Goal: Task Accomplishment & Management: Manage account settings

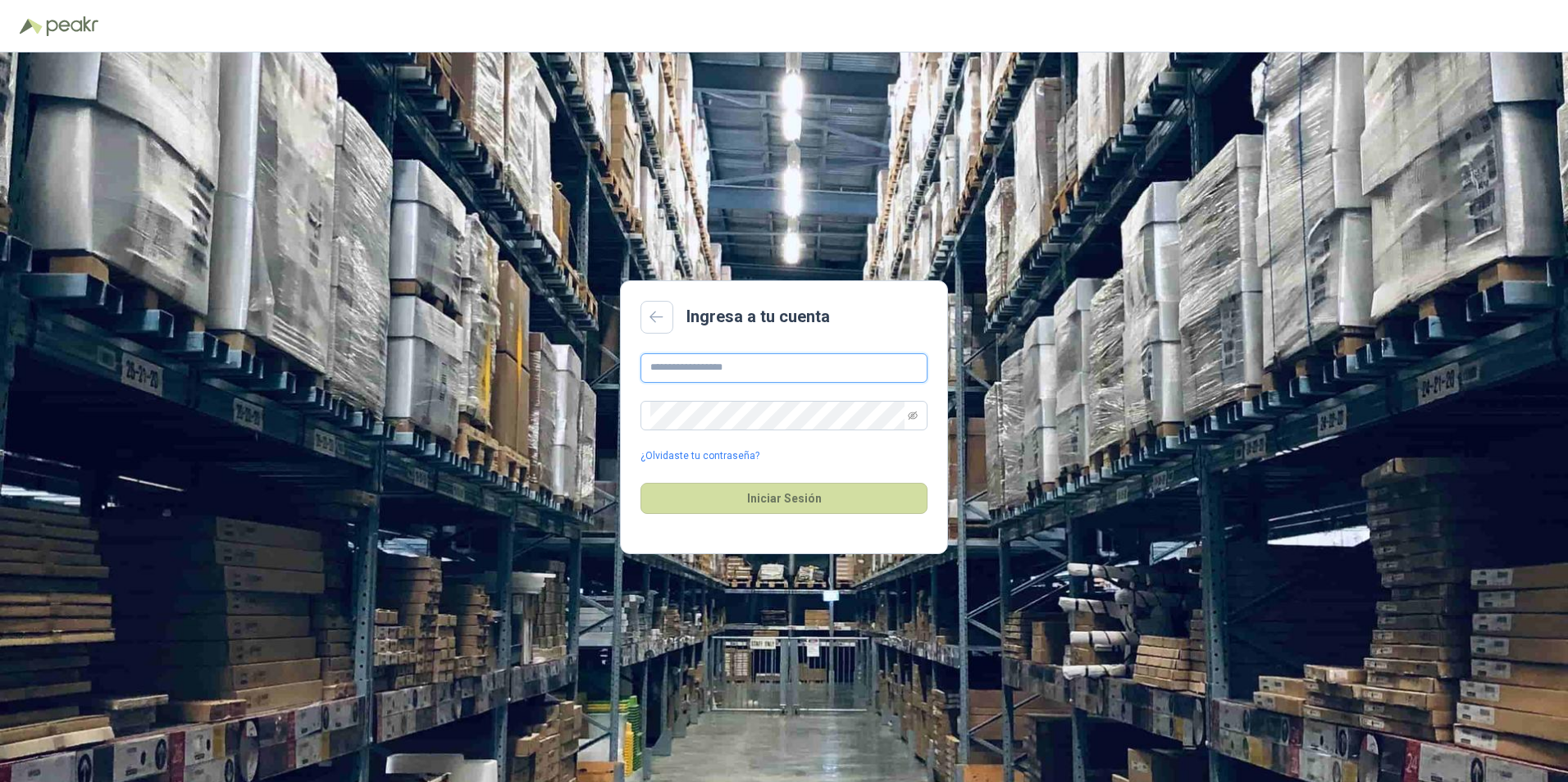
click at [742, 371] on input "text" at bounding box center [784, 368] width 287 height 30
type input "**********"
click at [640, 483] on button "Iniciar Sesión" at bounding box center [784, 498] width 287 height 31
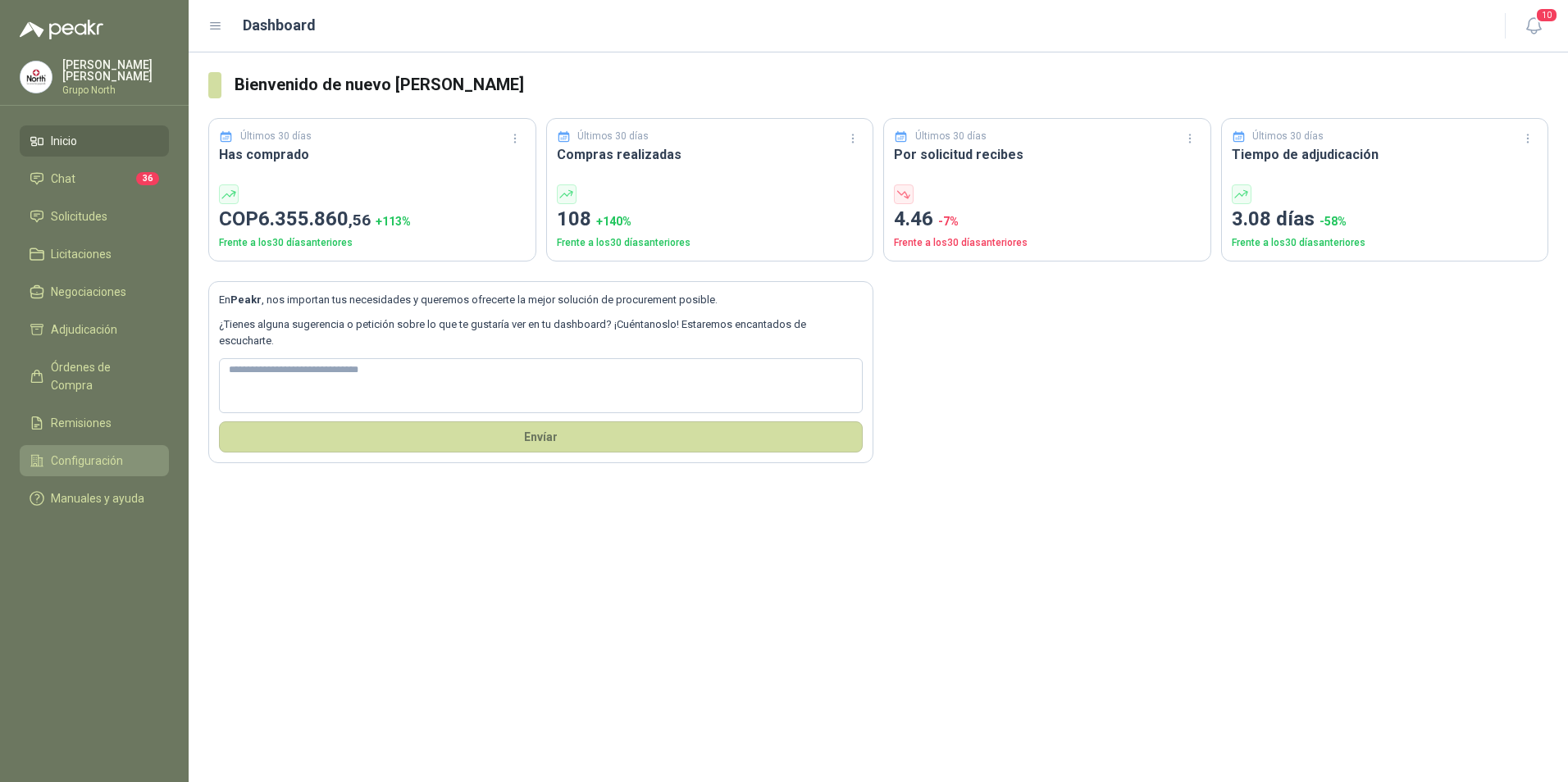
click at [88, 451] on span "Configuración" at bounding box center [86, 460] width 72 height 18
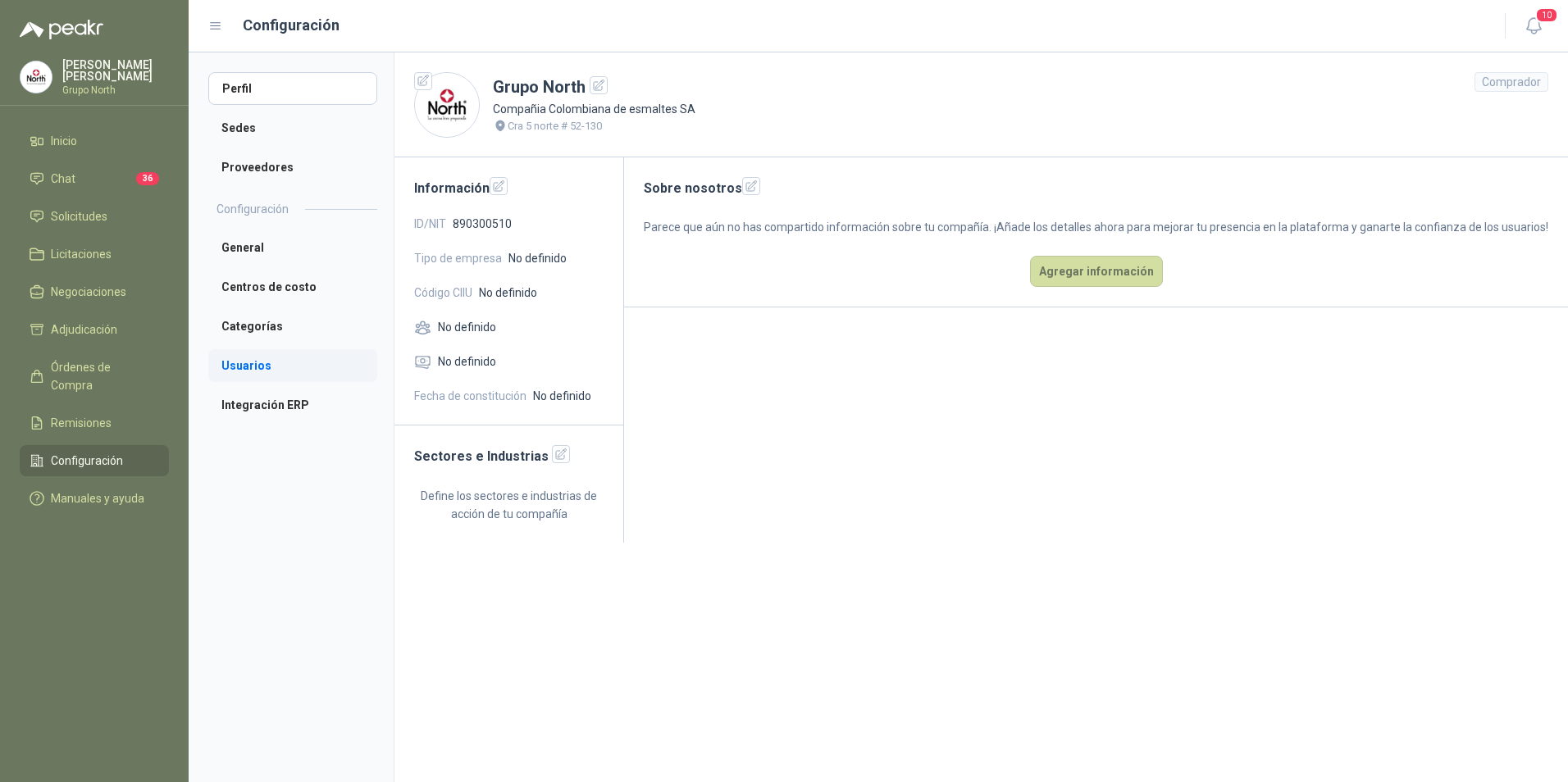
drag, startPoint x: 261, startPoint y: 364, endPoint x: 252, endPoint y: 365, distance: 9.1
click at [258, 364] on li "Usuarios" at bounding box center [292, 366] width 169 height 33
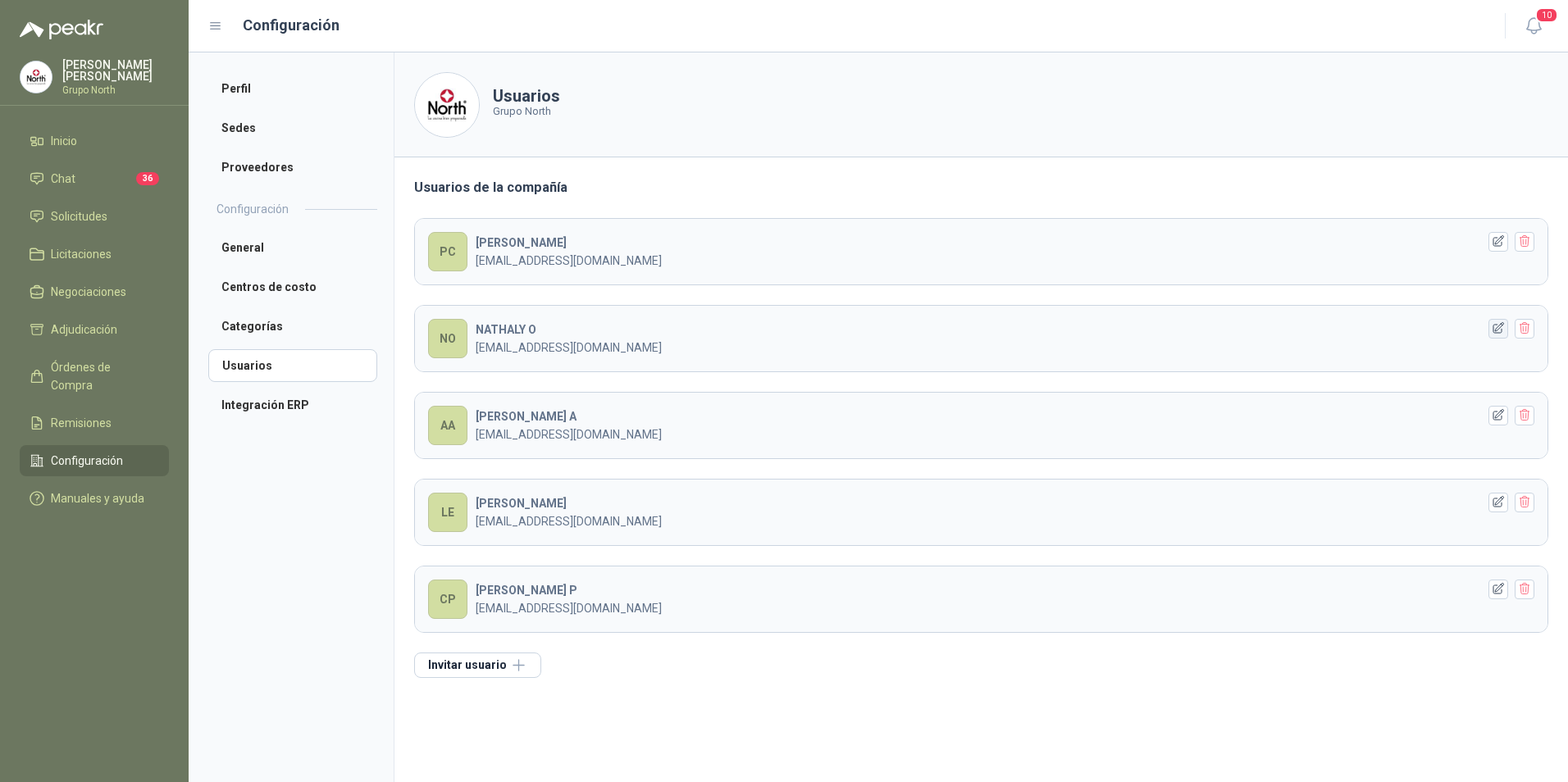
click at [1497, 328] on icon "button" at bounding box center [1498, 328] width 10 height 10
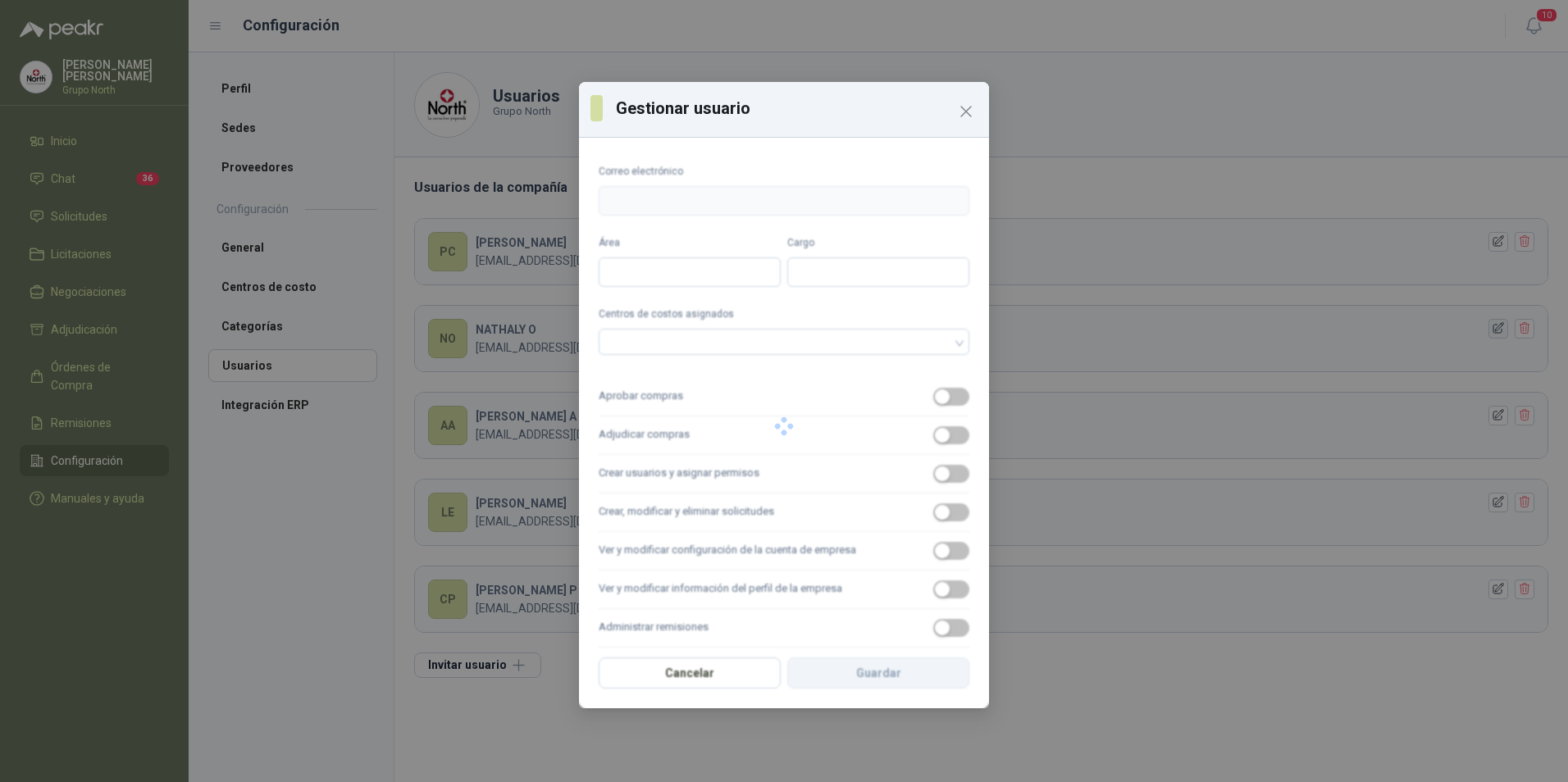
type input "**********"
type input "*******"
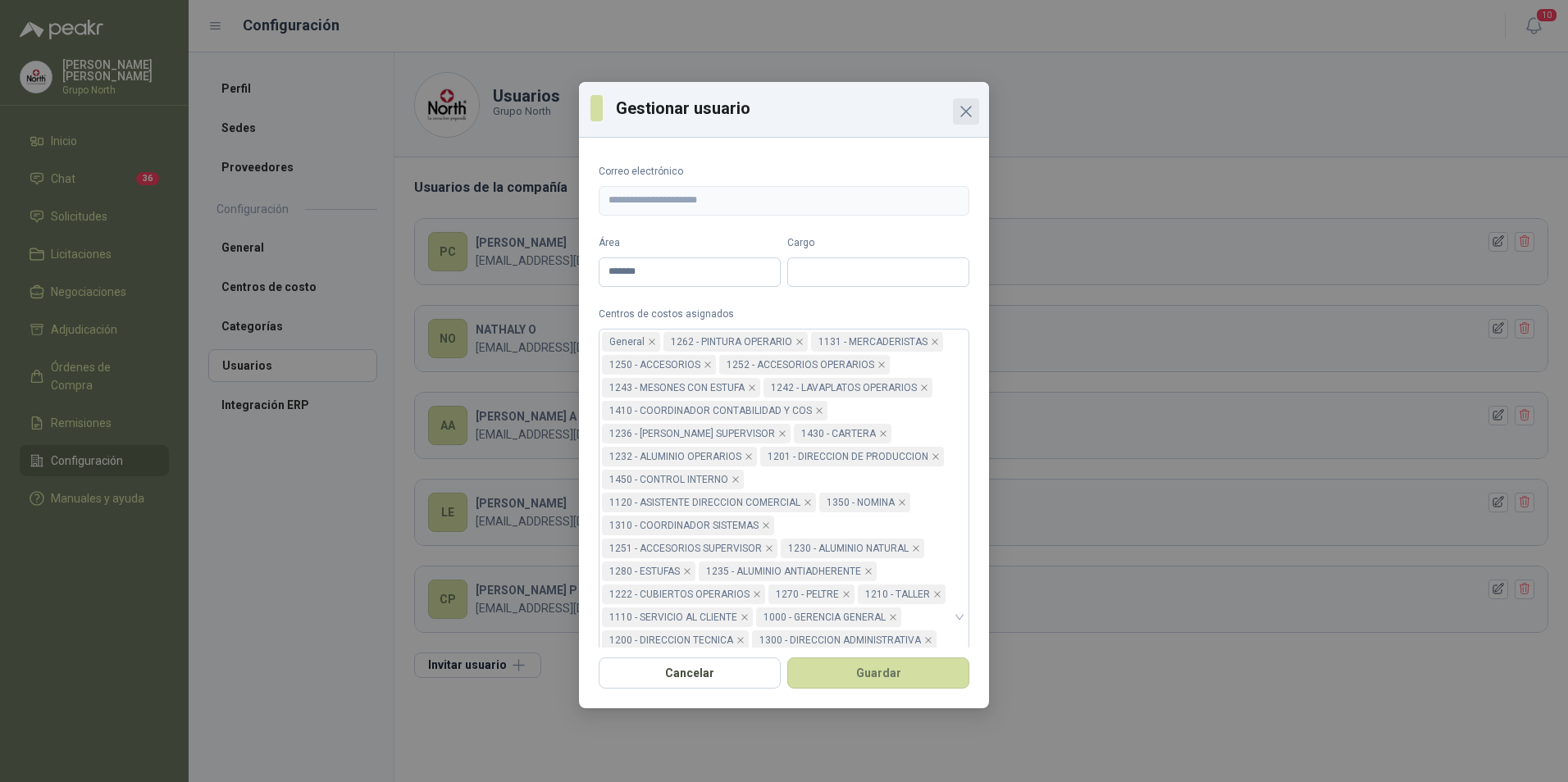
click at [967, 109] on icon "Close" at bounding box center [965, 111] width 10 height 10
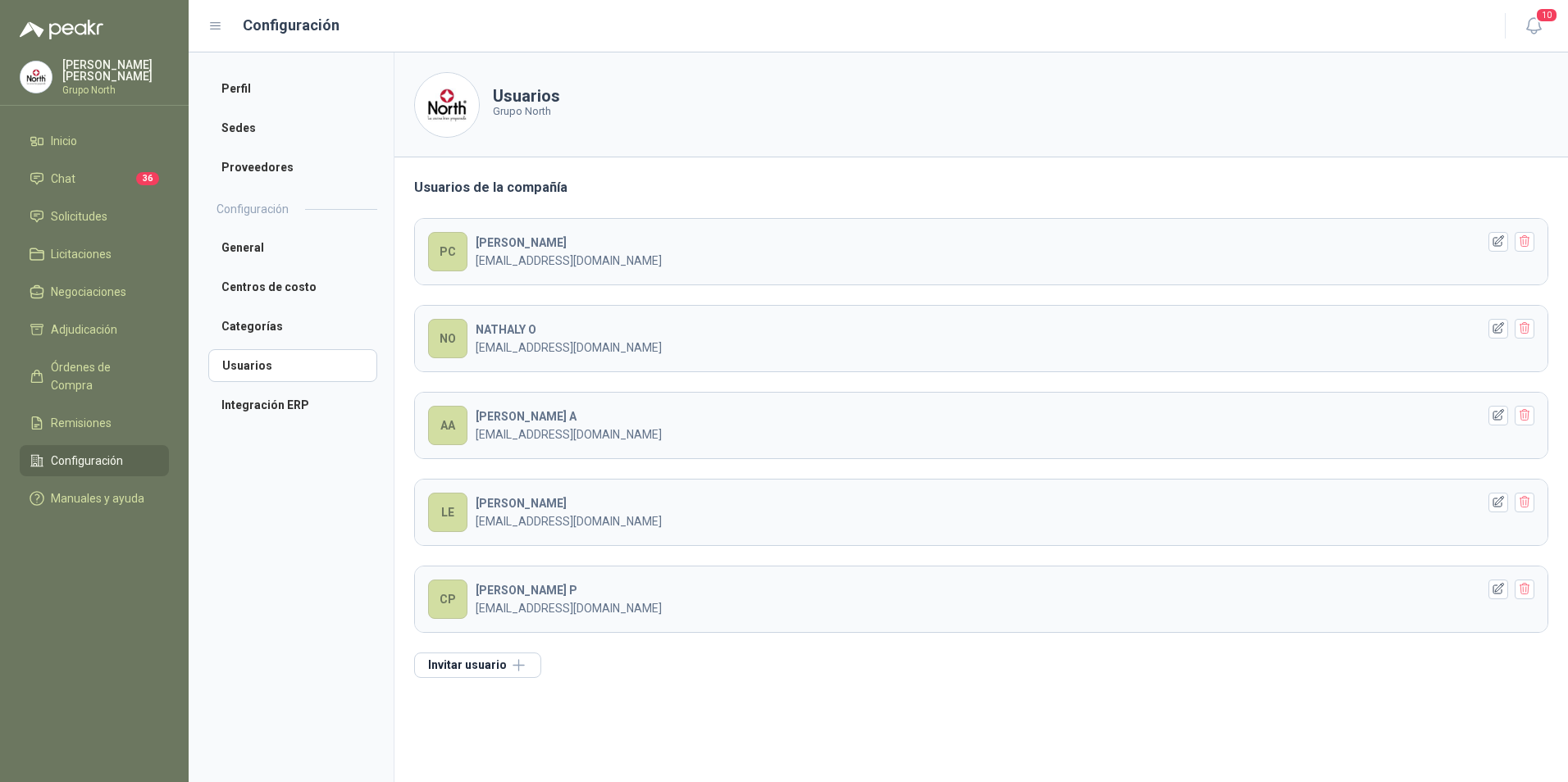
click at [439, 337] on div "NO" at bounding box center [447, 338] width 39 height 39
click at [1498, 330] on icon "button" at bounding box center [1498, 328] width 10 height 10
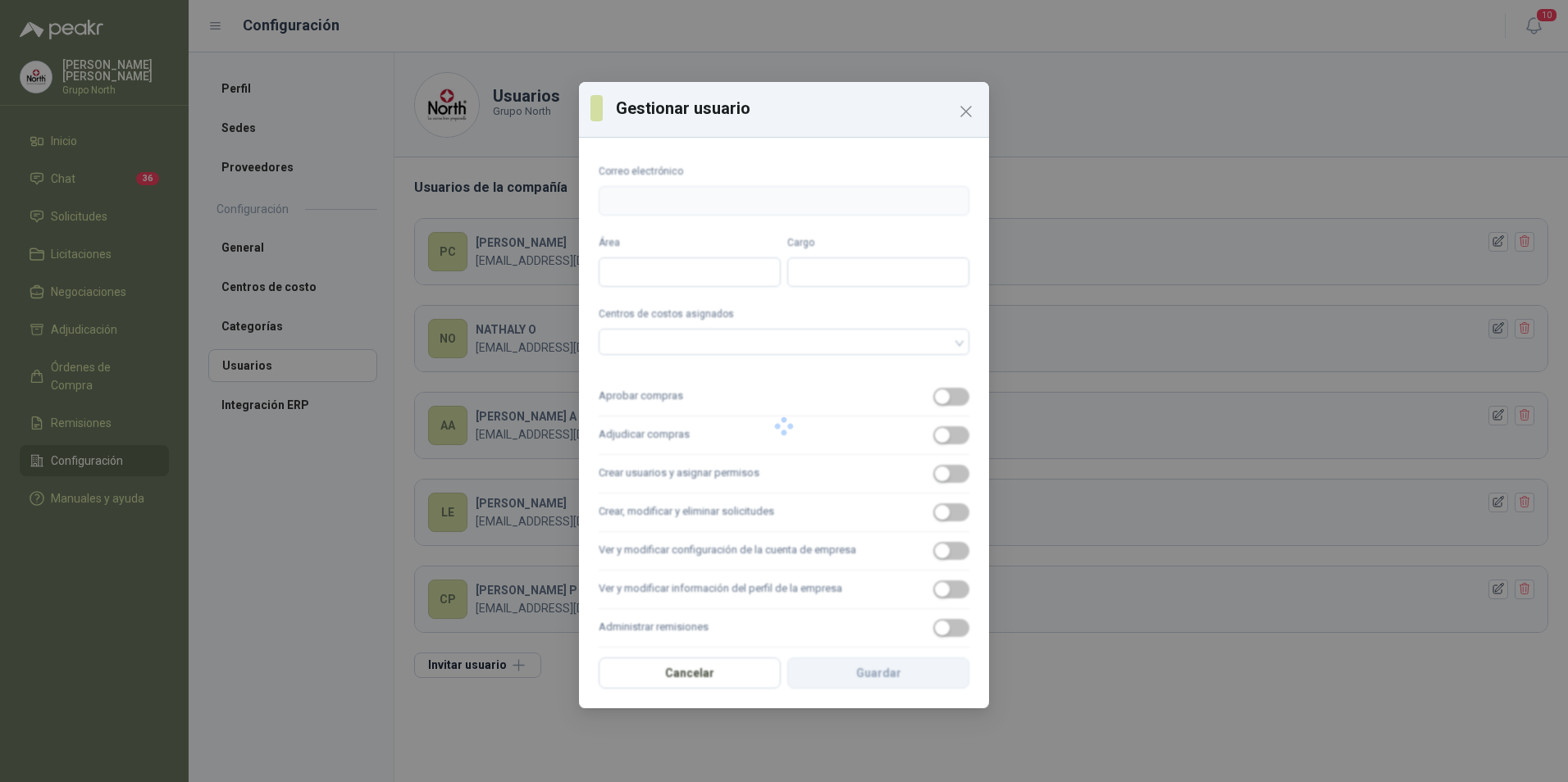
type input "**********"
type input "*******"
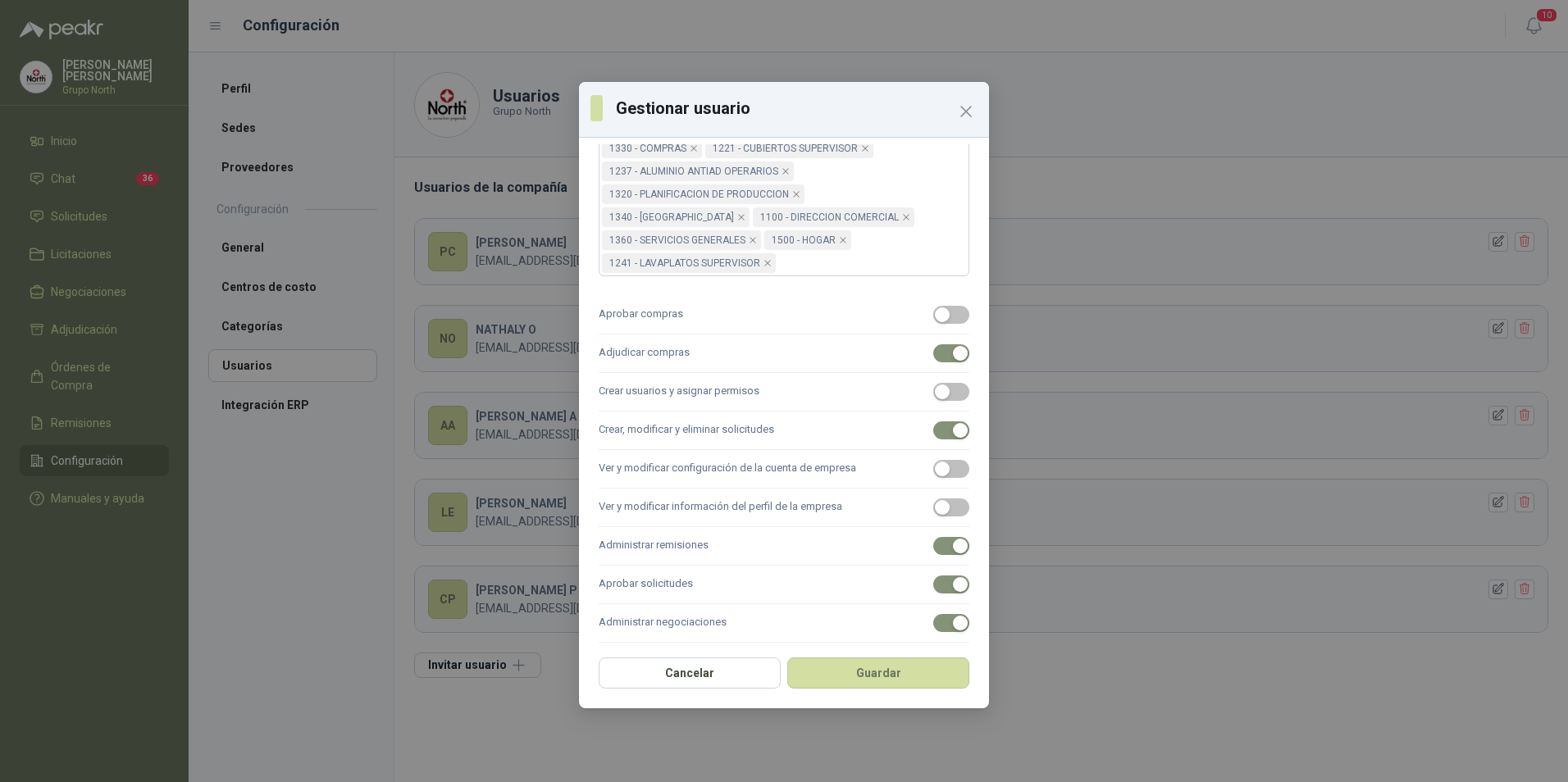
scroll to position [622, 0]
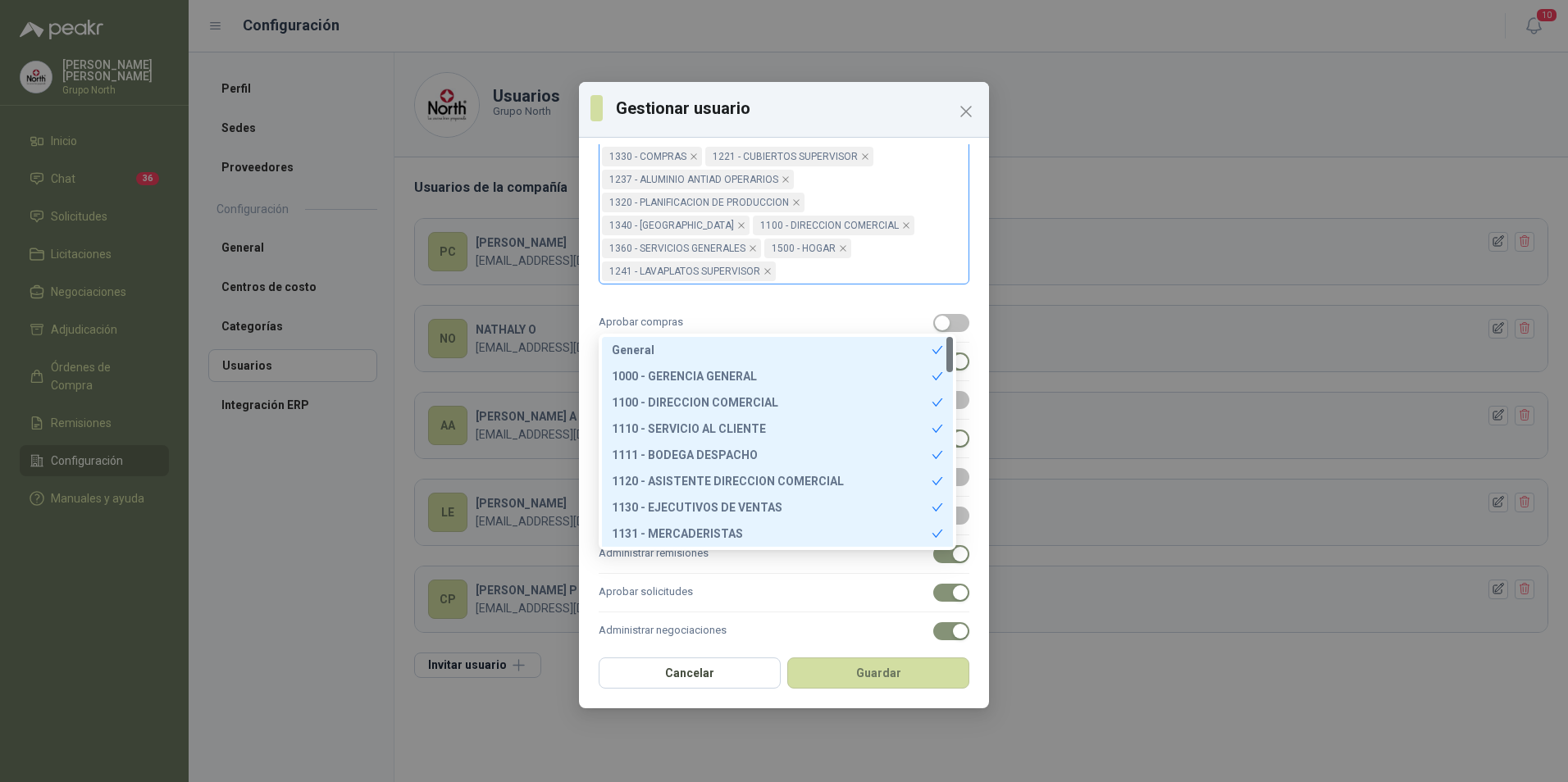
drag, startPoint x: 871, startPoint y: 318, endPoint x: 794, endPoint y: 313, distance: 77.2
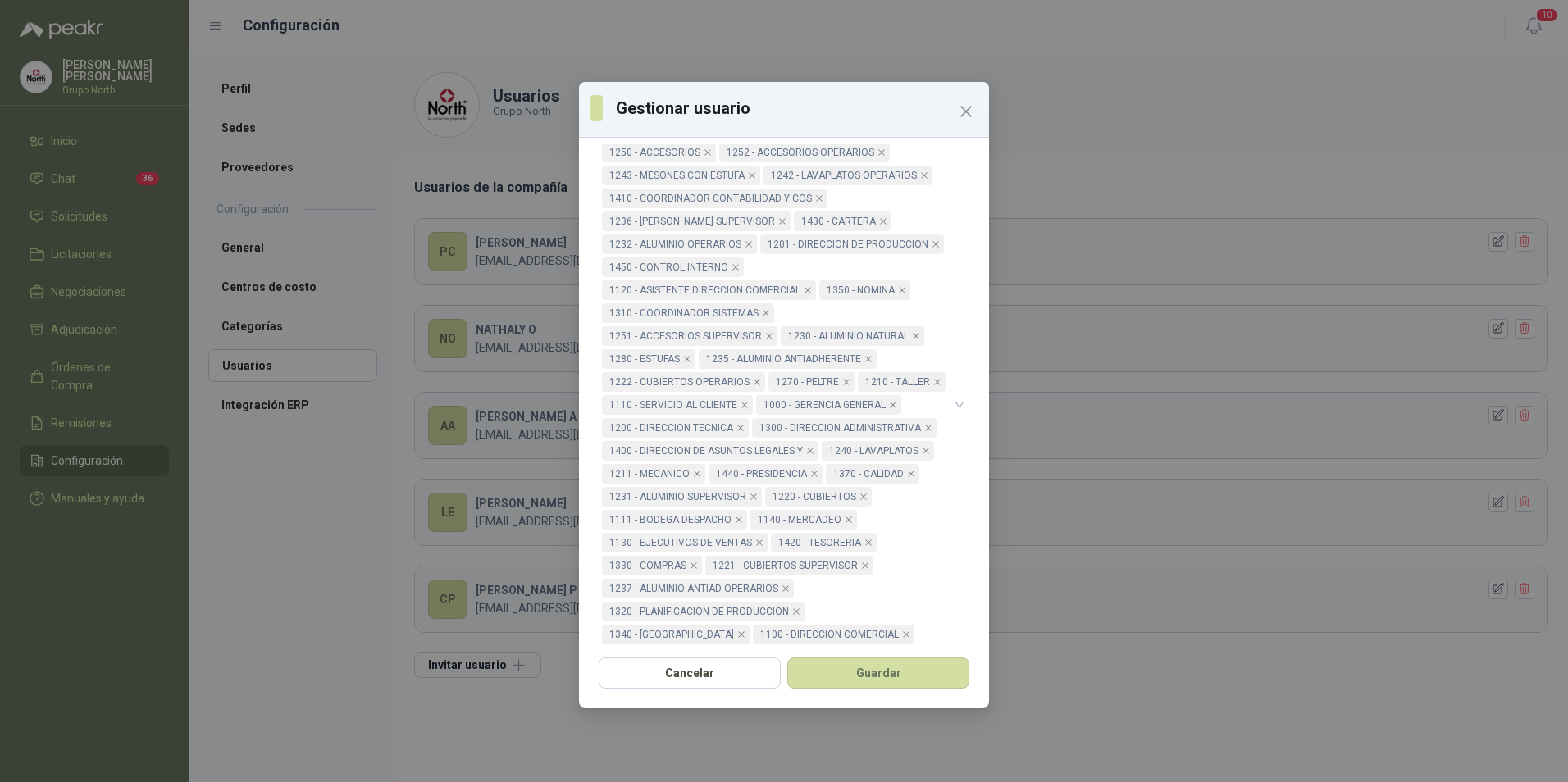
scroll to position [161, 0]
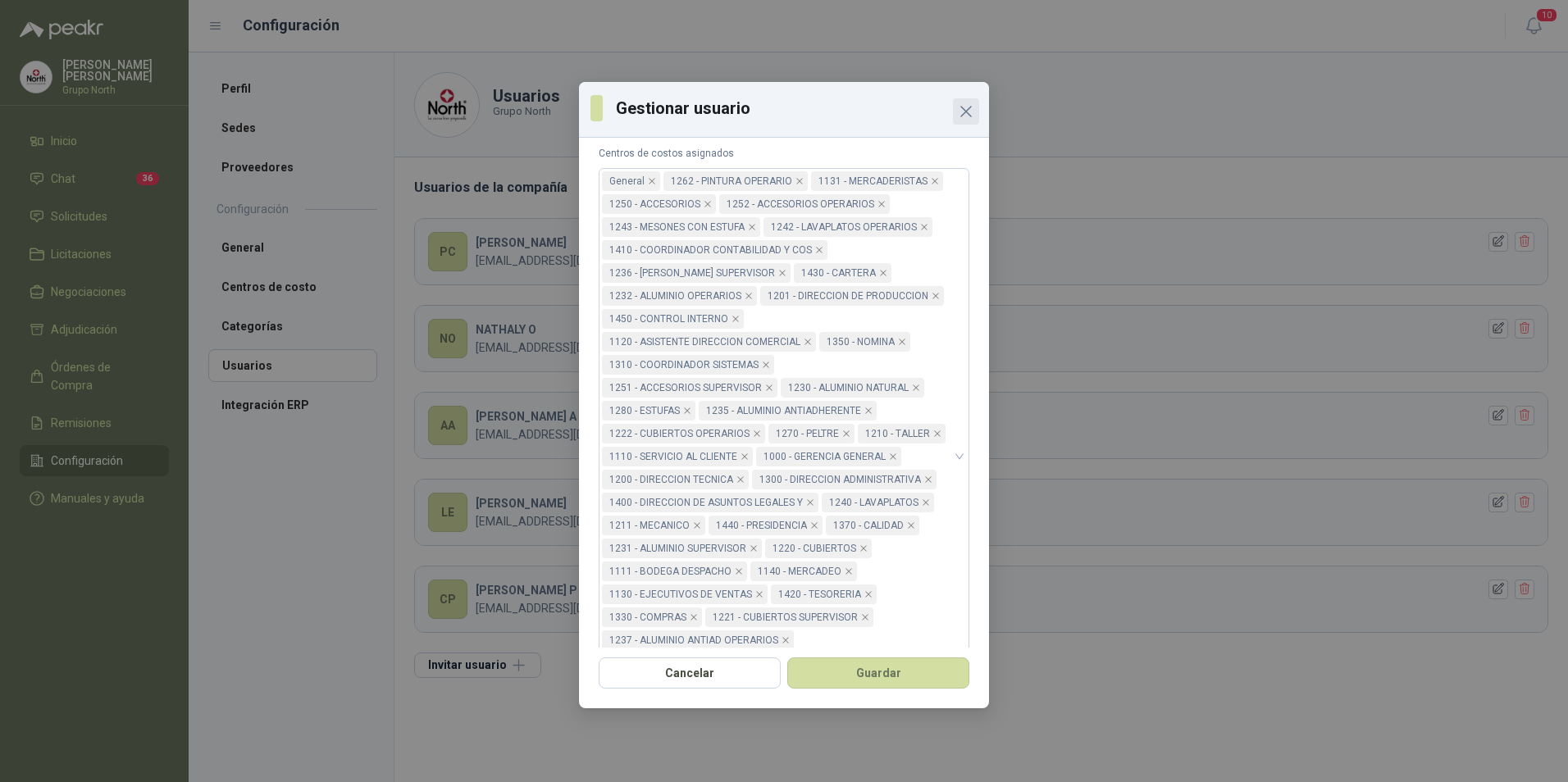
click at [964, 115] on icon "Close" at bounding box center [965, 111] width 10 height 10
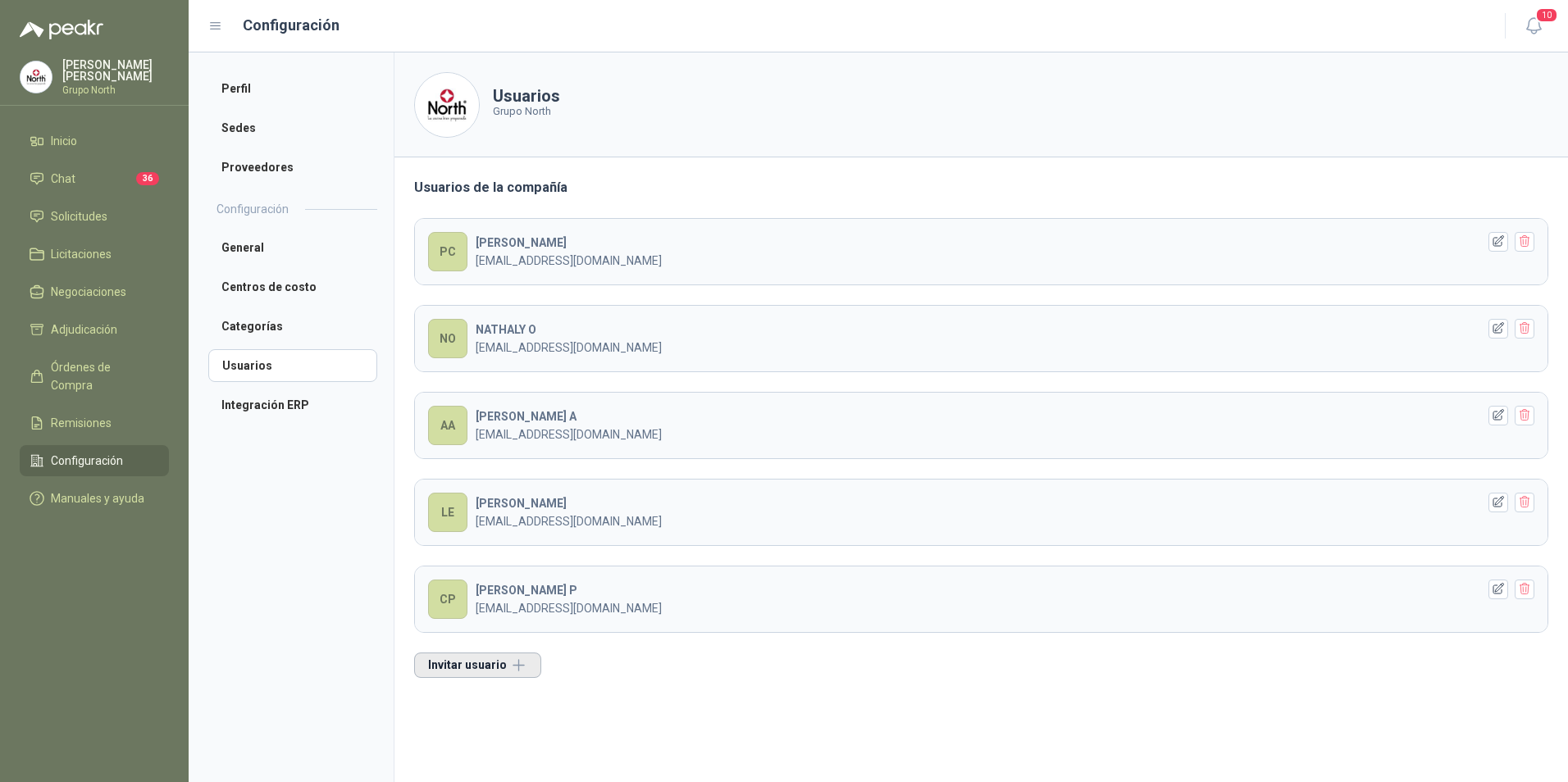
click at [484, 665] on button "Invitar usuario" at bounding box center [477, 665] width 127 height 25
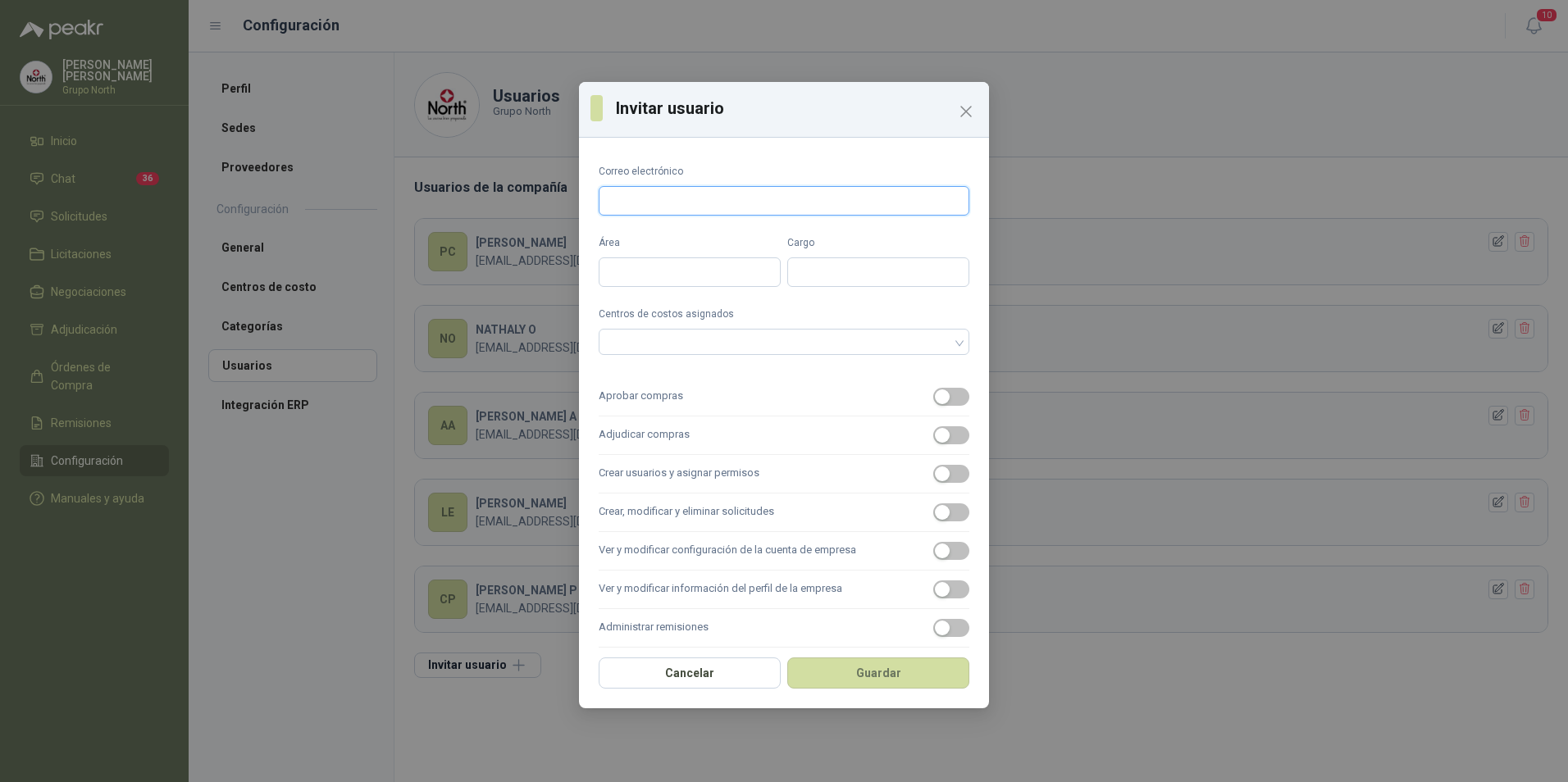
click at [665, 204] on input "Correo electrónico" at bounding box center [784, 201] width 370 height 30
paste input "**********"
type input "**********"
click at [628, 279] on input "Área" at bounding box center [689, 272] width 182 height 30
type input "*******"
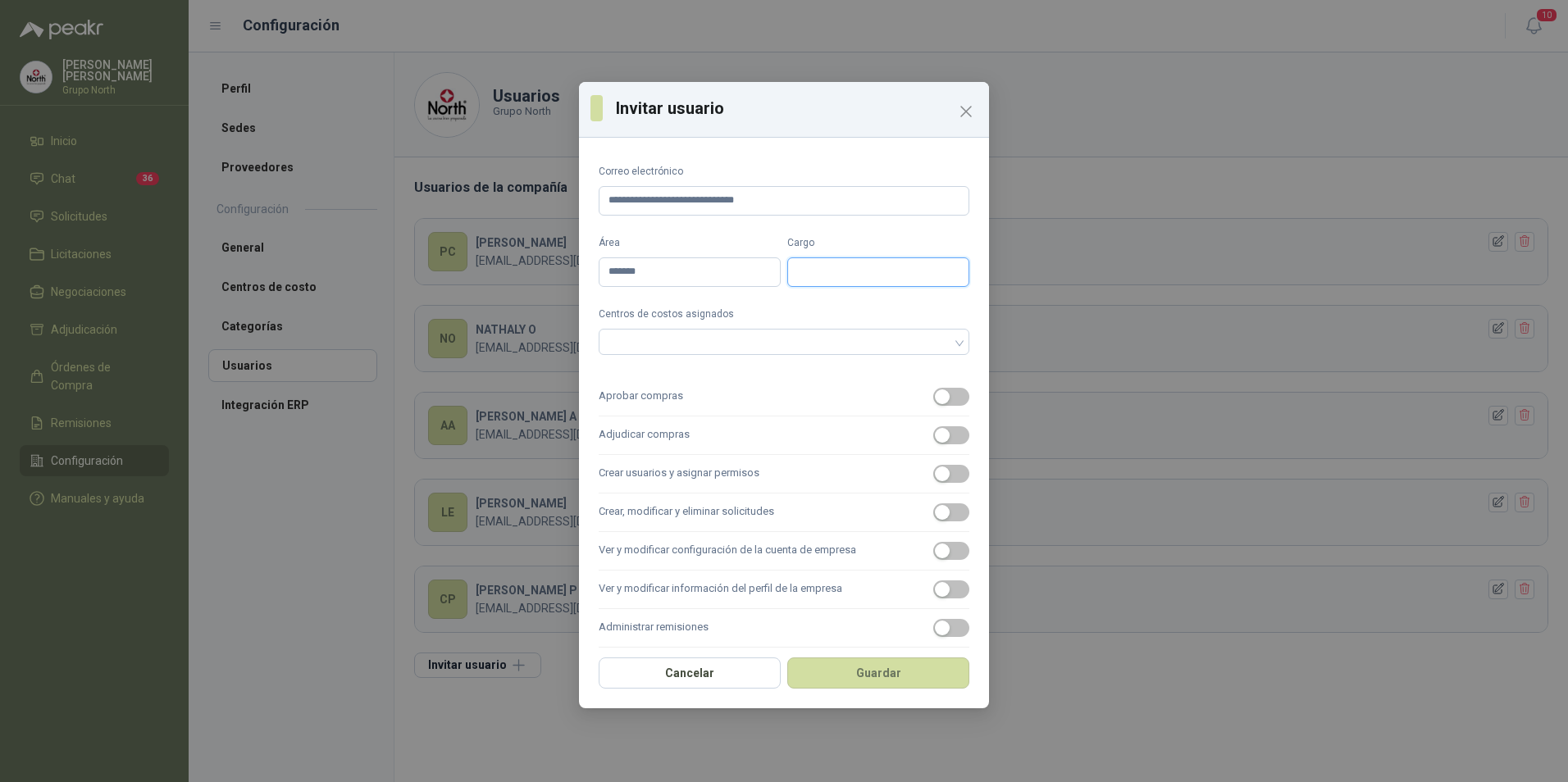
click at [797, 272] on input "Cargo" at bounding box center [877, 272] width 182 height 30
type input "**********"
drag, startPoint x: 762, startPoint y: 109, endPoint x: 712, endPoint y: 100, distance: 50.8
click at [712, 100] on h3 "Invitar usuario" at bounding box center [797, 108] width 362 height 24
drag, startPoint x: 712, startPoint y: 100, endPoint x: 955, endPoint y: 34, distance: 251.8
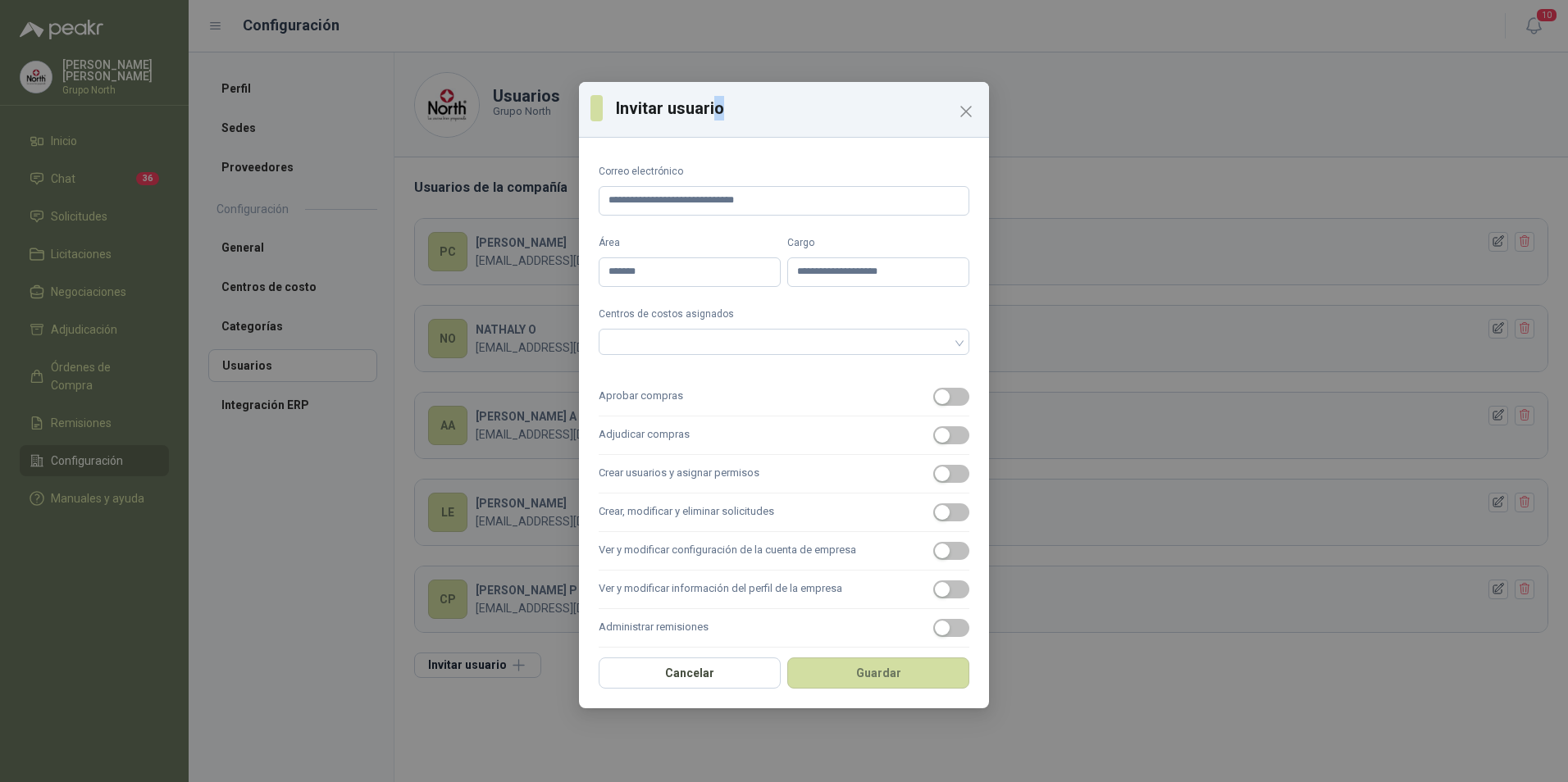
click at [955, 34] on div "**********" at bounding box center [784, 391] width 1568 height 782
click at [951, 436] on span "button" at bounding box center [951, 435] width 36 height 18
click at [947, 511] on span "button" at bounding box center [951, 512] width 36 height 18
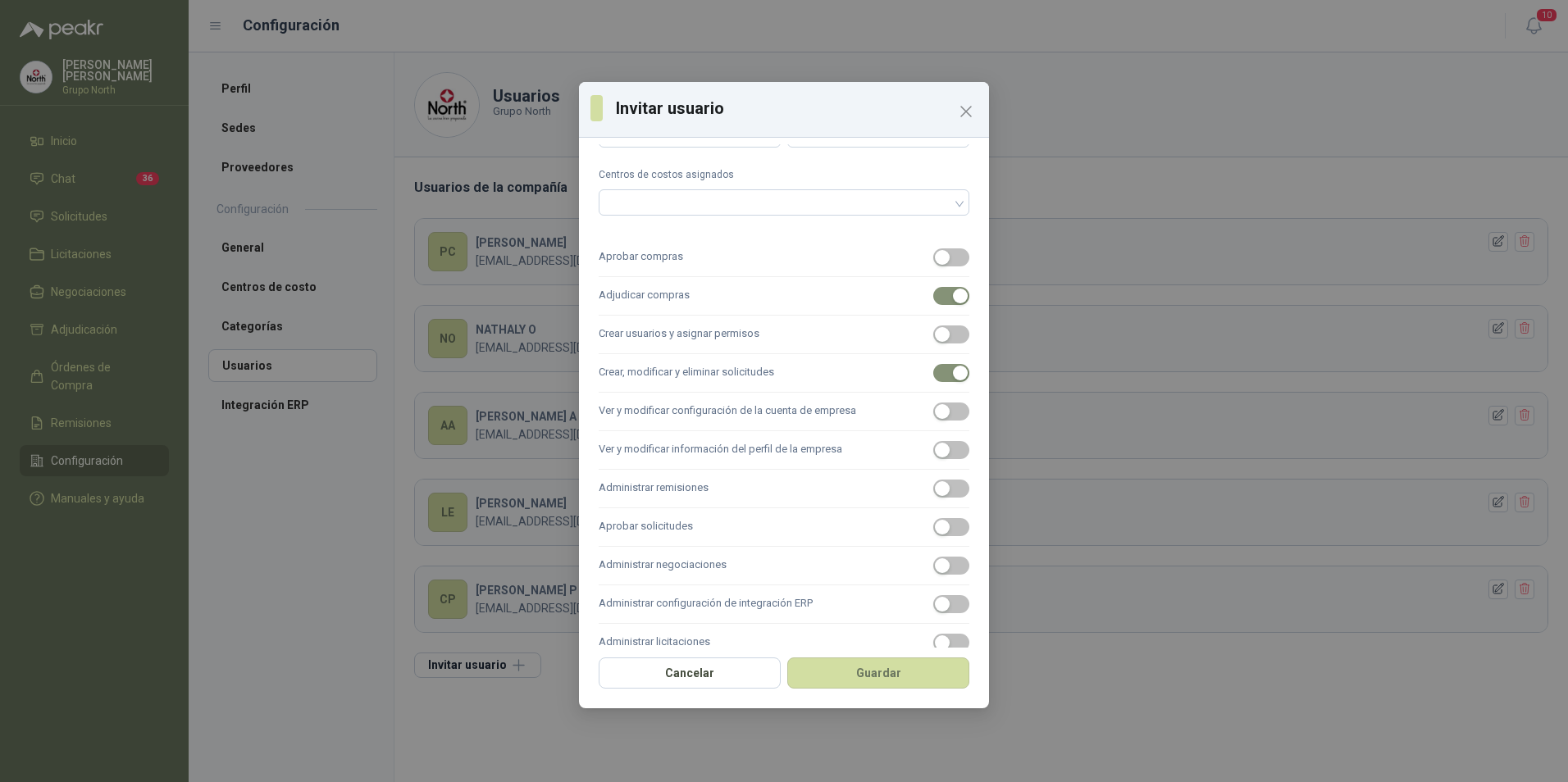
scroll to position [167, 0]
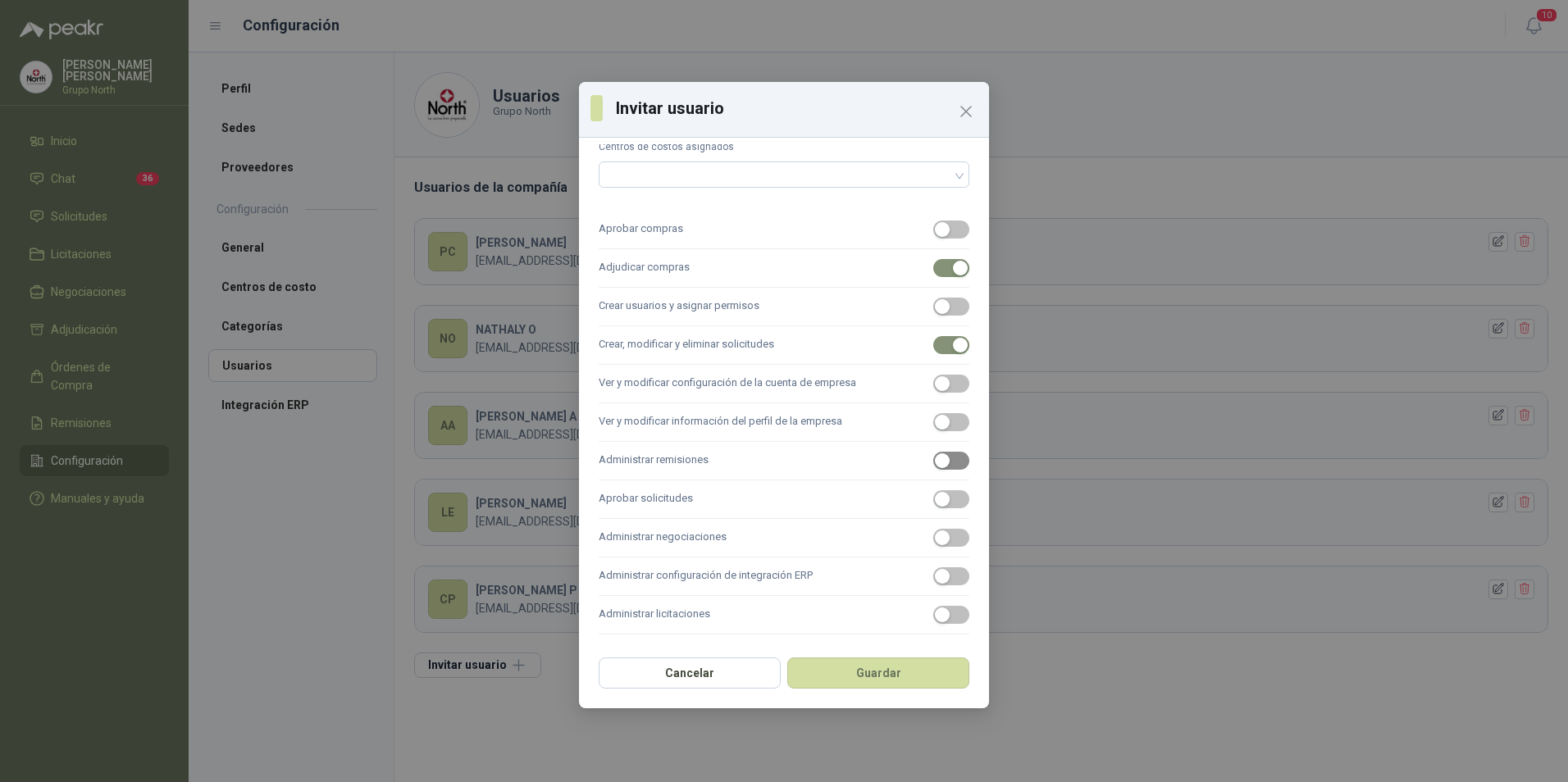
click at [944, 458] on span "button" at bounding box center [951, 460] width 36 height 18
click at [942, 498] on span "button" at bounding box center [951, 499] width 36 height 18
click at [951, 537] on span "button" at bounding box center [951, 538] width 36 height 18
click at [939, 615] on button "Administrar licitaciones" at bounding box center [951, 615] width 36 height 18
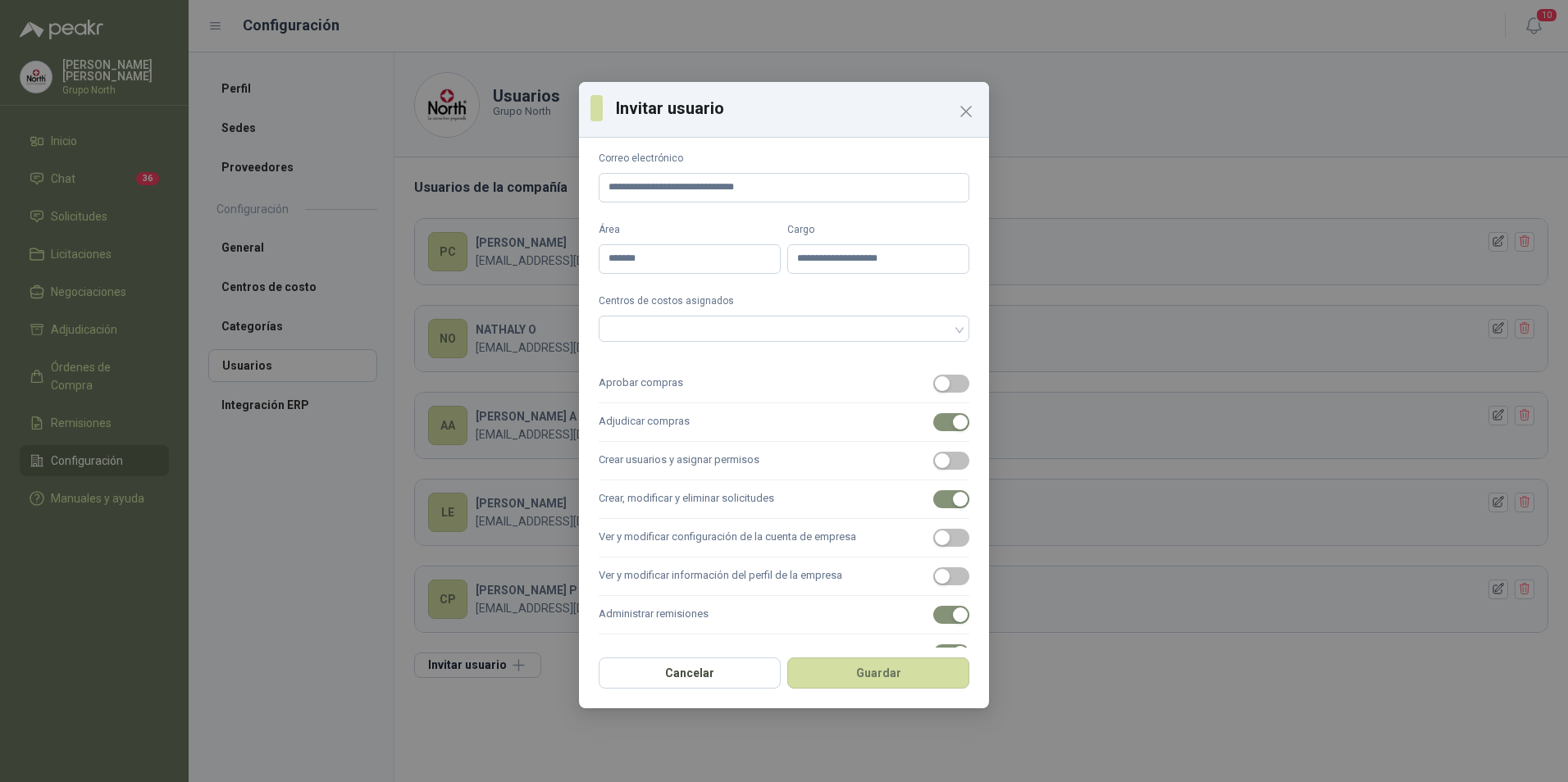
scroll to position [8, 0]
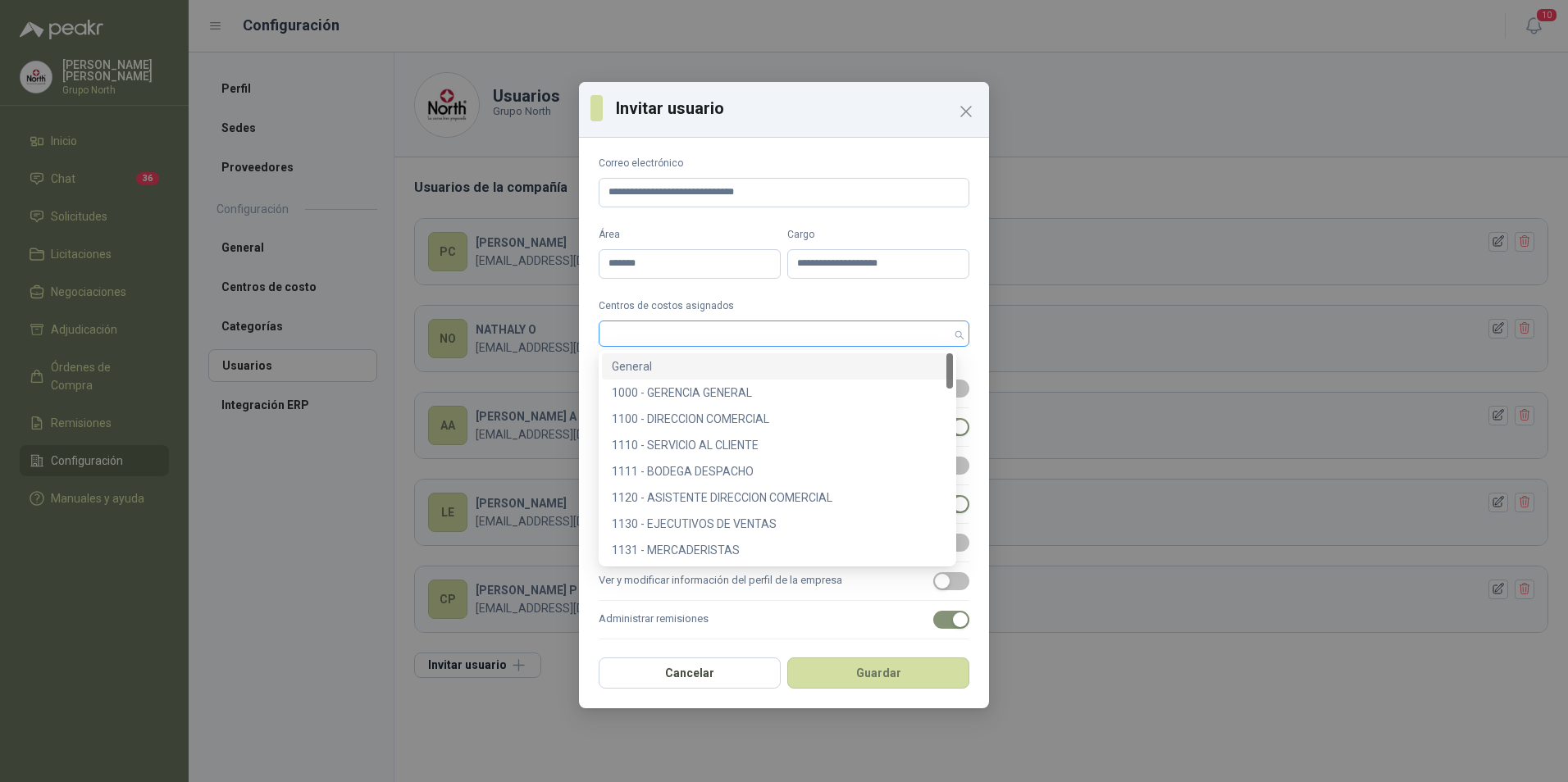
click at [948, 337] on div at bounding box center [784, 334] width 370 height 26
click at [735, 397] on div "1000 - GERENCIA GENERAL" at bounding box center [777, 392] width 331 height 18
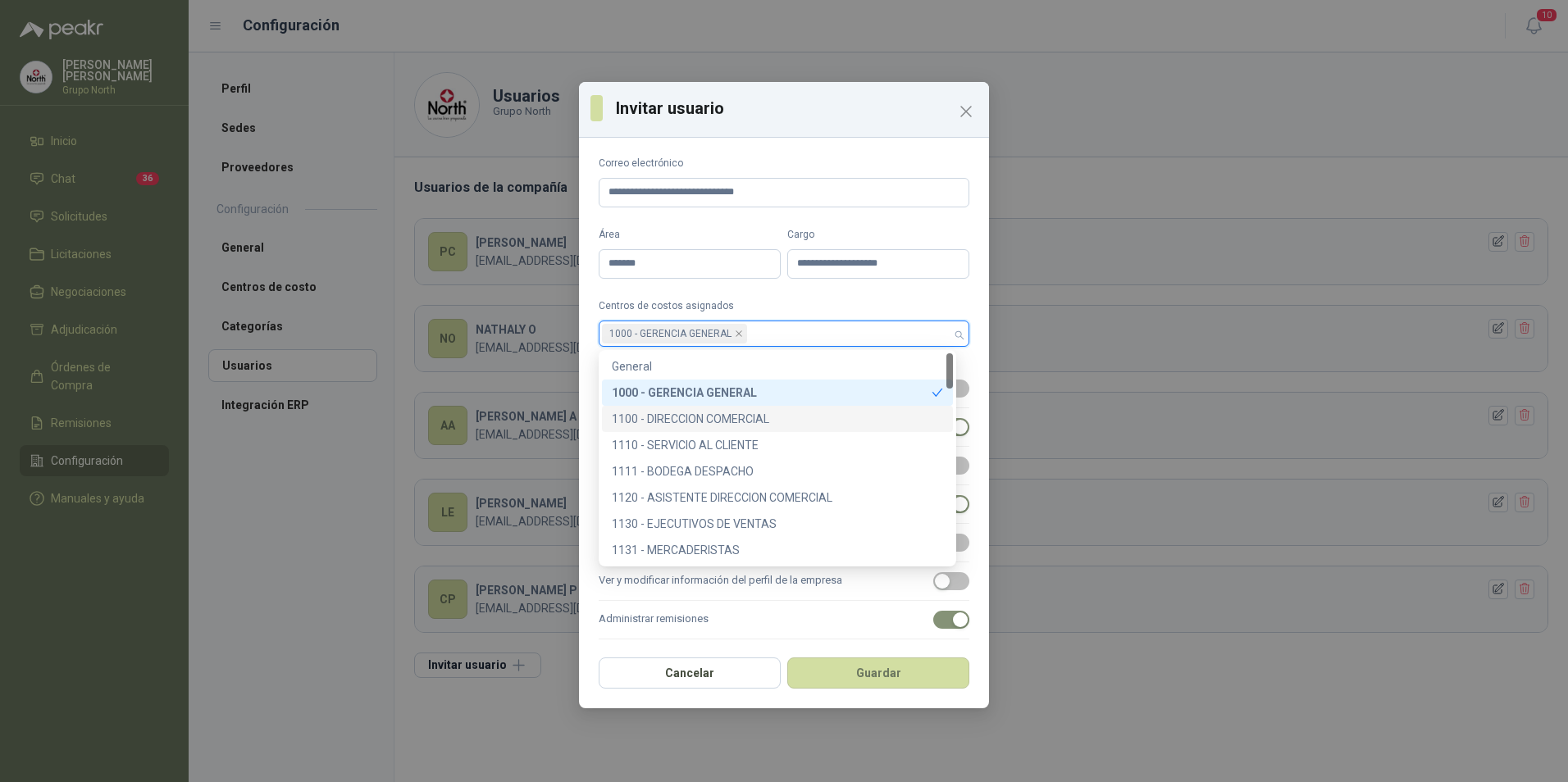
click at [727, 415] on div "1100 - DIRECCION COMERCIAL" at bounding box center [777, 418] width 331 height 18
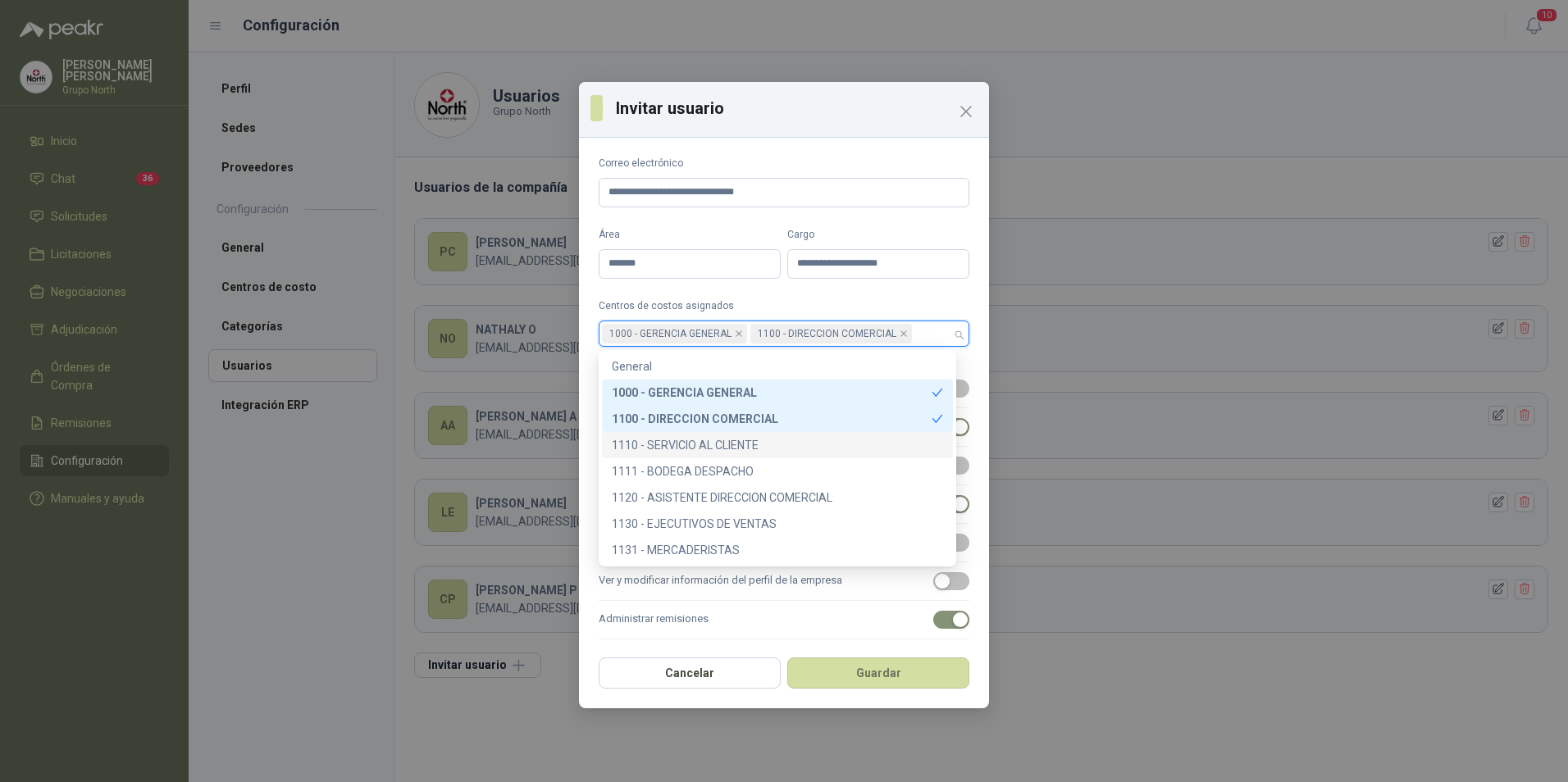
click at [717, 444] on div "1110 - SERVICIO AL CLIENTE" at bounding box center [777, 445] width 331 height 18
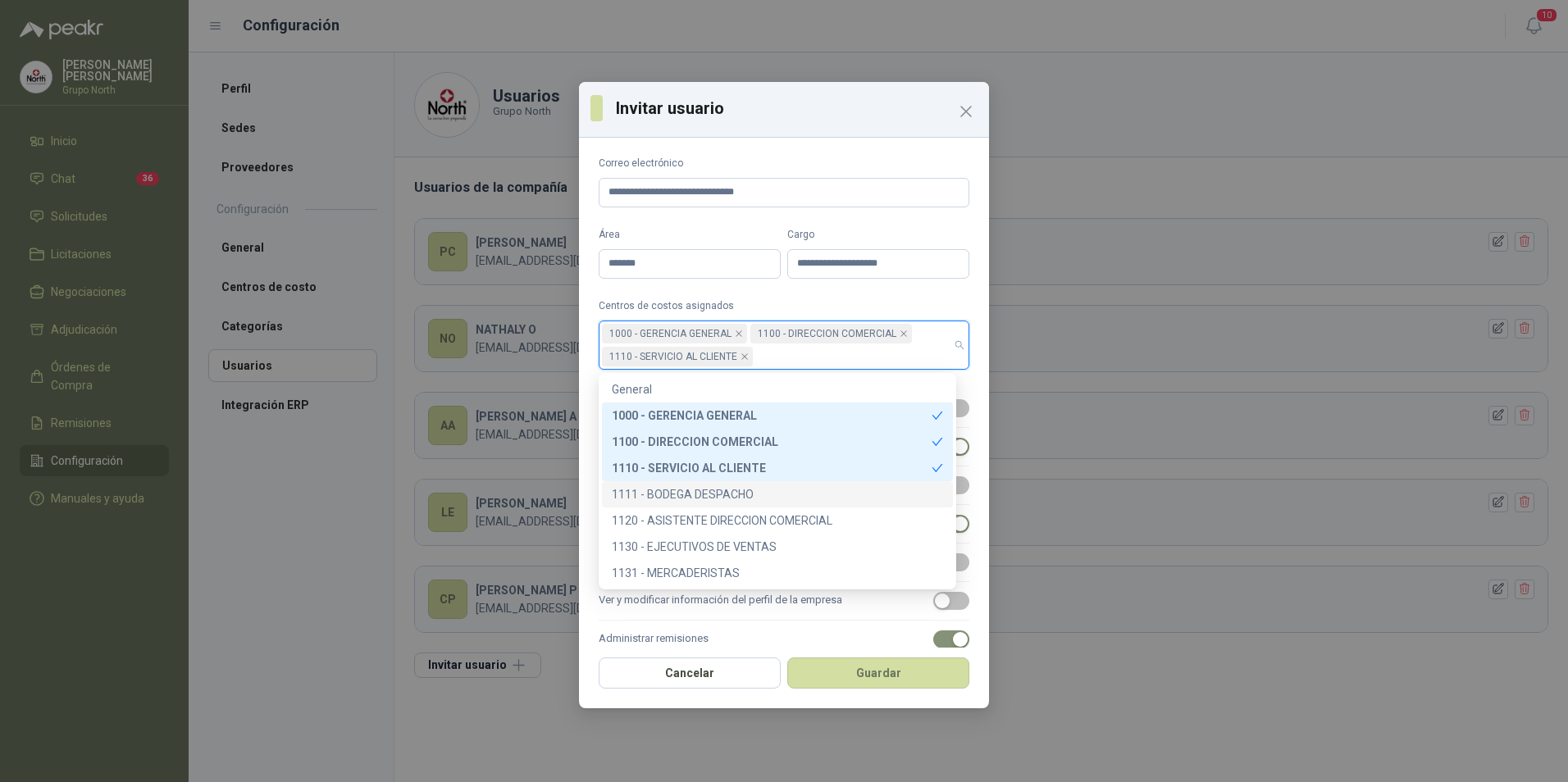
click at [700, 492] on div "1111 - BODEGA DESPACHO" at bounding box center [777, 494] width 331 height 18
click at [697, 518] on div "1120 - ASISTENTE DIRECCION COMERCIAL" at bounding box center [777, 520] width 331 height 18
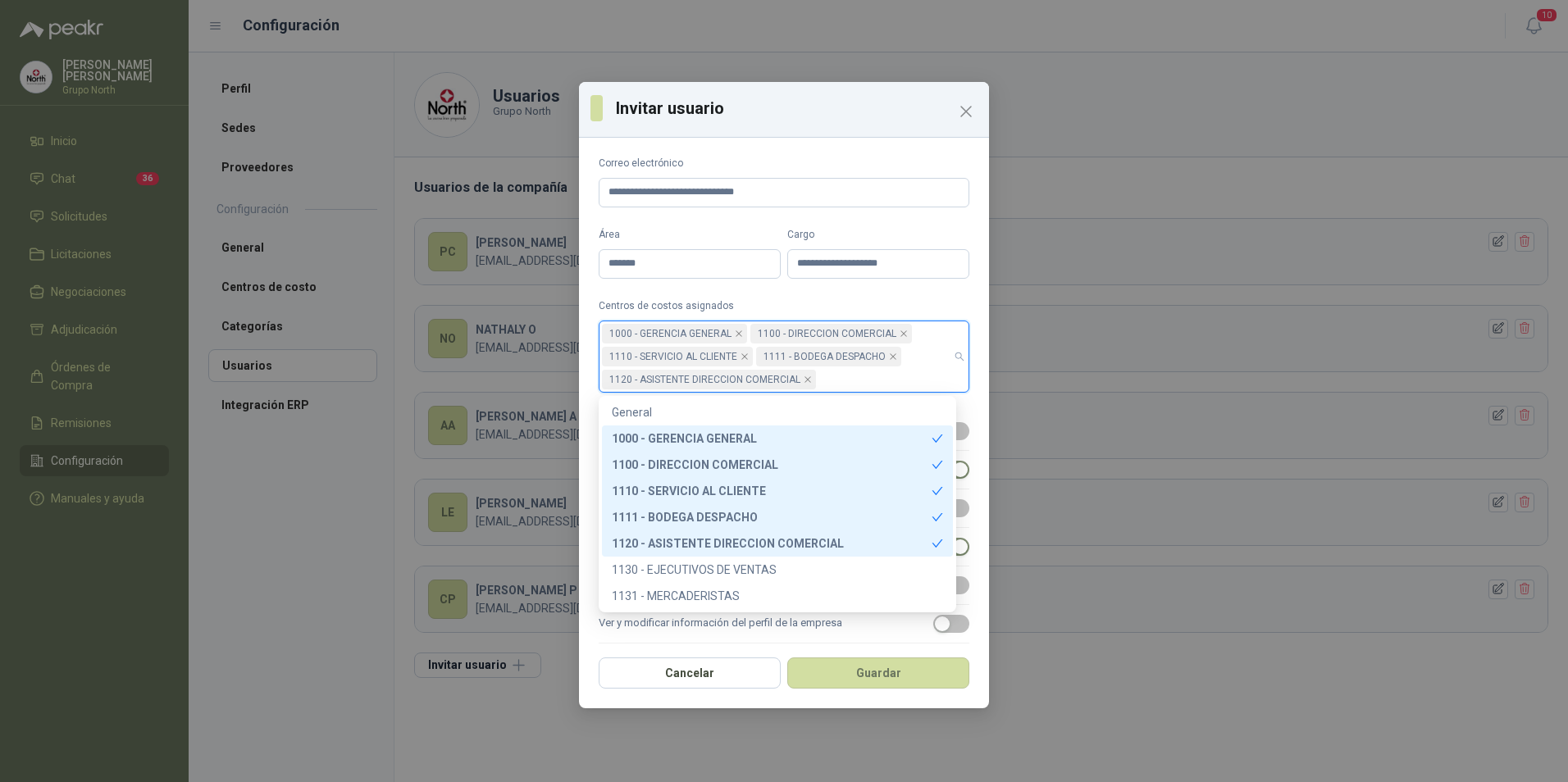
scroll to position [82, 0]
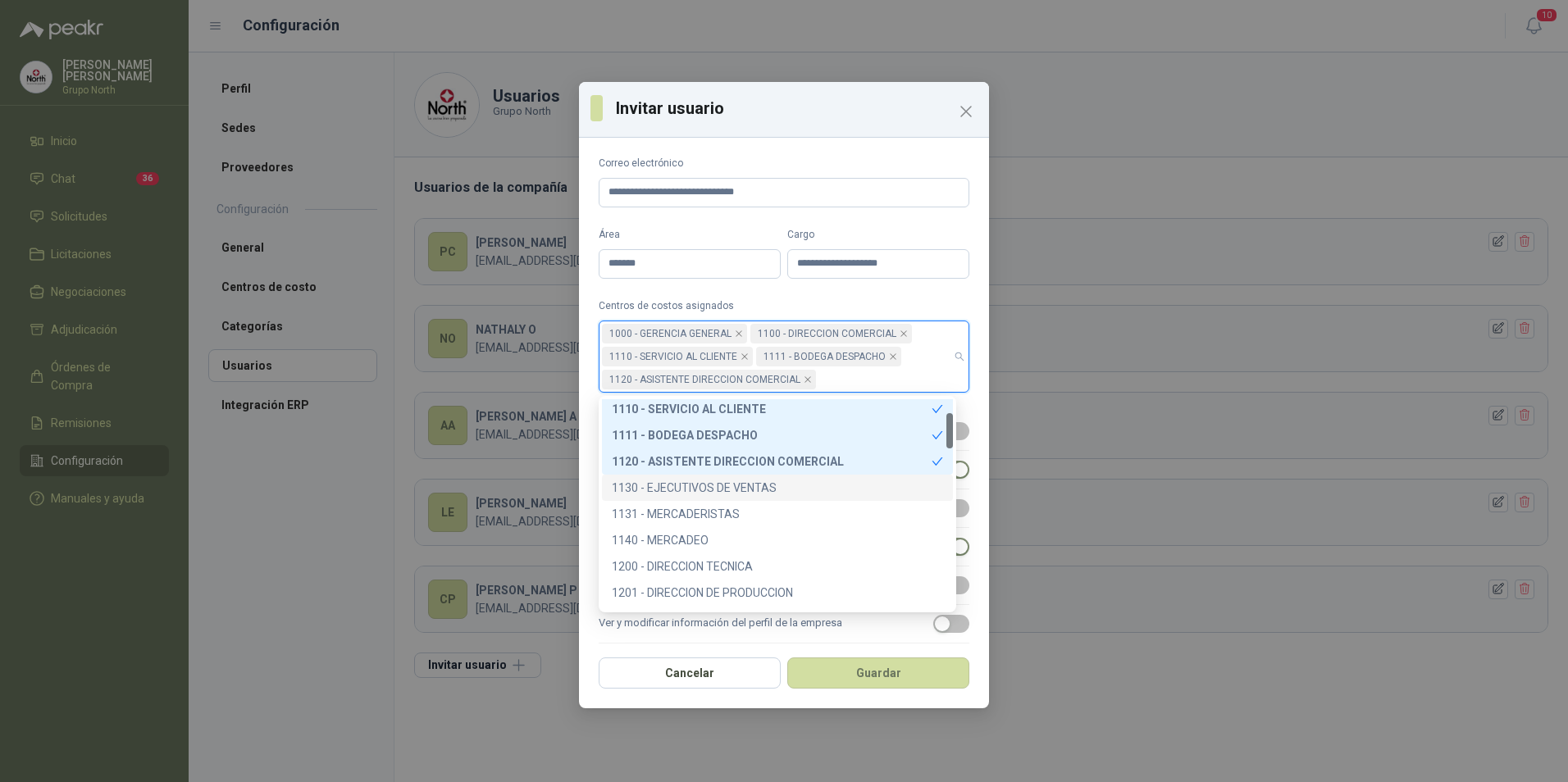
click at [694, 485] on div "1130 - EJECUTIVOS DE VENTAS" at bounding box center [777, 488] width 331 height 18
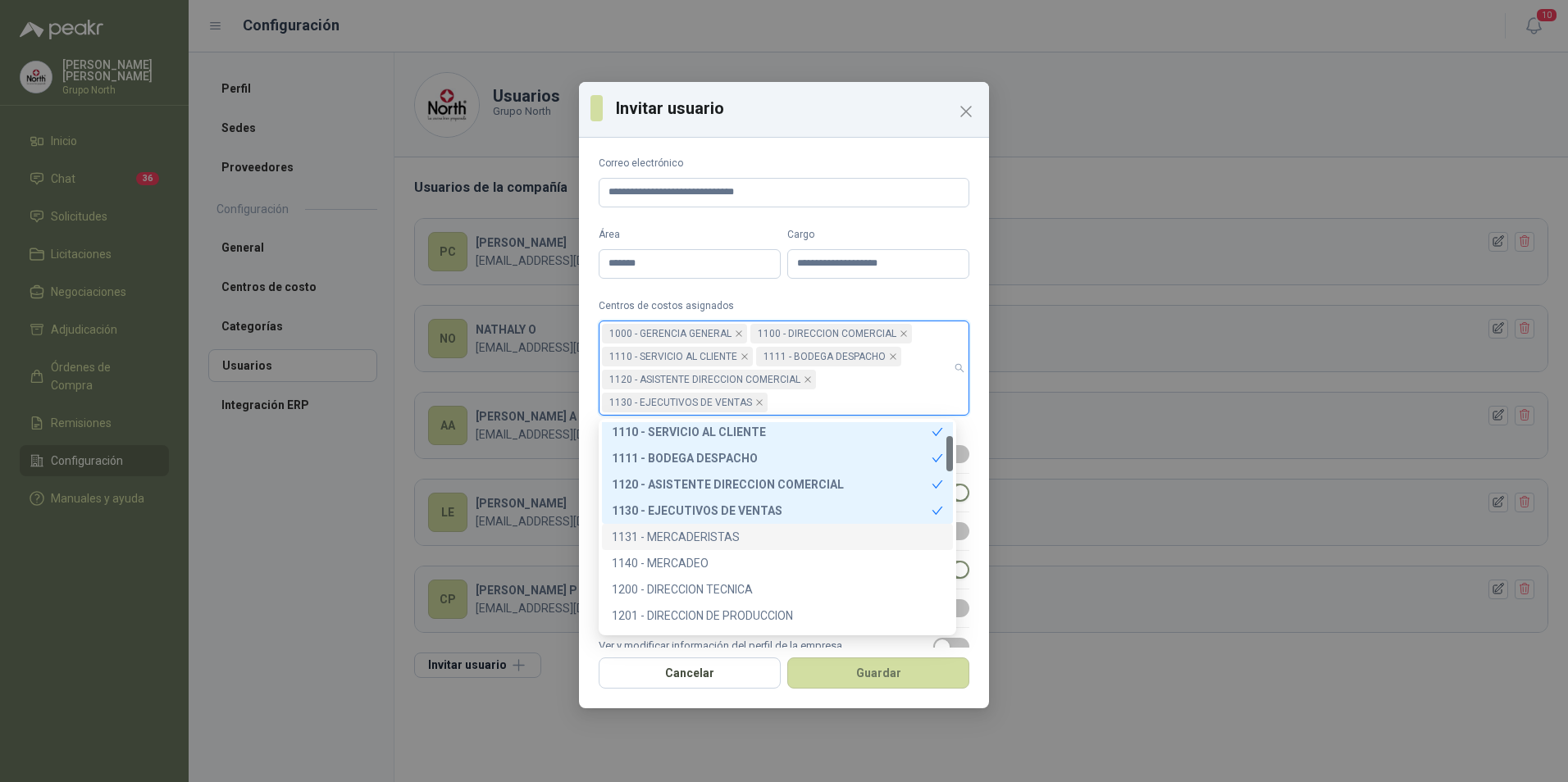
click at [689, 529] on div "1131 - MERCADERISTAS" at bounding box center [777, 537] width 331 height 18
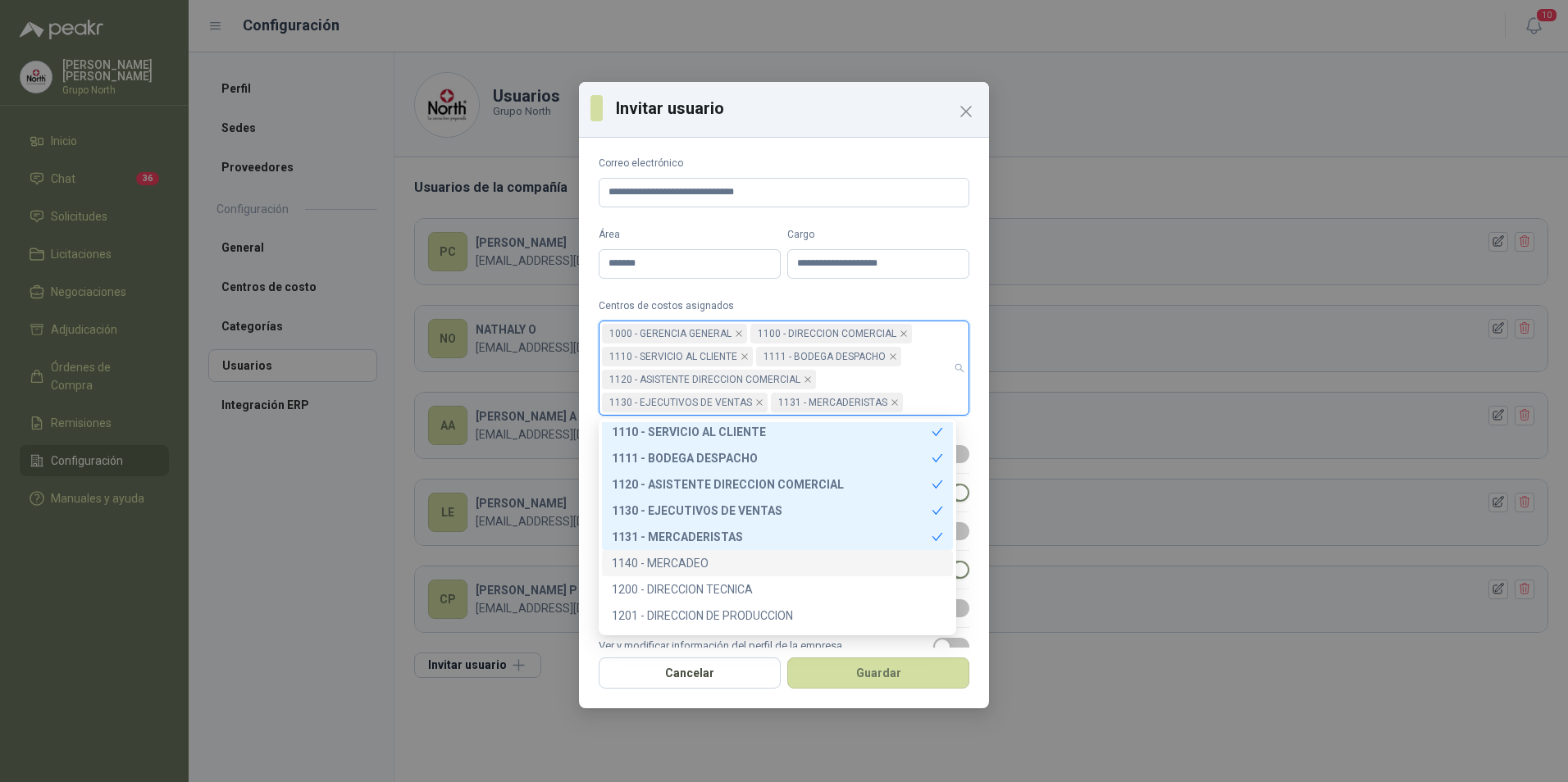
click at [686, 556] on div "1140 - MERCADEO" at bounding box center [777, 563] width 331 height 18
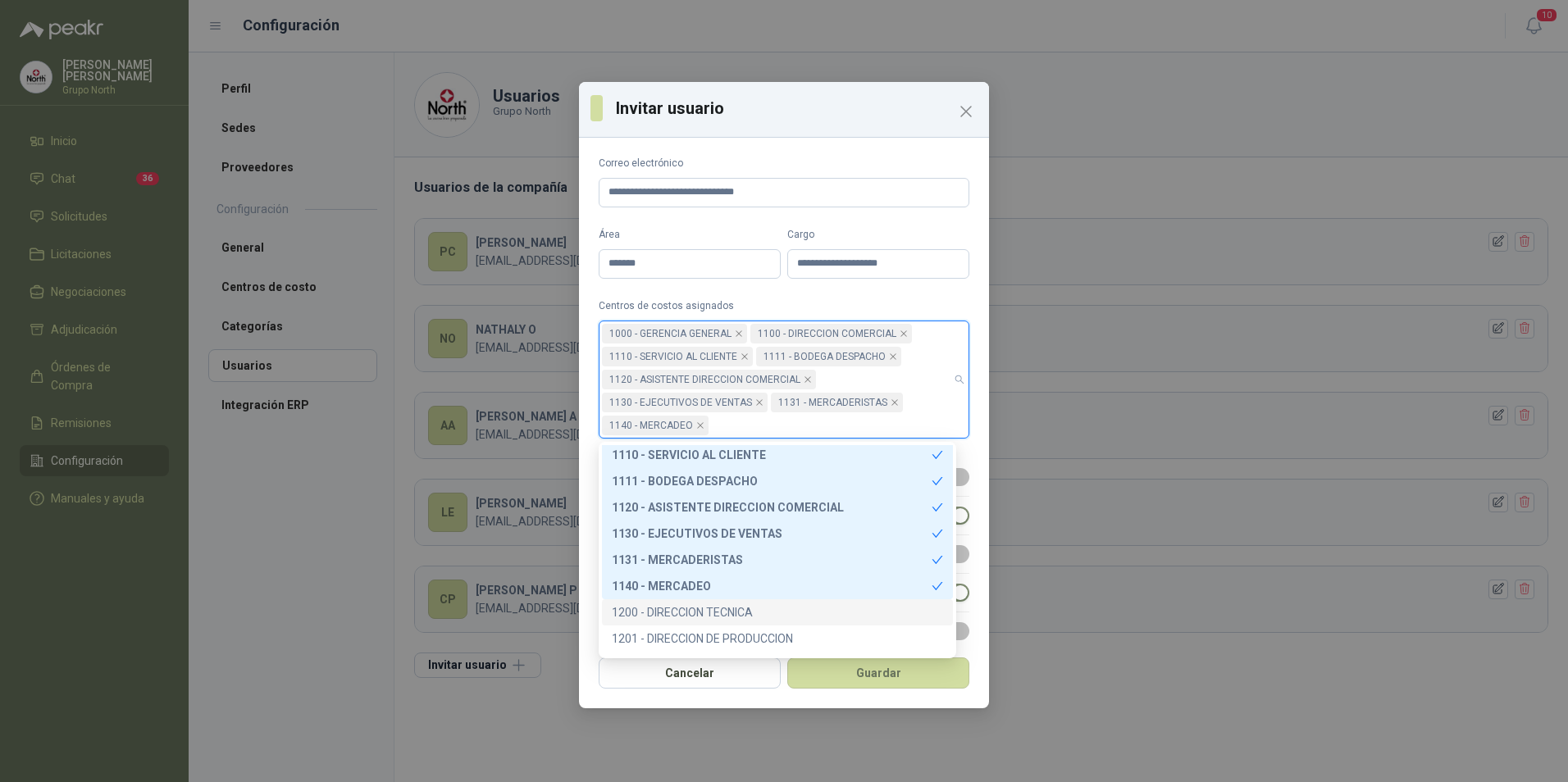
click at [698, 608] on div "1200 - DIRECCION TECNICA" at bounding box center [777, 612] width 331 height 18
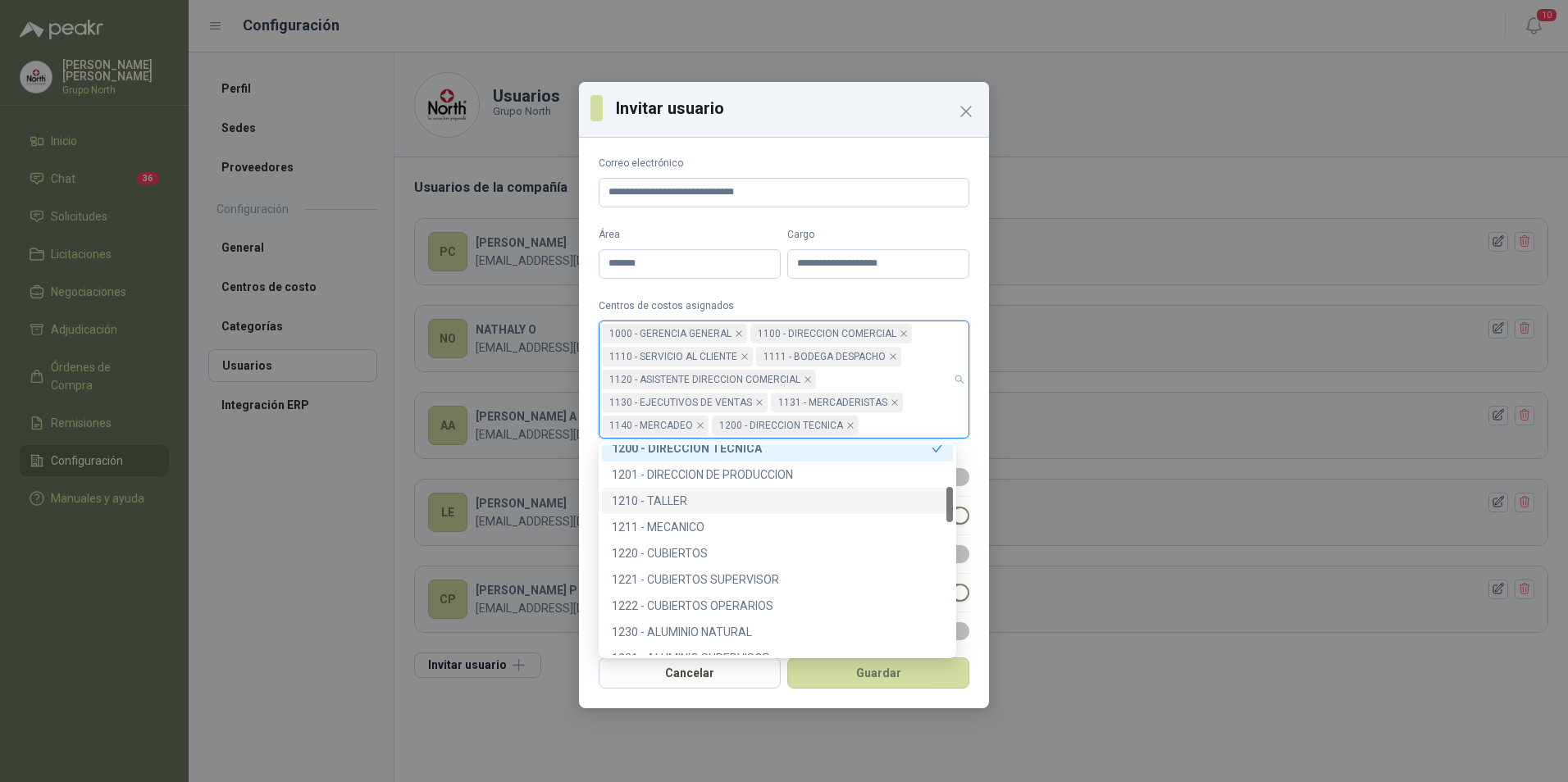
scroll to position [164, 0]
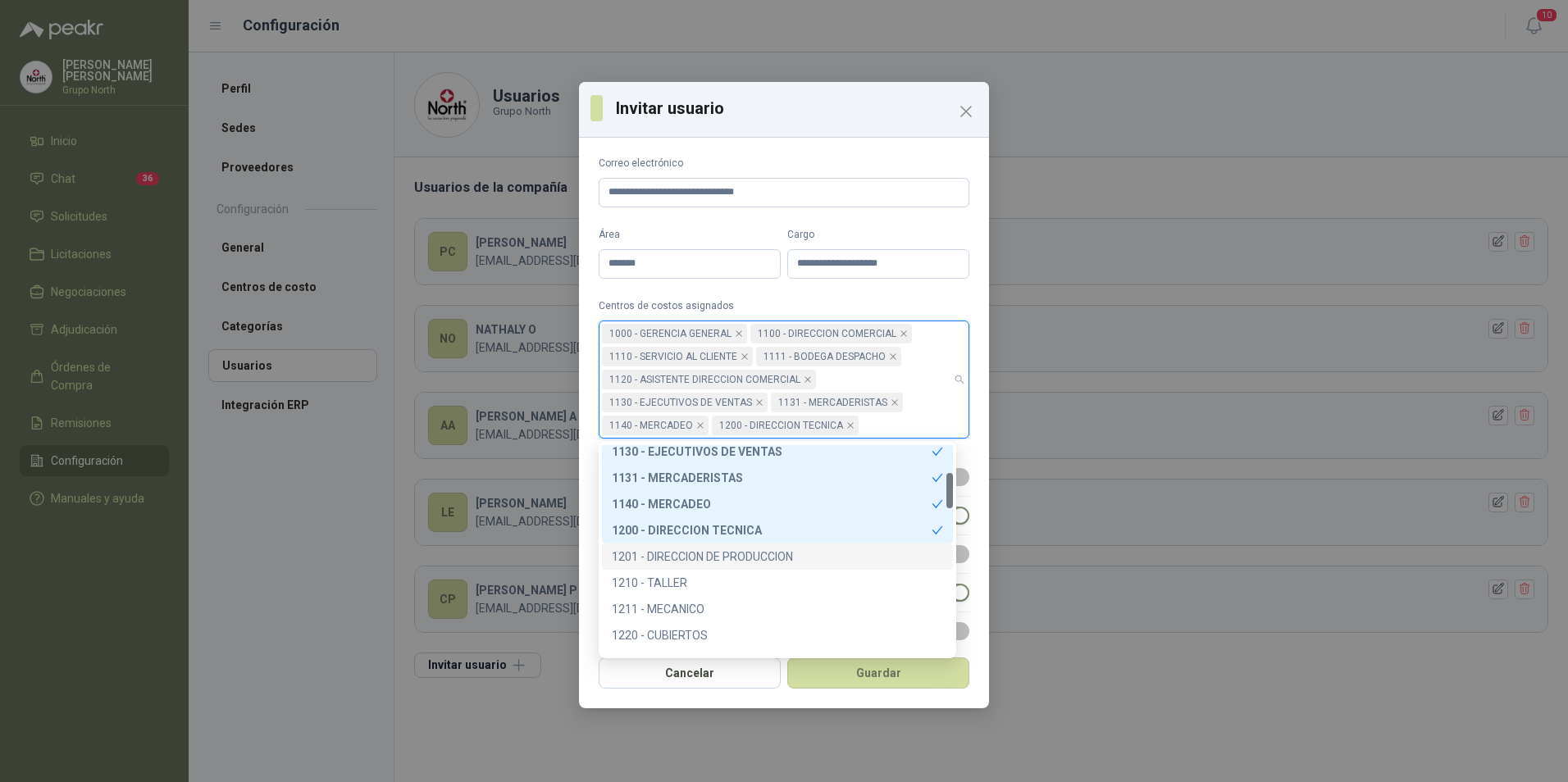
click at [697, 546] on div "1201 - DIRECCION DE PRODUCCION" at bounding box center [777, 557] width 350 height 26
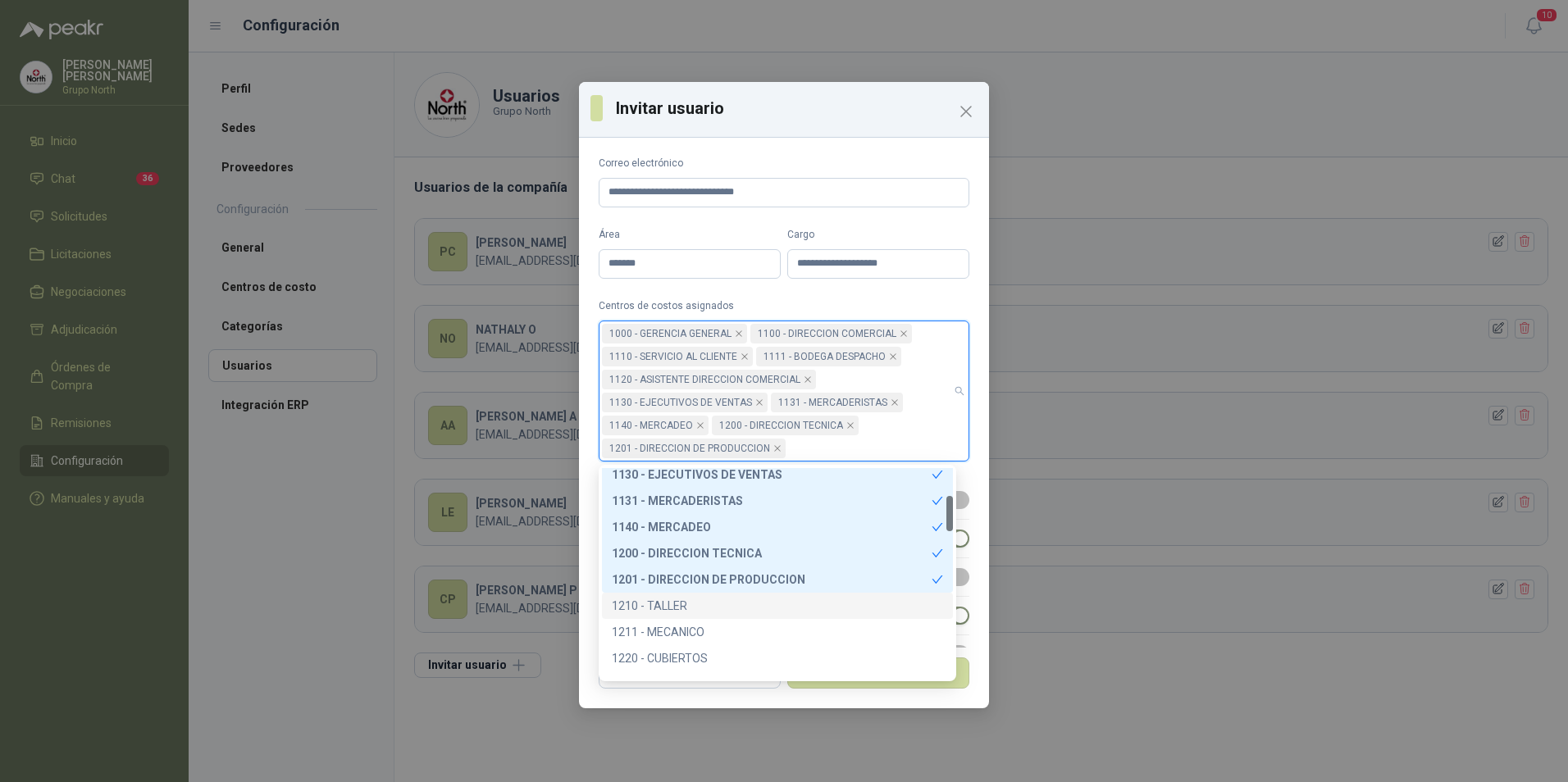
click at [683, 600] on div "1210 - TALLER" at bounding box center [777, 605] width 331 height 18
click at [677, 626] on div "1211 - MECANICO" at bounding box center [777, 632] width 331 height 18
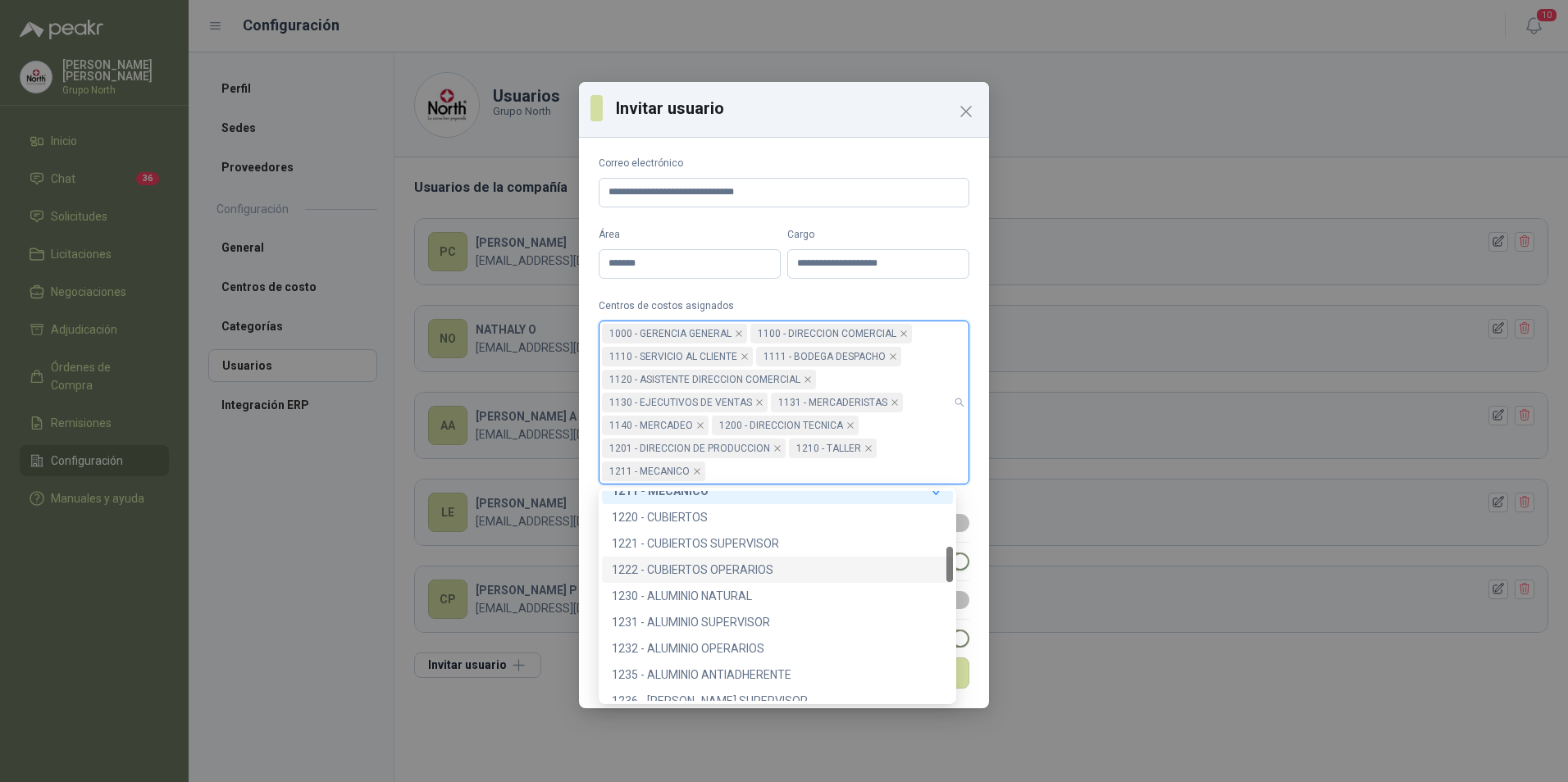
scroll to position [246, 0]
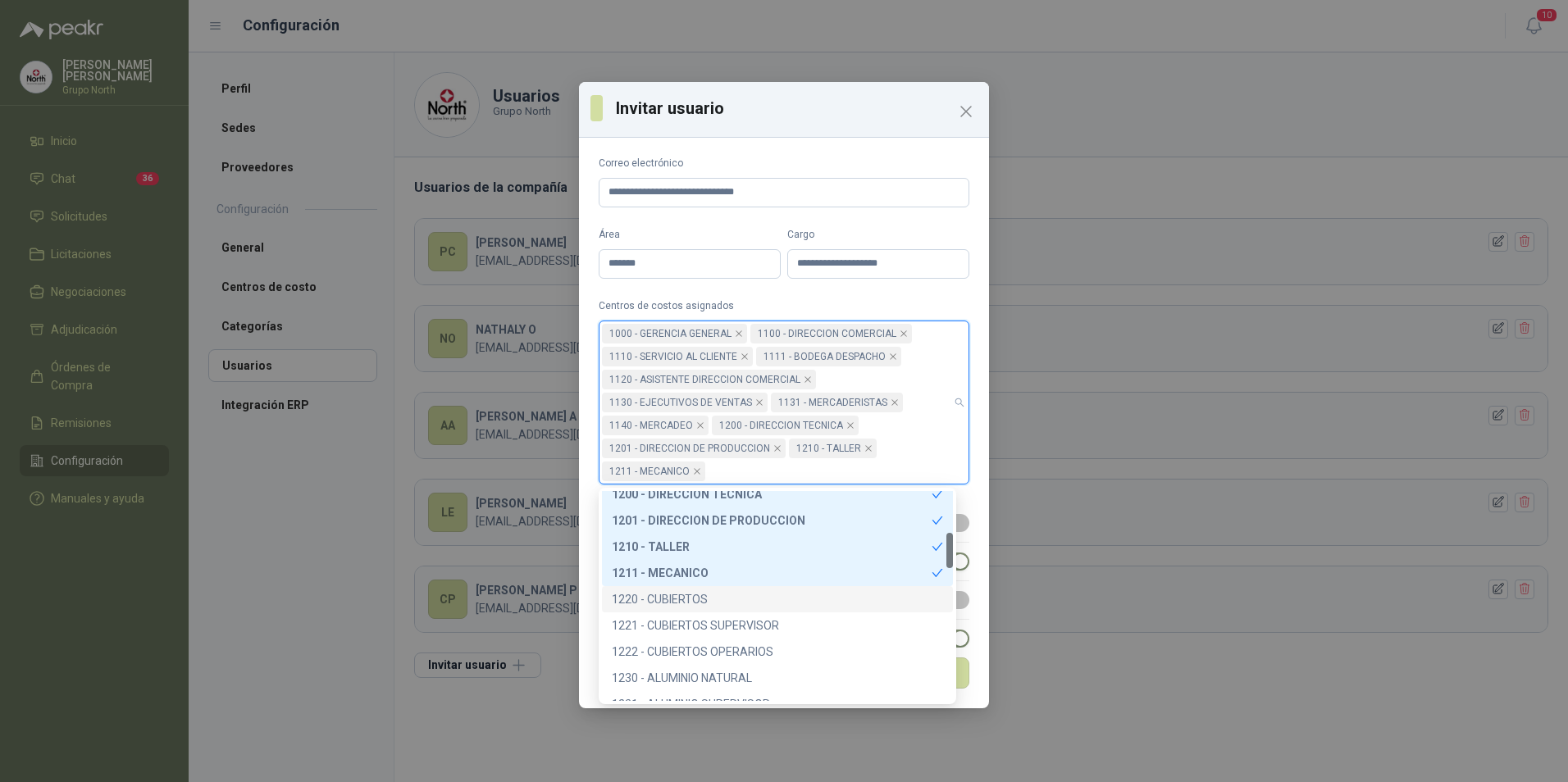
click at [675, 591] on div "1220 - CUBIERTOS" at bounding box center [777, 599] width 331 height 18
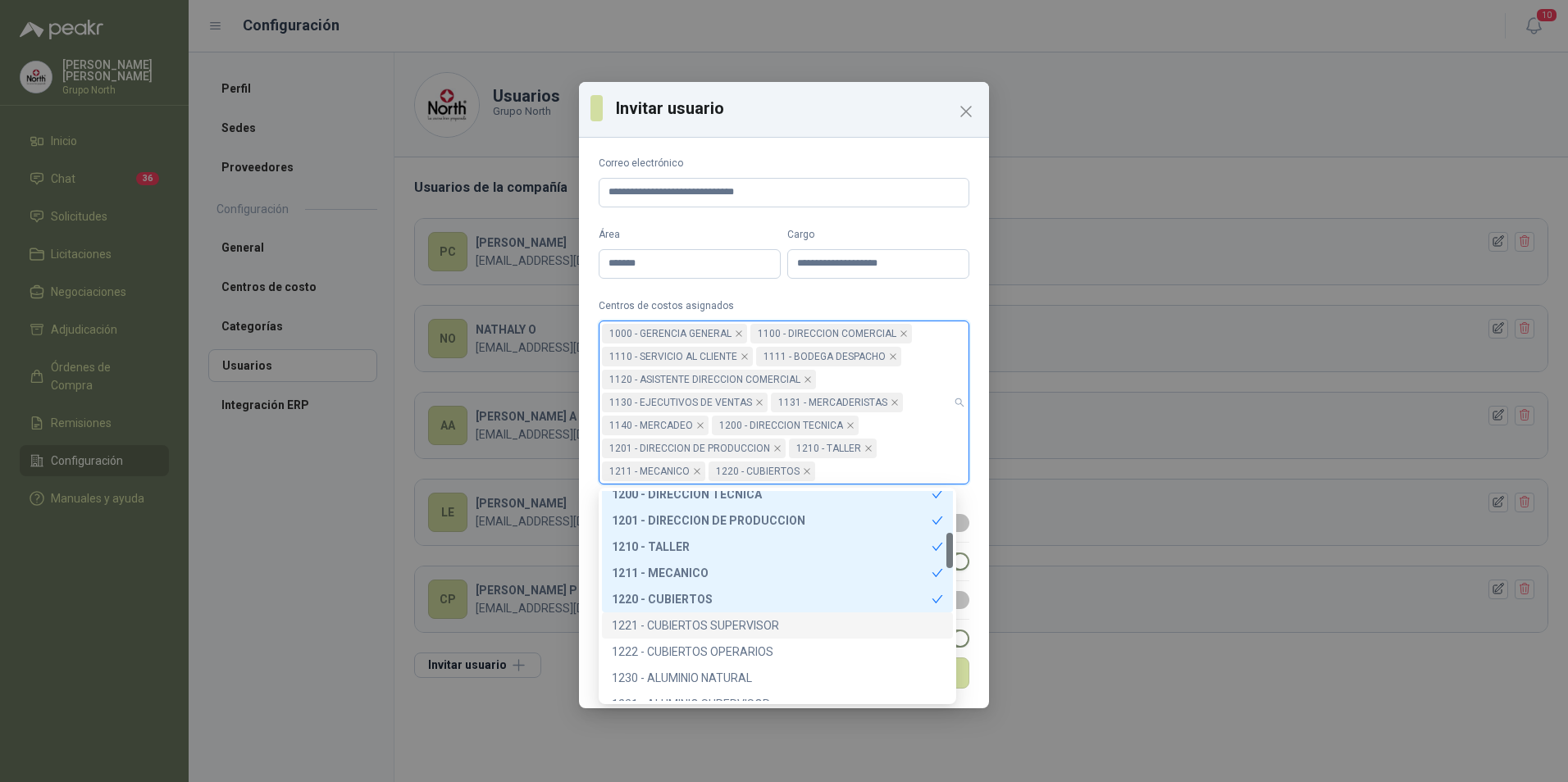
click at [682, 624] on div "1221 - CUBIERTOS SUPERVISOR" at bounding box center [777, 625] width 331 height 18
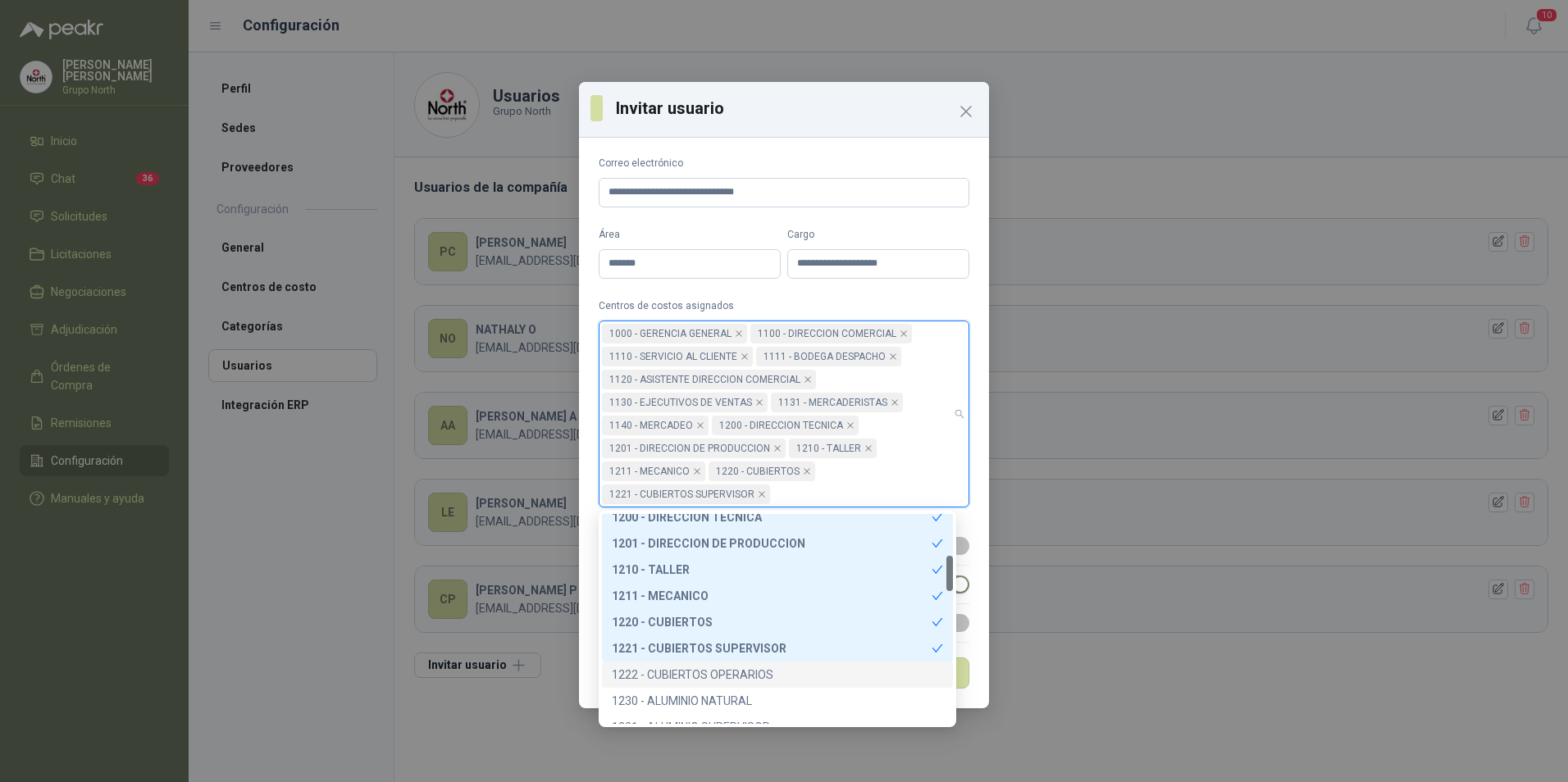
click at [690, 669] on div "1222 - CUBIERTOS OPERARIOS" at bounding box center [777, 675] width 331 height 18
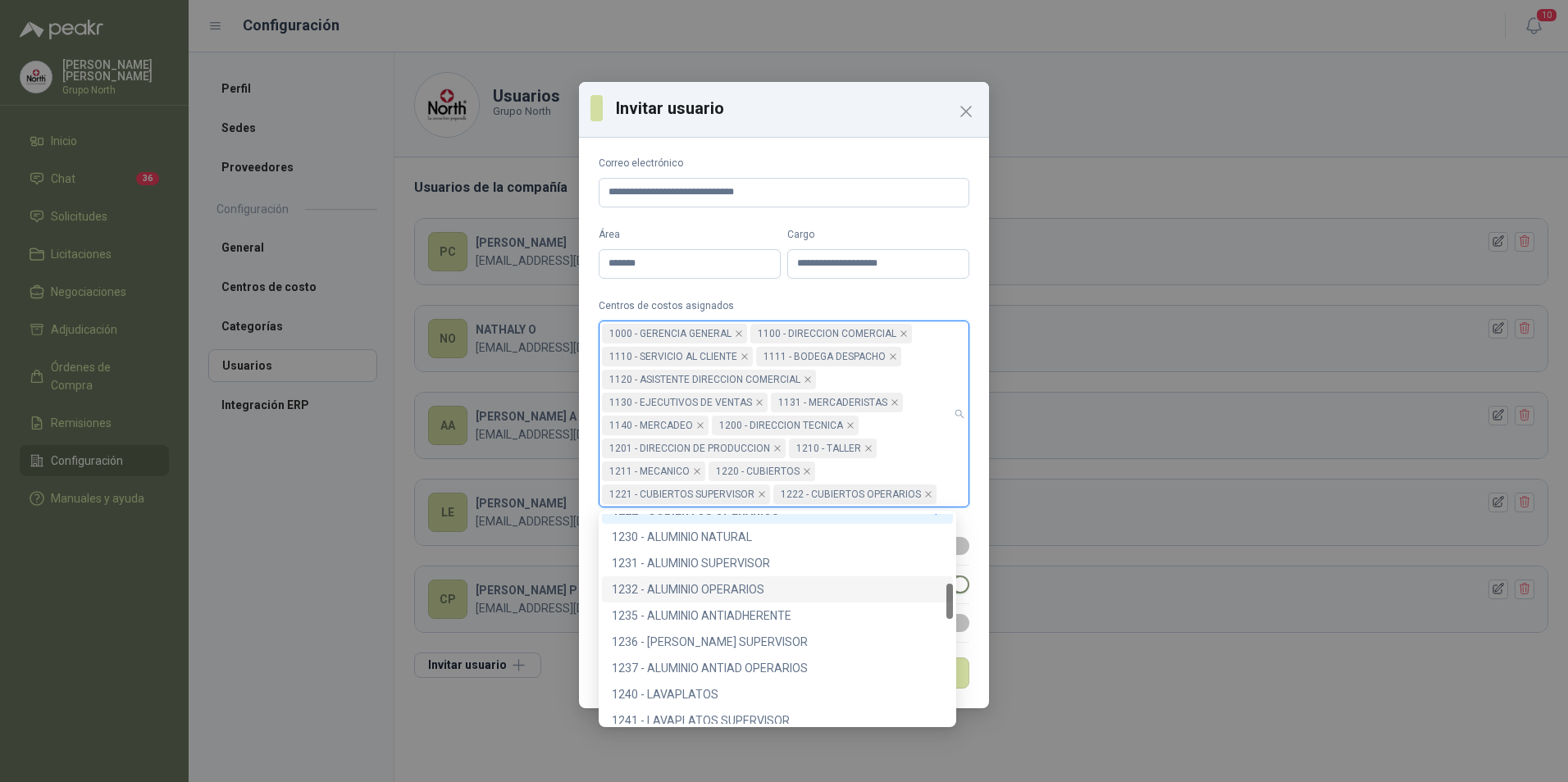
scroll to position [328, 0]
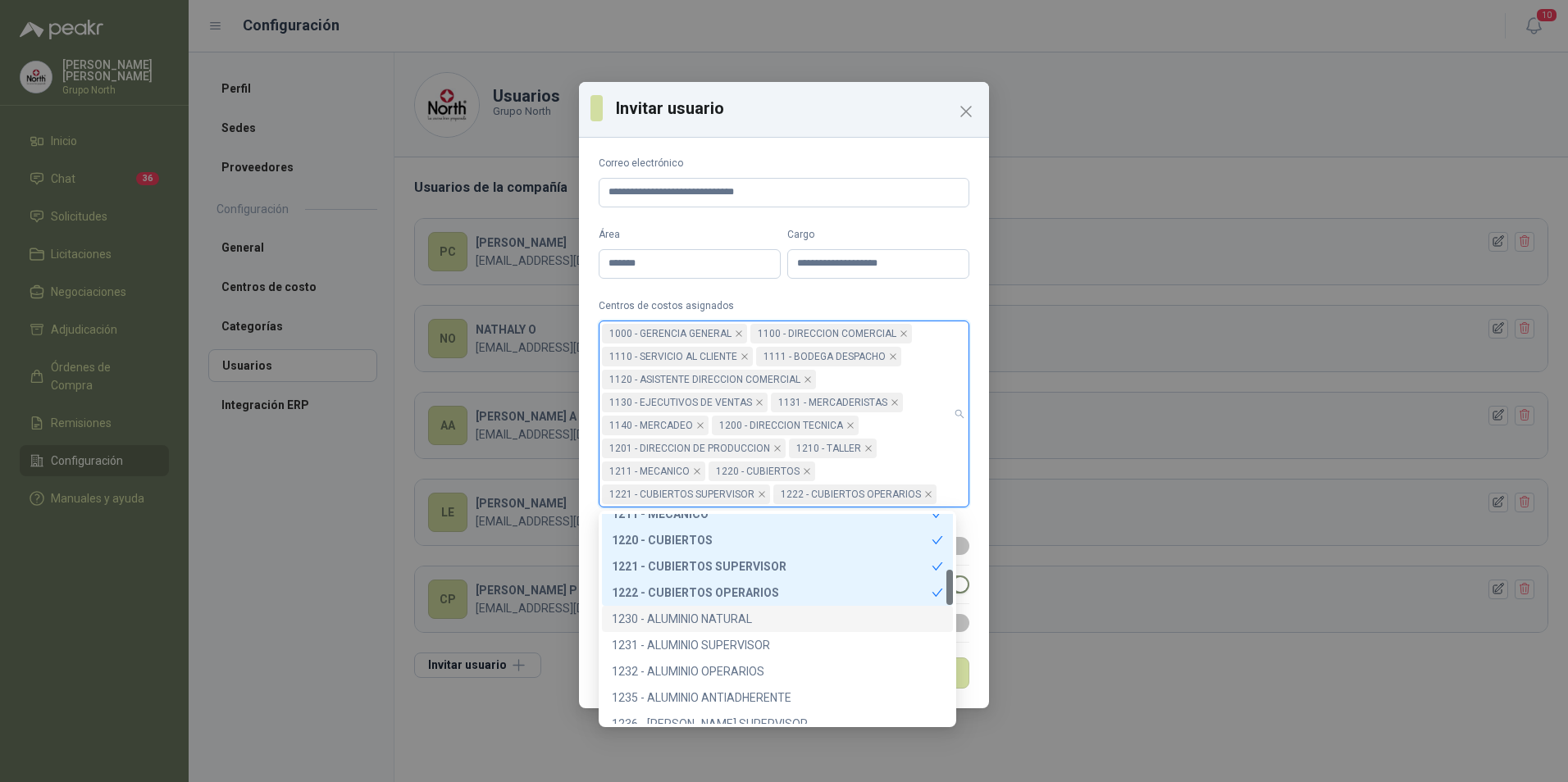
click at [686, 616] on div "1230 - ALUMINIO NATURAL" at bounding box center [777, 618] width 331 height 18
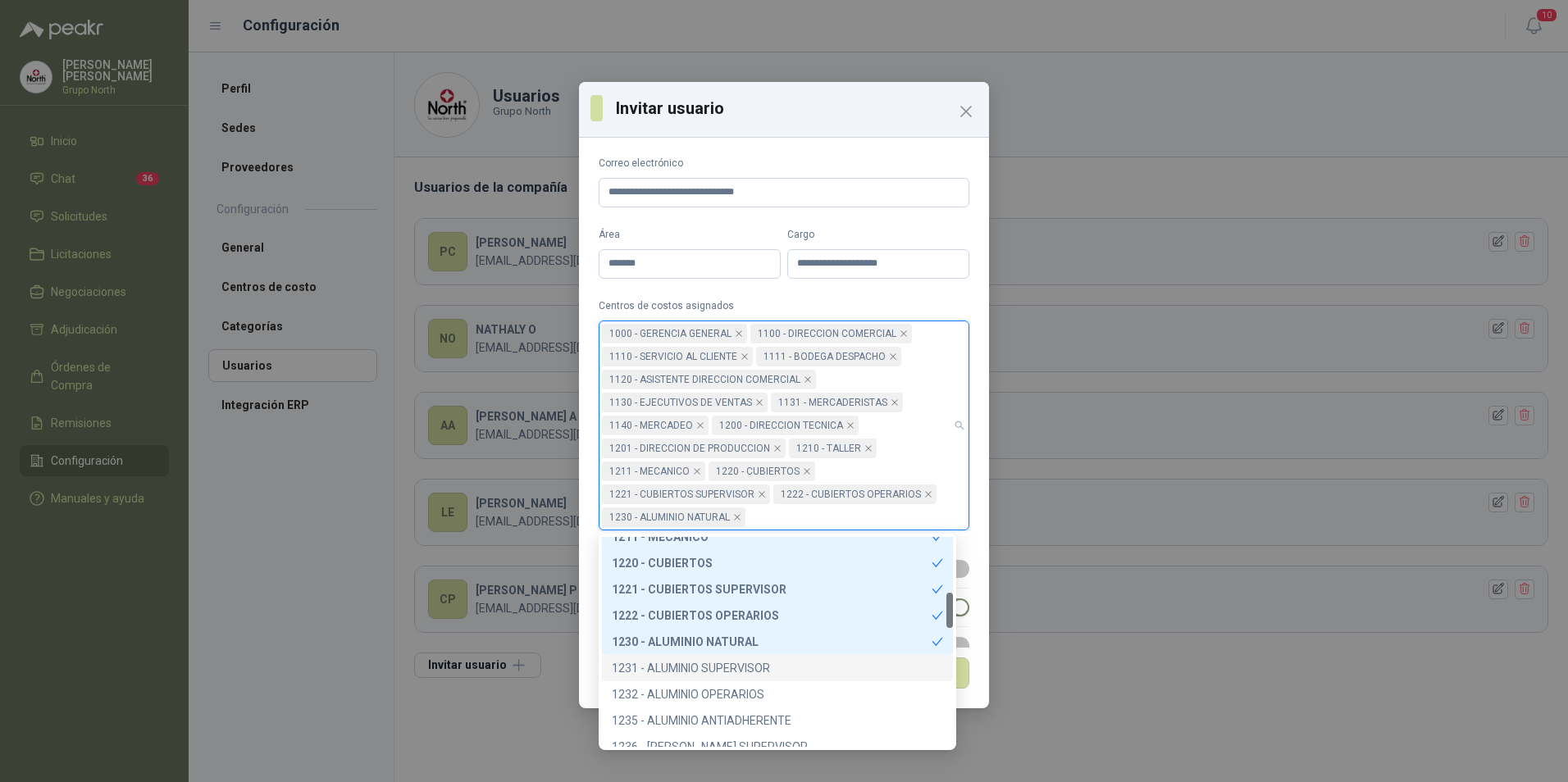
click at [694, 662] on div "1231 - ALUMINIO SUPERVISOR" at bounding box center [777, 668] width 331 height 18
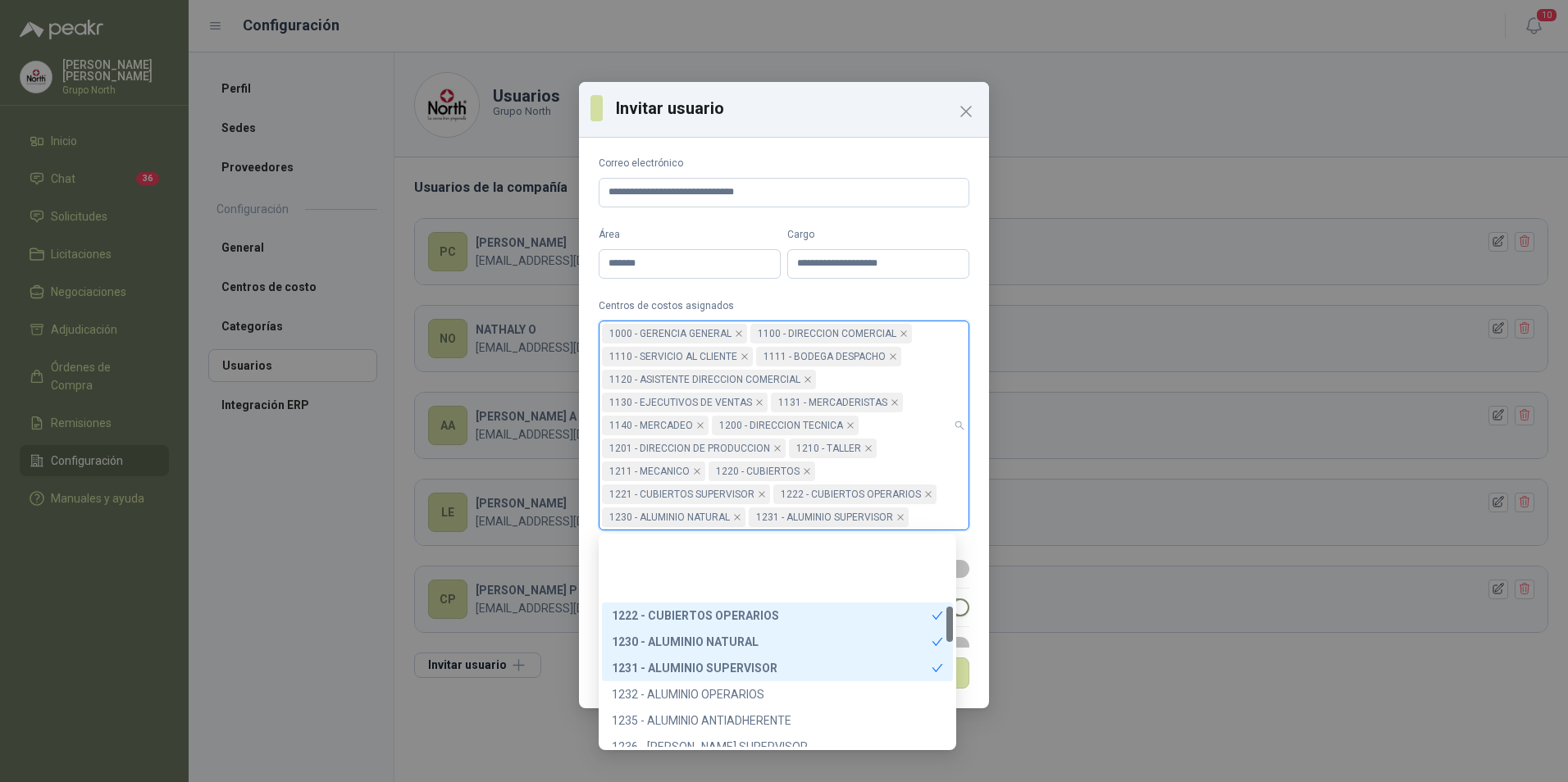
scroll to position [410, 0]
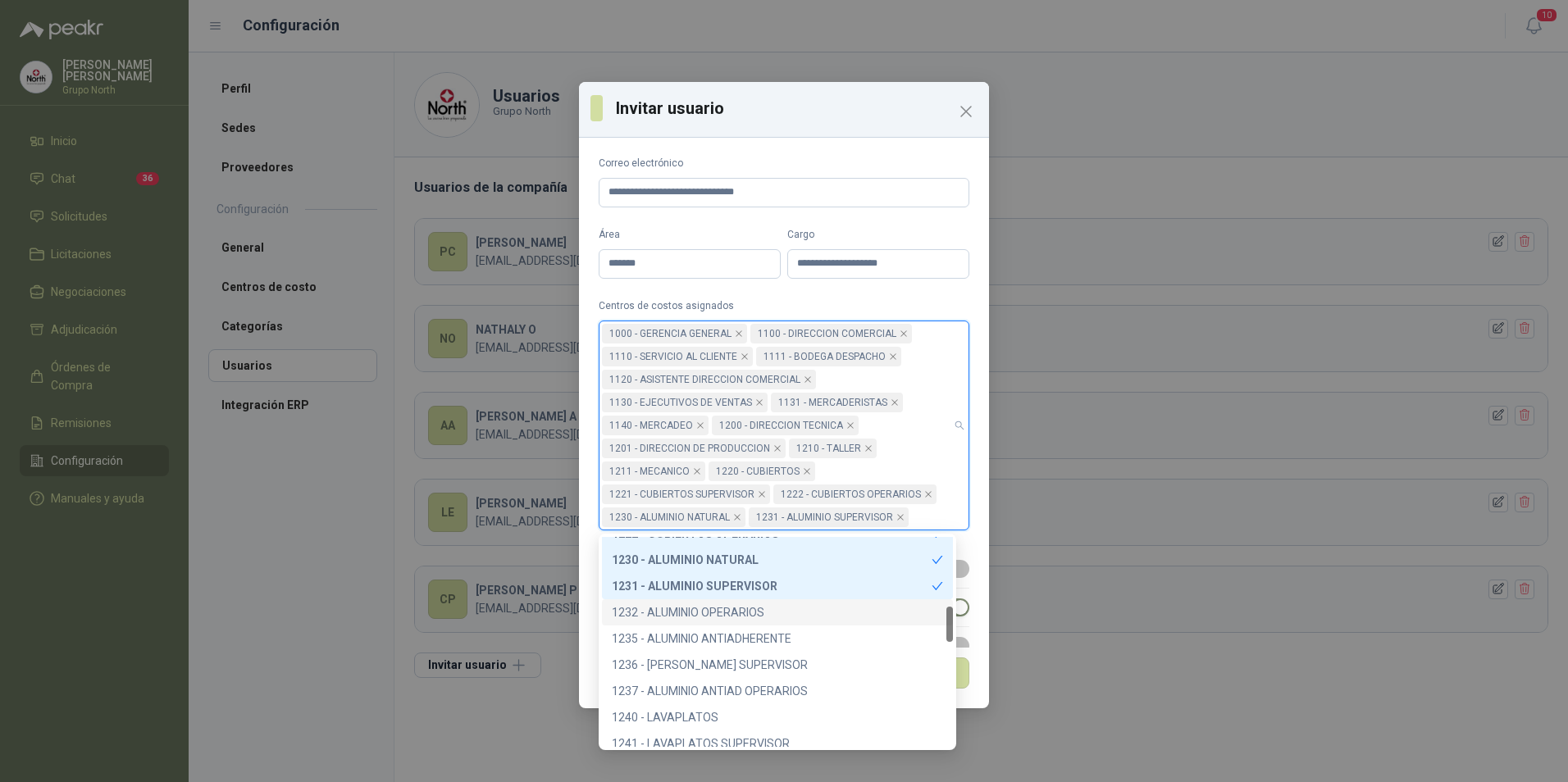
click at [702, 613] on div "1232 - ALUMINIO OPERARIOS" at bounding box center [777, 612] width 331 height 18
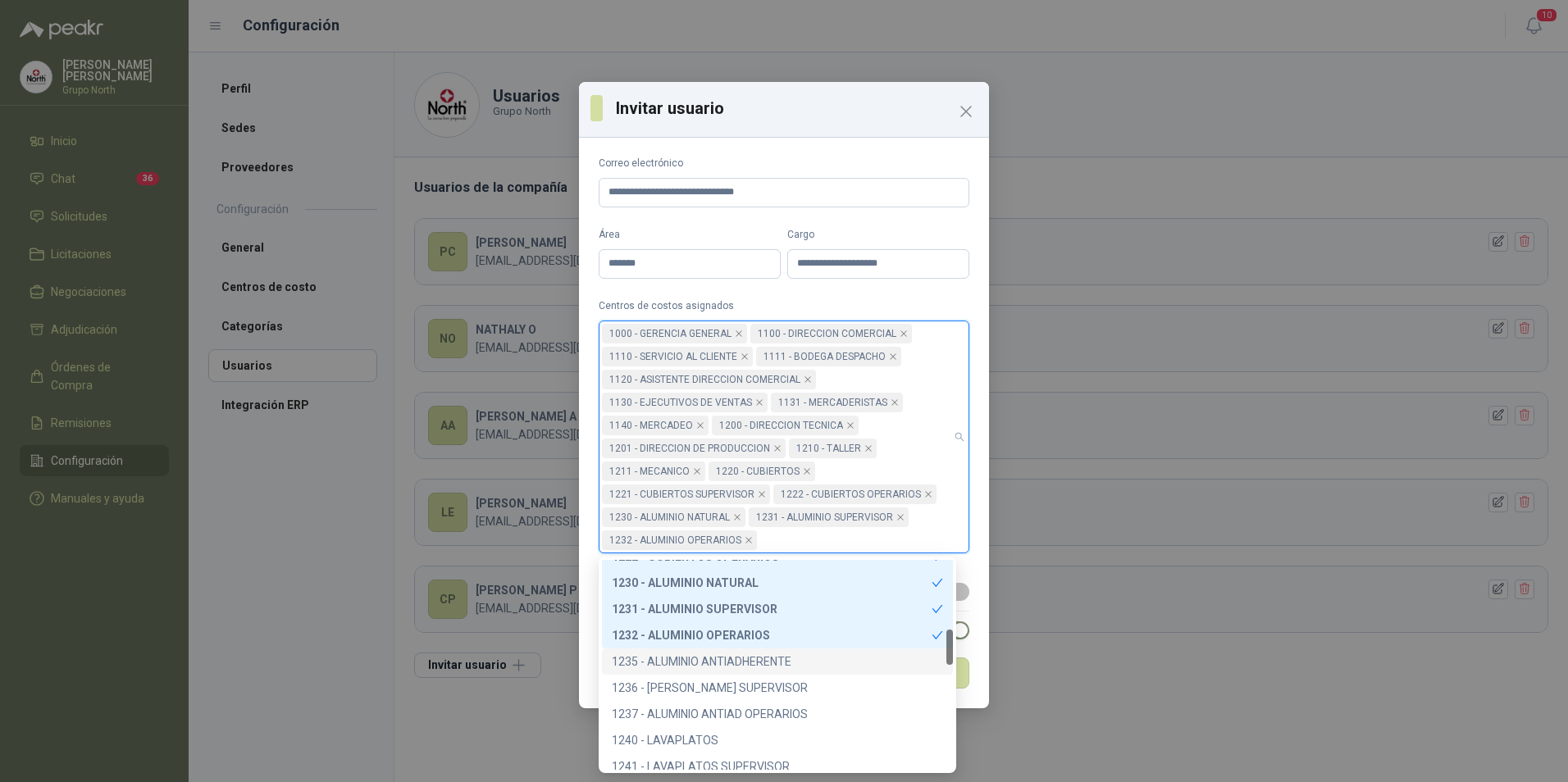
click at [702, 659] on div "1235 - ALUMINIO ANTIADHERENTE" at bounding box center [777, 661] width 331 height 18
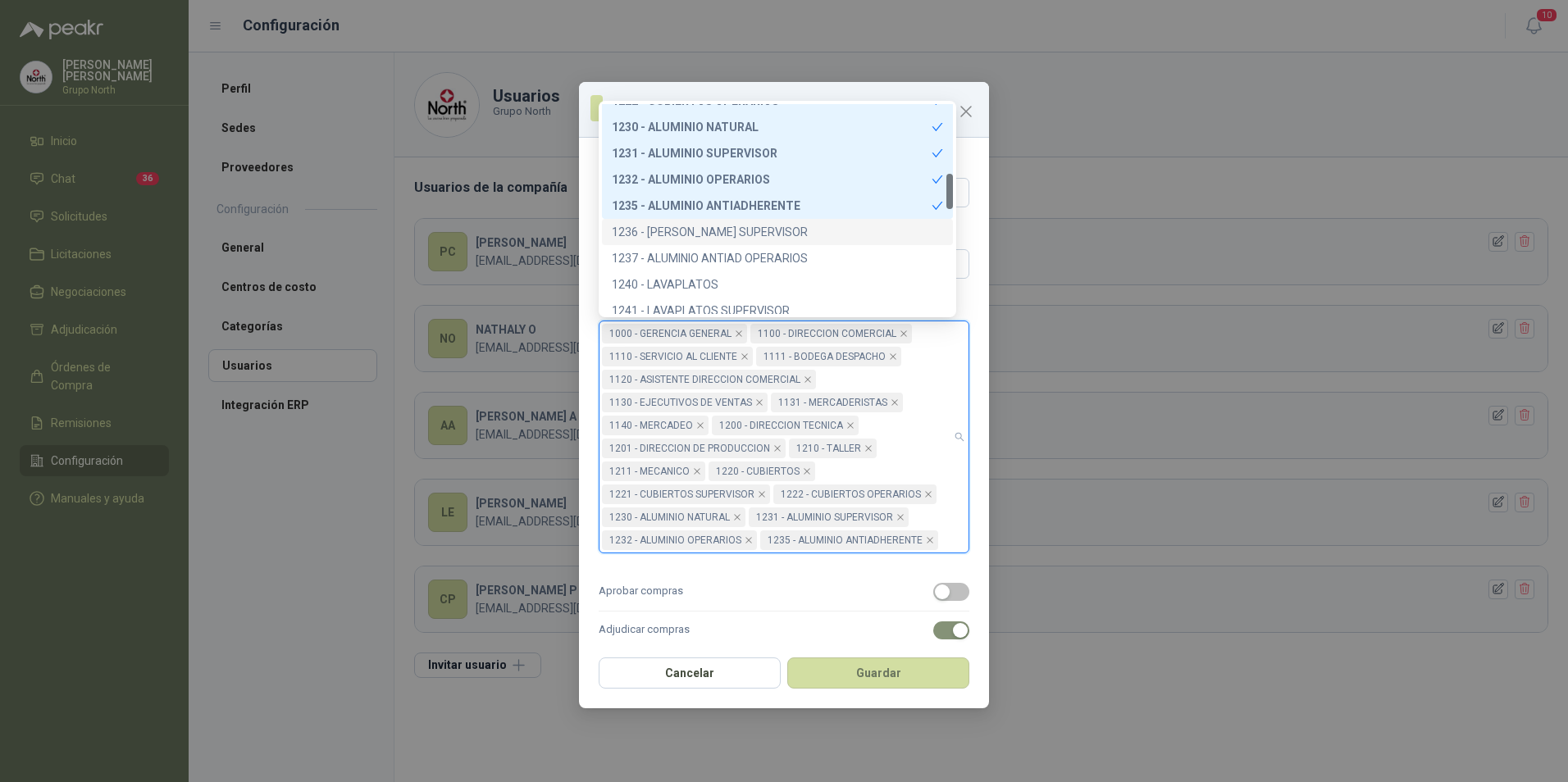
click at [756, 231] on div "1236 - [PERSON_NAME] SUPERVISOR" at bounding box center [777, 231] width 331 height 18
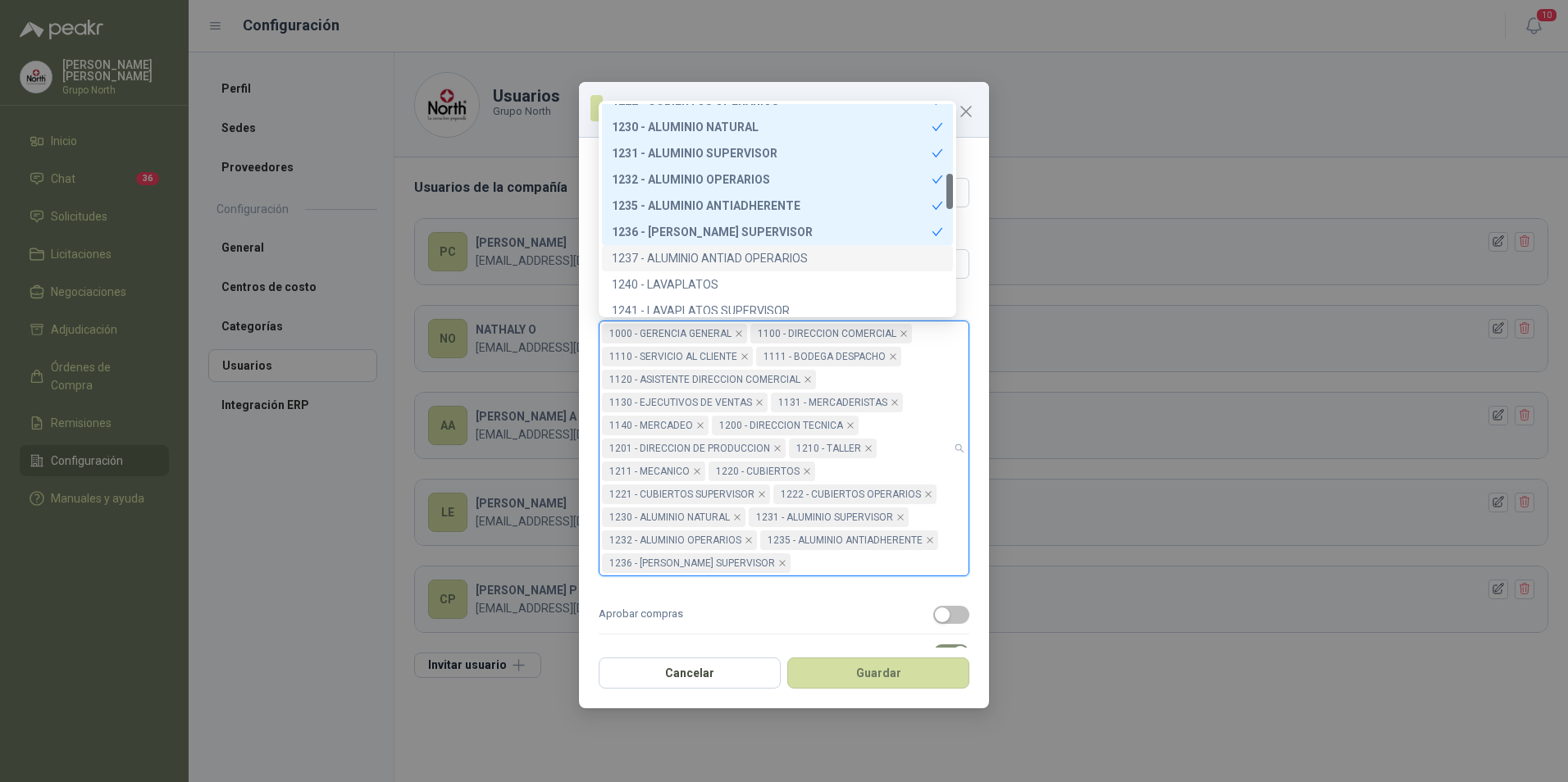
click at [751, 253] on div "1237 - ALUMINIO ANTIAD OPERARIOS" at bounding box center [777, 258] width 331 height 18
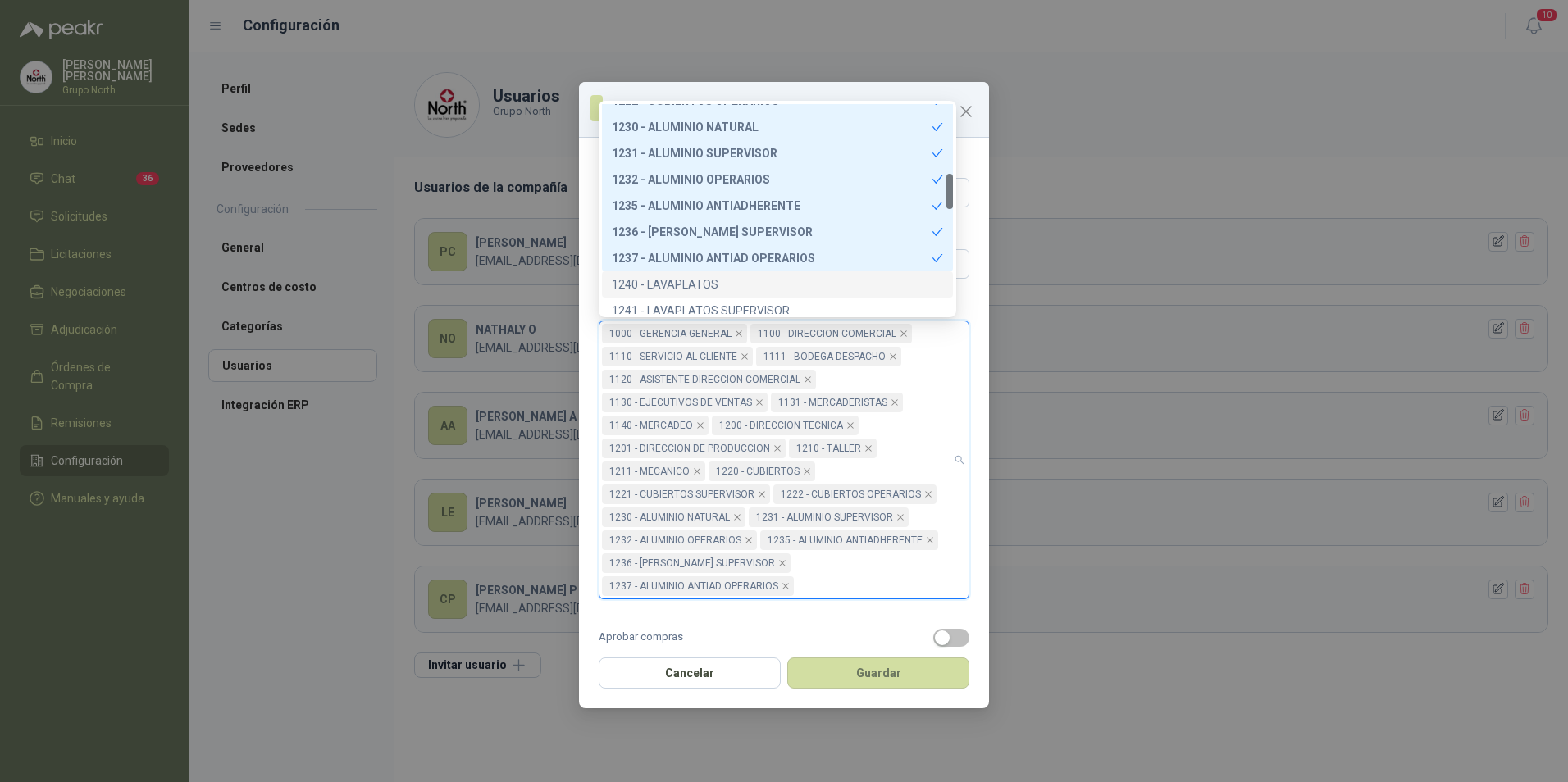
click at [704, 282] on div "1240 - LAVAPLATOS" at bounding box center [777, 284] width 331 height 18
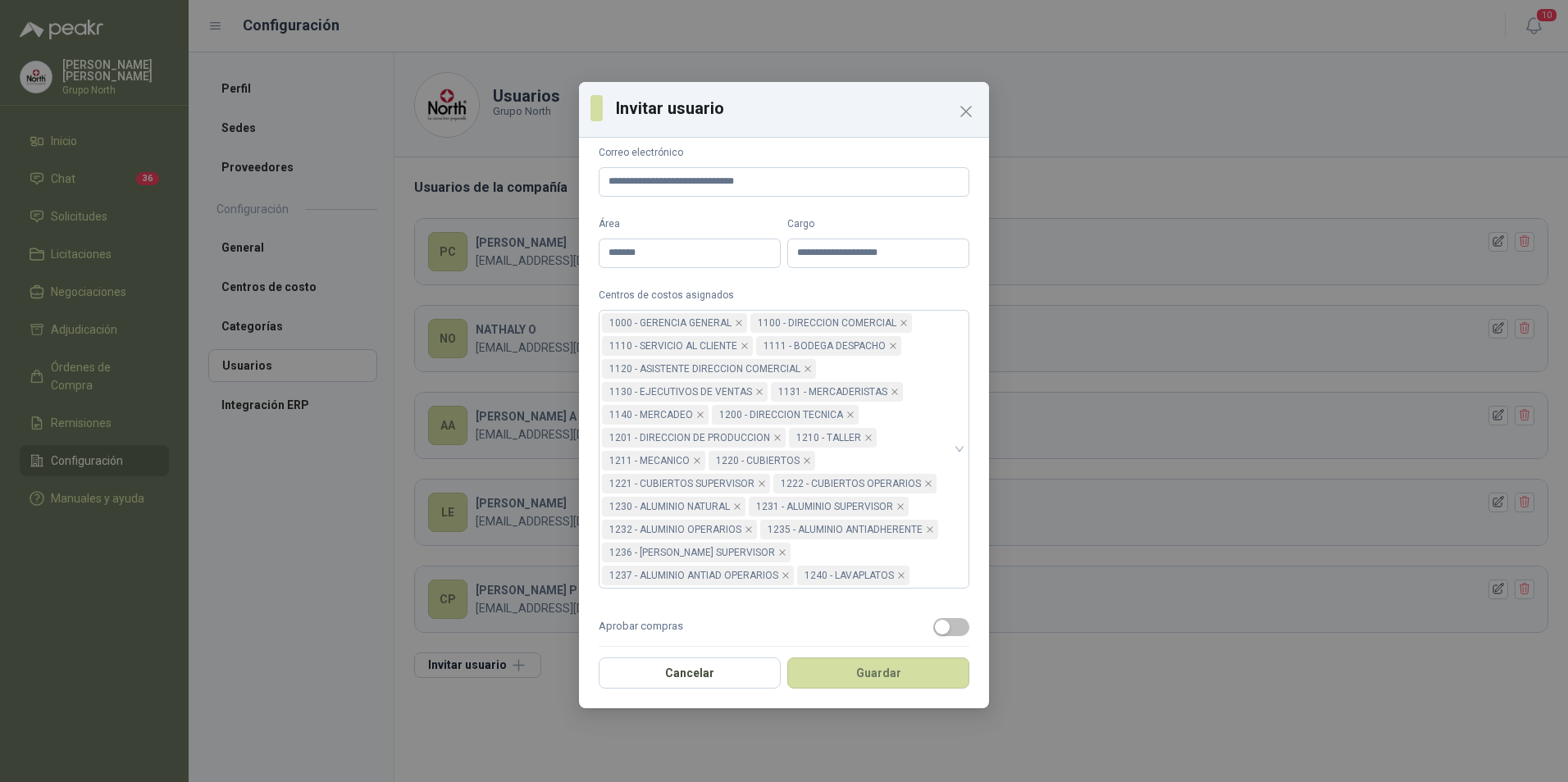
scroll to position [0, 0]
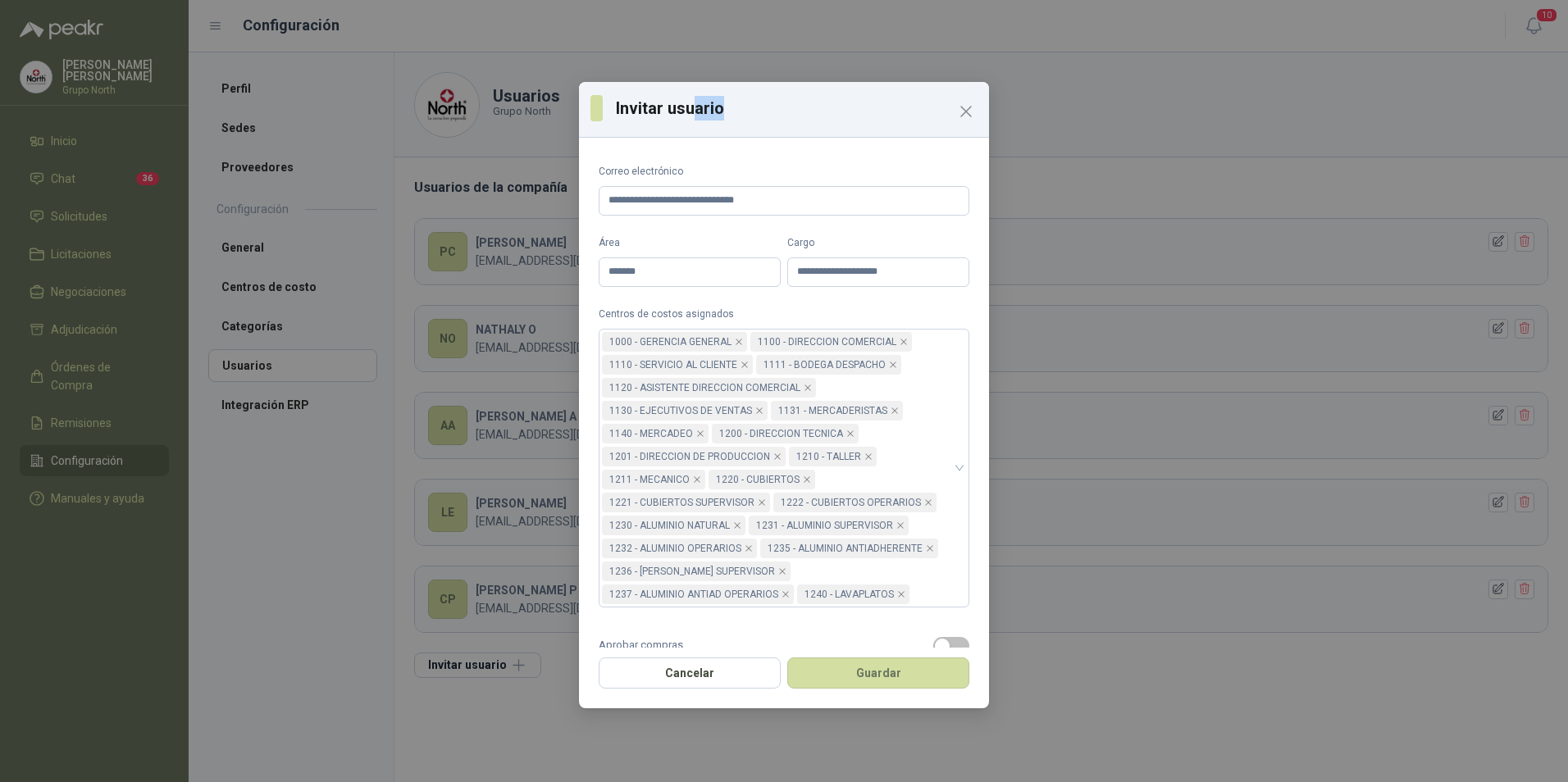
drag, startPoint x: 824, startPoint y: 112, endPoint x: 692, endPoint y: 90, distance: 133.8
click at [692, 90] on div "Invitar usuario" at bounding box center [784, 110] width 410 height 56
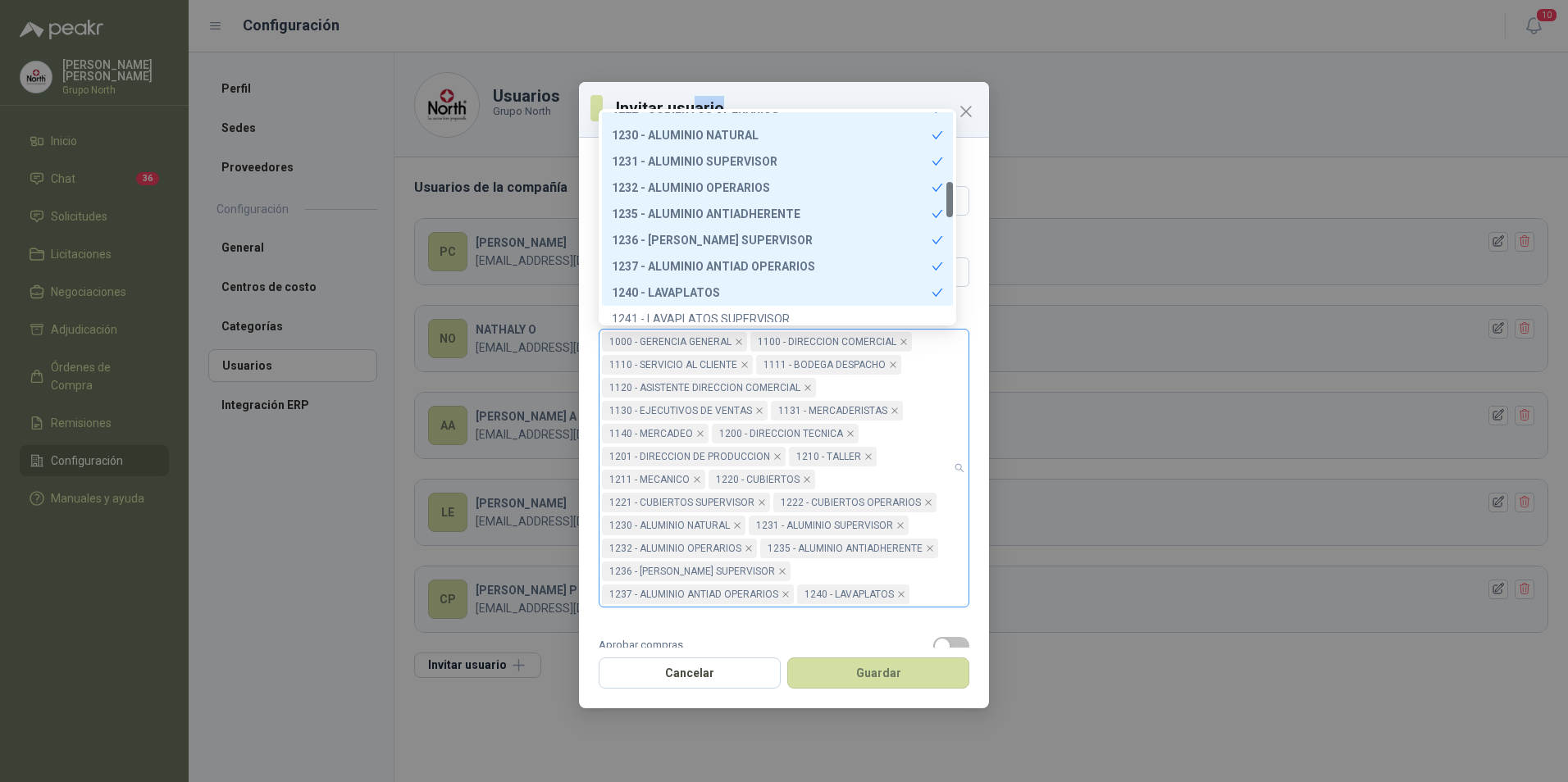
click at [929, 366] on div "1000 - GERENCIA GENERAL 1100 - DIRECCION COMERCIAL 1110 - SERVICIO AL CLIENTE 1…" at bounding box center [775, 468] width 347 height 276
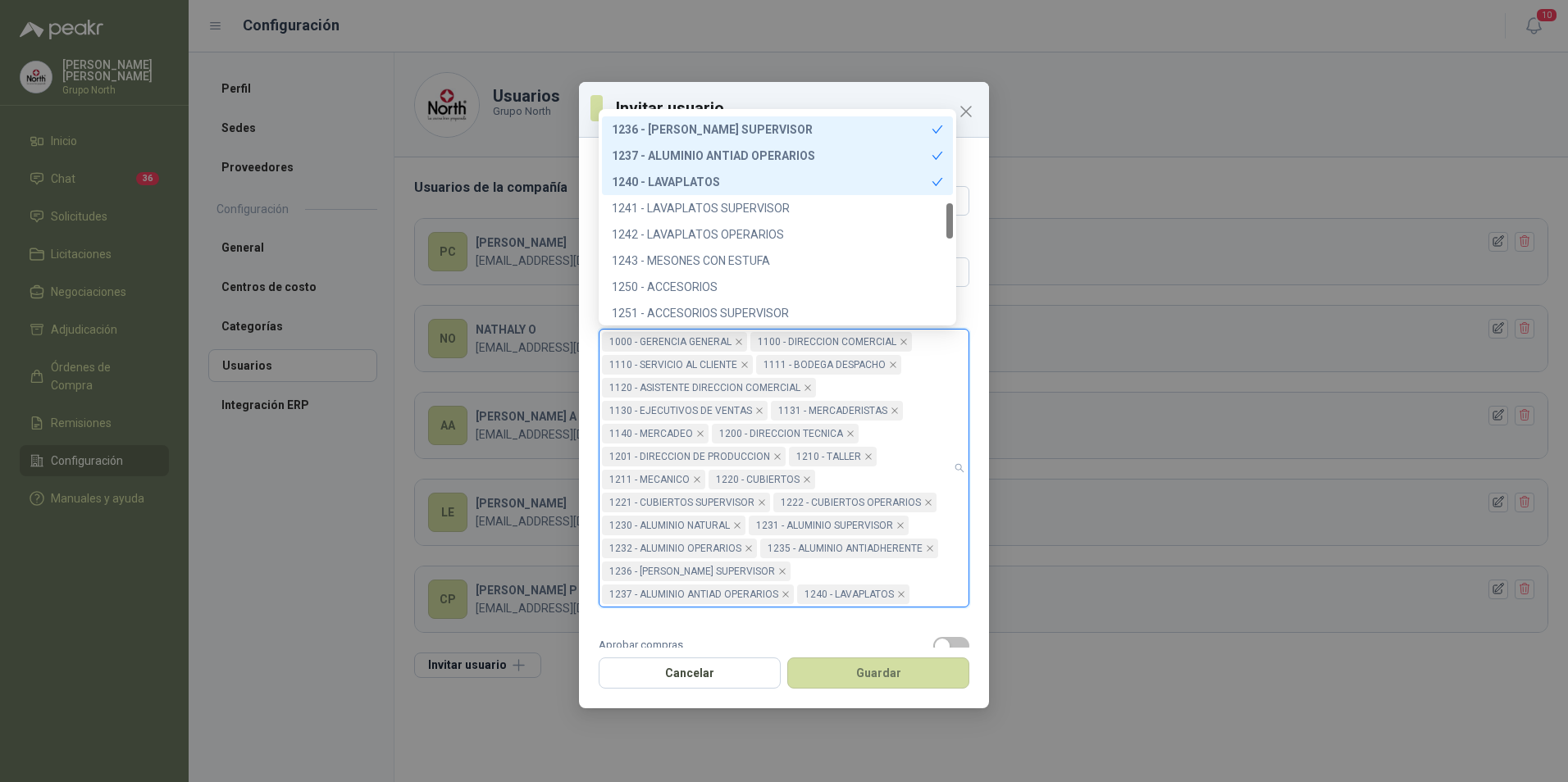
scroll to position [536, 0]
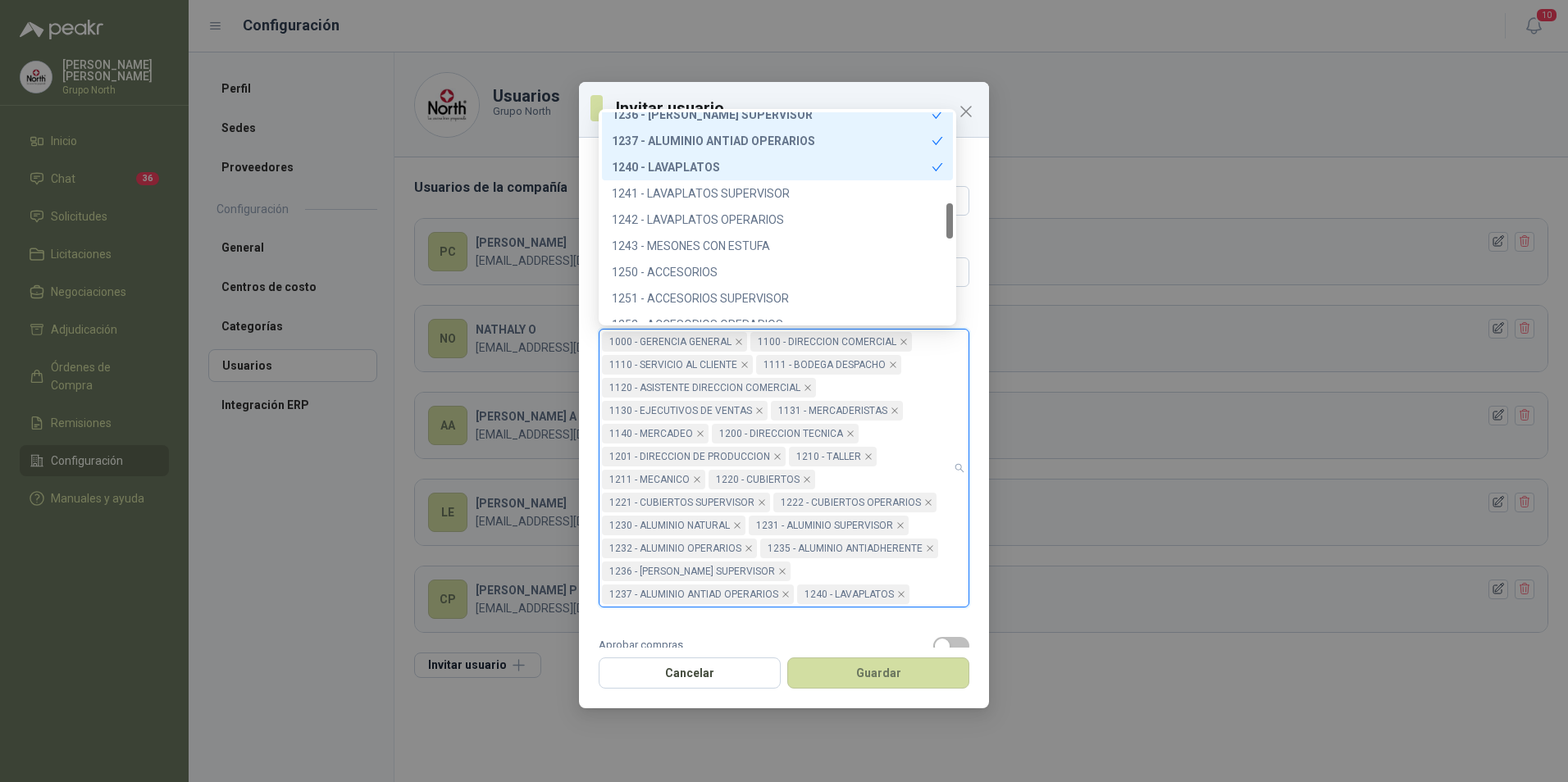
drag, startPoint x: 955, startPoint y: 197, endPoint x: 957, endPoint y: 212, distance: 15.1
click at [957, 212] on body "**********" at bounding box center [784, 391] width 1568 height 782
click at [805, 193] on div "1241 - LAVAPLATOS SUPERVISOR" at bounding box center [777, 193] width 331 height 18
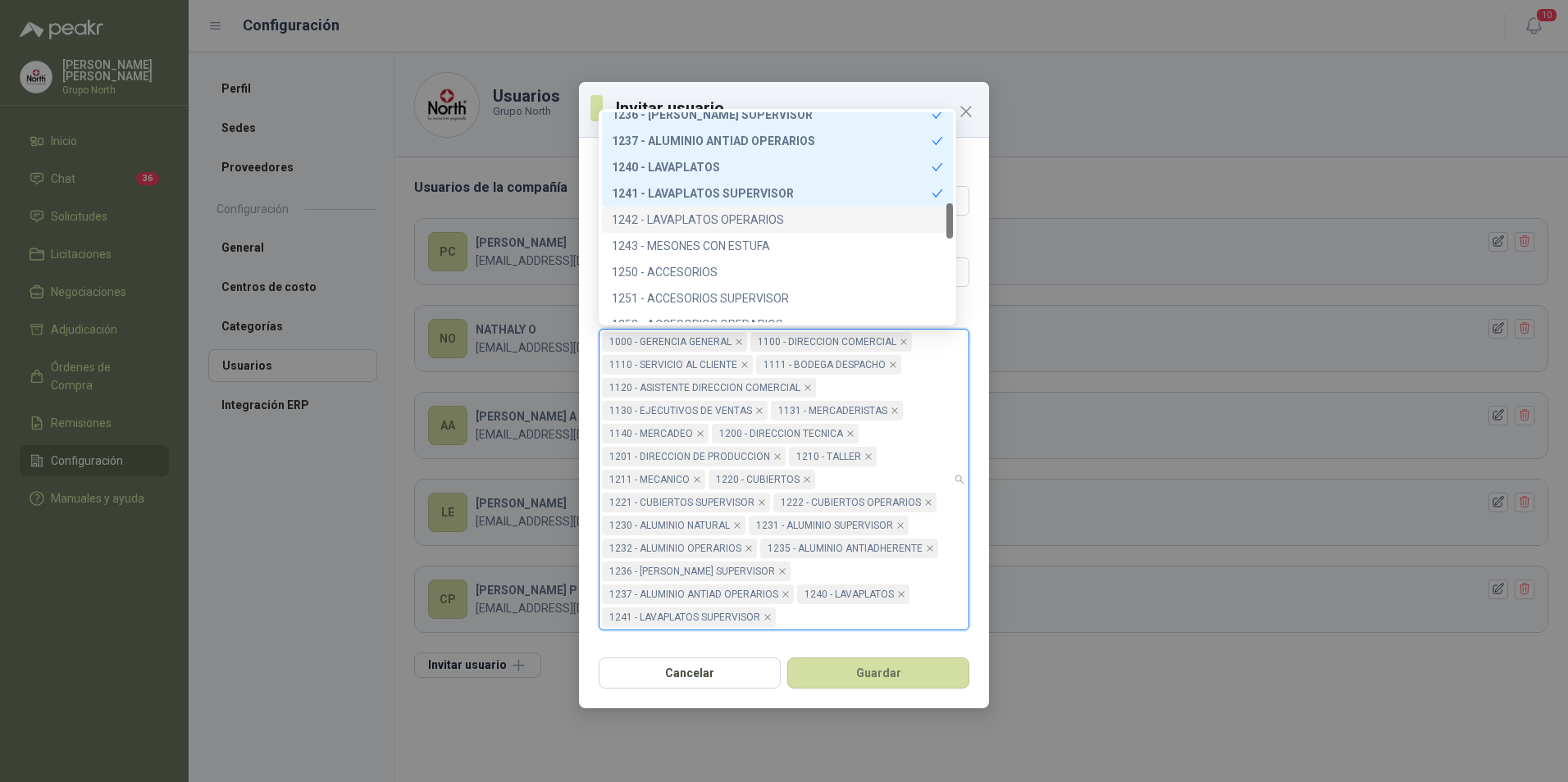
click at [784, 218] on div "1242 - LAVAPLATOS OPERARIOS" at bounding box center [777, 219] width 331 height 18
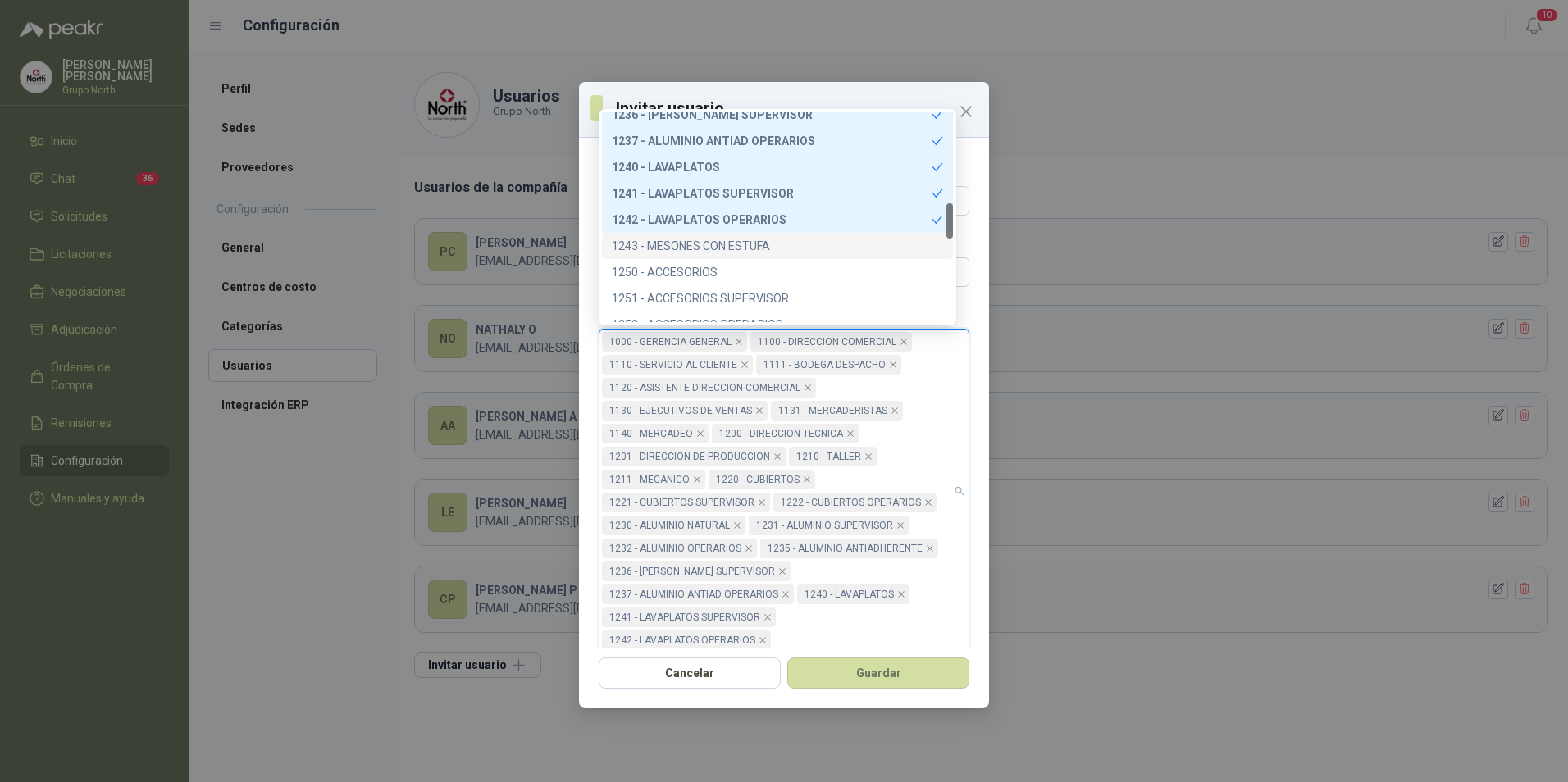
click at [770, 237] on div "1243 - MESONES CON ESTUFA" at bounding box center [777, 245] width 331 height 18
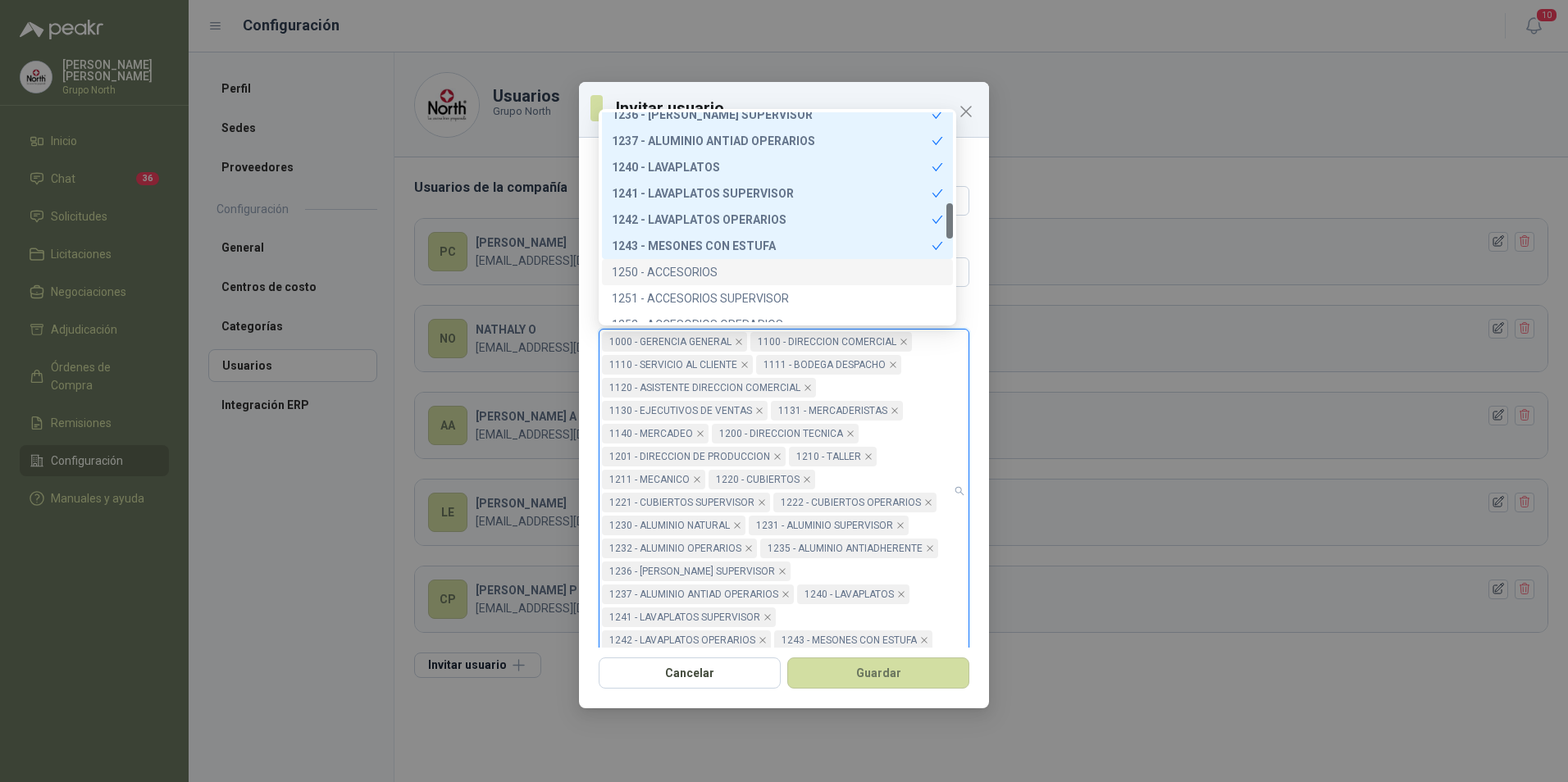
click at [715, 264] on div "1250 - ACCESORIOS" at bounding box center [777, 272] width 331 height 18
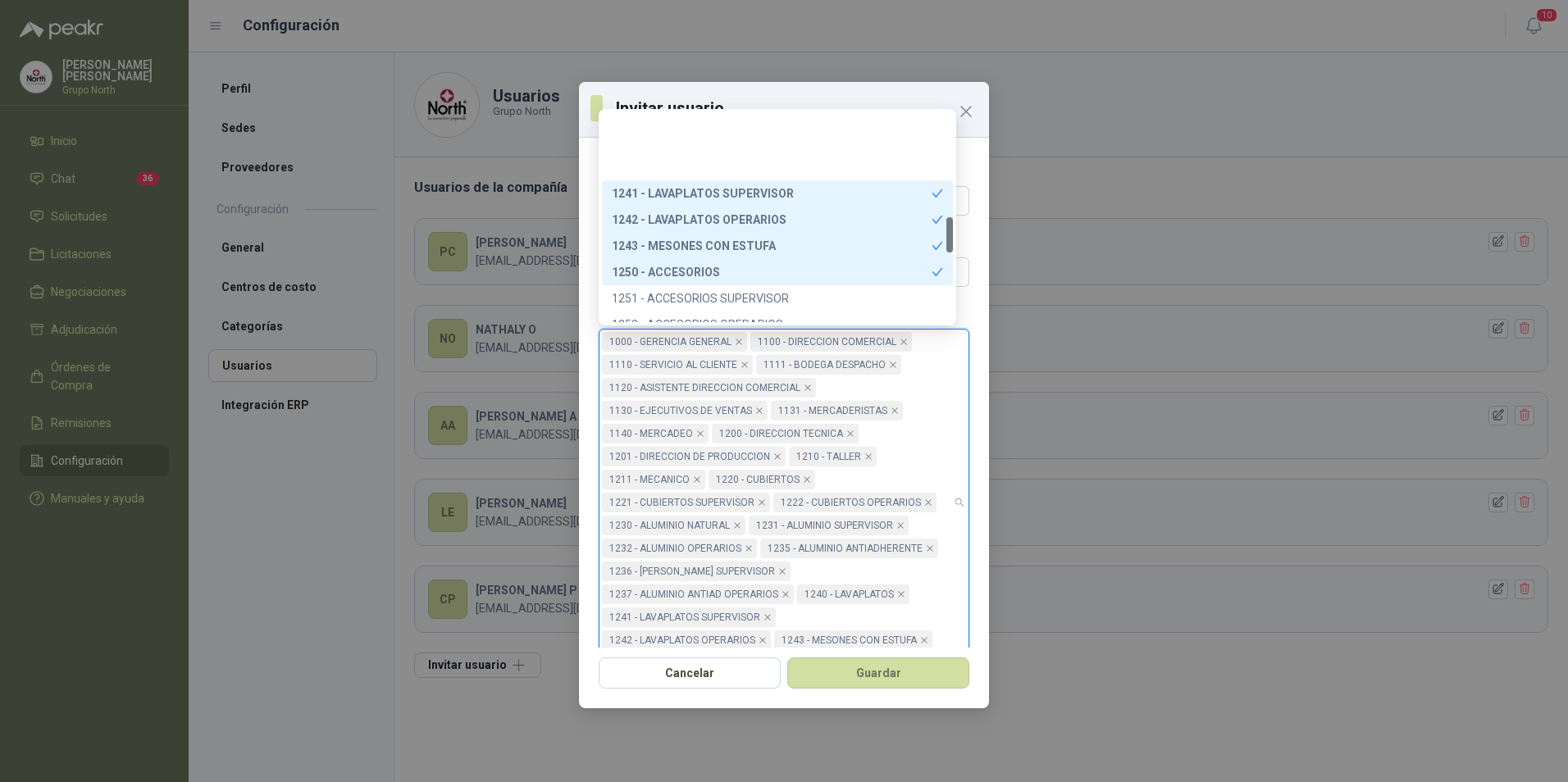
scroll to position [618, 0]
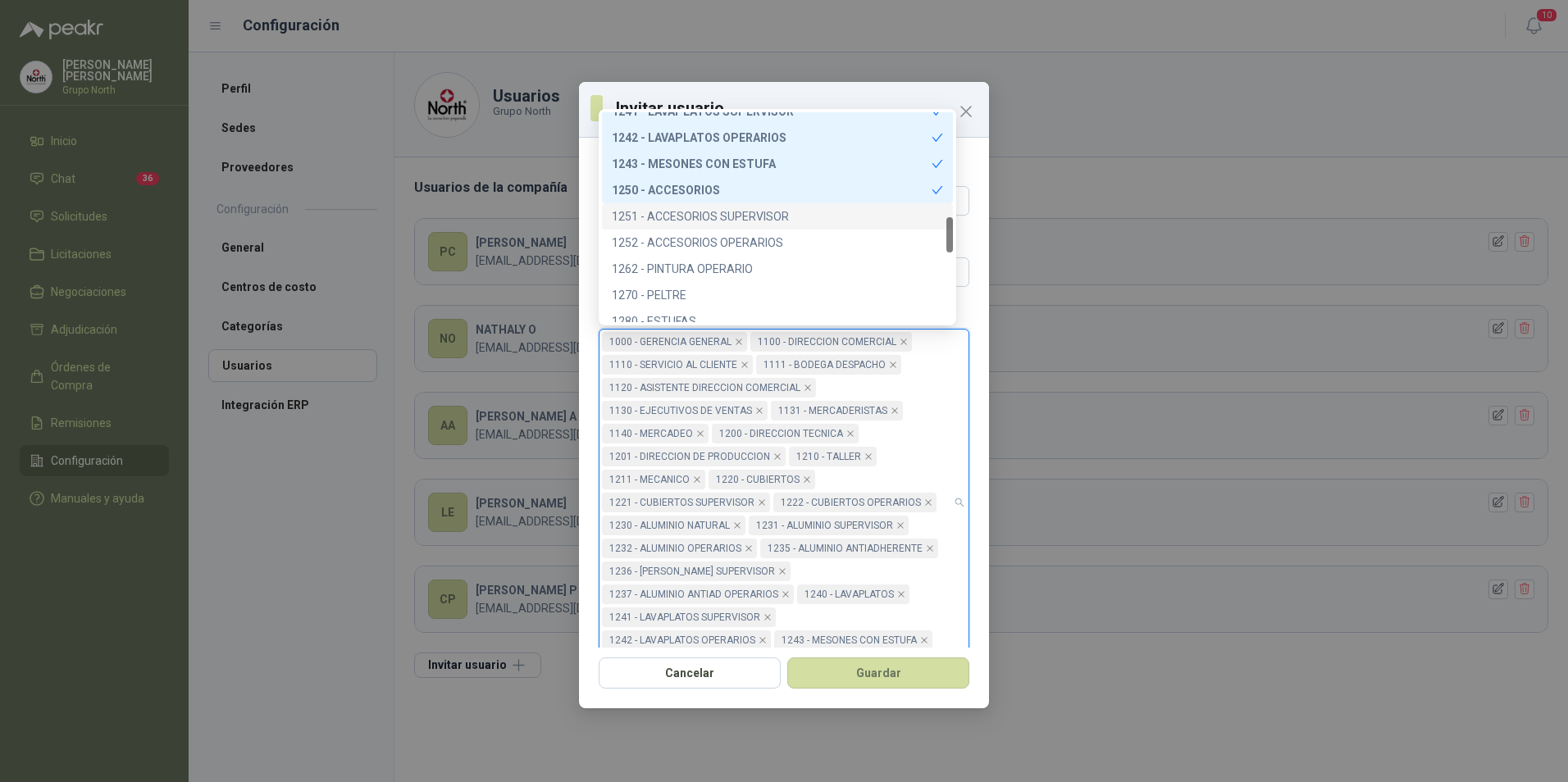
click at [726, 216] on div "1251 - ACCESORIOS SUPERVISOR" at bounding box center [777, 217] width 331 height 18
click at [730, 236] on div "1252 - ACCESORIOS OPERARIOS" at bounding box center [777, 243] width 331 height 18
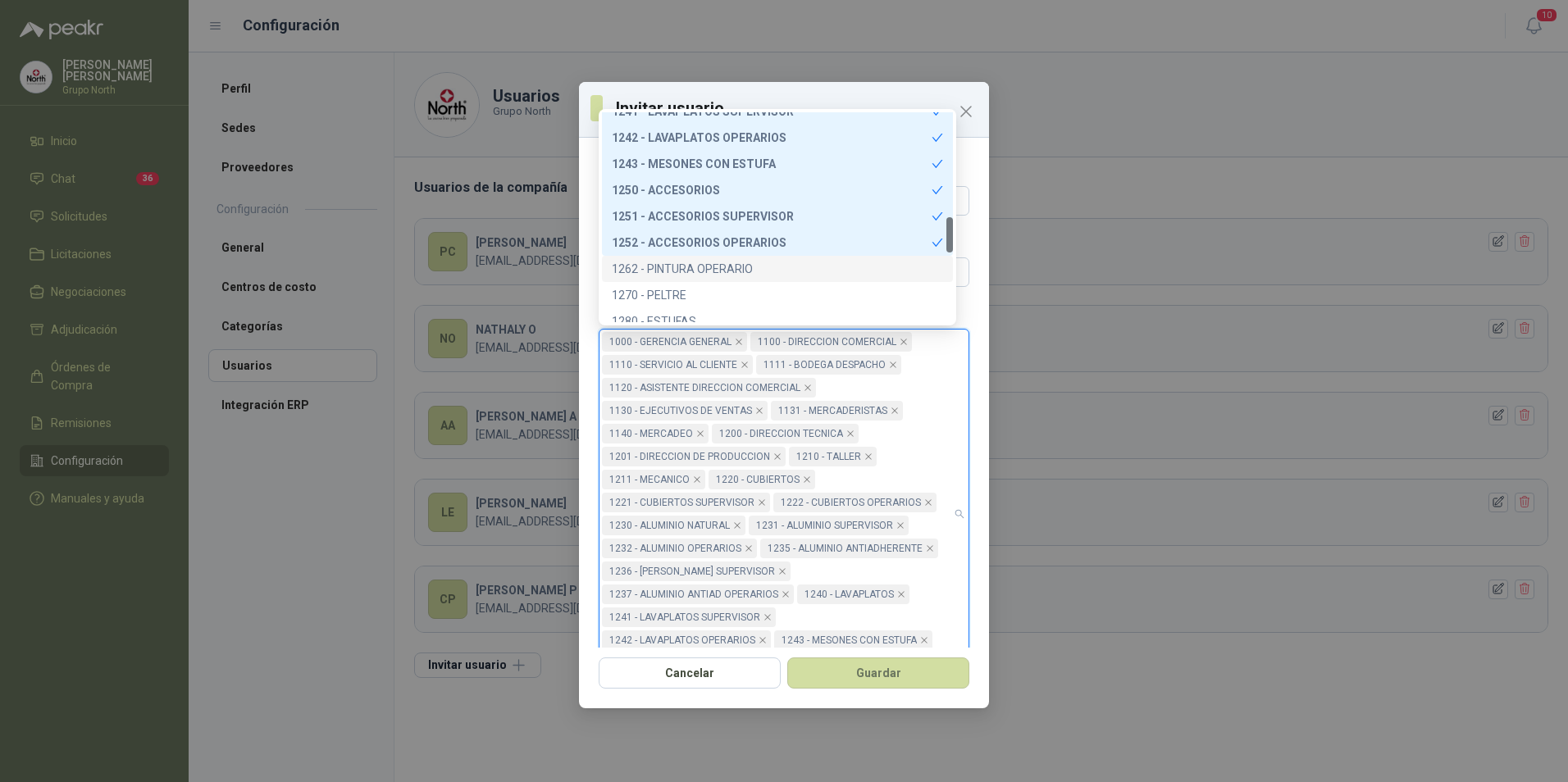
click at [713, 265] on div "1262 - PINTURA OPERARIO" at bounding box center [777, 269] width 331 height 18
click at [669, 286] on div "1270 - PELTRE" at bounding box center [777, 295] width 331 height 18
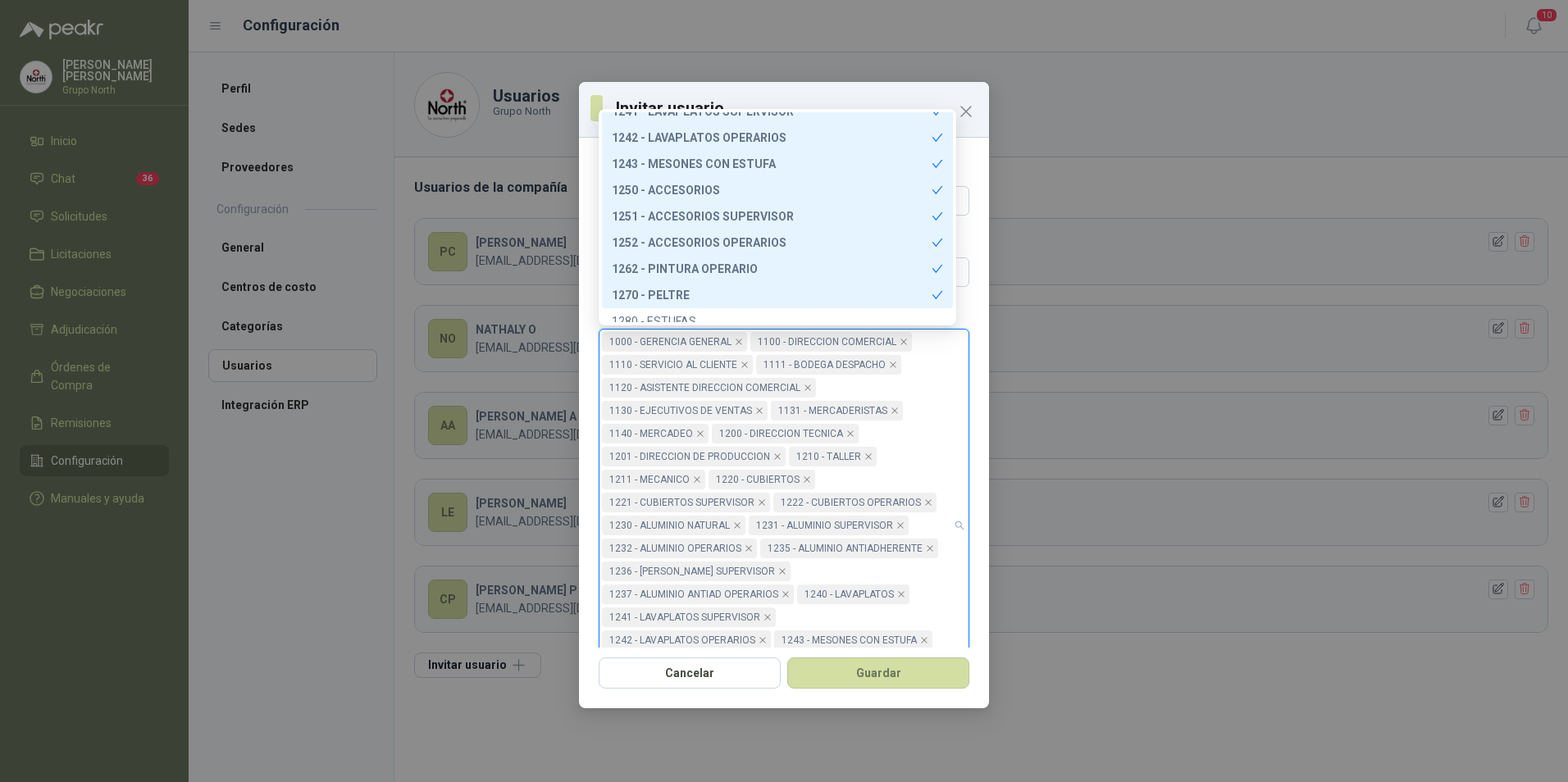
scroll to position [699, 0]
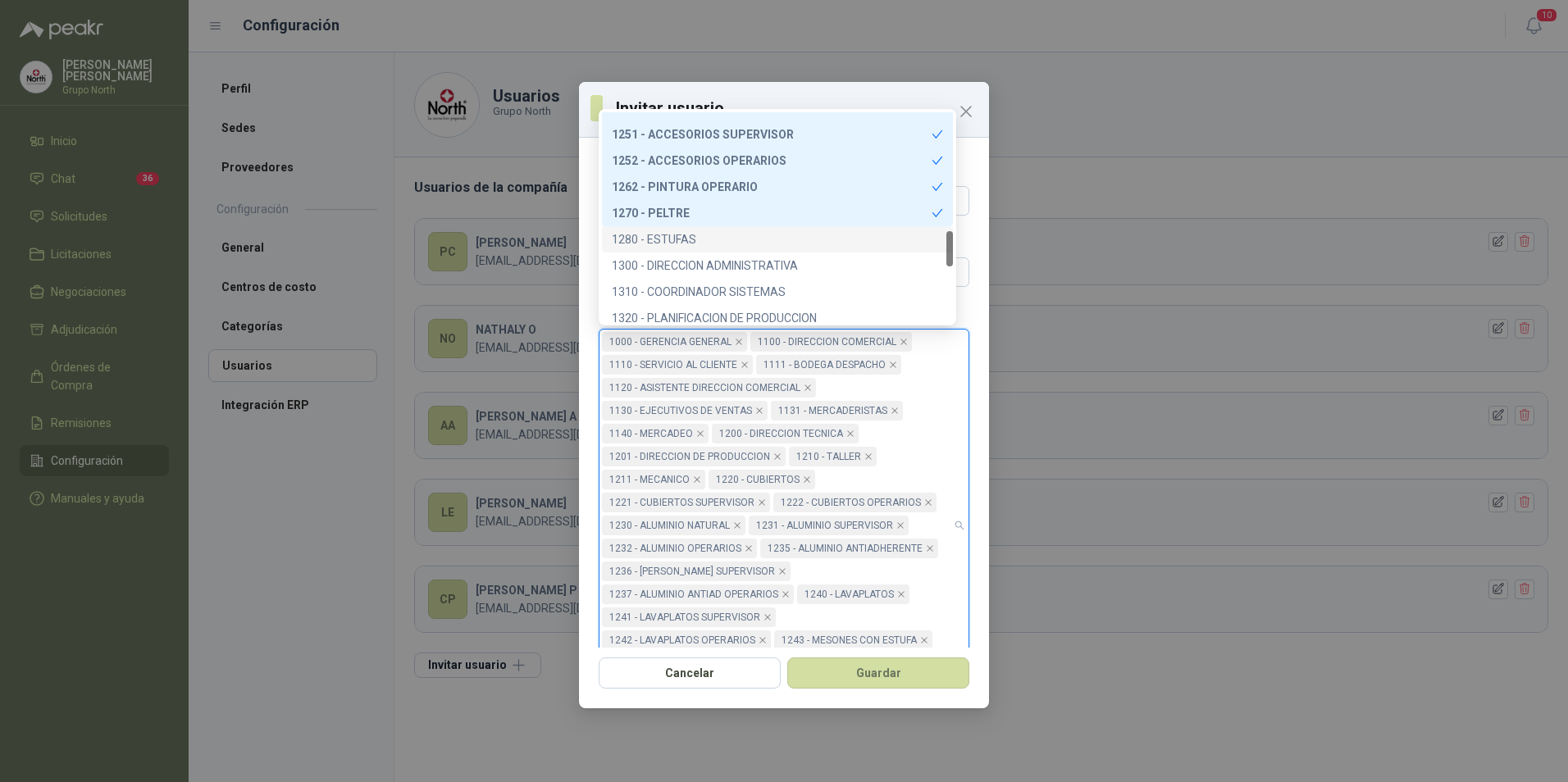
click at [685, 238] on div "1280 - ESTUFAS" at bounding box center [777, 239] width 331 height 18
click at [692, 265] on div "1300 - DIRECCION ADMINISTRATIVA" at bounding box center [777, 265] width 331 height 18
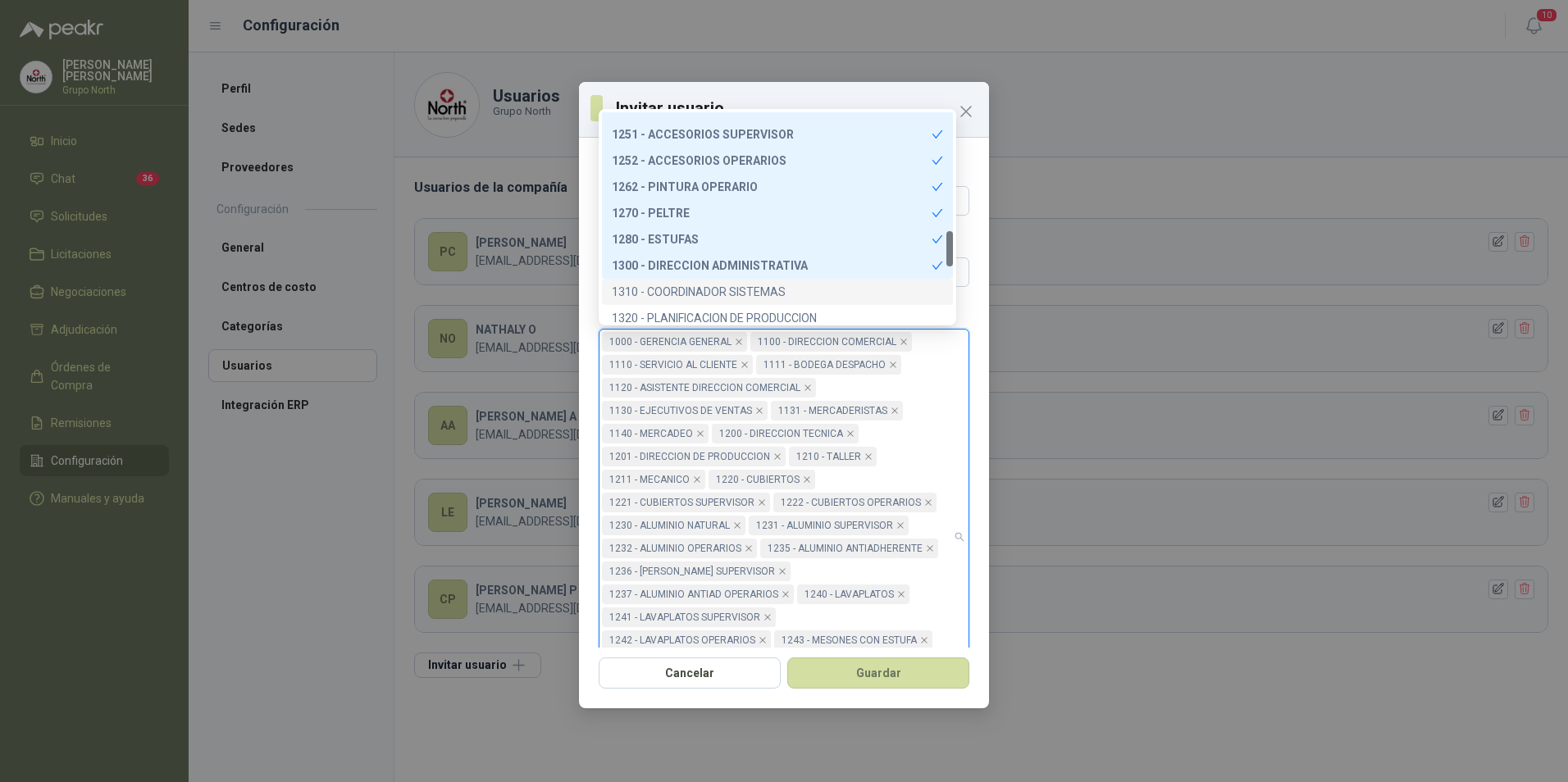
click at [684, 287] on div "1310 - COORDINADOR SISTEMAS" at bounding box center [777, 291] width 331 height 18
click at [683, 307] on div "1320 - PLANIFICACION DE PRODUCCION" at bounding box center [777, 318] width 350 height 26
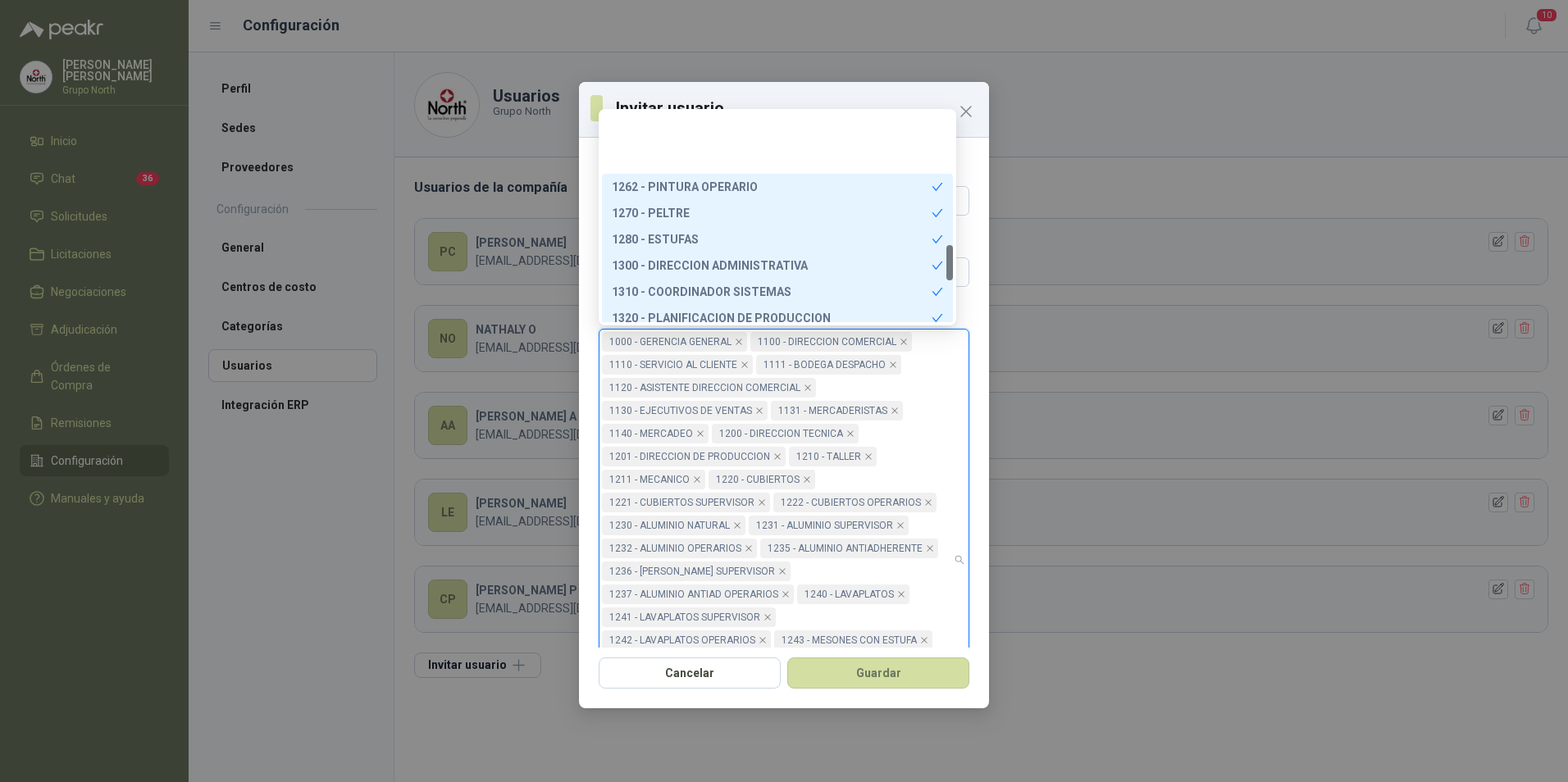
scroll to position [781, 0]
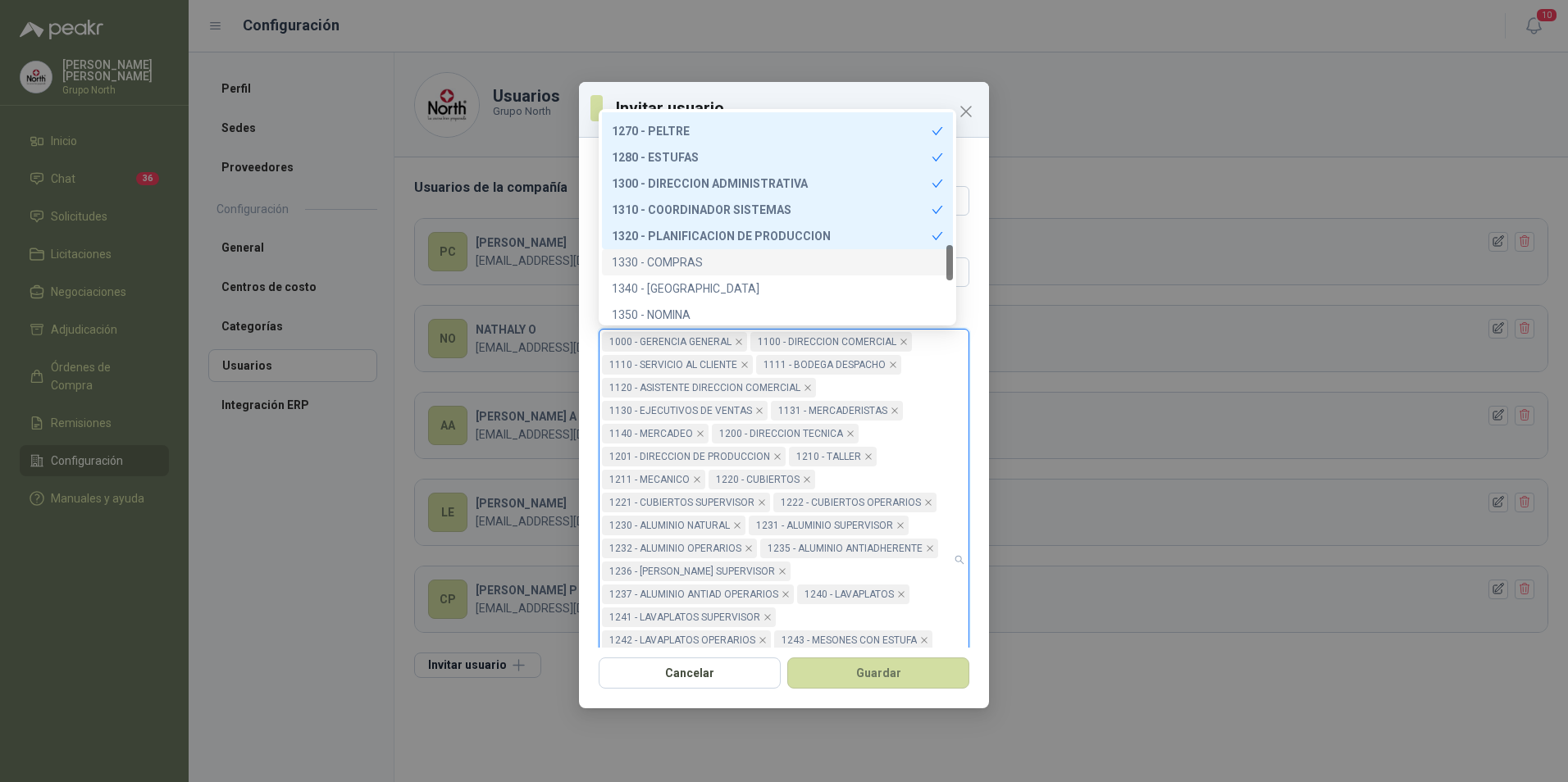
click at [682, 257] on div "1330 - COMPRAS" at bounding box center [777, 262] width 331 height 18
click at [676, 286] on div "1340 - [GEOGRAPHIC_DATA]" at bounding box center [777, 288] width 331 height 18
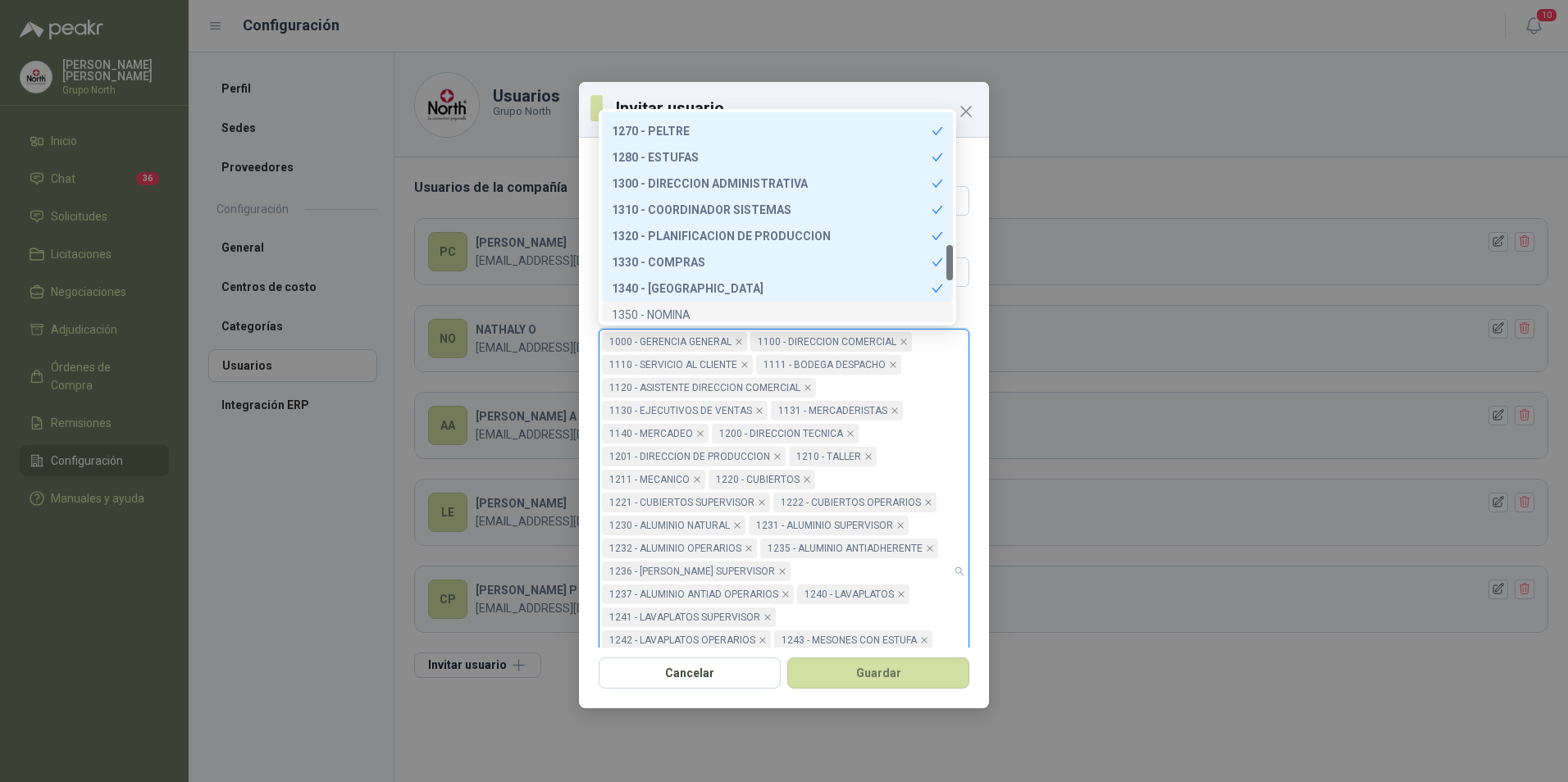
click at [666, 309] on div "1350 - NOMINA" at bounding box center [777, 315] width 331 height 18
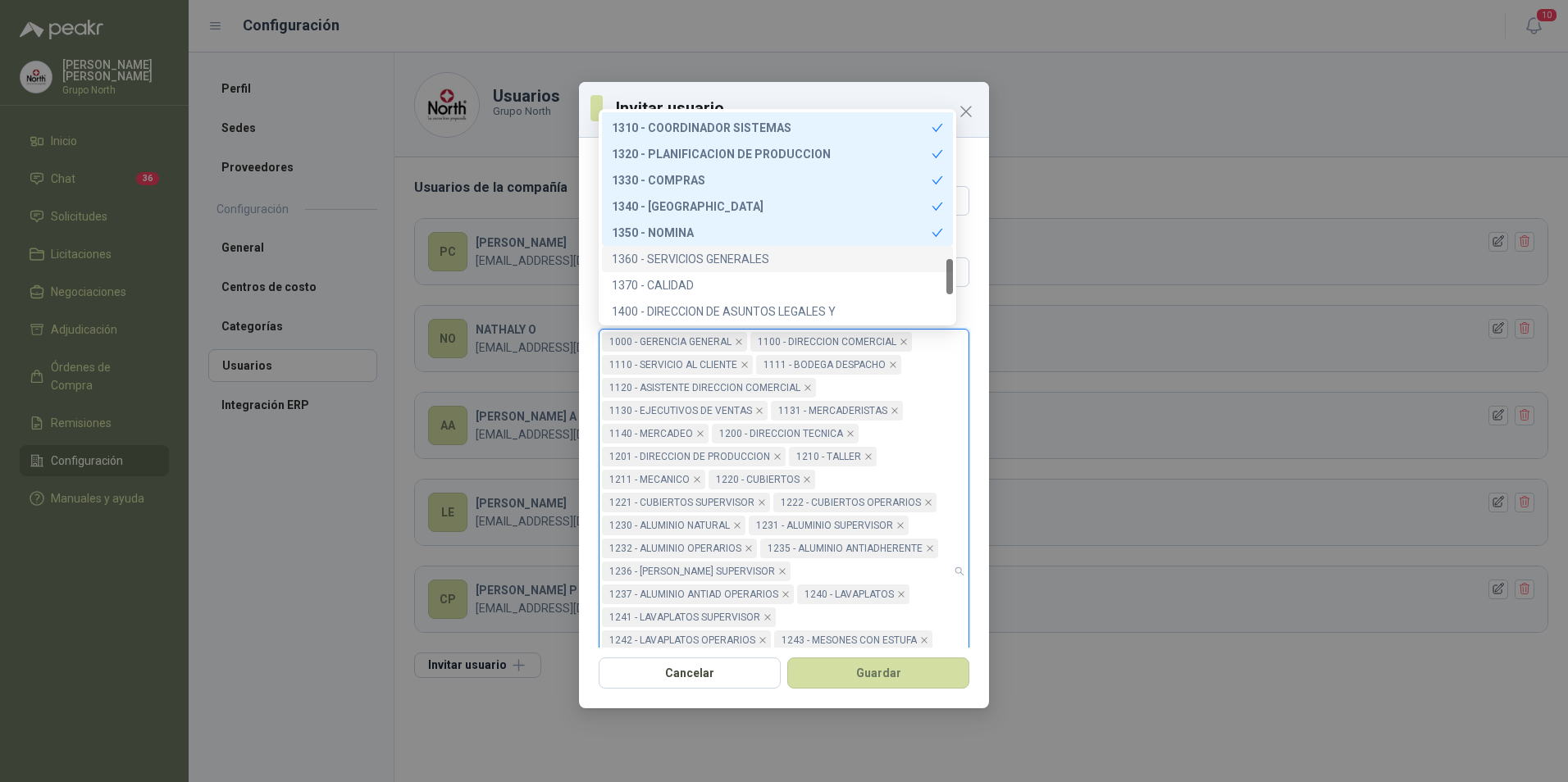
click at [684, 257] on div "1360 - SERVICIOS GENERALES" at bounding box center [777, 259] width 331 height 18
click at [667, 282] on div "1370 - CALIDAD" at bounding box center [777, 285] width 331 height 18
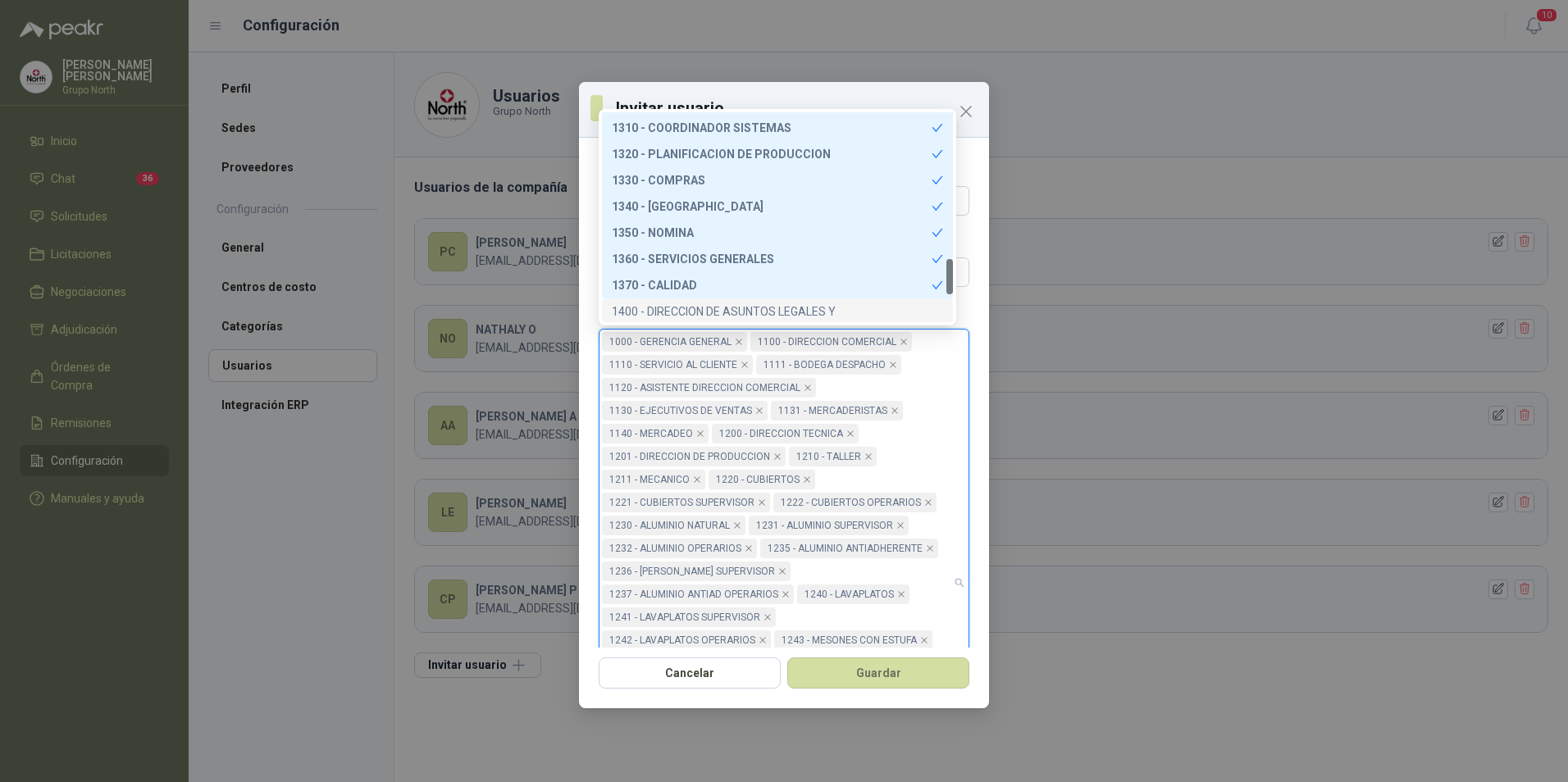
click at [686, 307] on div "1400 - DIRECCION DE ASUNTOS LEGALES Y" at bounding box center [777, 311] width 331 height 18
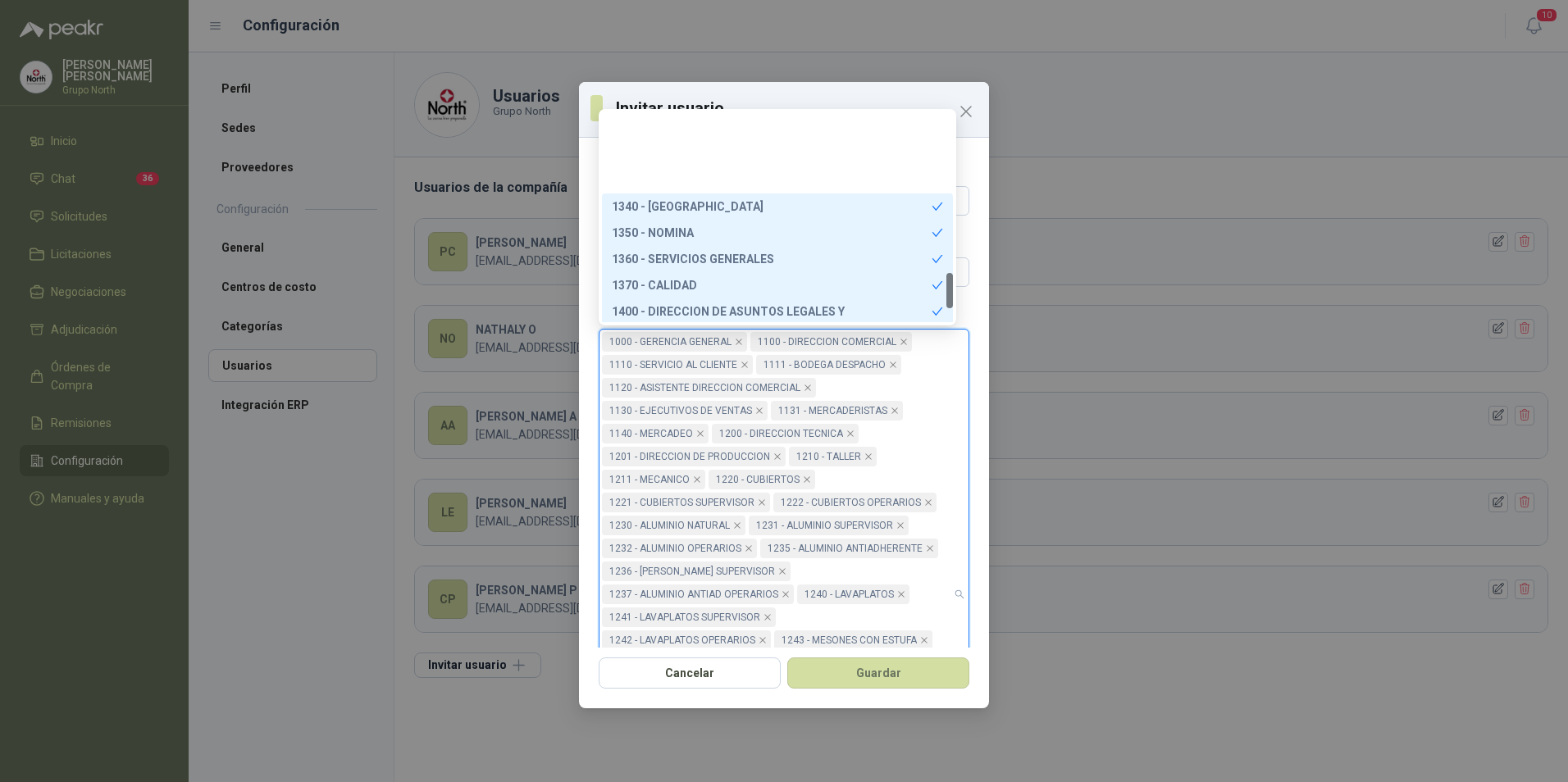
scroll to position [946, 0]
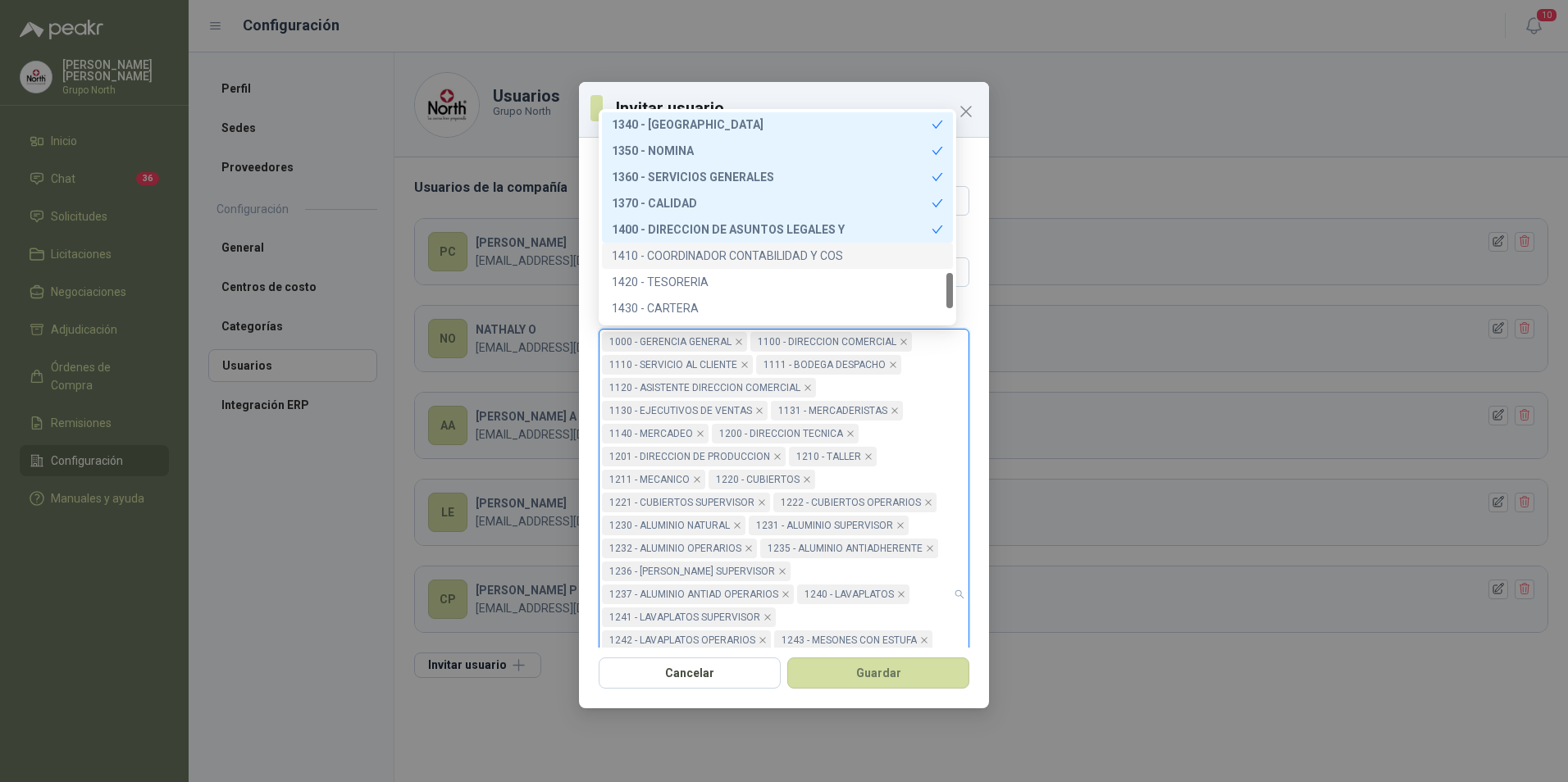
click at [695, 247] on div "1410 - COORDINADOR CONTABILIDAD Y COS" at bounding box center [777, 256] width 331 height 18
click at [672, 278] on div "1420 - TESORERIA" at bounding box center [777, 282] width 331 height 18
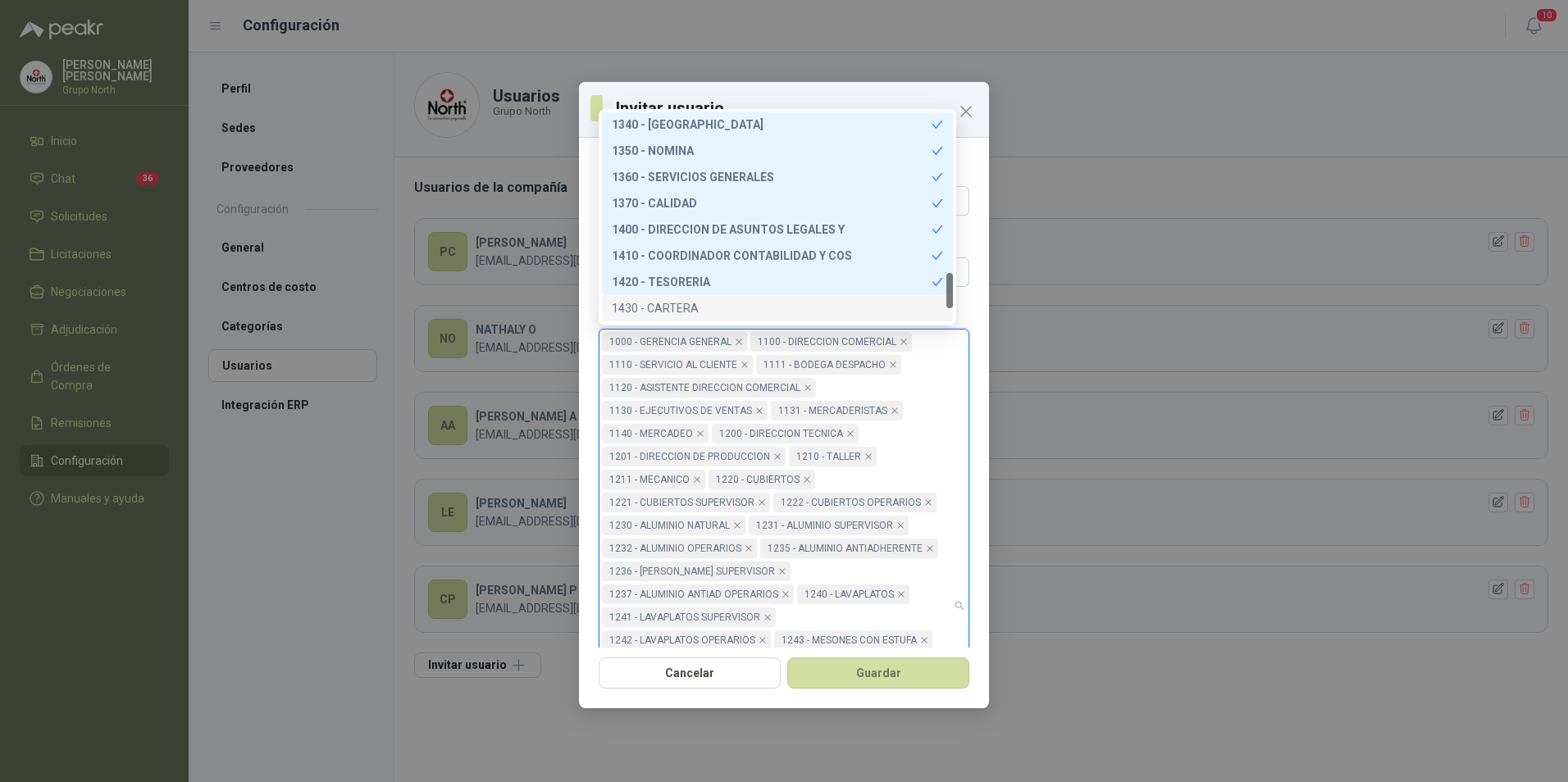
click at [670, 299] on div "1430 - CARTERA" at bounding box center [777, 308] width 331 height 18
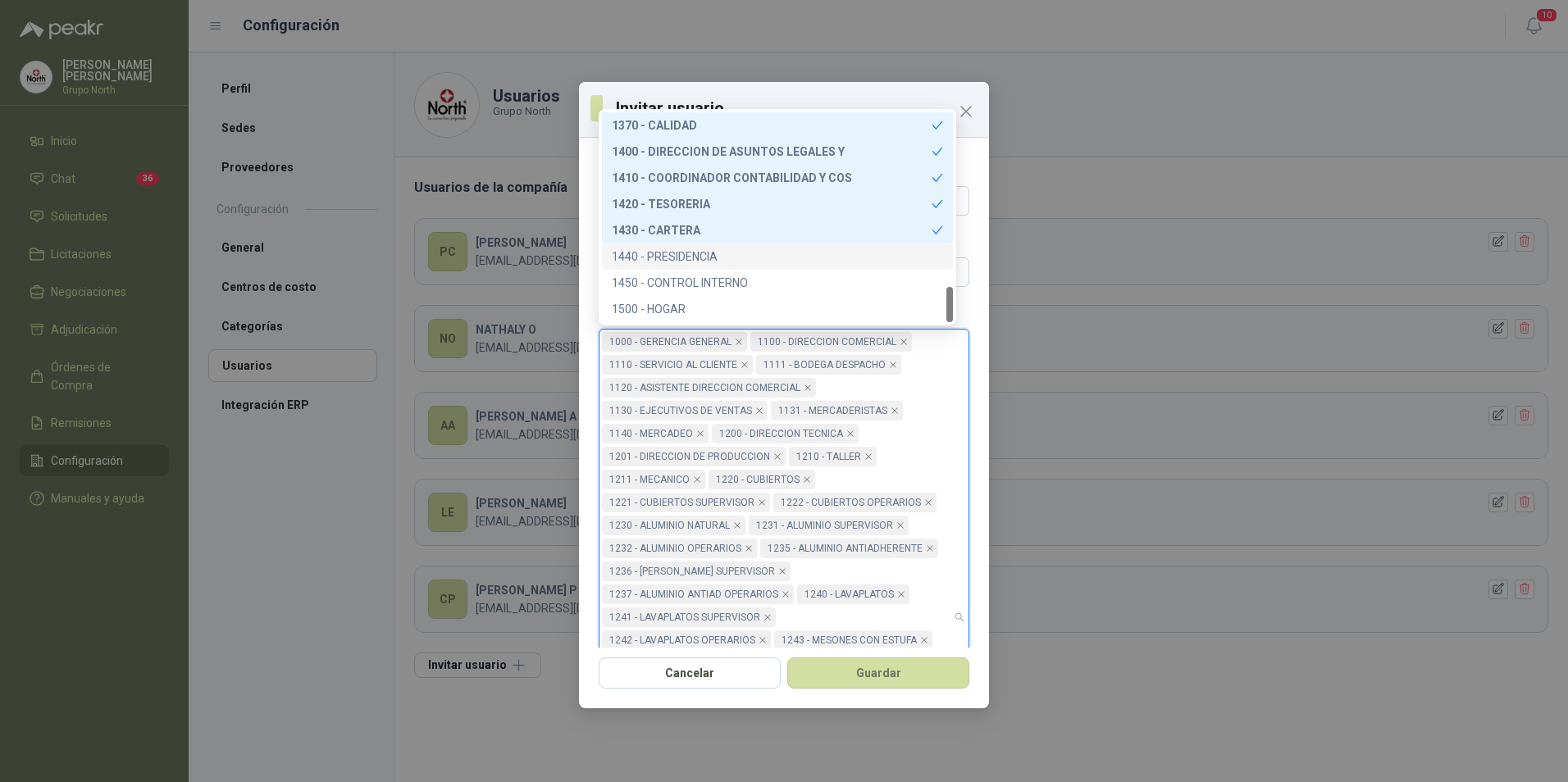
click at [694, 256] on div "1440 - PRESIDENCIA" at bounding box center [777, 257] width 331 height 18
click at [696, 275] on div "1450 - CONTROL INTERNO" at bounding box center [777, 283] width 331 height 18
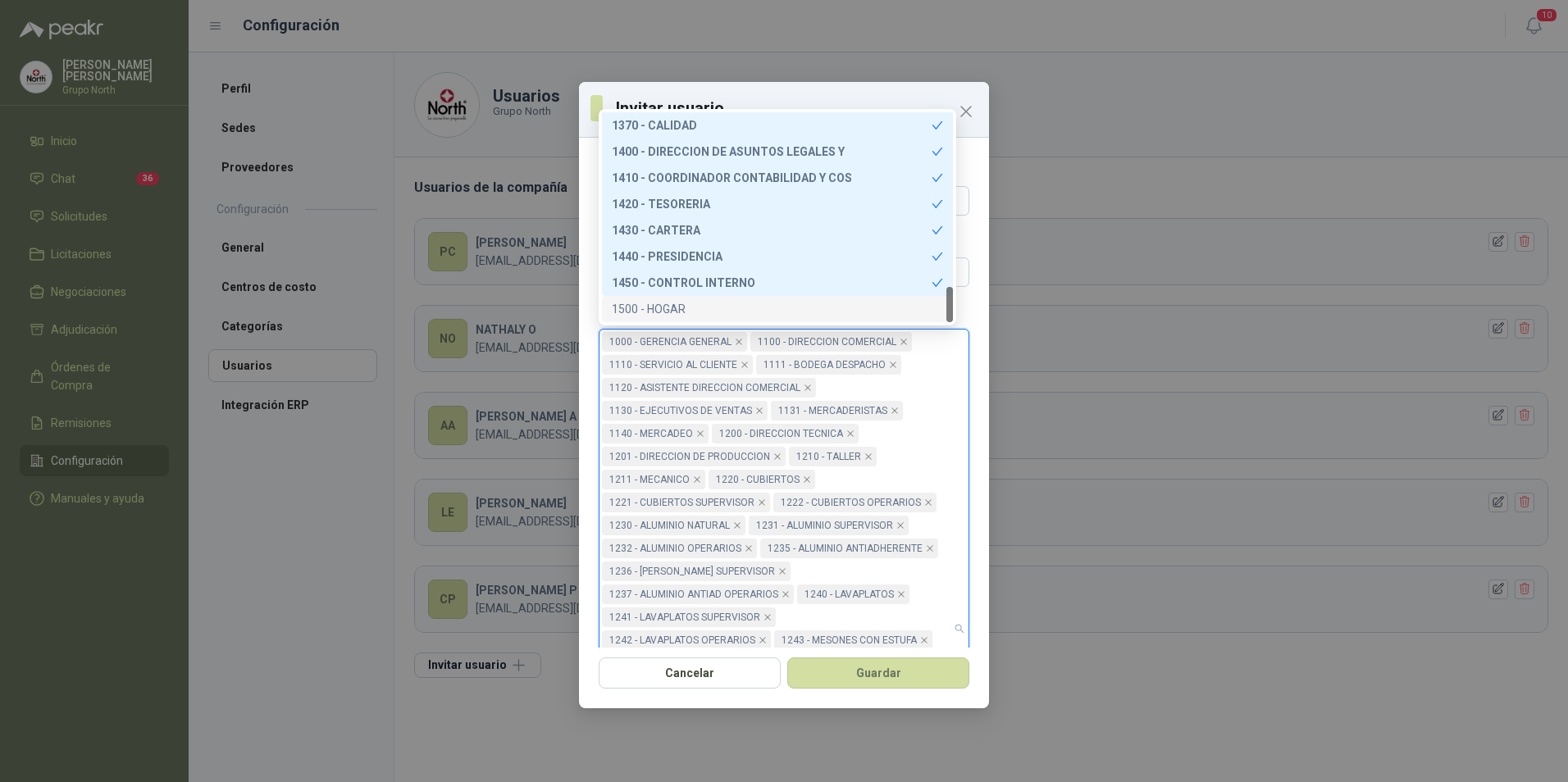
click at [667, 307] on div "1500 - HOGAR" at bounding box center [777, 309] width 331 height 18
click at [869, 674] on button "Guardar" at bounding box center [877, 673] width 182 height 31
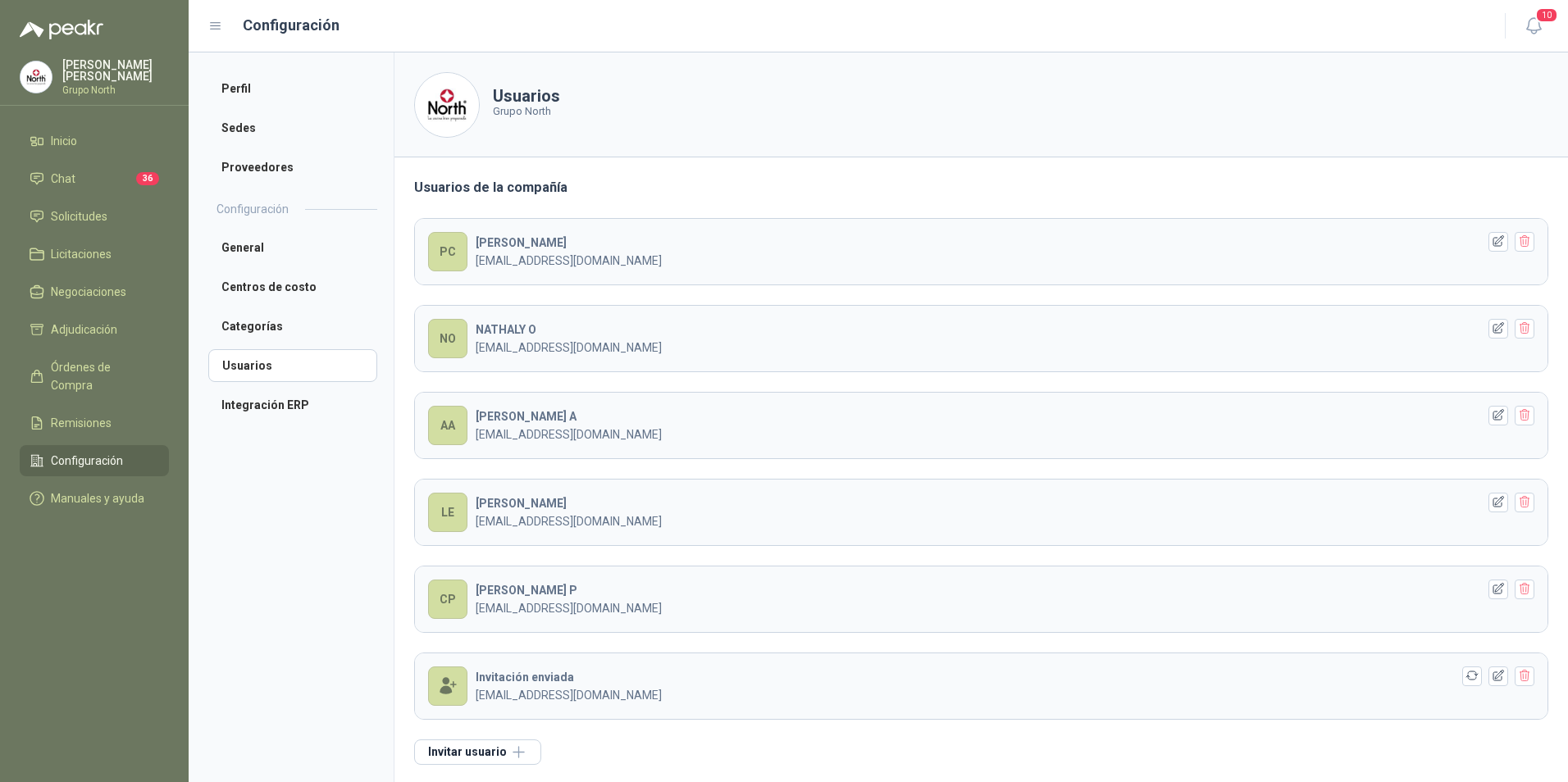
scroll to position [3, 0]
click at [1491, 675] on icon "button" at bounding box center [1498, 673] width 14 height 14
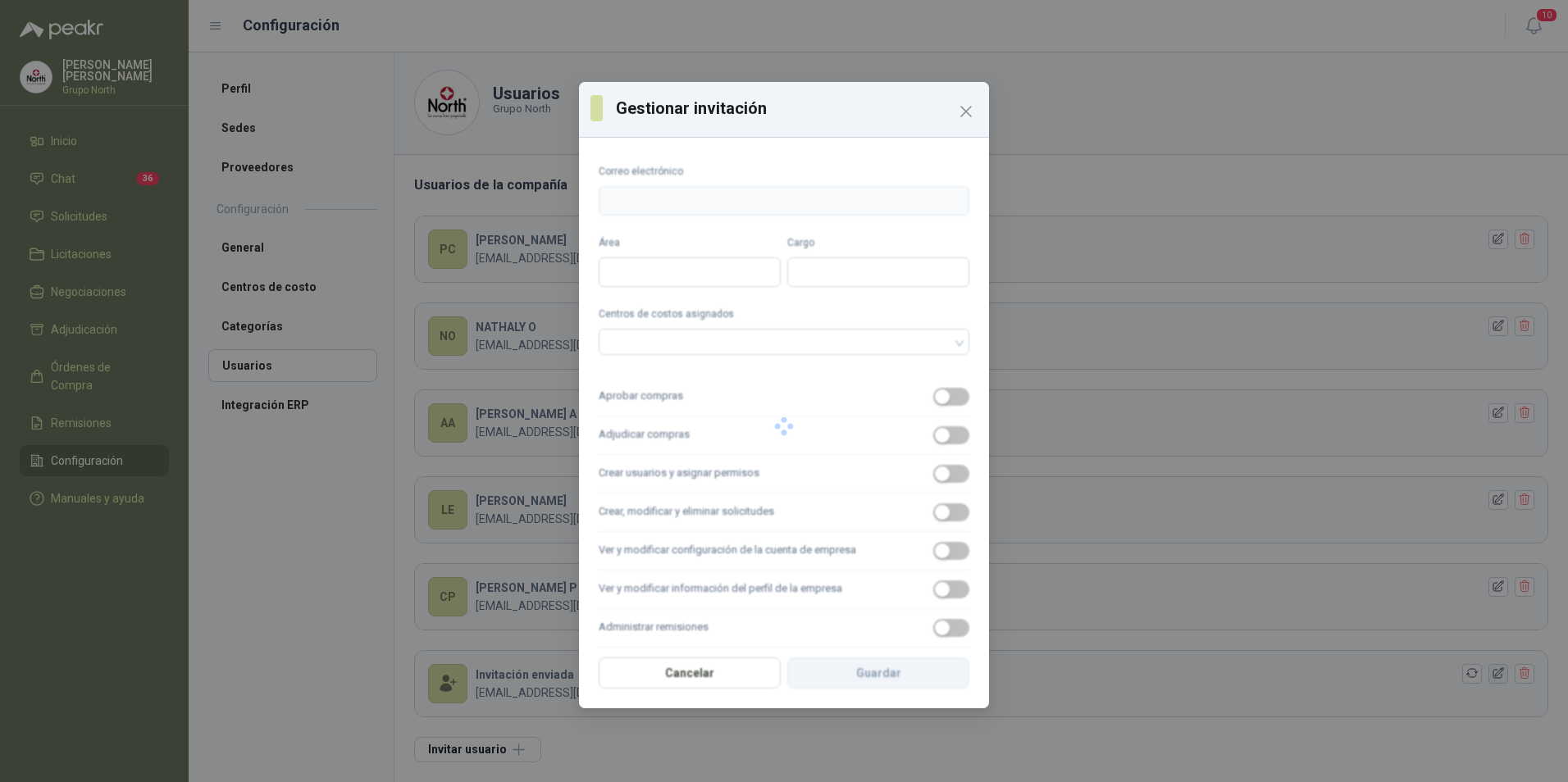
type input "**********"
type input "*******"
type input "**********"
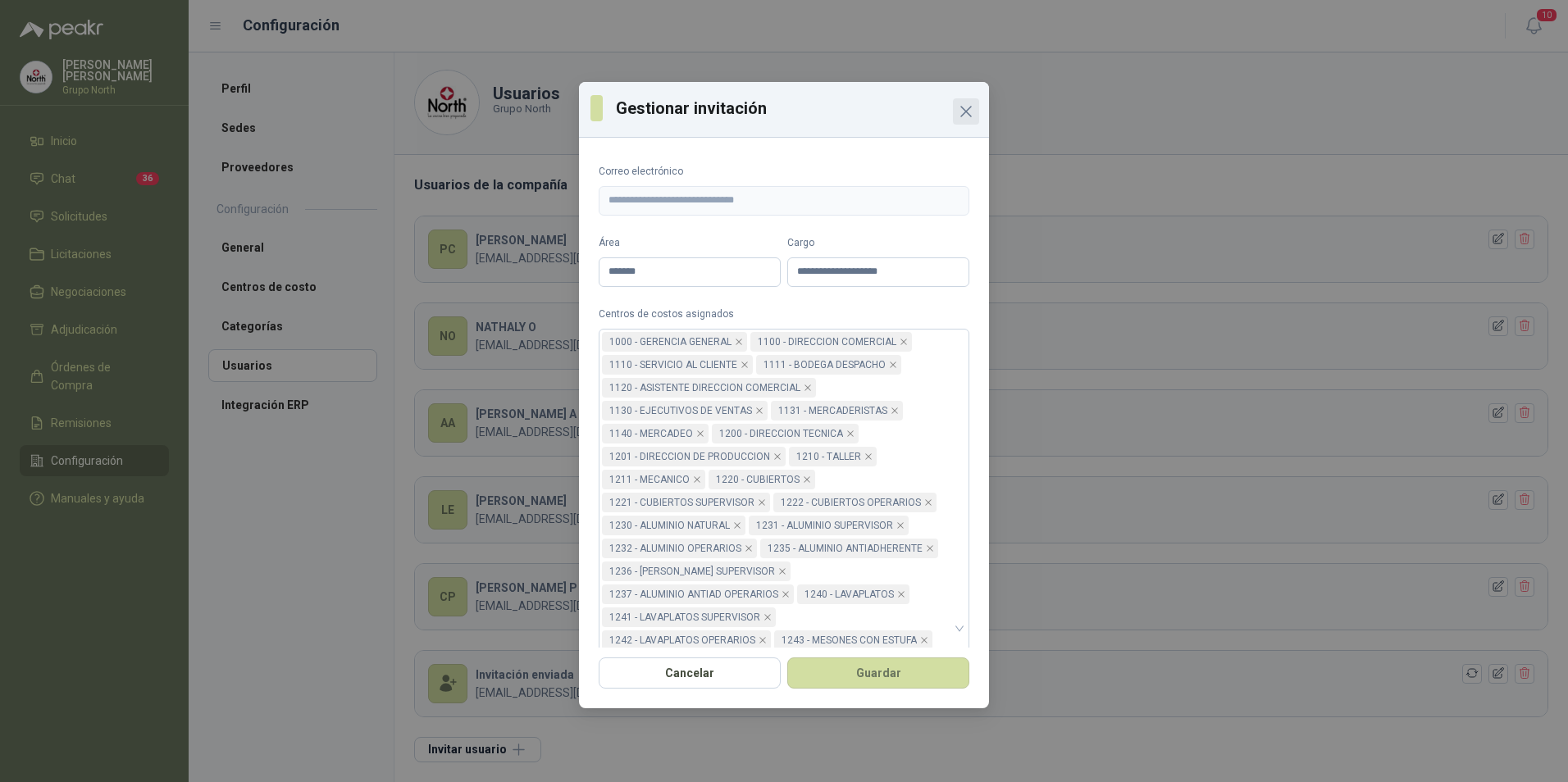
click at [964, 107] on icon "Close" at bounding box center [965, 111] width 20 height 20
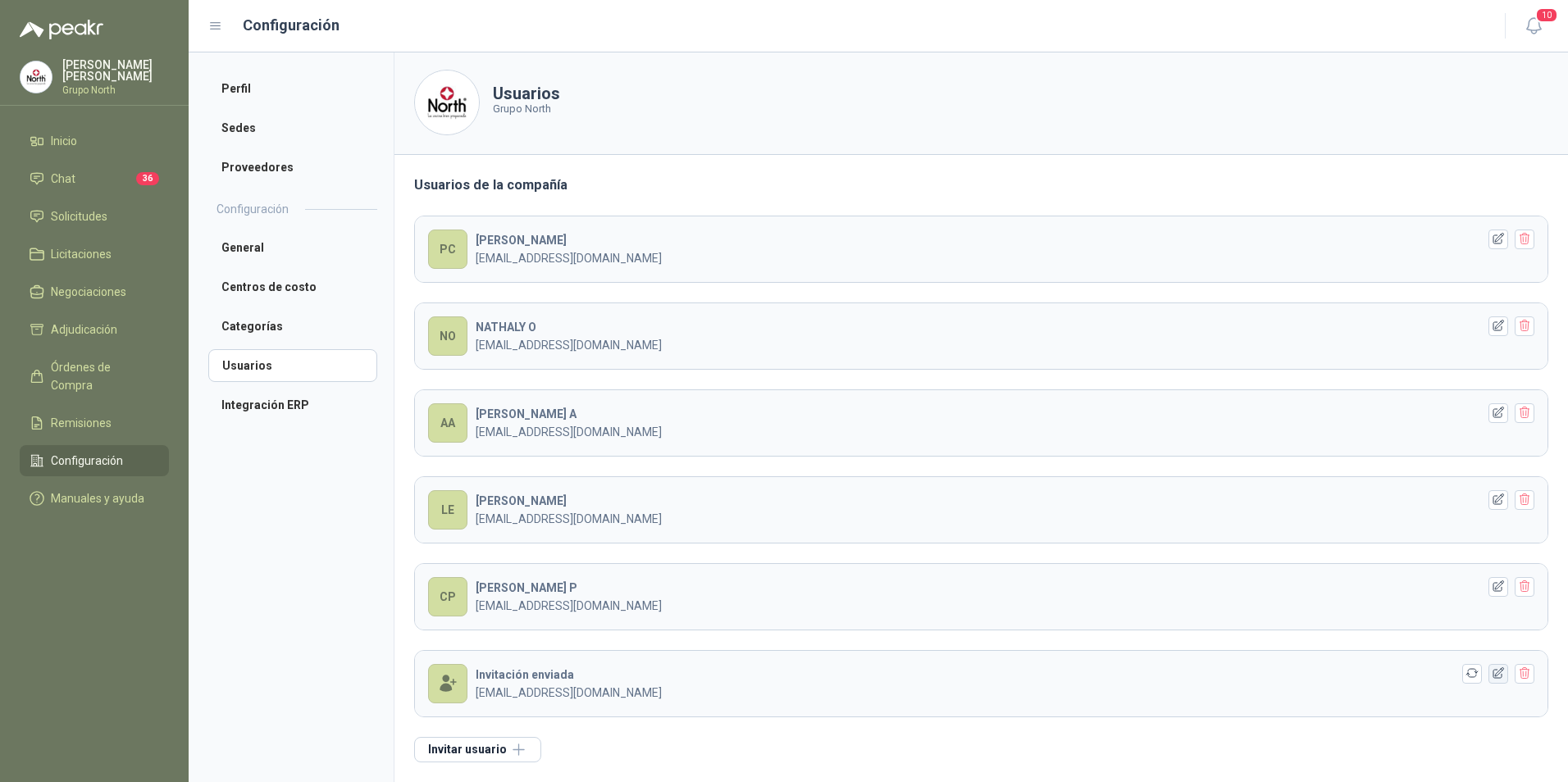
click at [1493, 673] on icon "button" at bounding box center [1498, 673] width 10 height 10
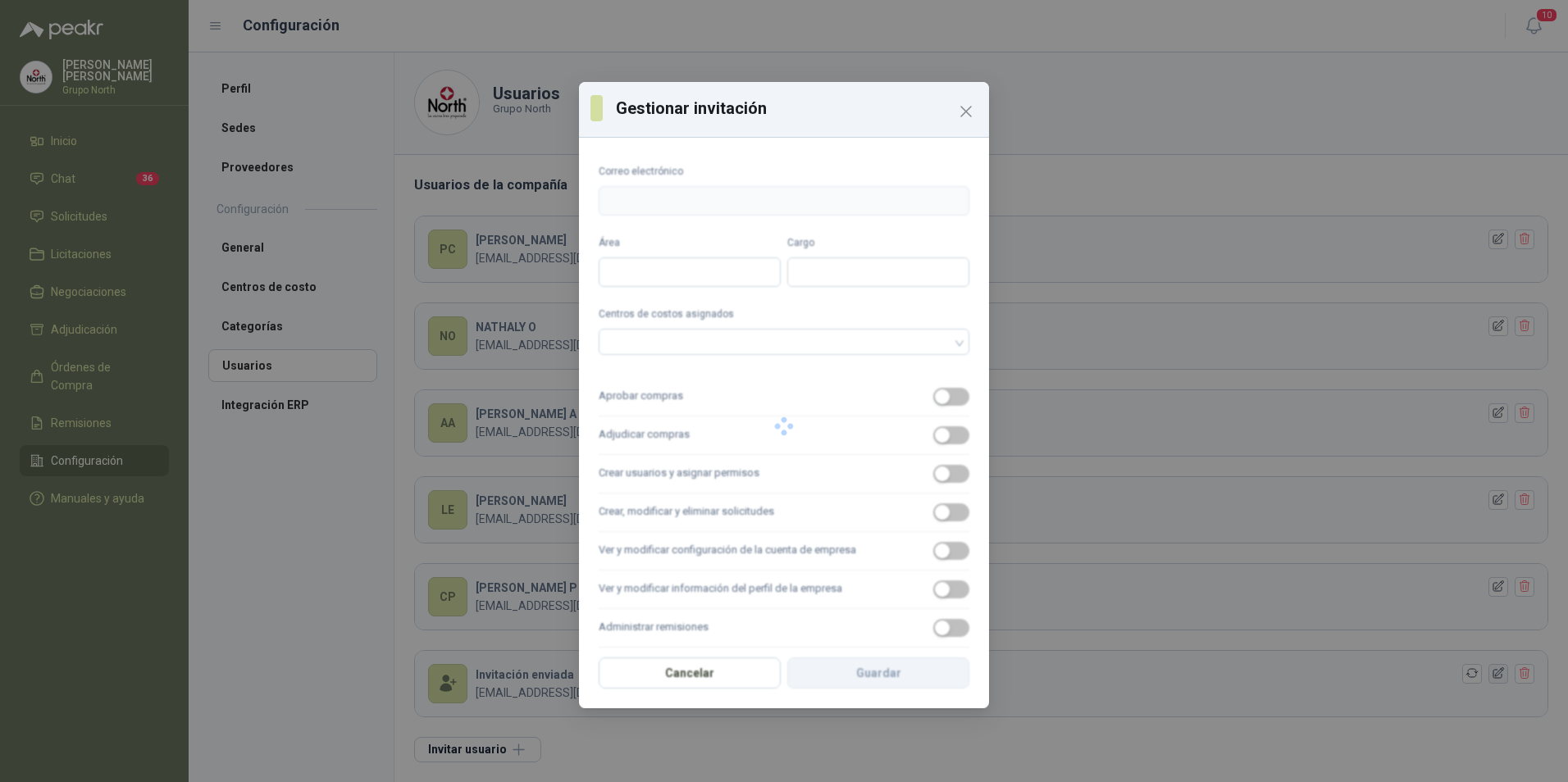
type input "**********"
type input "*******"
type input "**********"
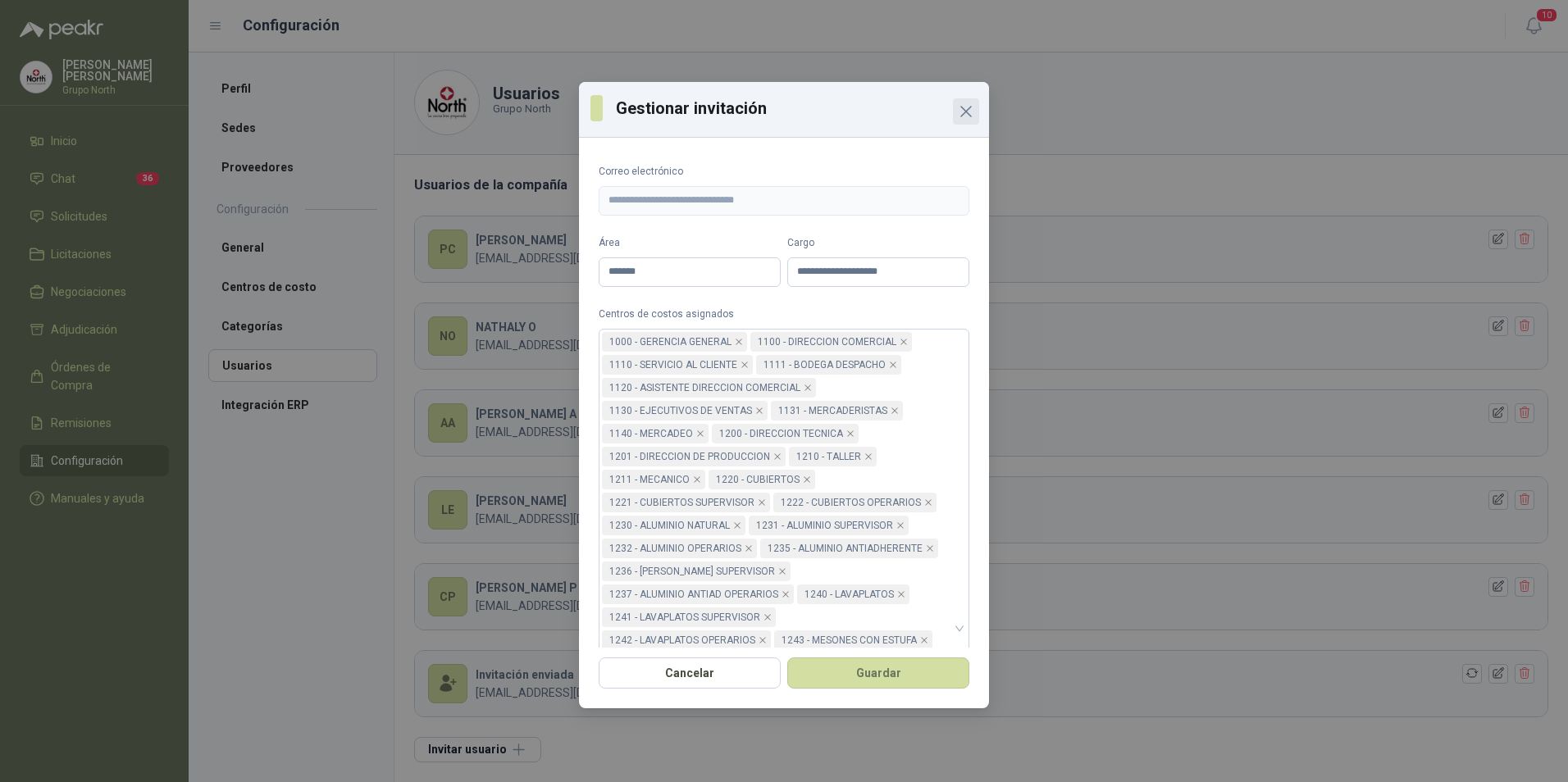
click at [965, 109] on icon "Close" at bounding box center [965, 111] width 20 height 20
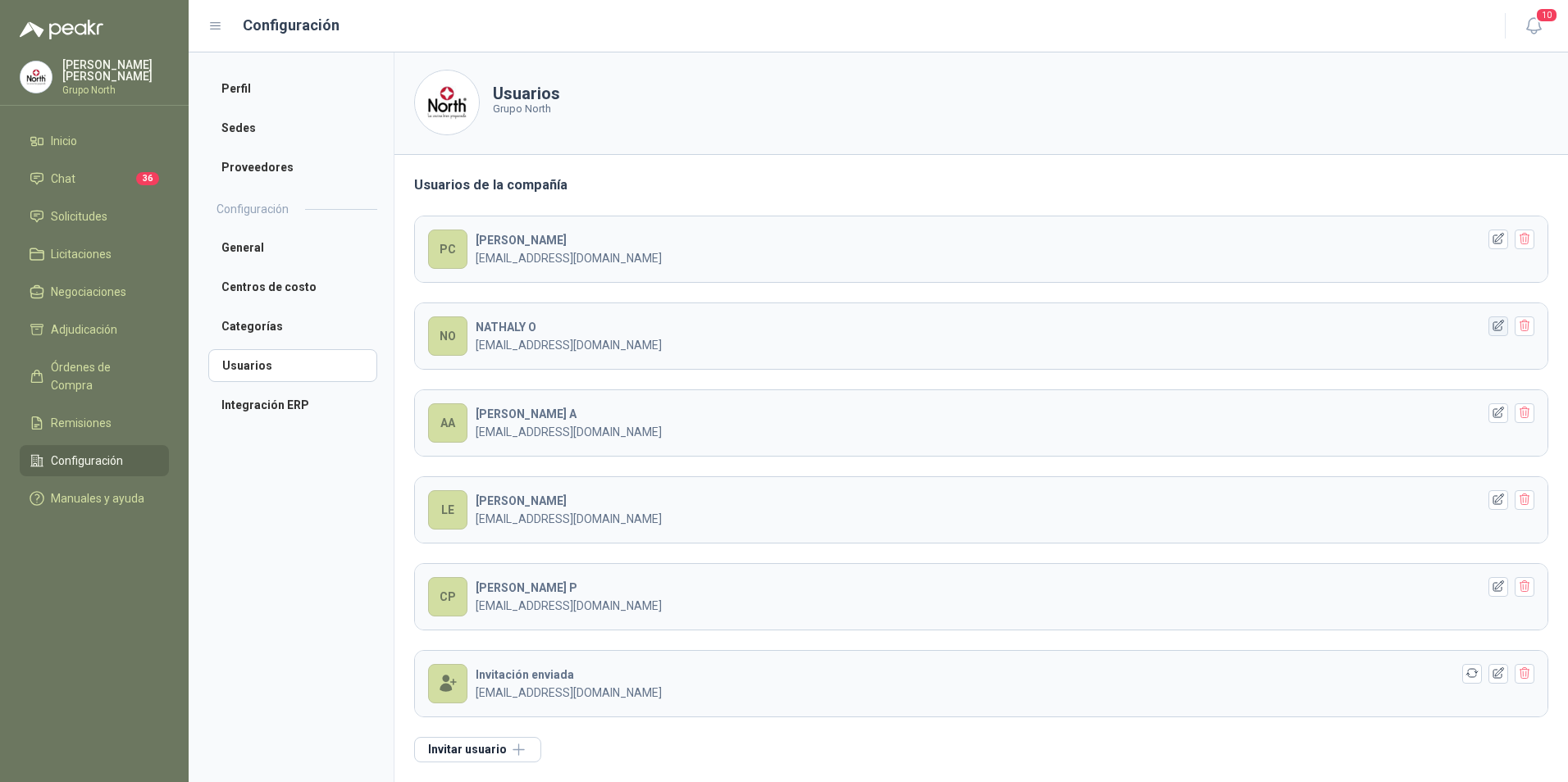
click at [1493, 325] on icon "button" at bounding box center [1498, 326] width 10 height 10
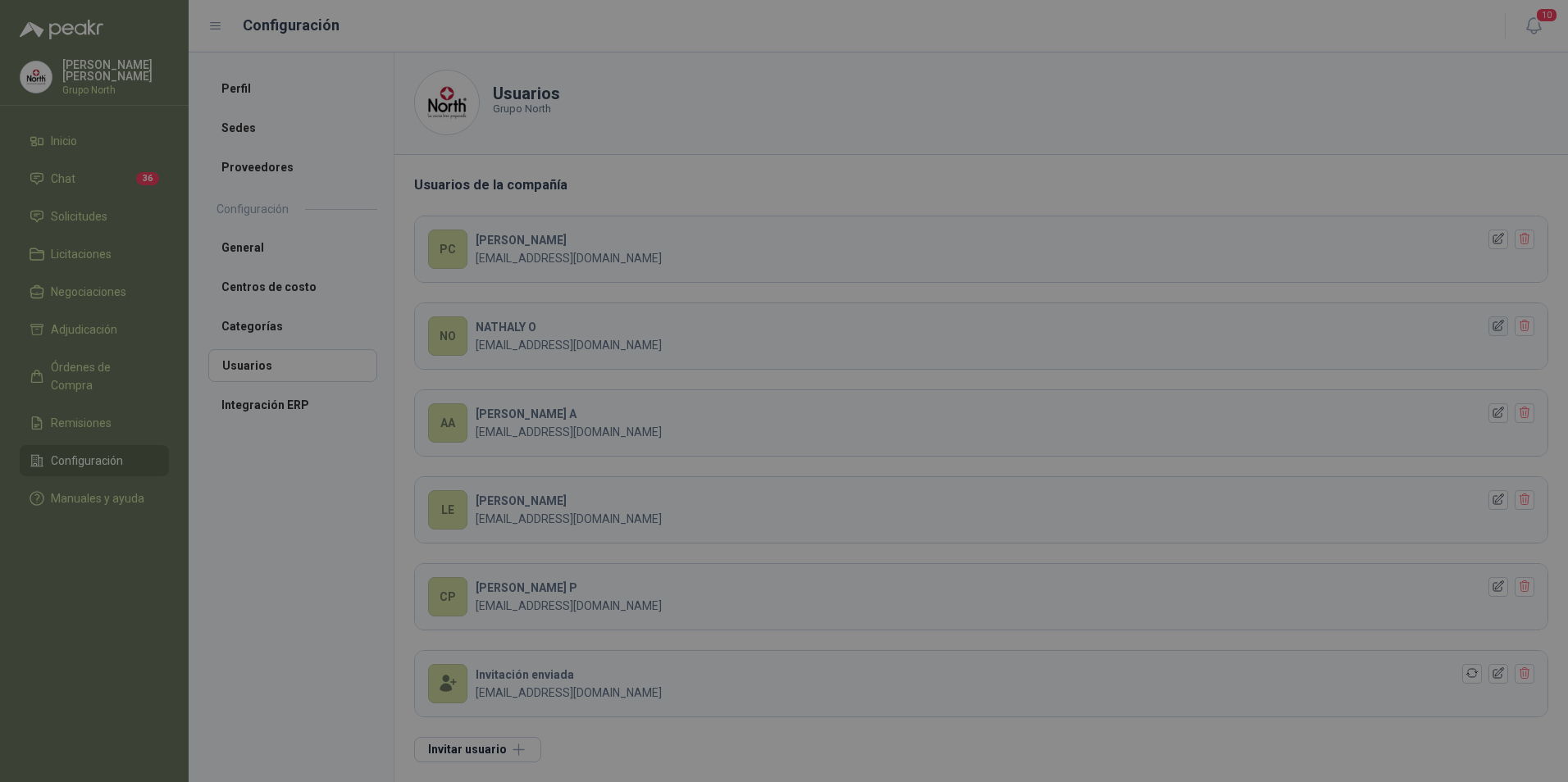
type input "**********"
type input "*******"
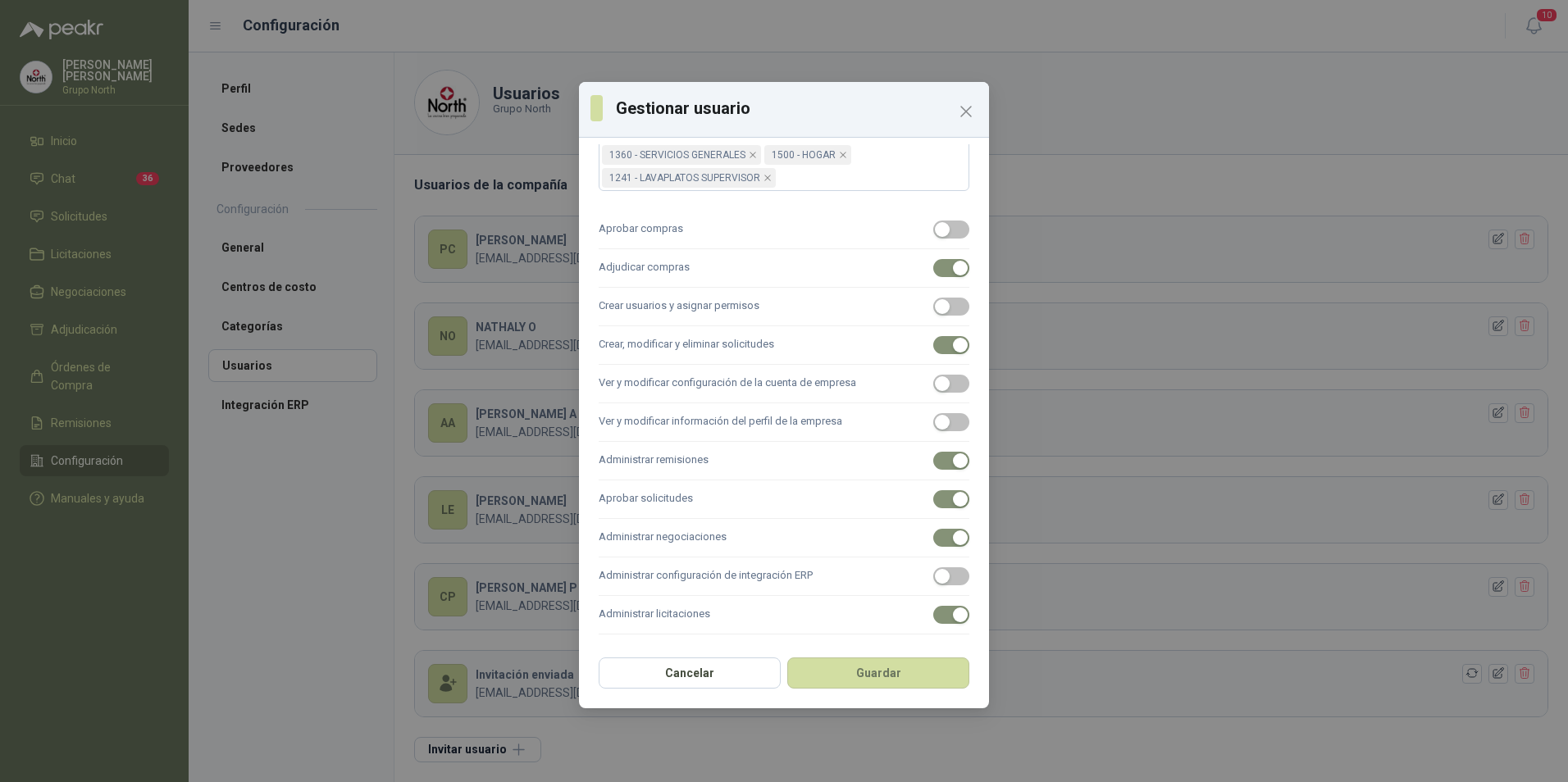
scroll to position [761, 0]
click at [694, 680] on button "Cancelar" at bounding box center [689, 673] width 182 height 31
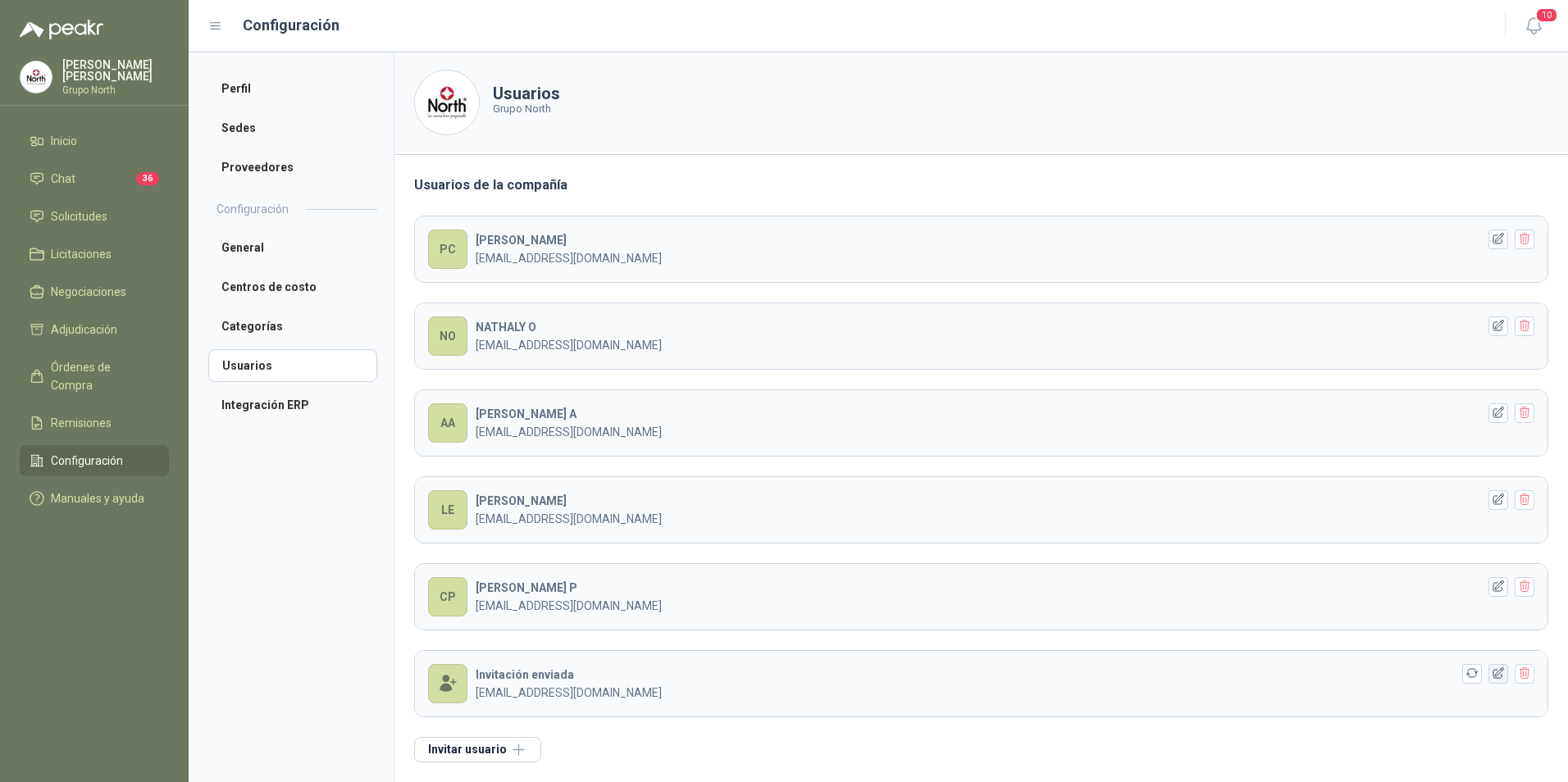
click at [1493, 676] on icon "button" at bounding box center [1498, 673] width 10 height 10
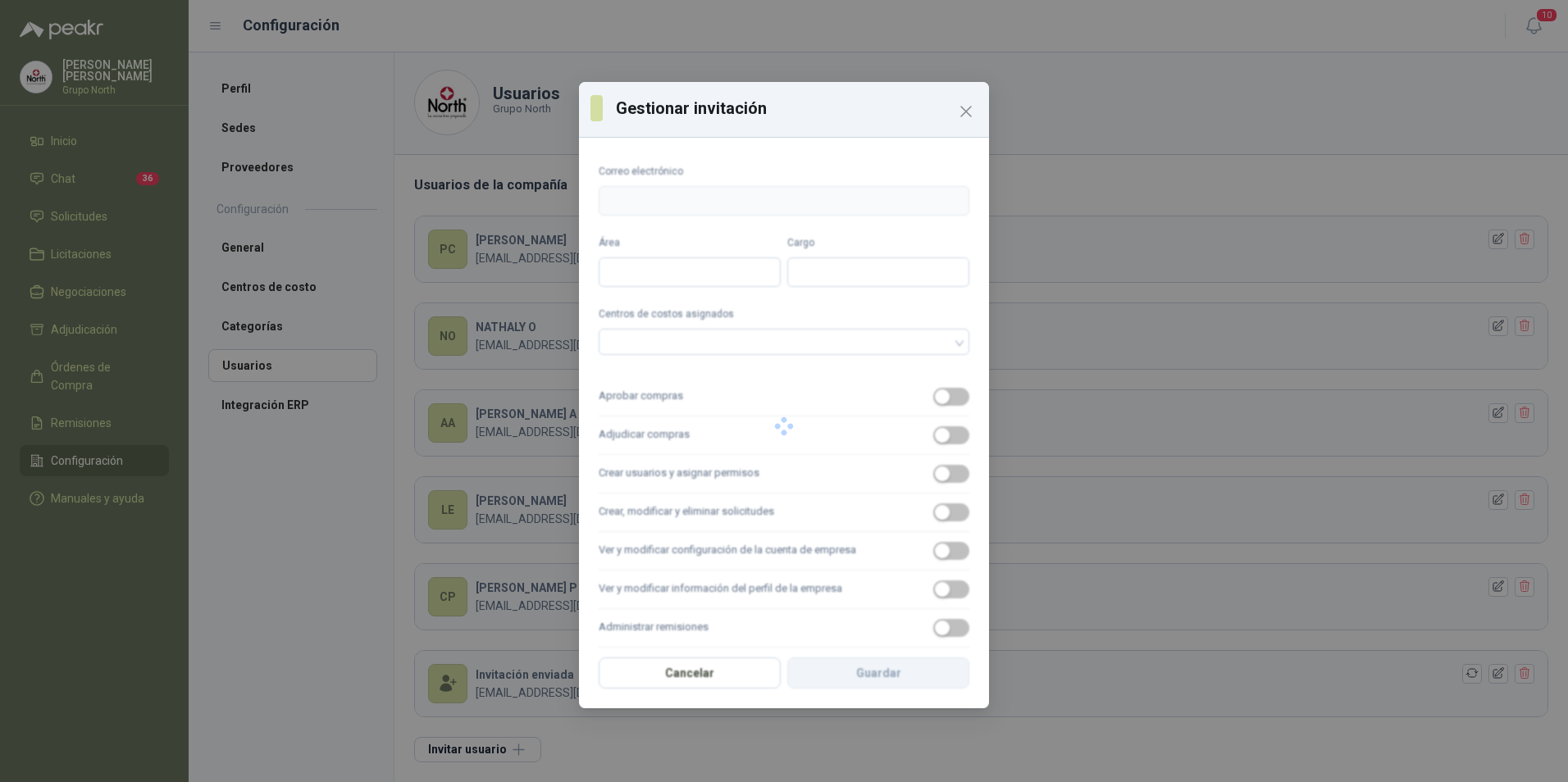
type input "**********"
type input "*******"
type input "**********"
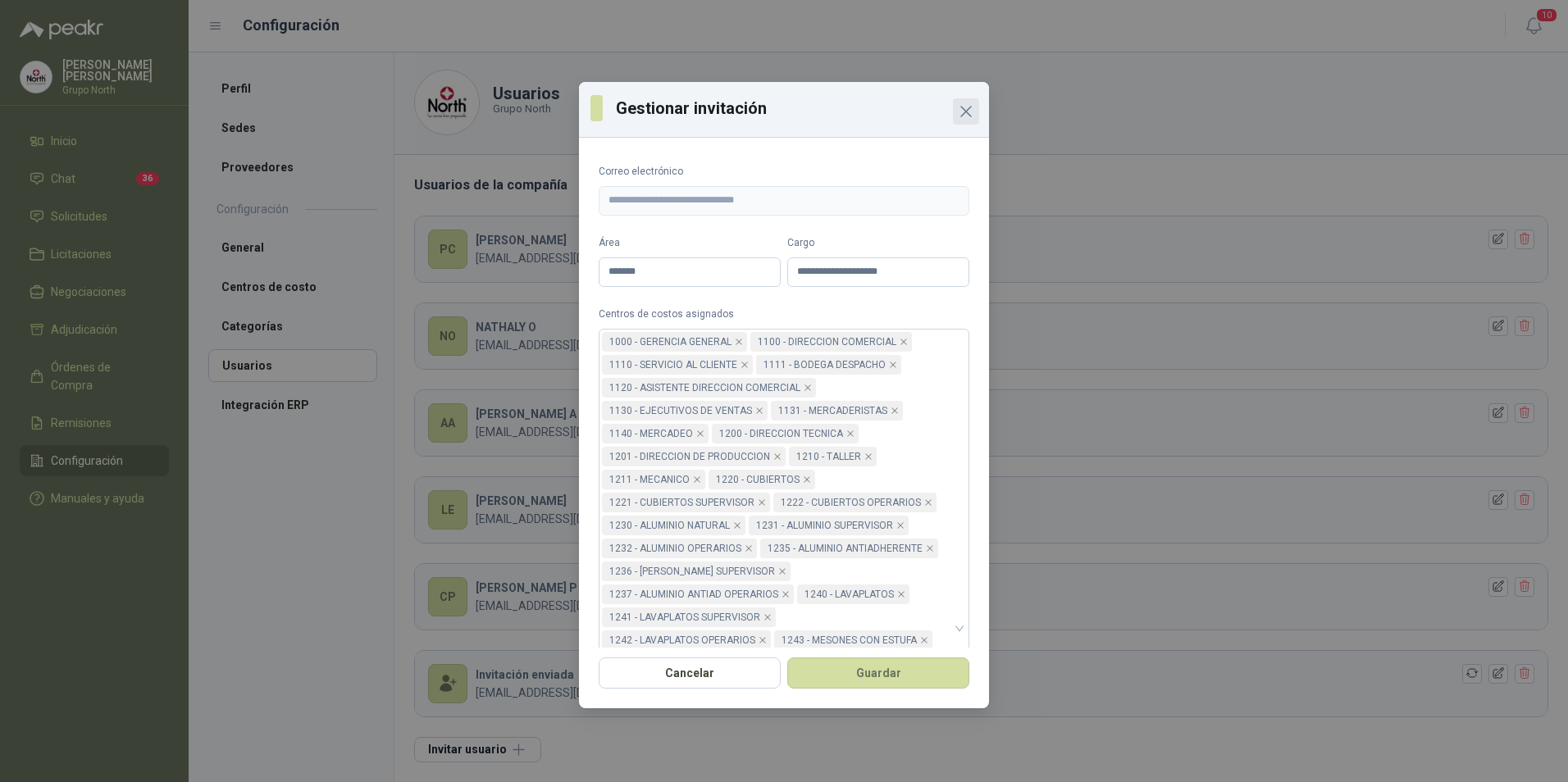
click at [961, 110] on icon "Close" at bounding box center [965, 111] width 20 height 20
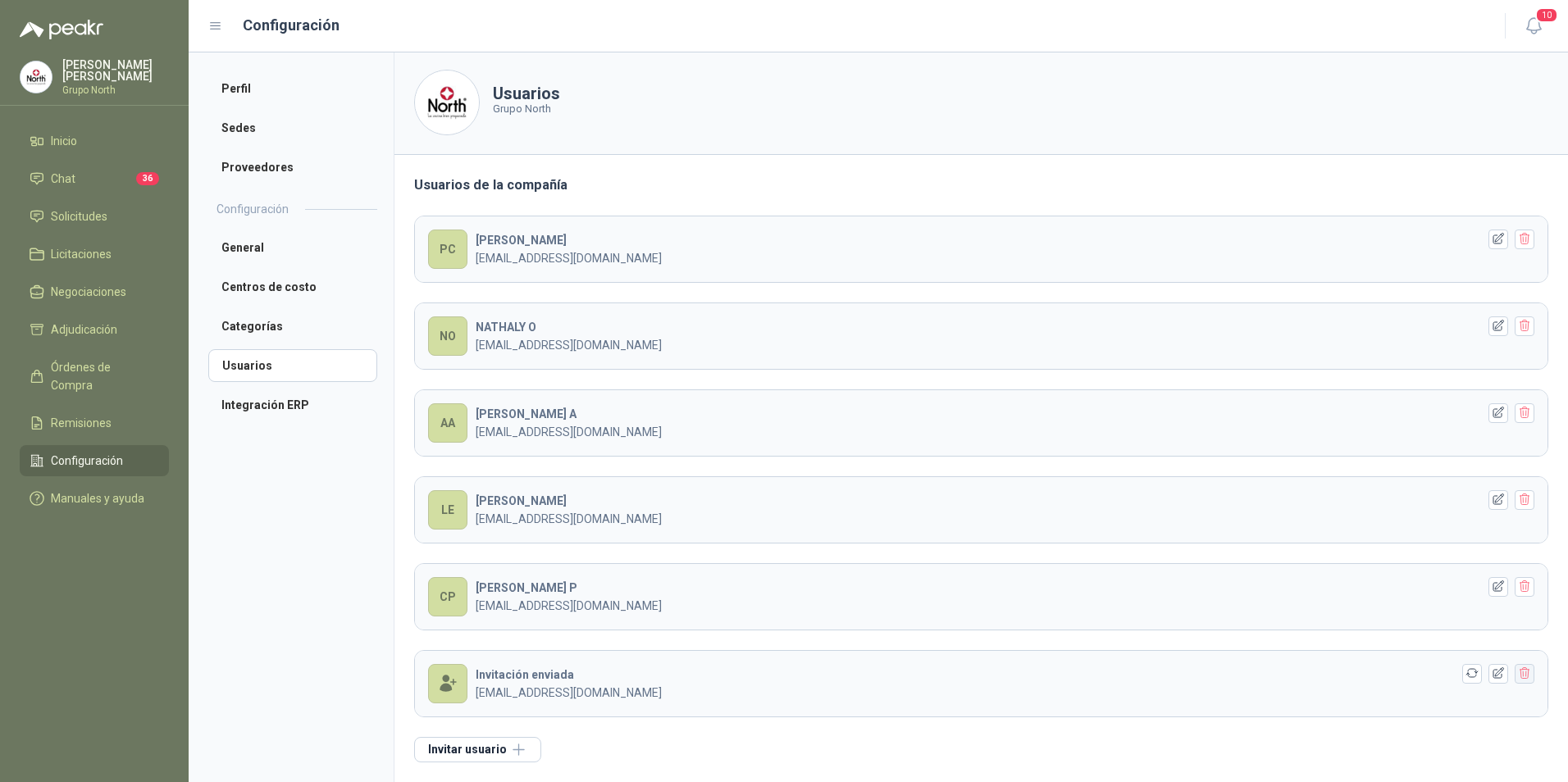
click at [1518, 674] on icon "button" at bounding box center [1525, 673] width 14 height 14
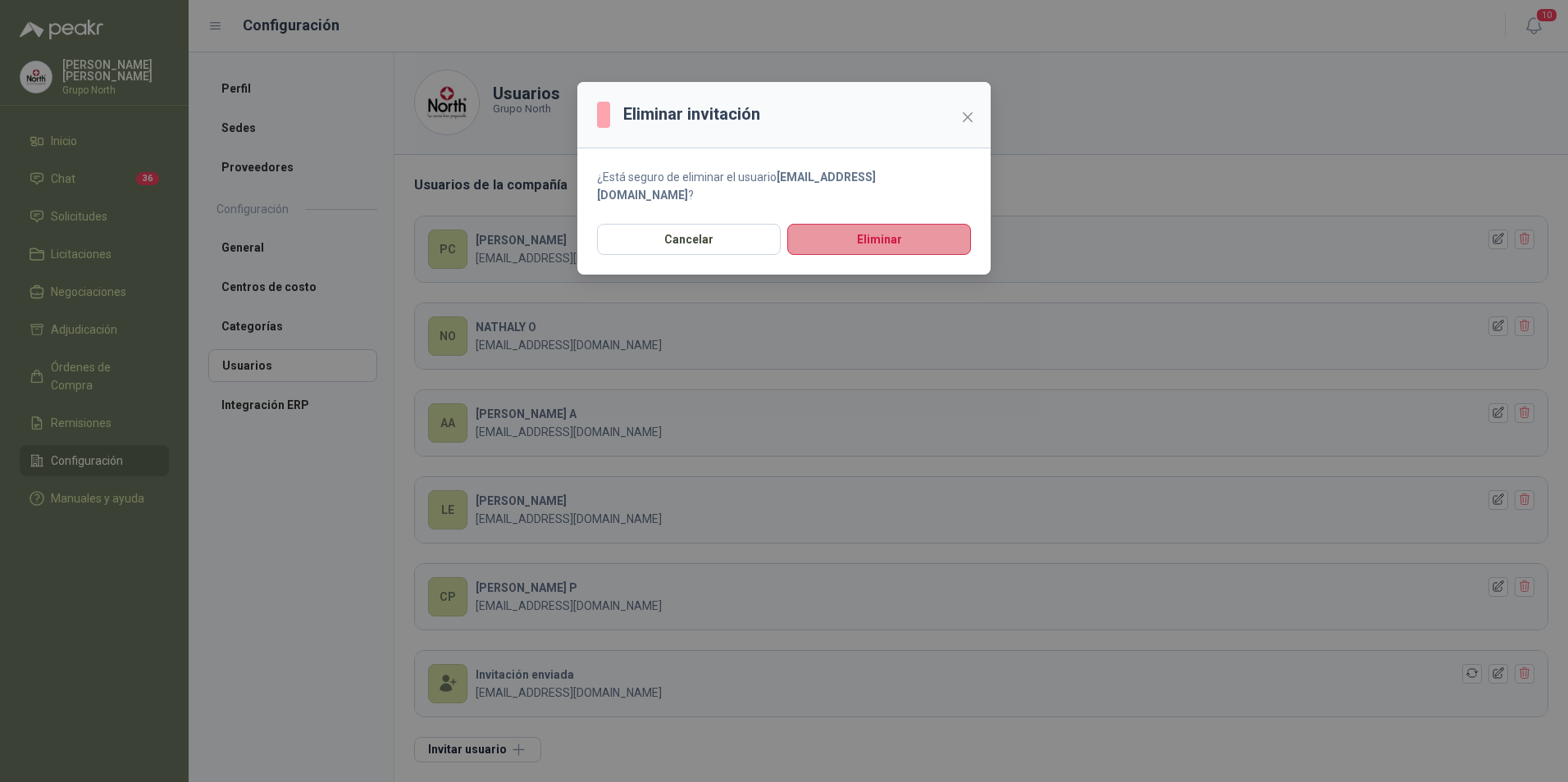
click at [874, 226] on button "Eliminar" at bounding box center [878, 239] width 183 height 31
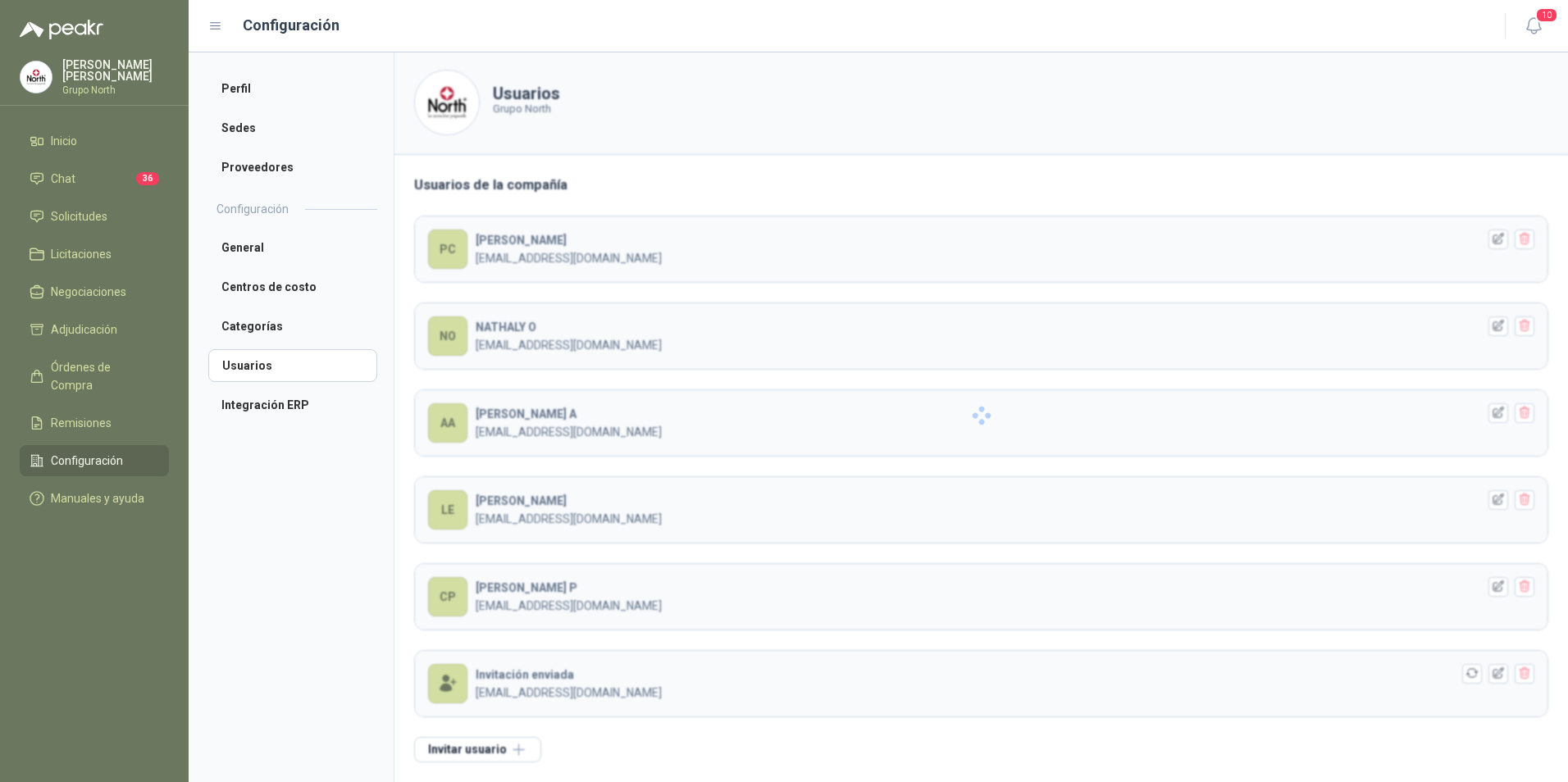
scroll to position [0, 0]
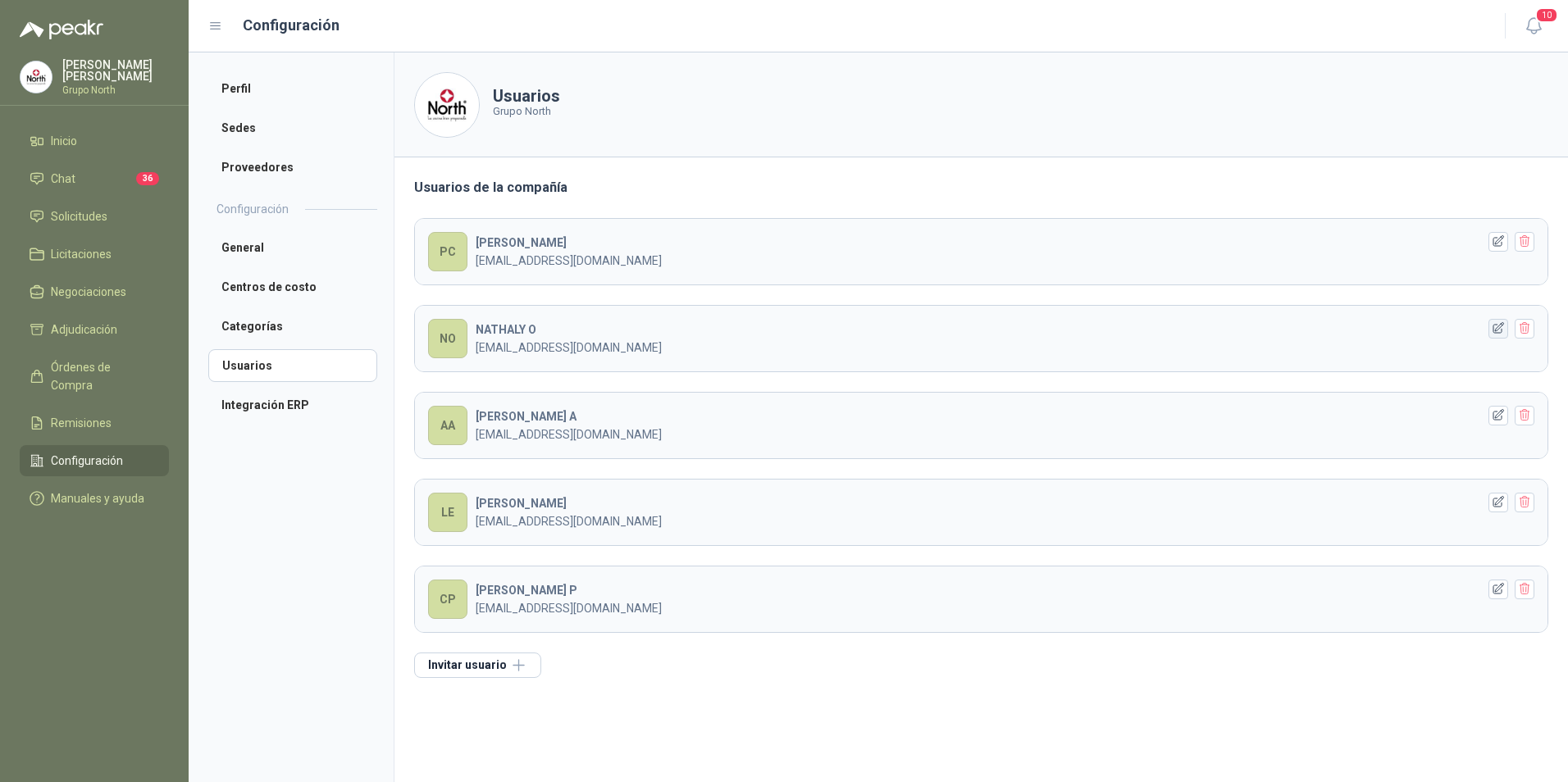
click at [1496, 326] on icon "button" at bounding box center [1498, 329] width 14 height 14
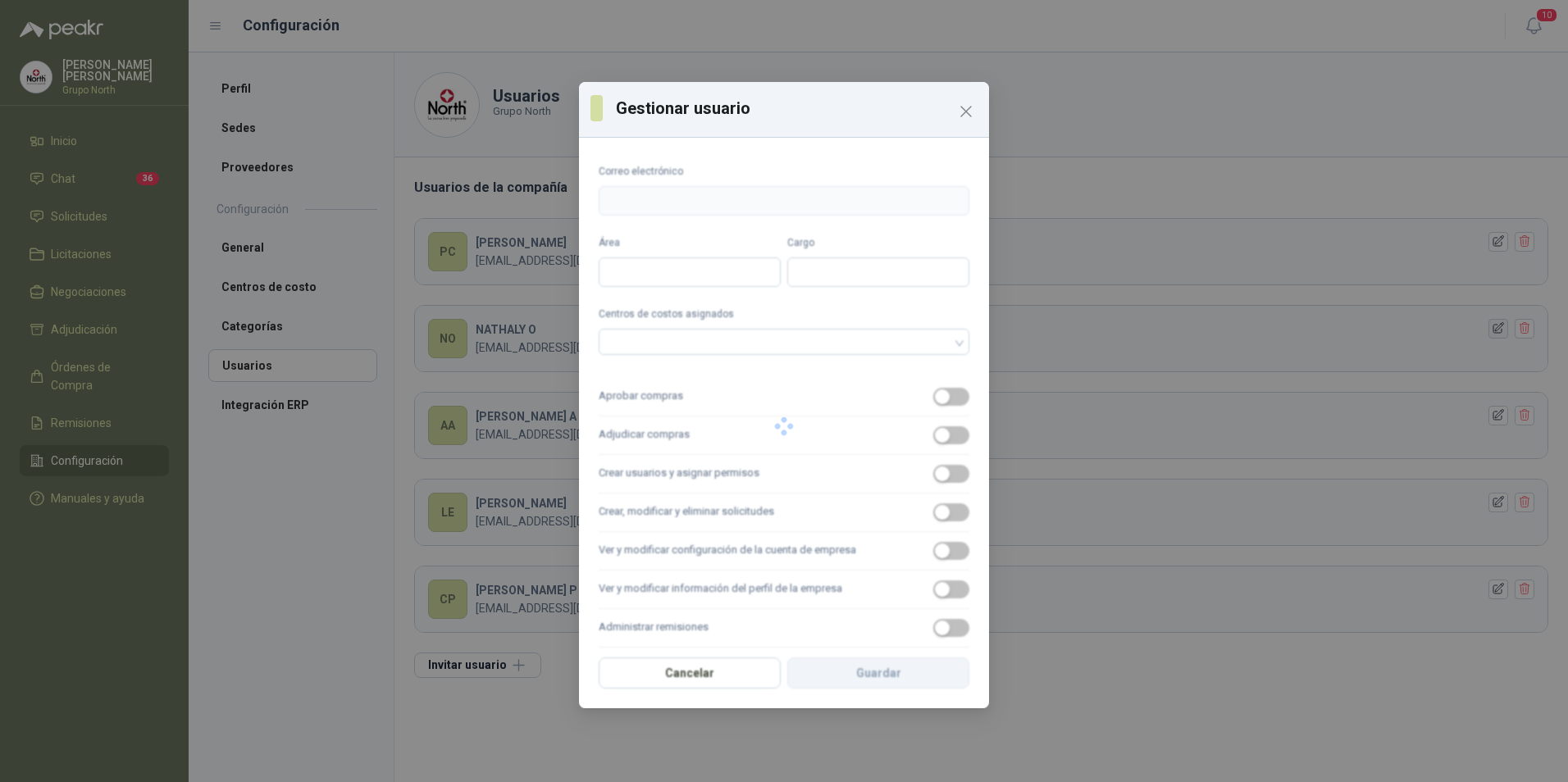
type input "**********"
type input "*******"
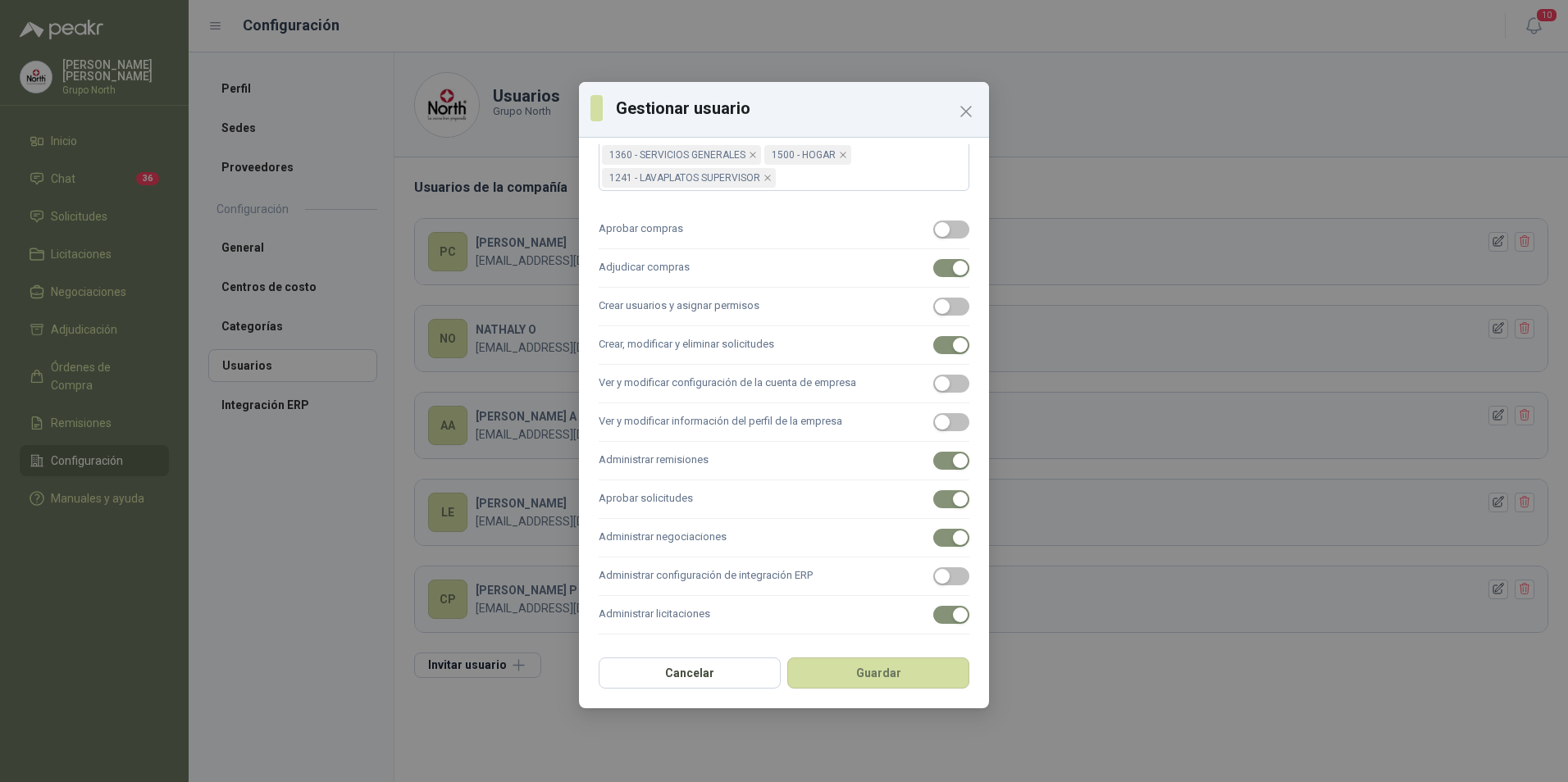
scroll to position [761, 0]
click at [971, 110] on icon "Close" at bounding box center [965, 111] width 20 height 20
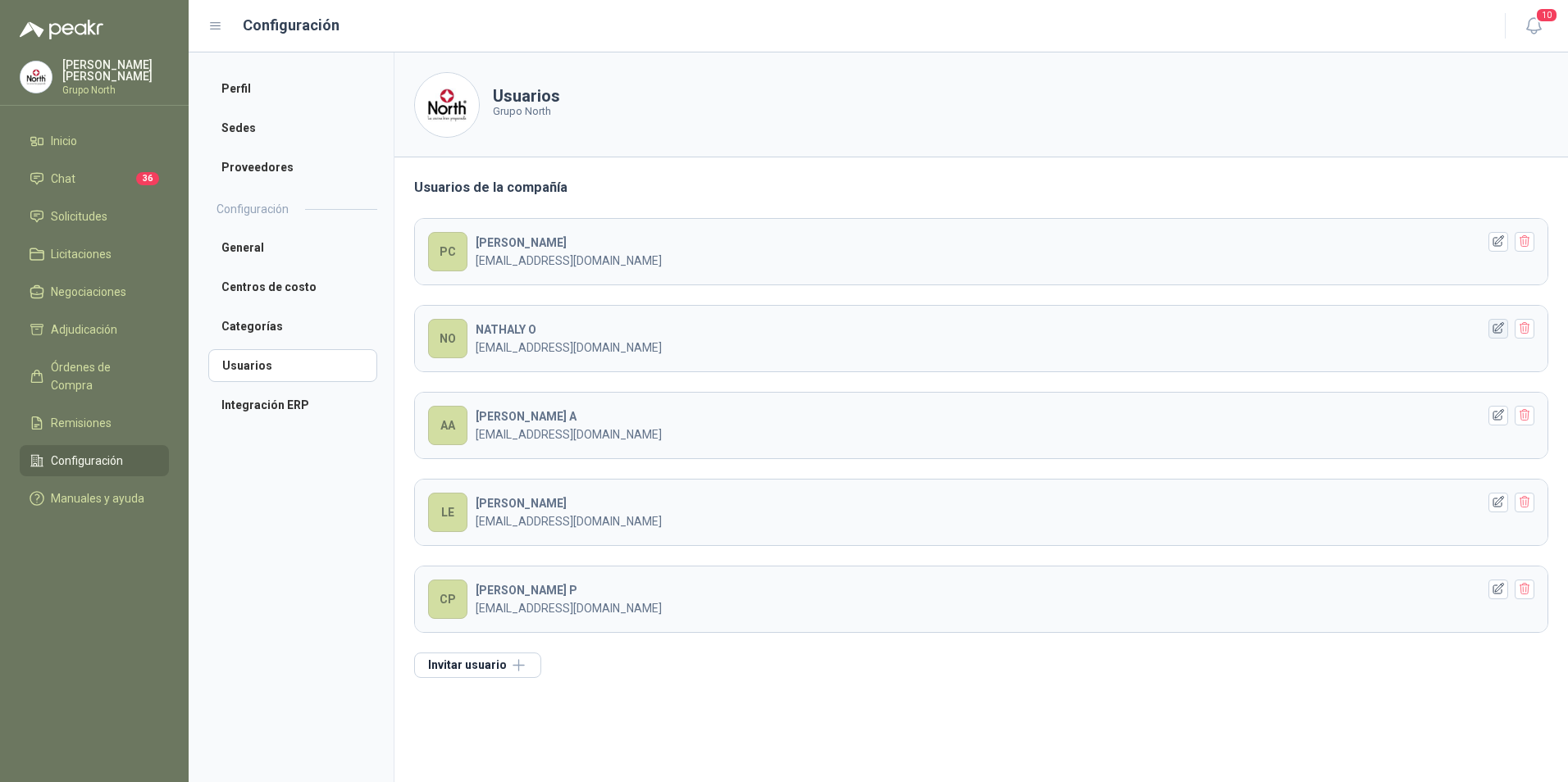
click at [1496, 326] on icon "button" at bounding box center [1498, 329] width 14 height 14
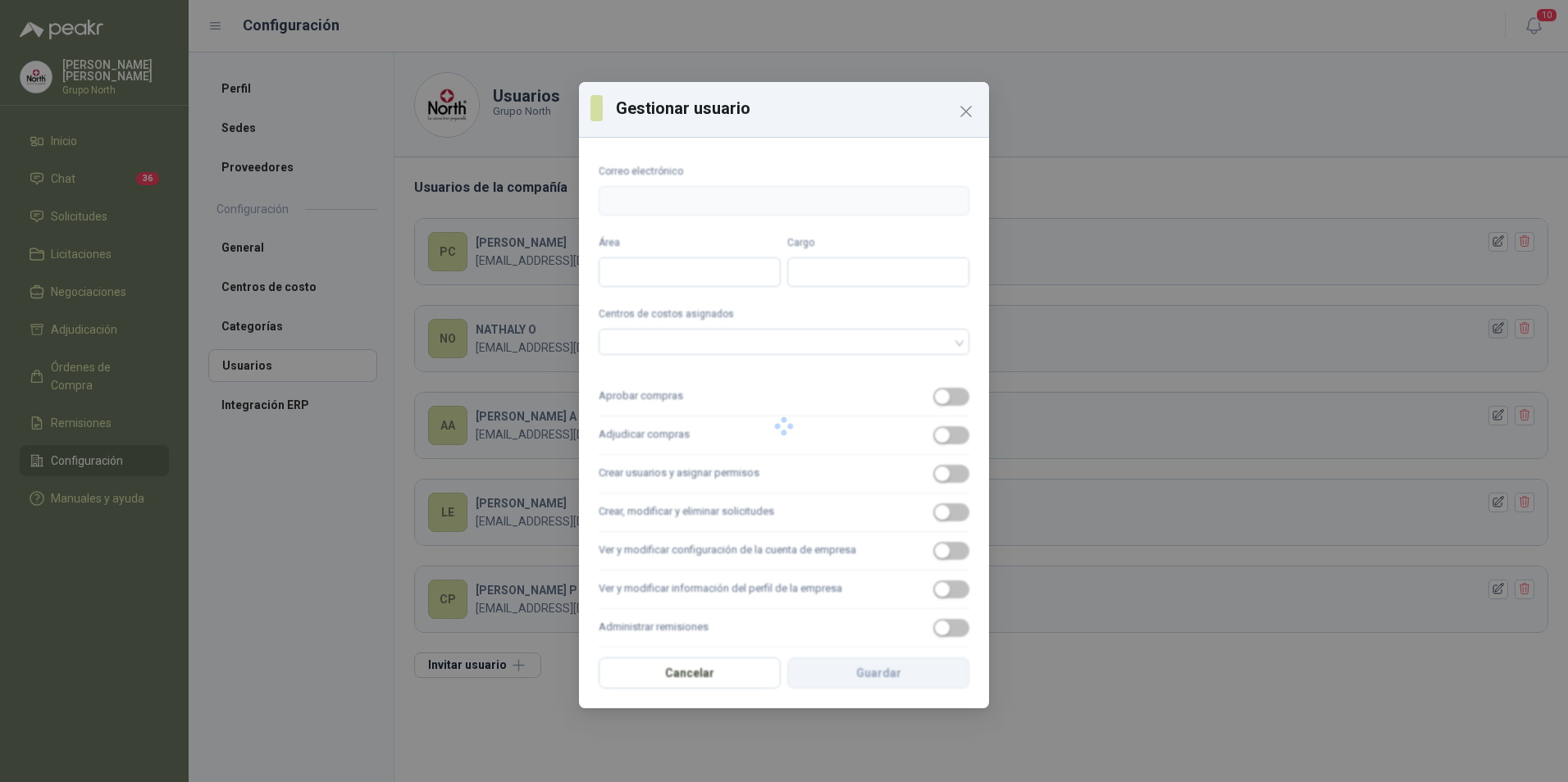
type input "**********"
type input "*******"
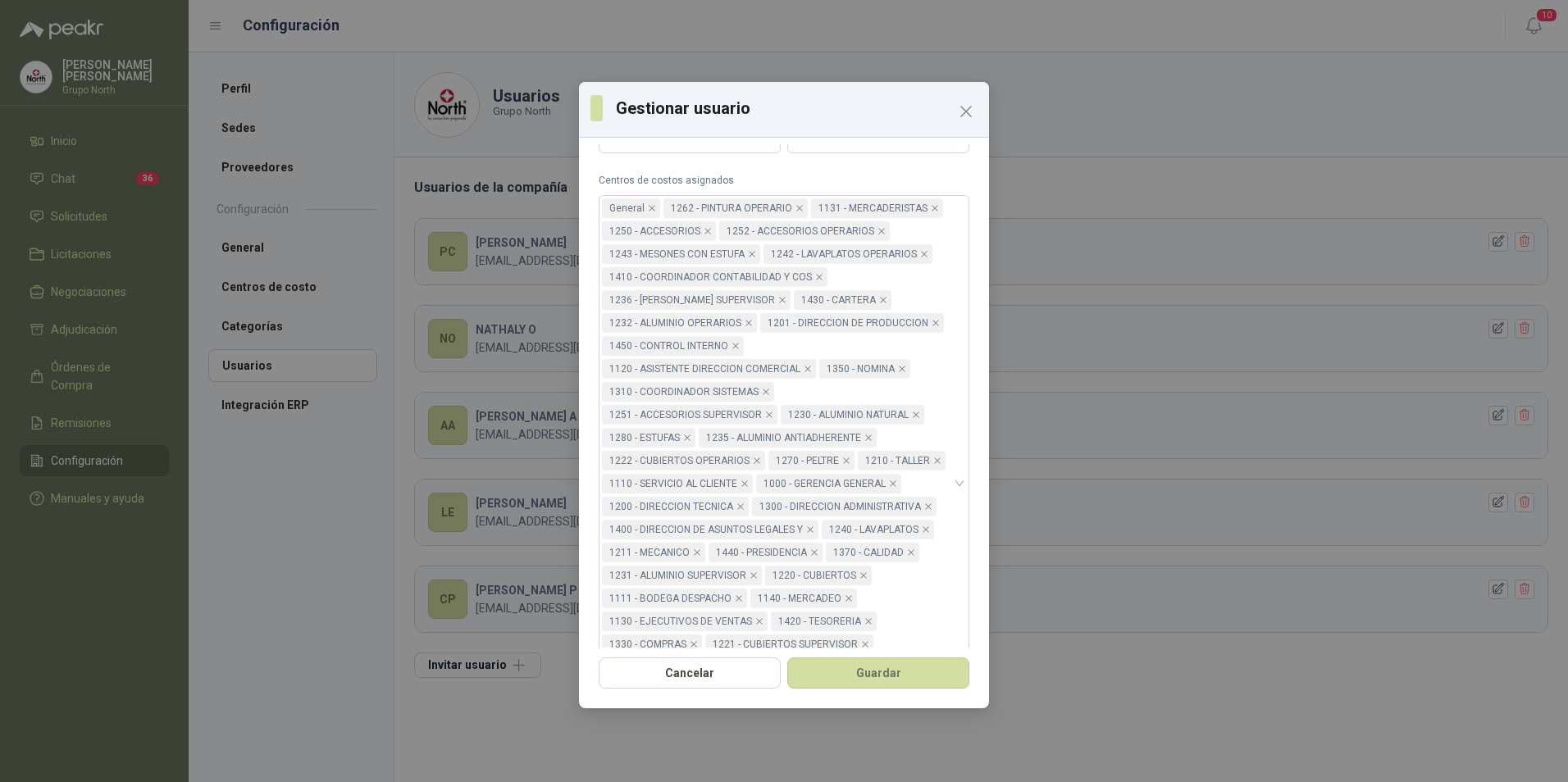
scroll to position [0, 0]
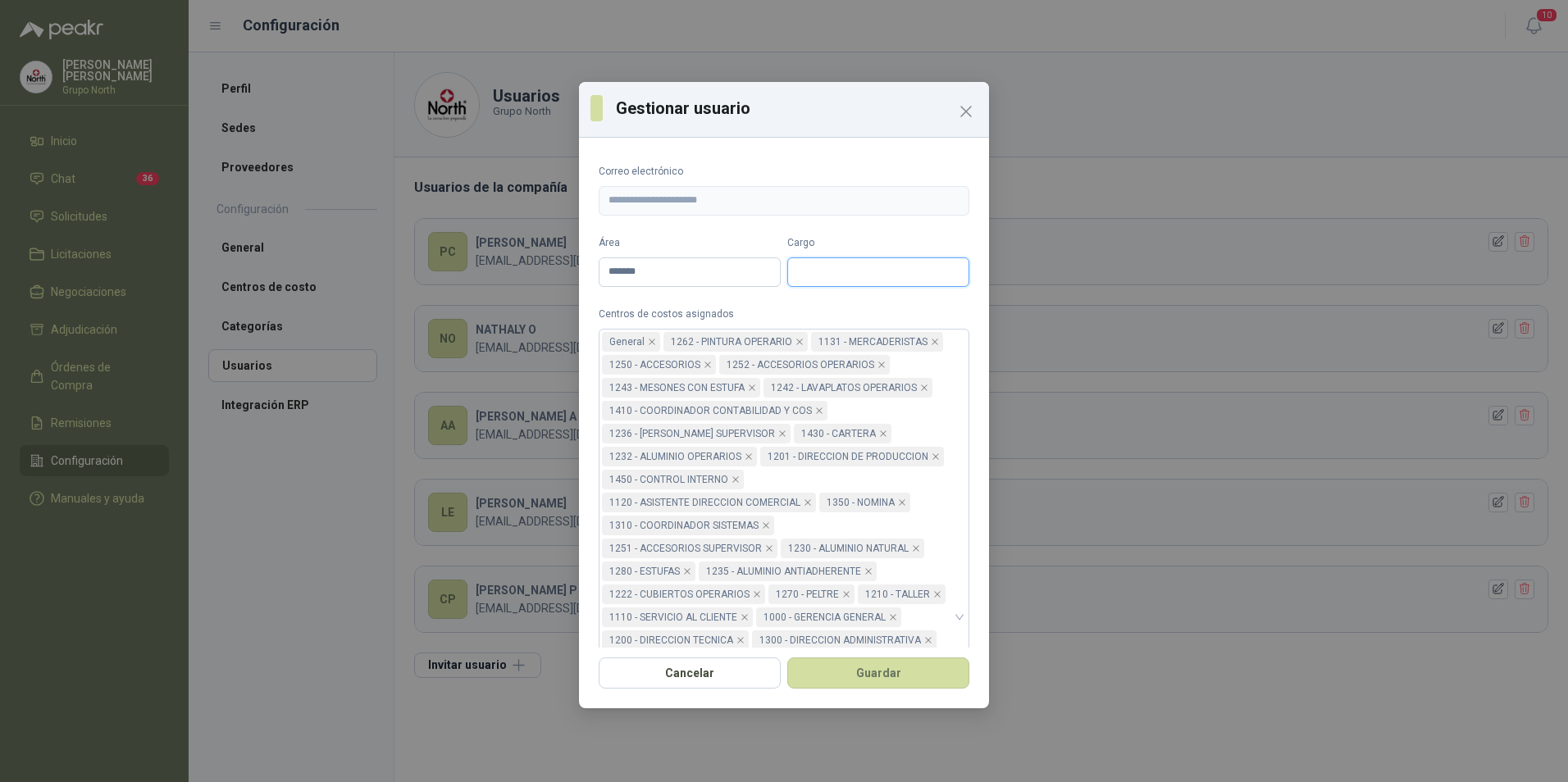
click at [806, 273] on input "Cargo" at bounding box center [877, 272] width 182 height 30
click at [807, 273] on input "Cargo" at bounding box center [877, 272] width 182 height 30
click at [1159, 67] on div "**********" at bounding box center [784, 391] width 1568 height 782
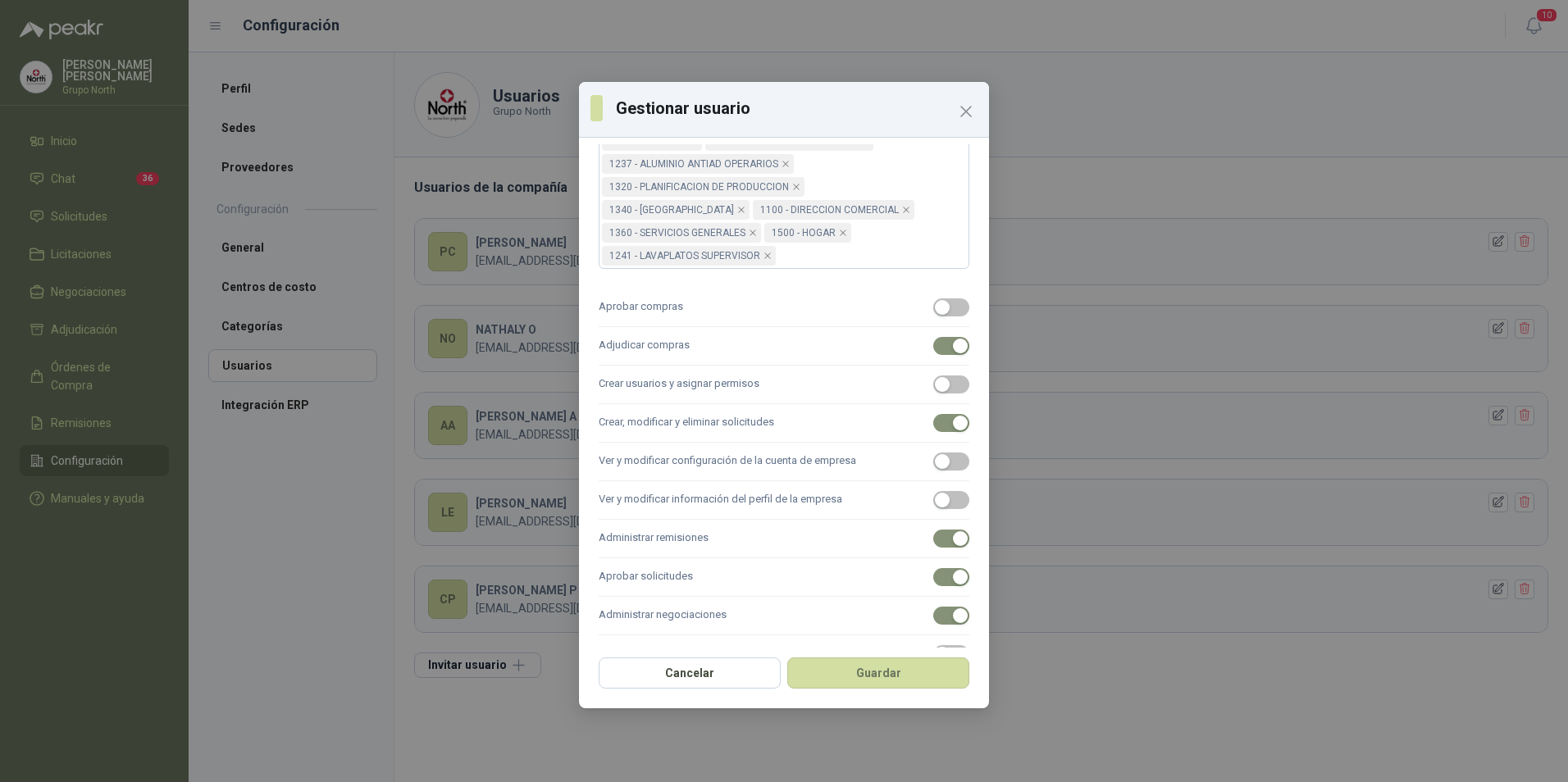
scroll to position [761, 0]
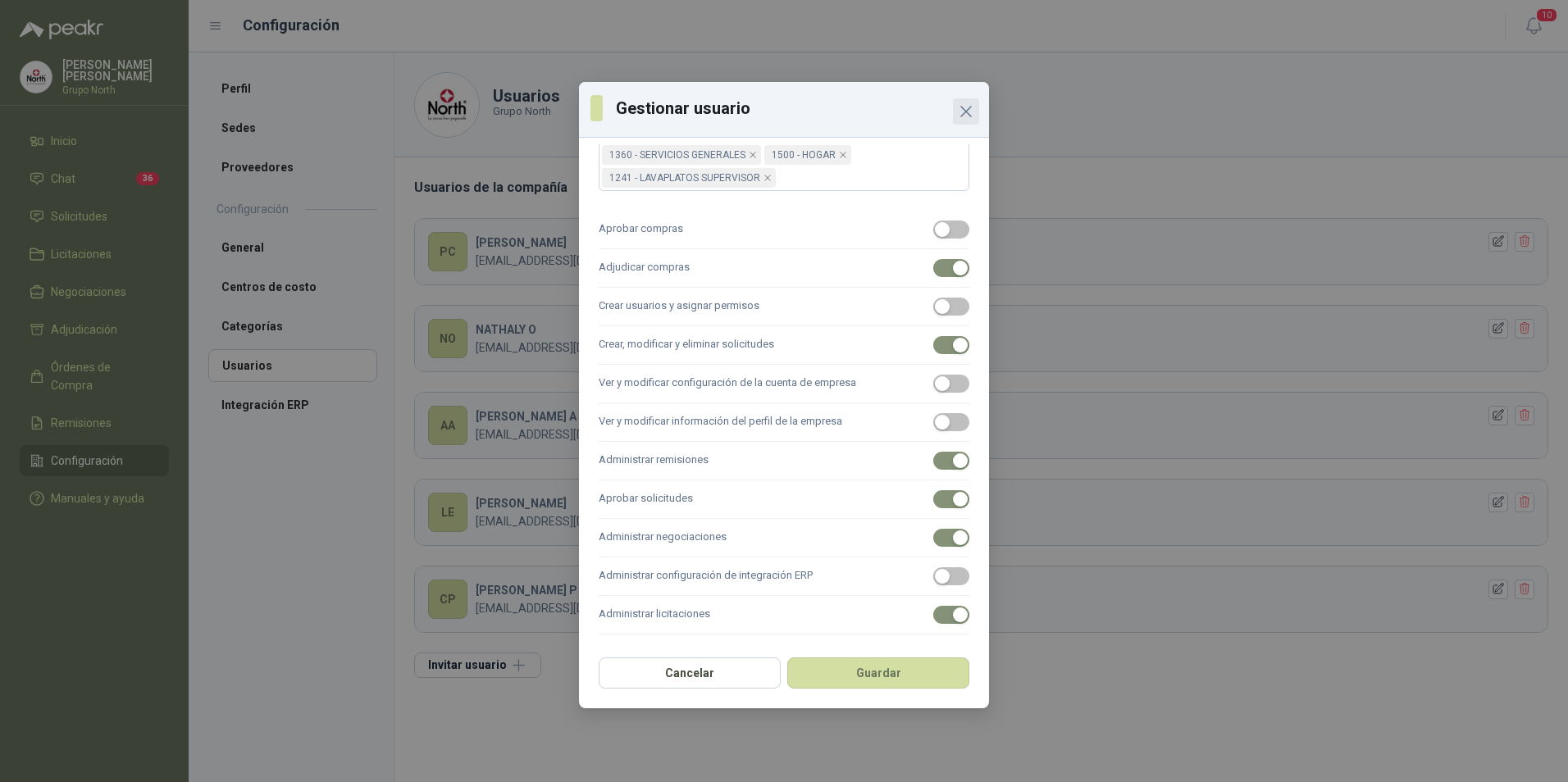
click at [970, 109] on icon "Close" at bounding box center [965, 111] width 20 height 20
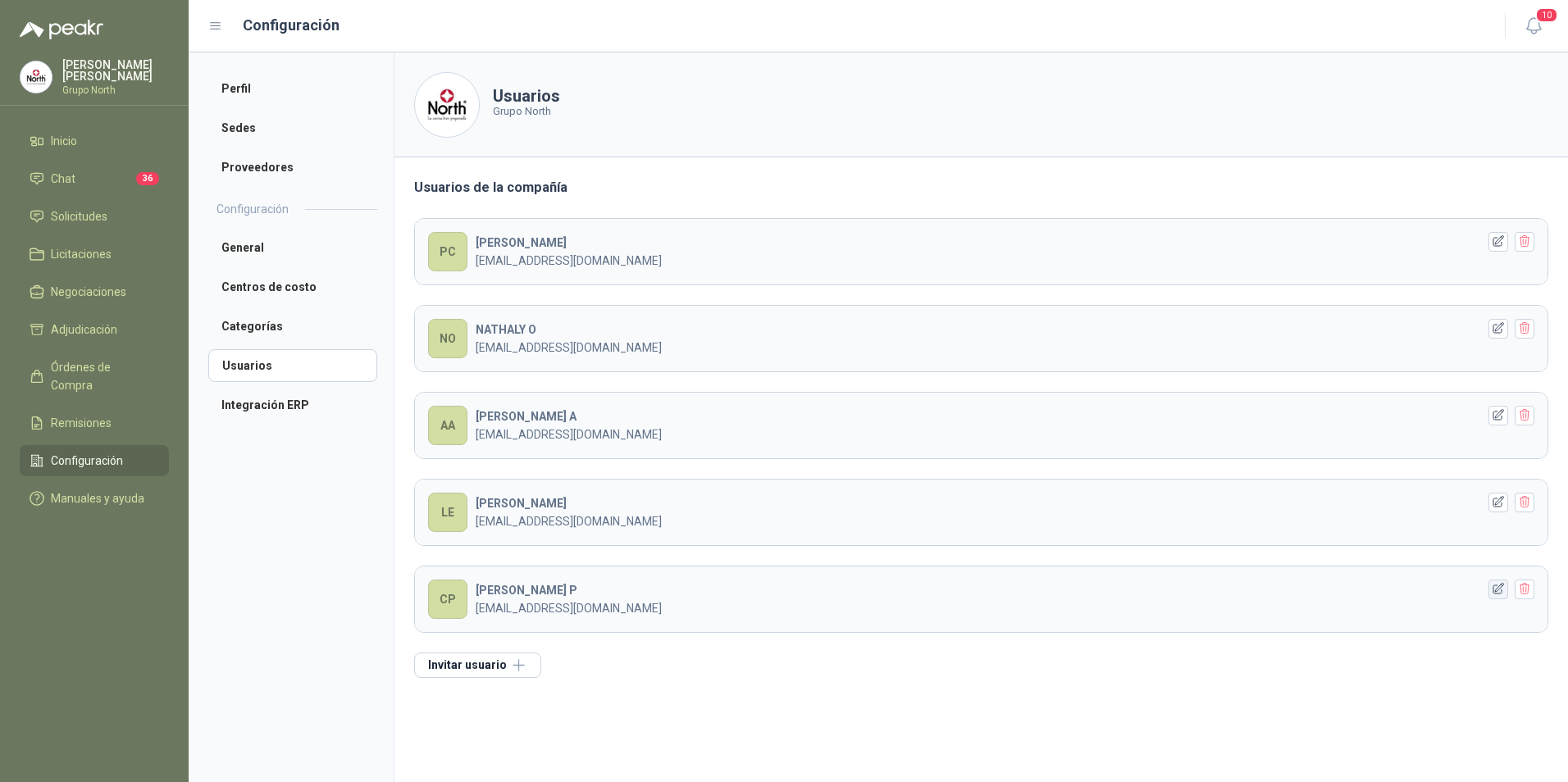
click at [1499, 590] on icon "button" at bounding box center [1498, 589] width 10 height 10
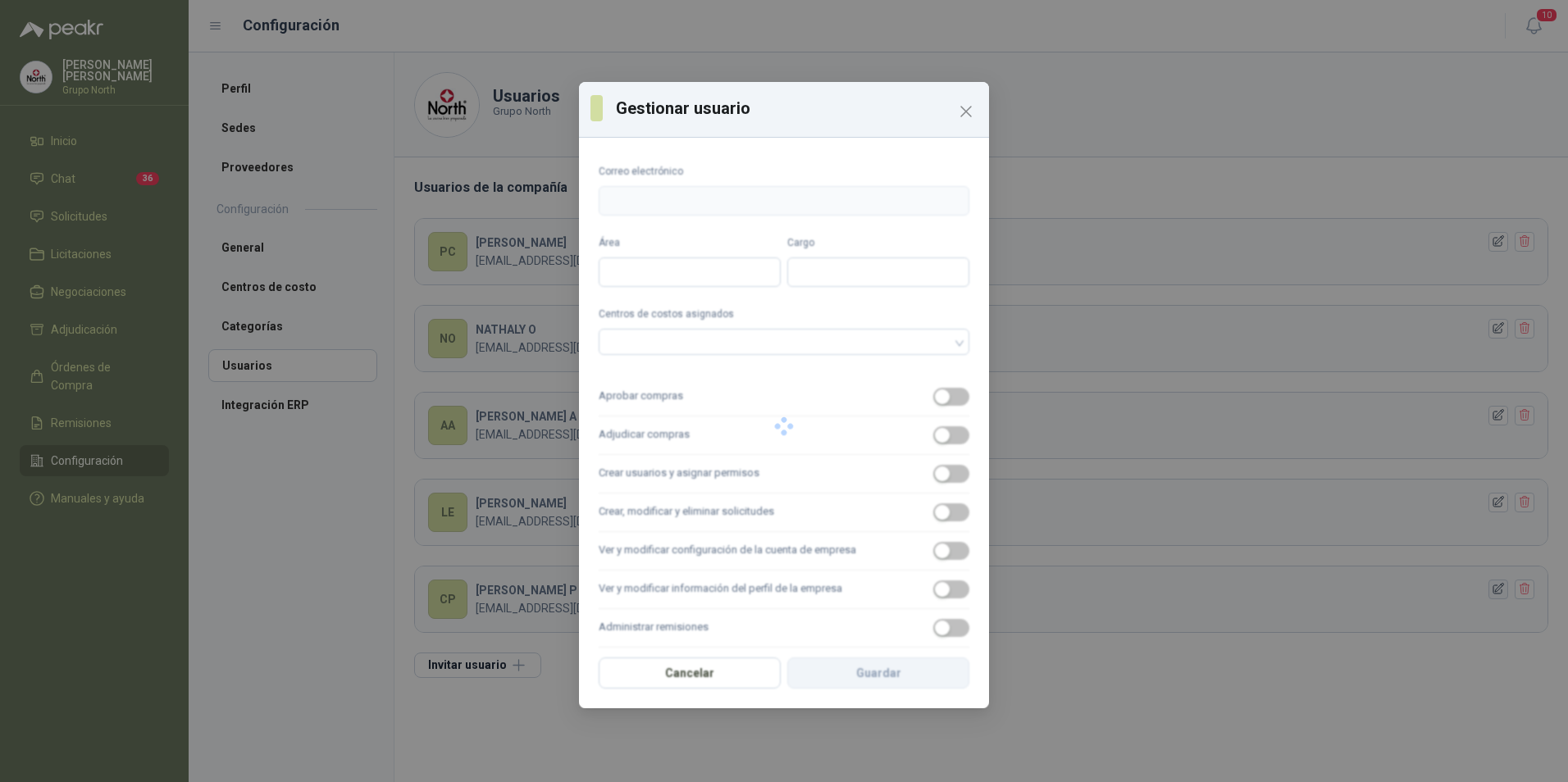
type input "**********"
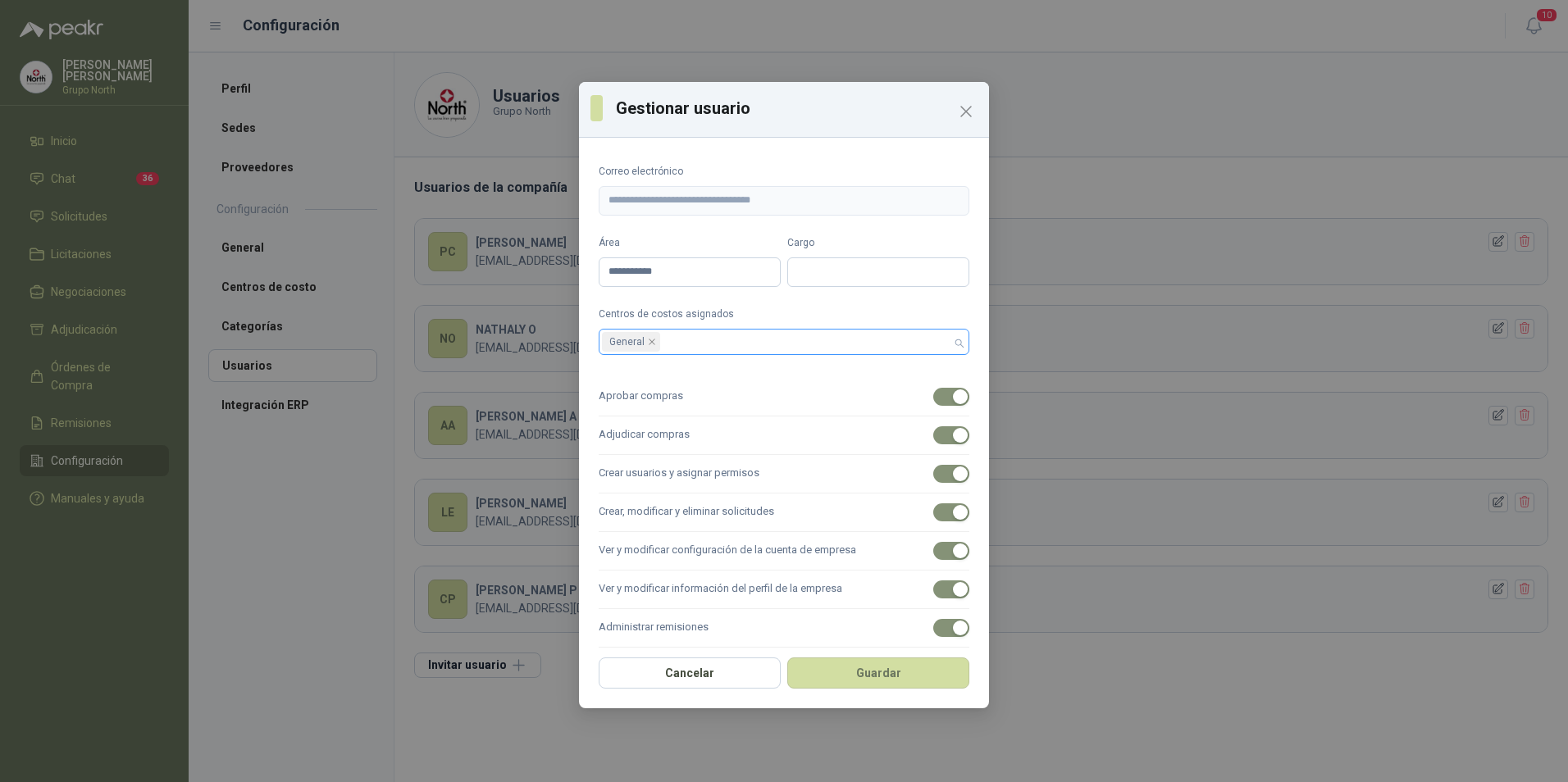
click at [949, 347] on div "General" at bounding box center [784, 342] width 370 height 26
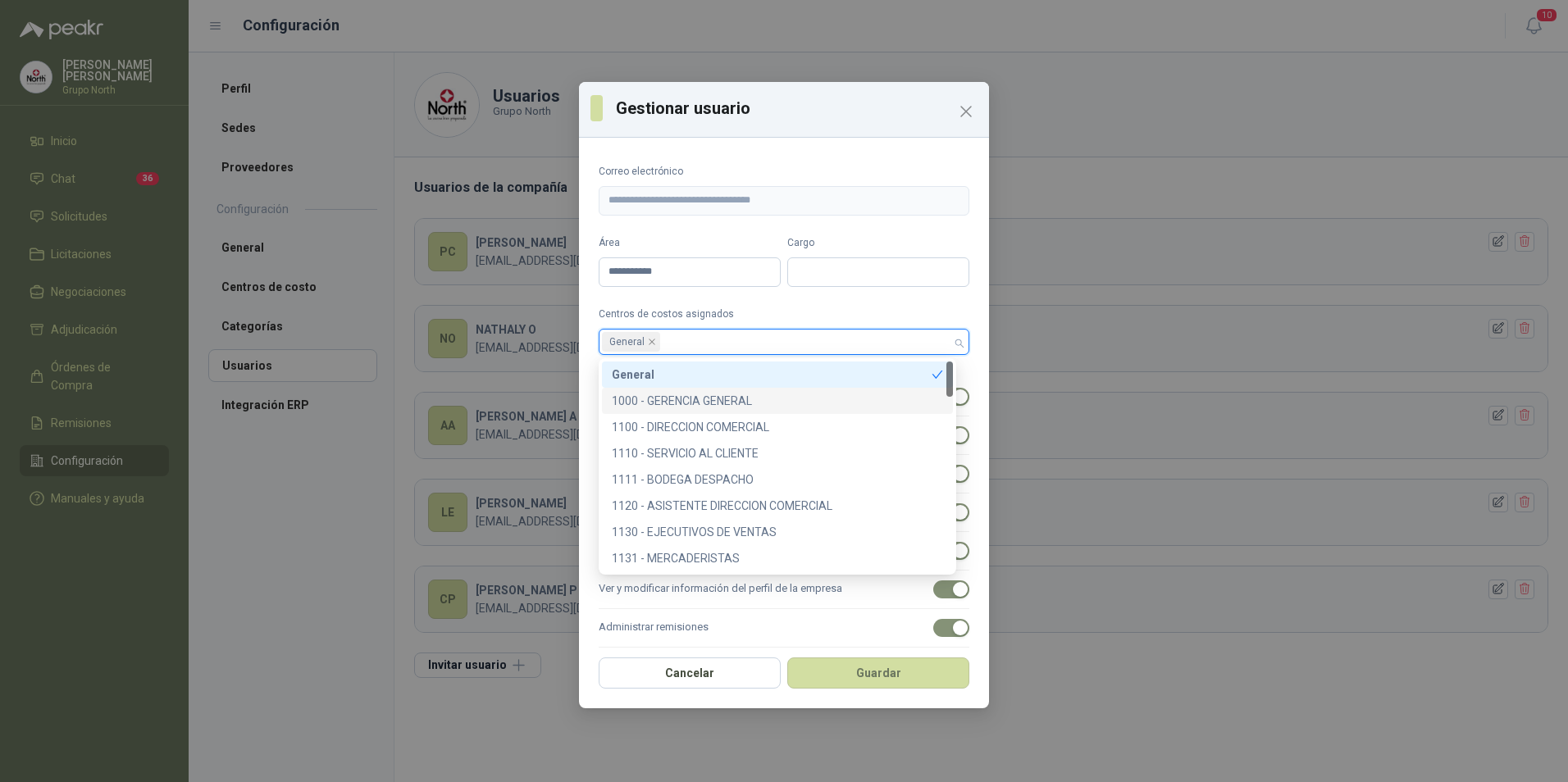
click at [711, 396] on div "1000 - GERENCIA GENERAL" at bounding box center [777, 401] width 331 height 18
drag, startPoint x: 945, startPoint y: 383, endPoint x: 936, endPoint y: 531, distance: 148.3
click at [936, 531] on div "General 1000 - GERENCIA GENERAL 1100 - DIRECCION COMERCIAL 1110 - SERVICIO AL C…" at bounding box center [777, 493] width 350 height 263
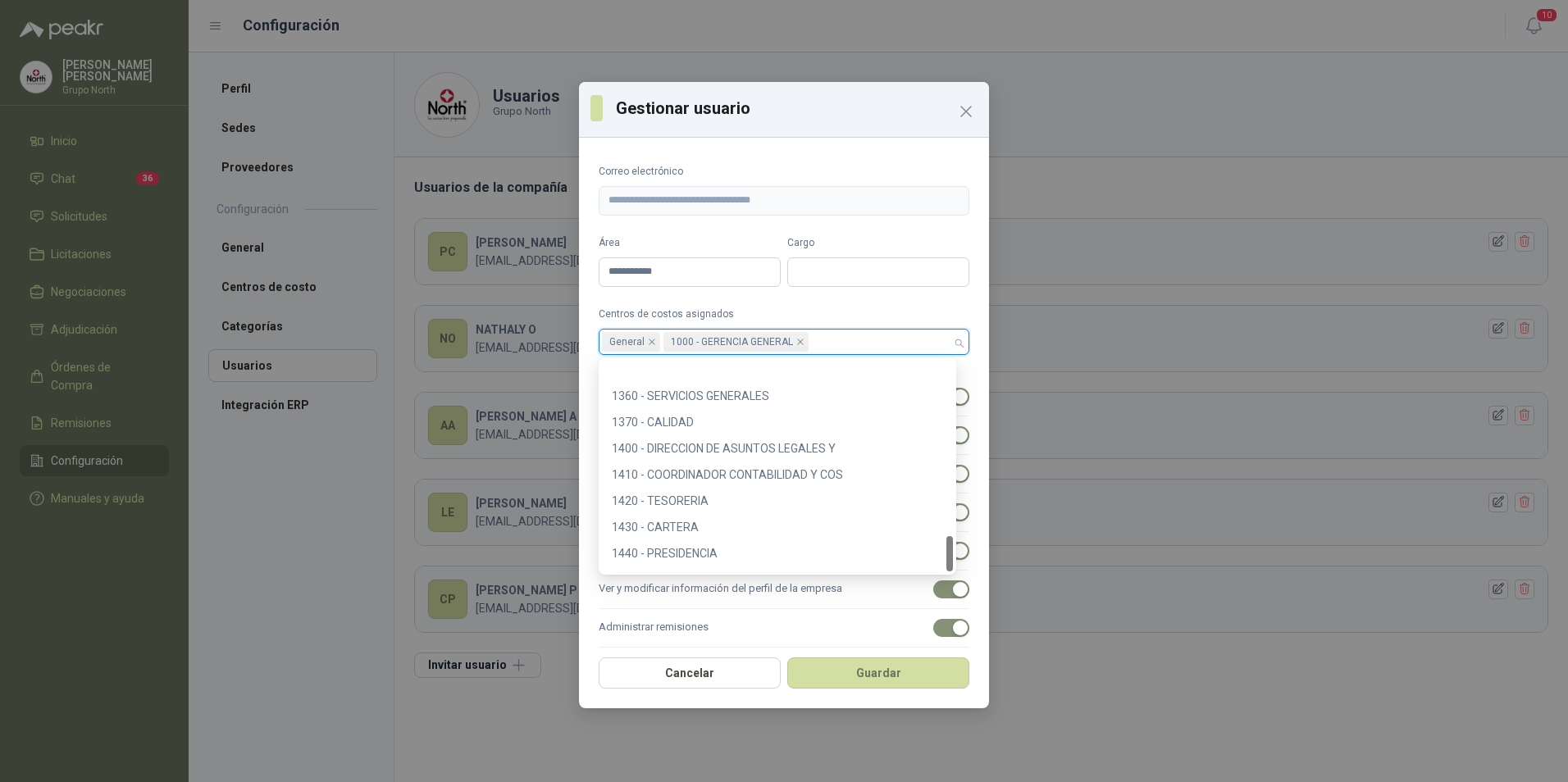
scroll to position [1024, 0]
drag, startPoint x: 951, startPoint y: 388, endPoint x: 948, endPoint y: 578, distance: 190.0
click at [948, 578] on body "**********" at bounding box center [784, 391] width 1568 height 782
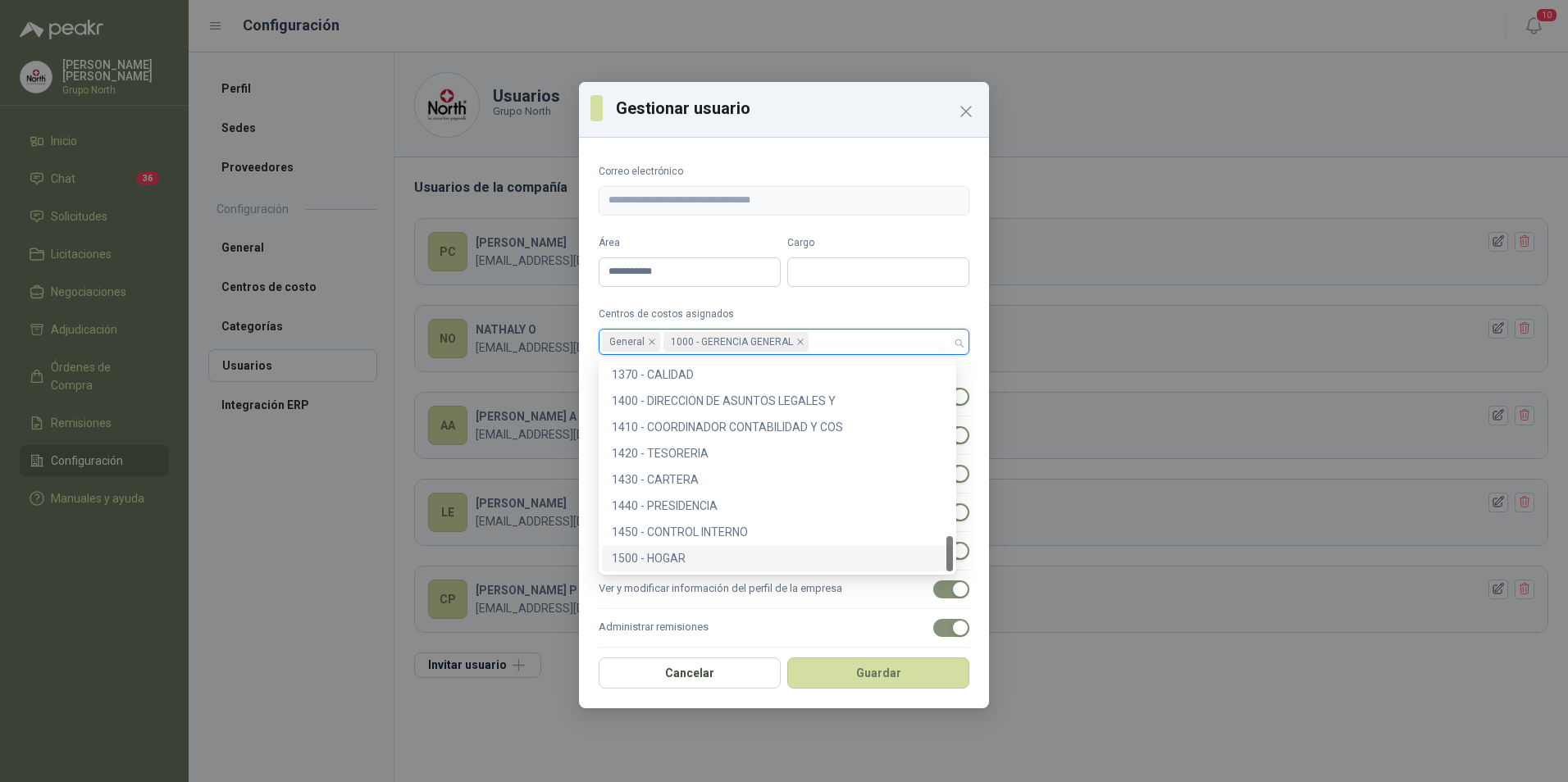
click at [665, 557] on div "1500 - HOGAR" at bounding box center [777, 558] width 331 height 18
click at [666, 530] on div "1450 - CONTROL INTERNO" at bounding box center [777, 531] width 331 height 18
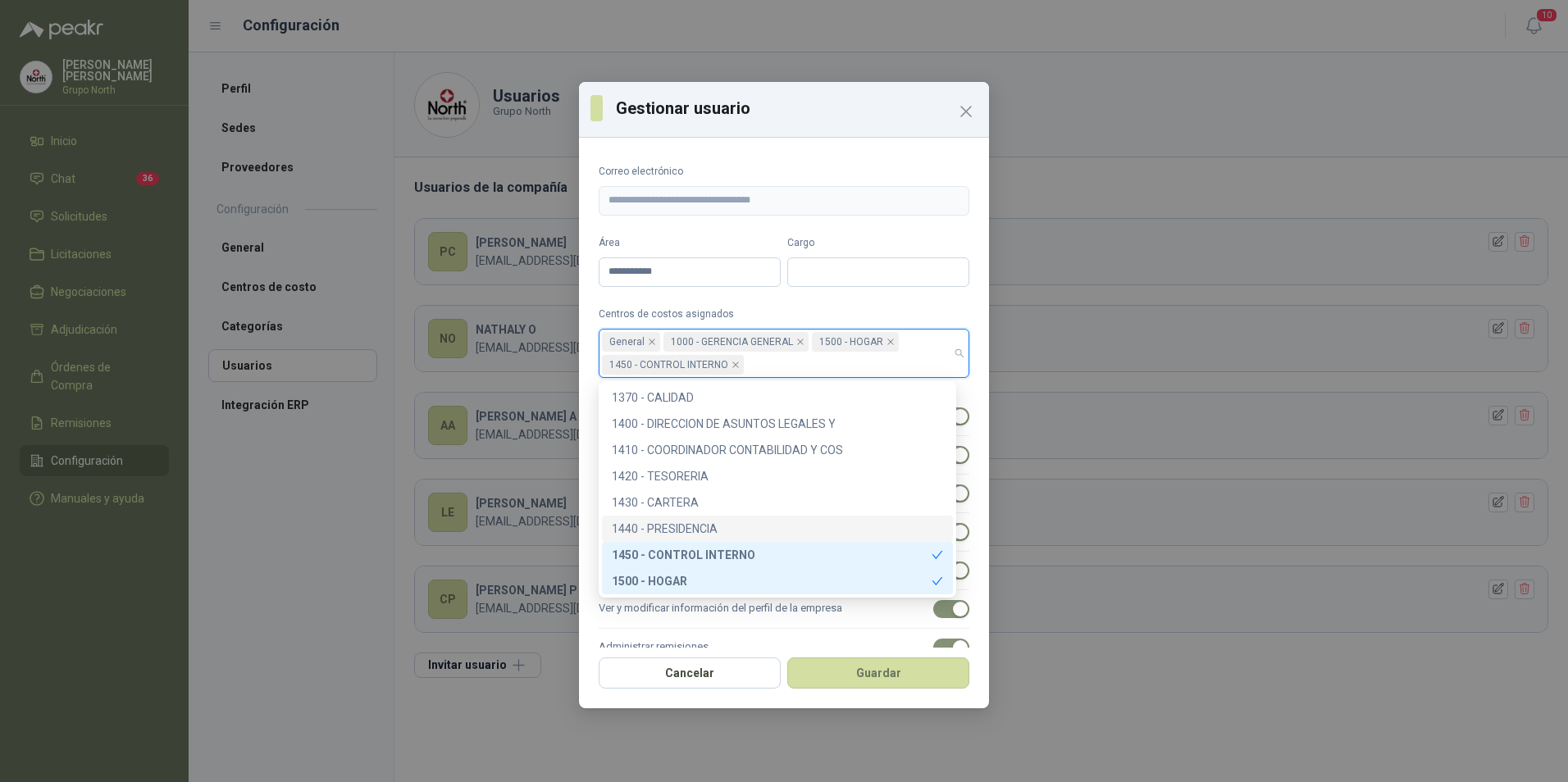
click at [667, 520] on div "1440 - PRESIDENCIA" at bounding box center [777, 529] width 331 height 18
click at [667, 502] on div "1430 - CARTERA" at bounding box center [777, 503] width 331 height 18
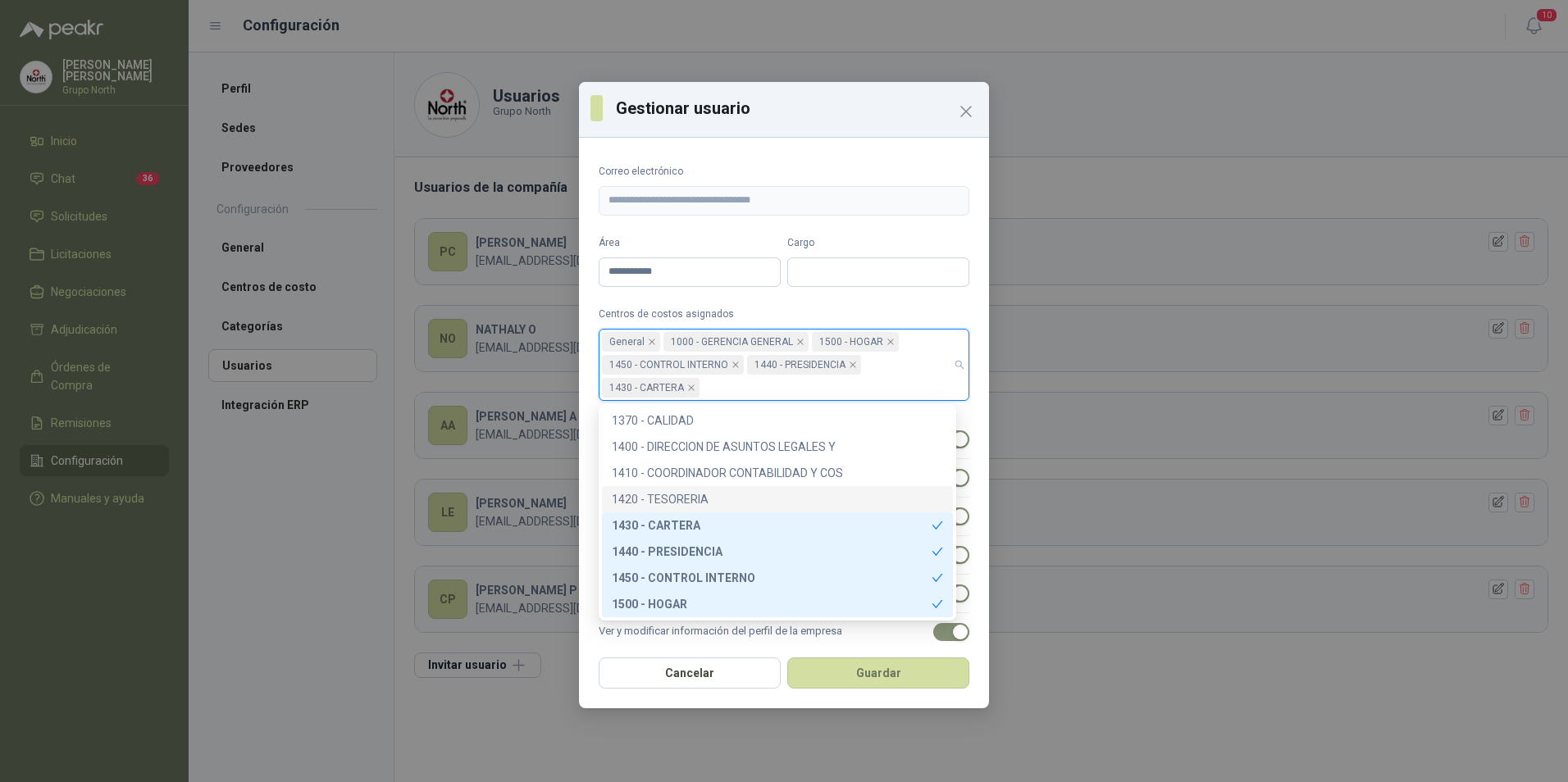
click at [669, 494] on div "1420 - TESORERIA" at bounding box center [777, 499] width 331 height 18
click at [683, 468] on div "1410 - COORDINADOR CONTABILIDAD Y COS" at bounding box center [777, 473] width 331 height 18
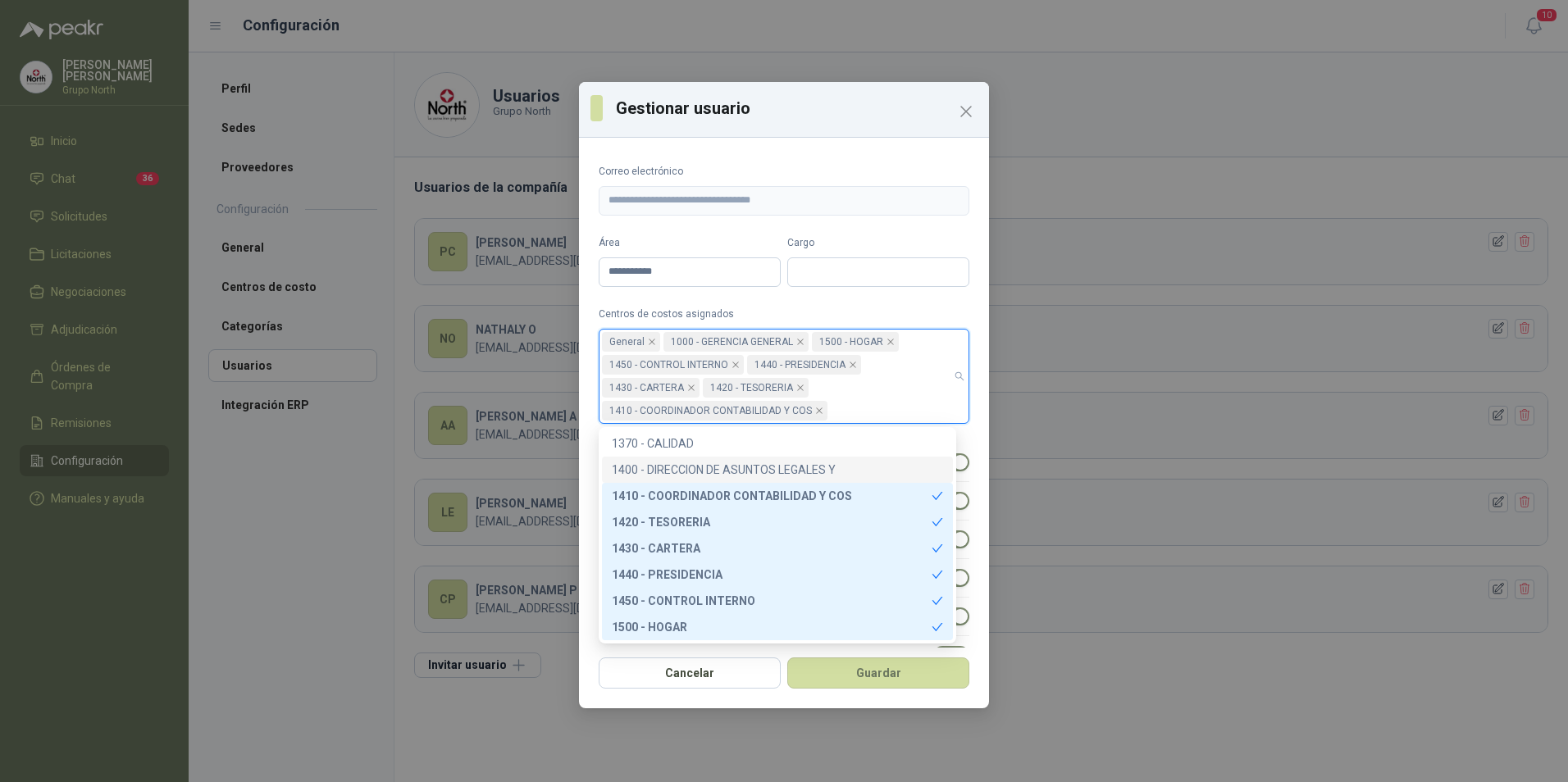
click at [684, 461] on div "1400 - DIRECCION DE ASUNTOS LEGALES Y" at bounding box center [777, 470] width 331 height 18
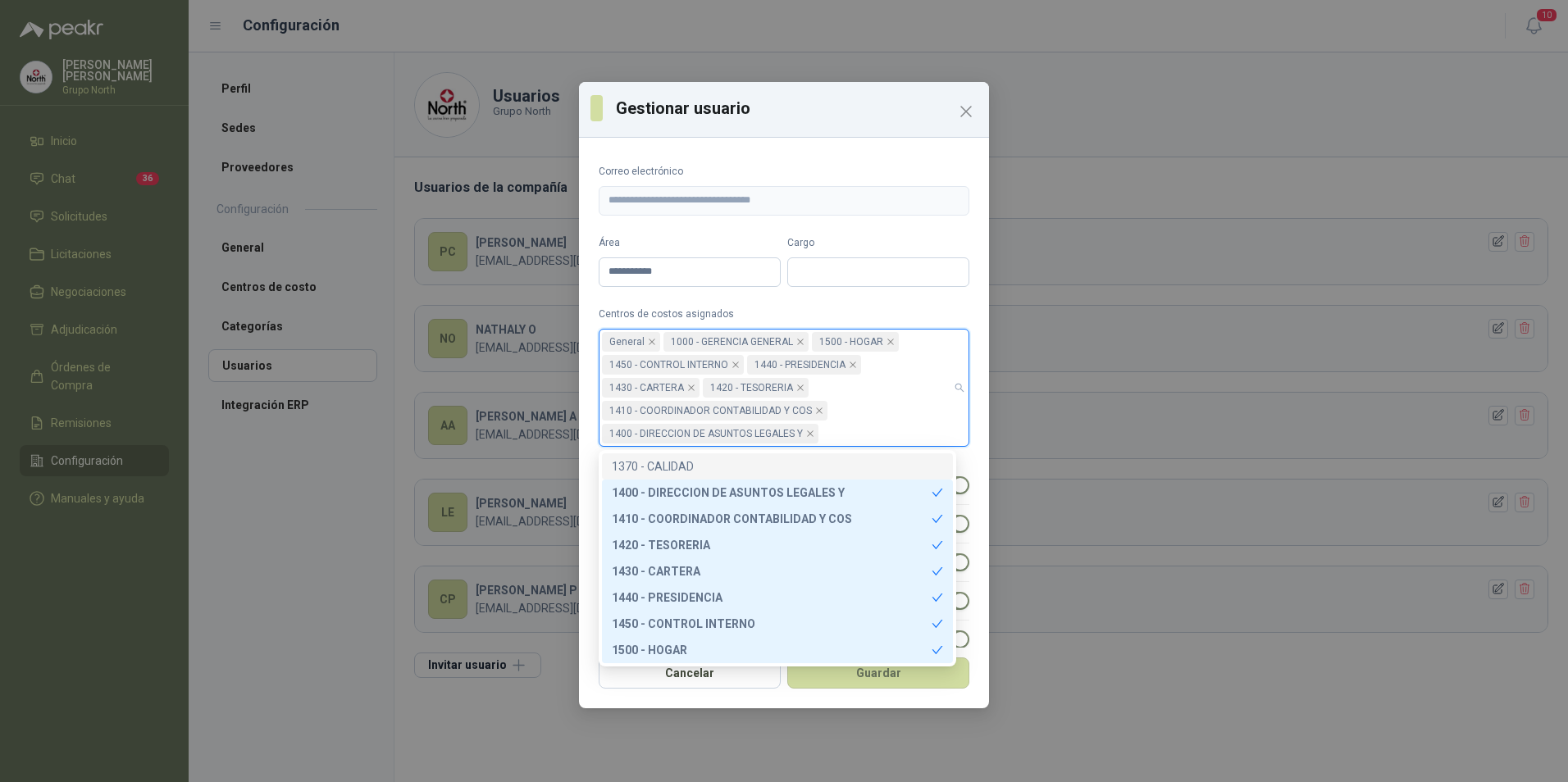
click at [681, 460] on div "1370 - CALIDAD" at bounding box center [777, 466] width 331 height 18
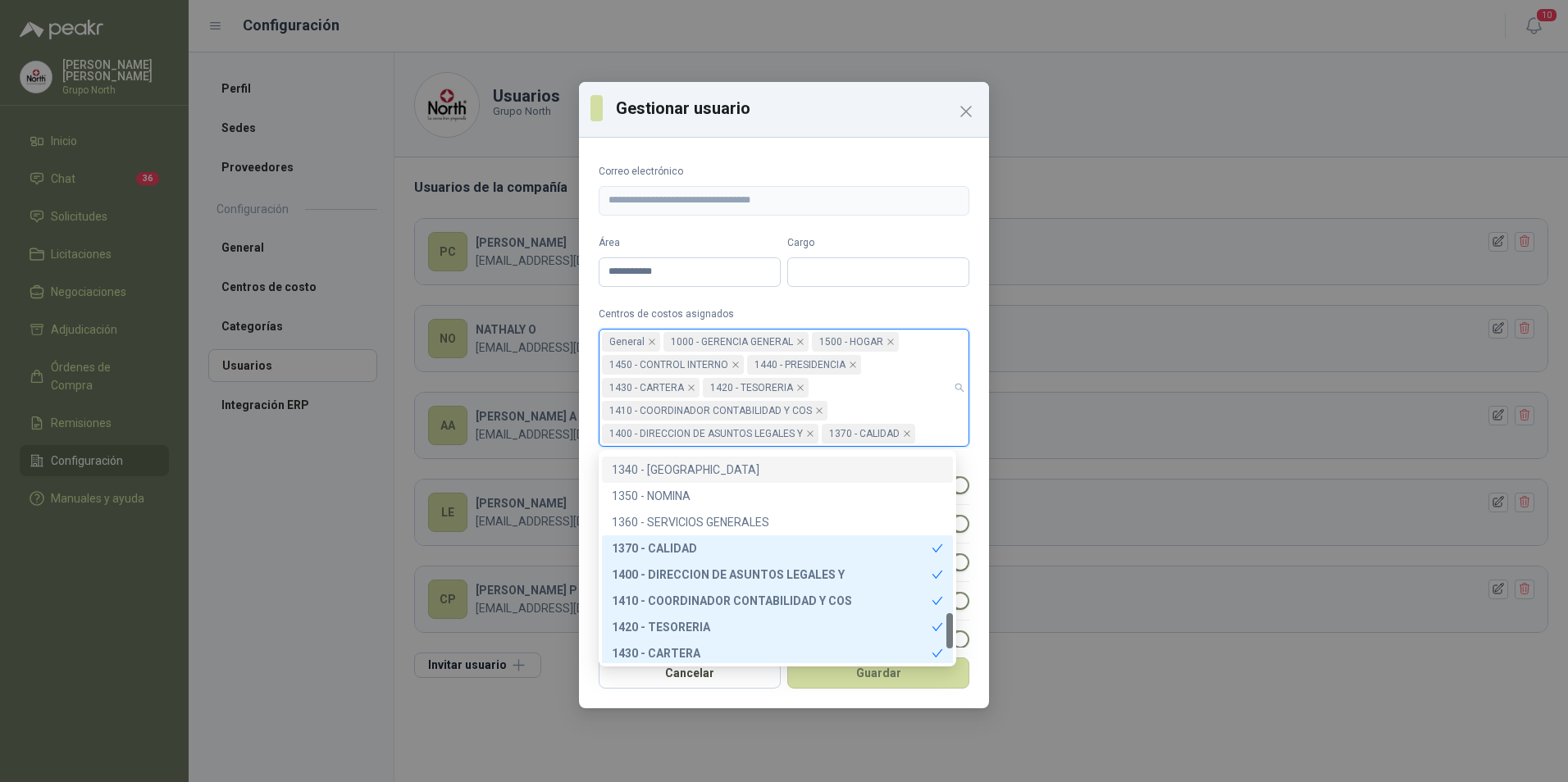
scroll to position [859, 0]
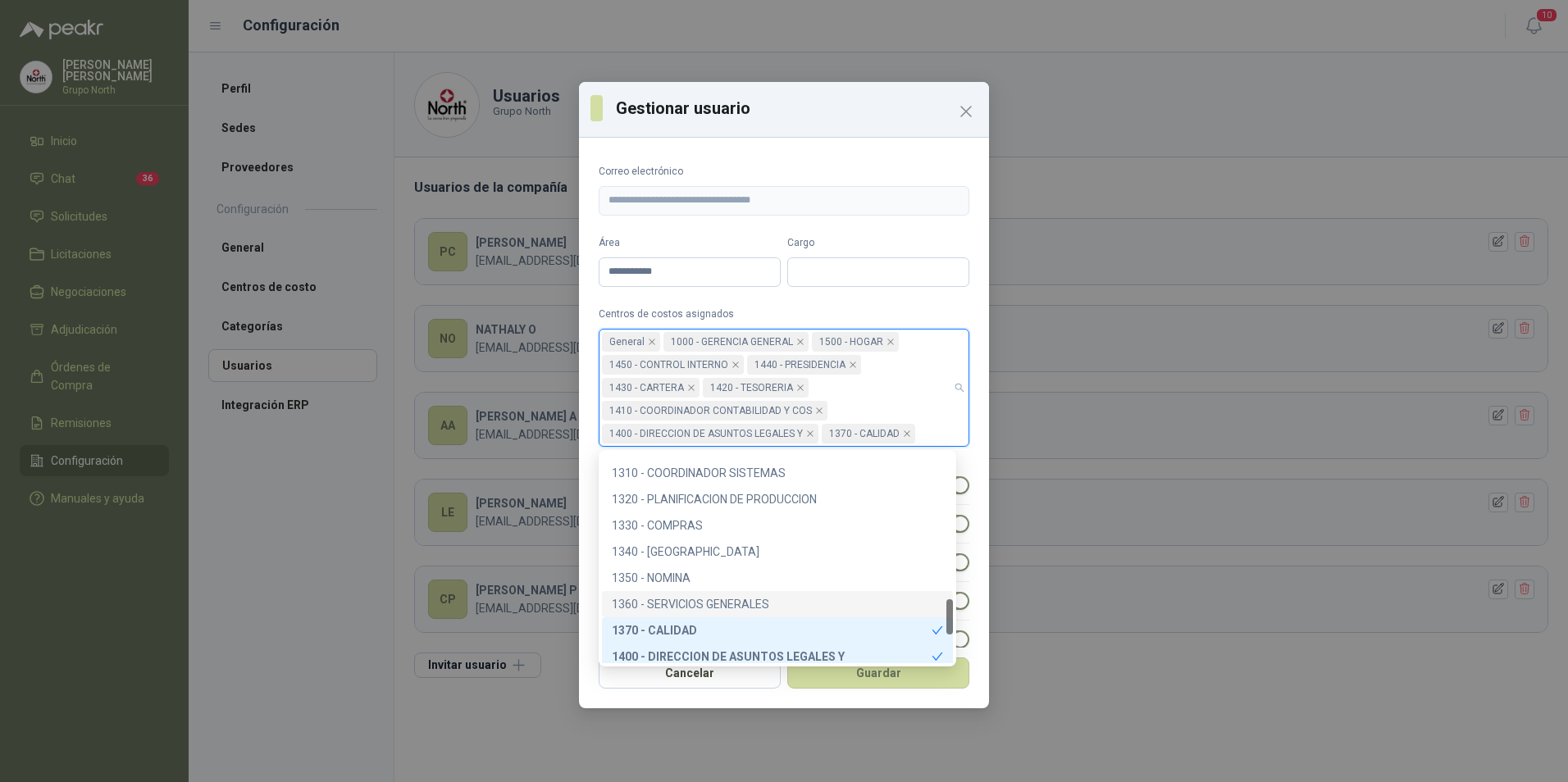
click at [695, 605] on div "1360 - SERVICIOS GENERALES" at bounding box center [777, 604] width 331 height 18
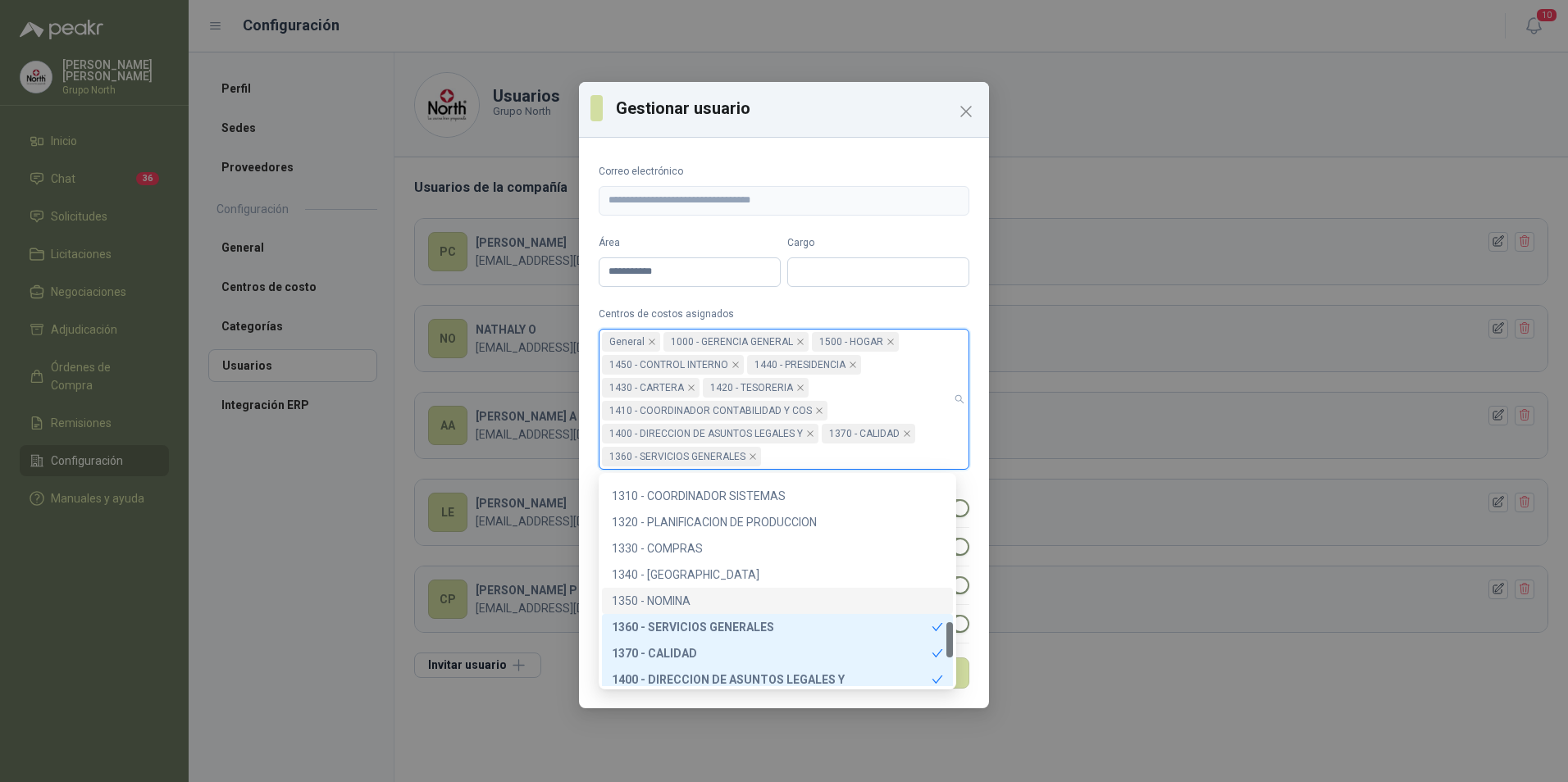
click at [671, 594] on div "1350 - NOMINA" at bounding box center [777, 601] width 331 height 18
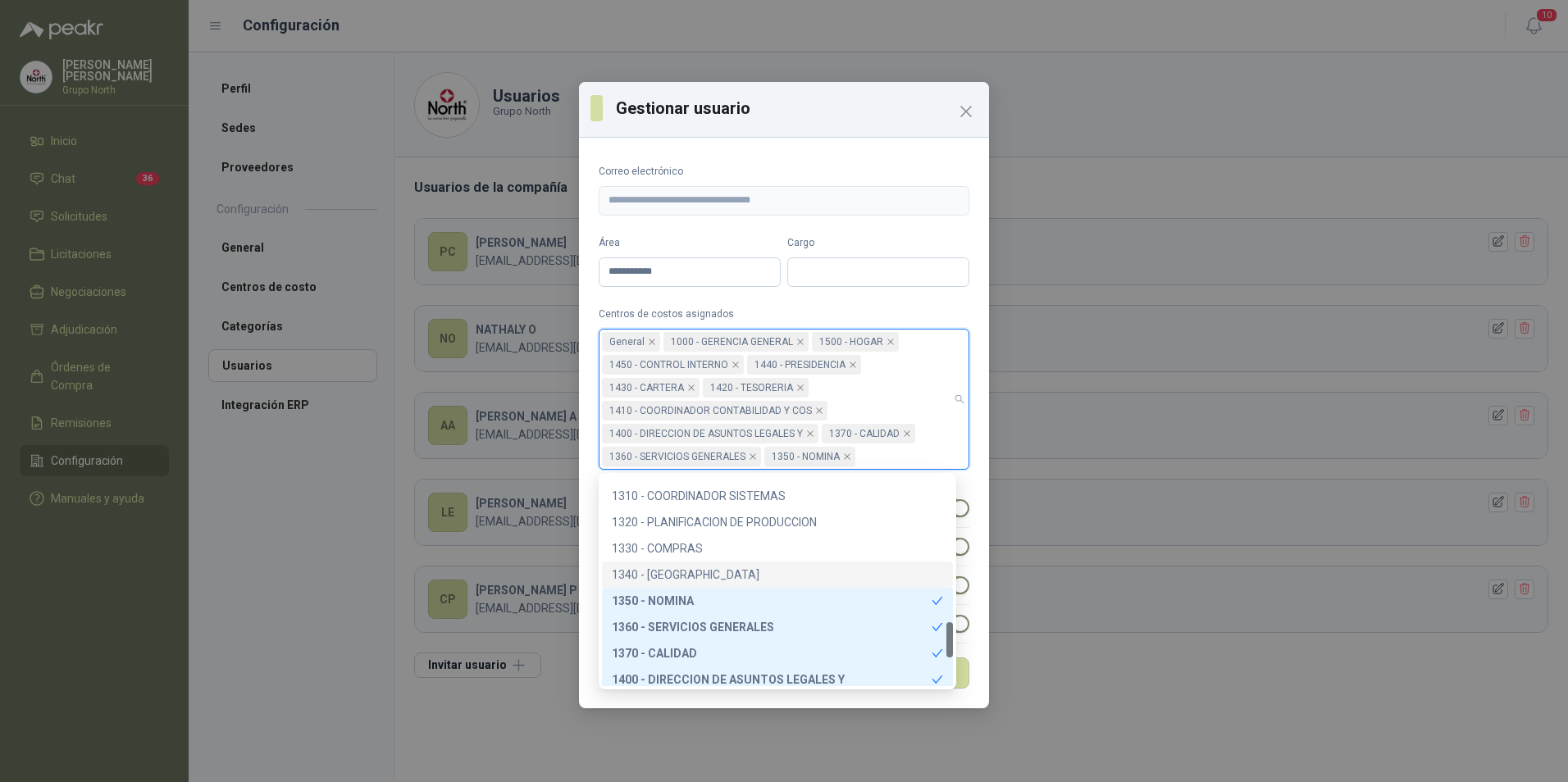
click at [677, 572] on div "1340 - [GEOGRAPHIC_DATA]" at bounding box center [777, 575] width 331 height 18
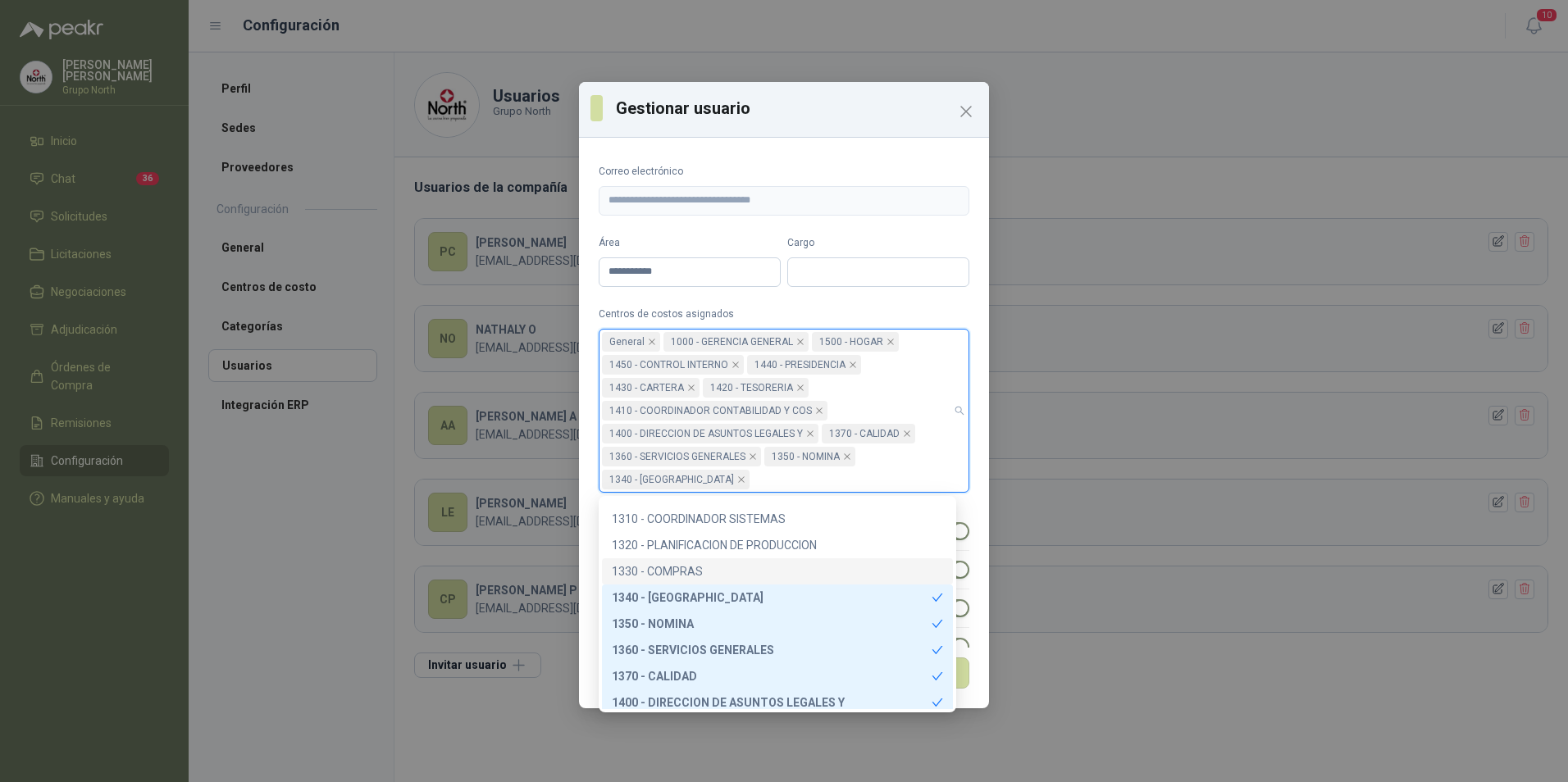
click at [675, 566] on div "1330 - COMPRAS" at bounding box center [777, 571] width 331 height 18
click at [680, 544] on div "1320 - PLANIFICACION DE PRODUCCION" at bounding box center [777, 545] width 331 height 18
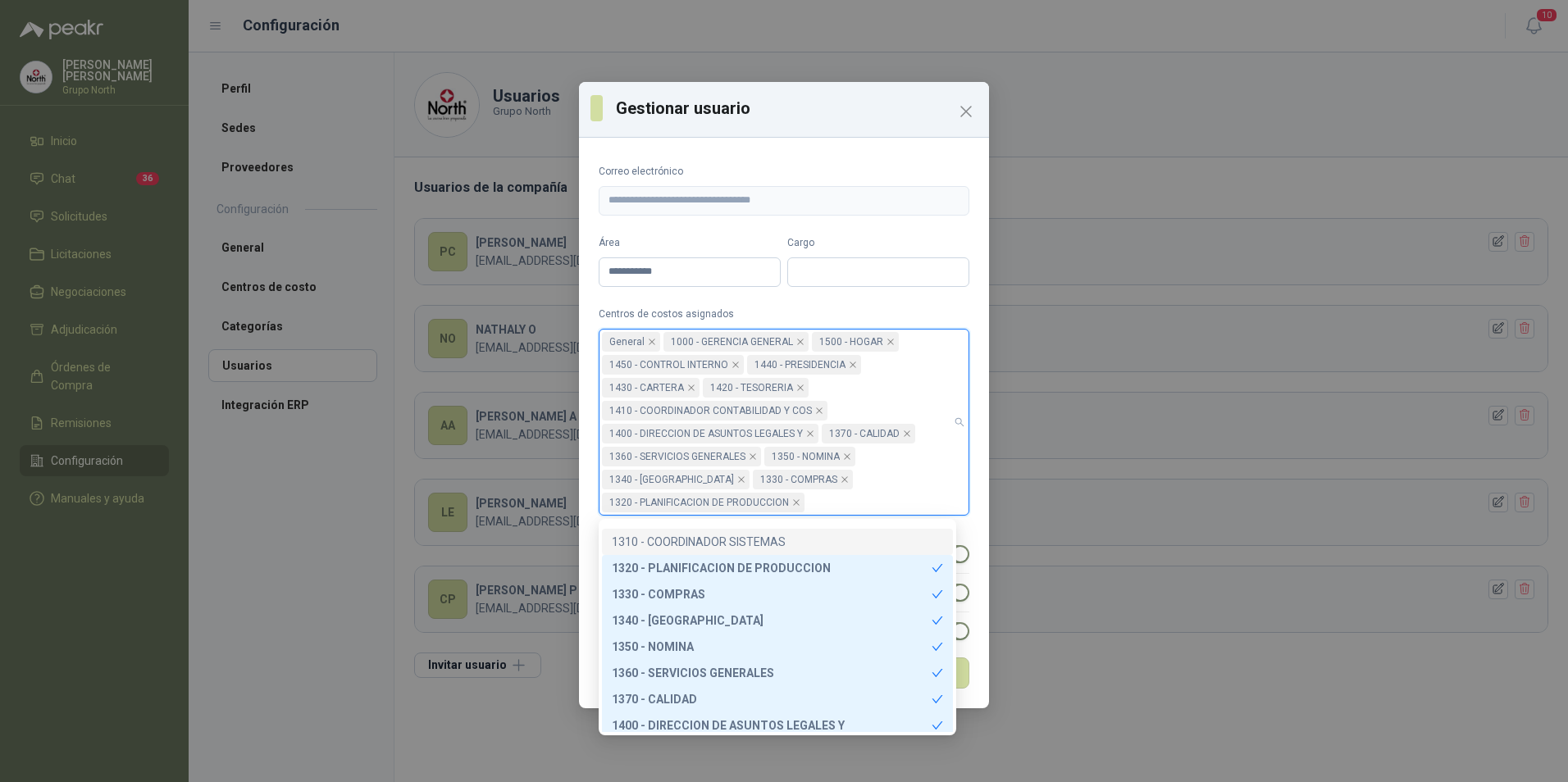
click at [686, 538] on div "1310 - COORDINADOR SISTEMAS" at bounding box center [777, 542] width 331 height 18
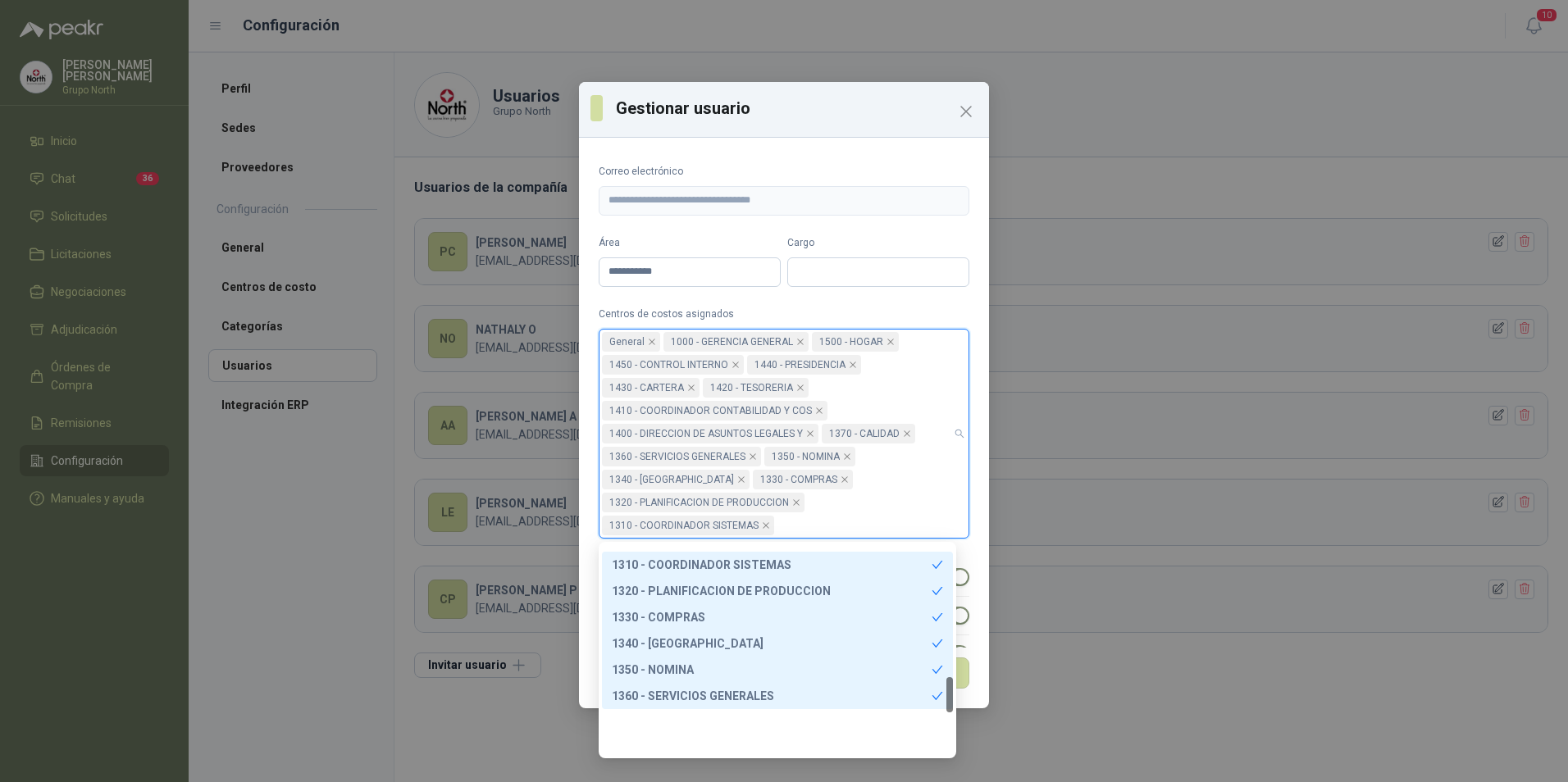
scroll to position [778, 0]
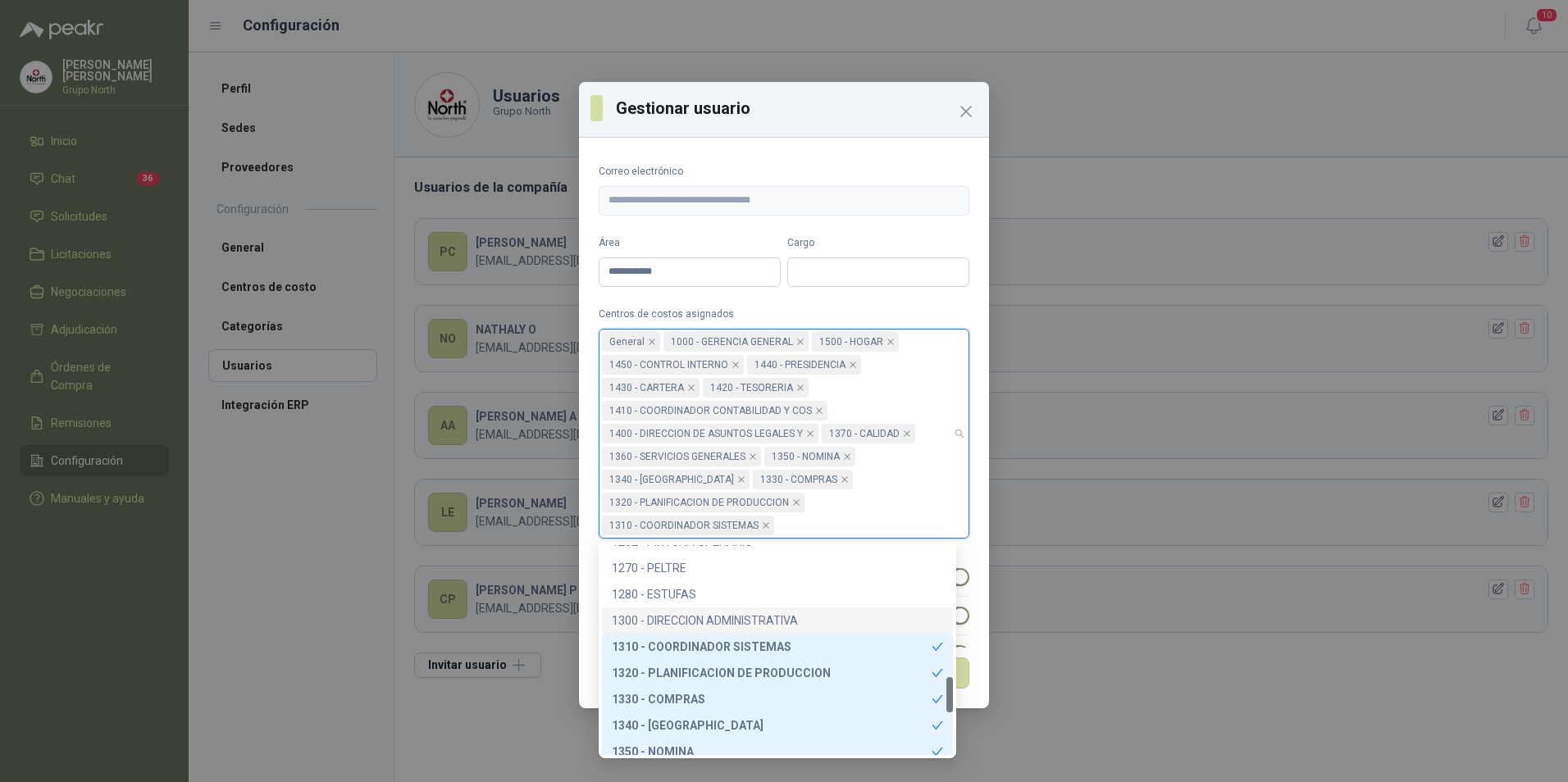
click at [733, 621] on div "1300 - DIRECCION ADMINISTRATIVA" at bounding box center [777, 620] width 331 height 18
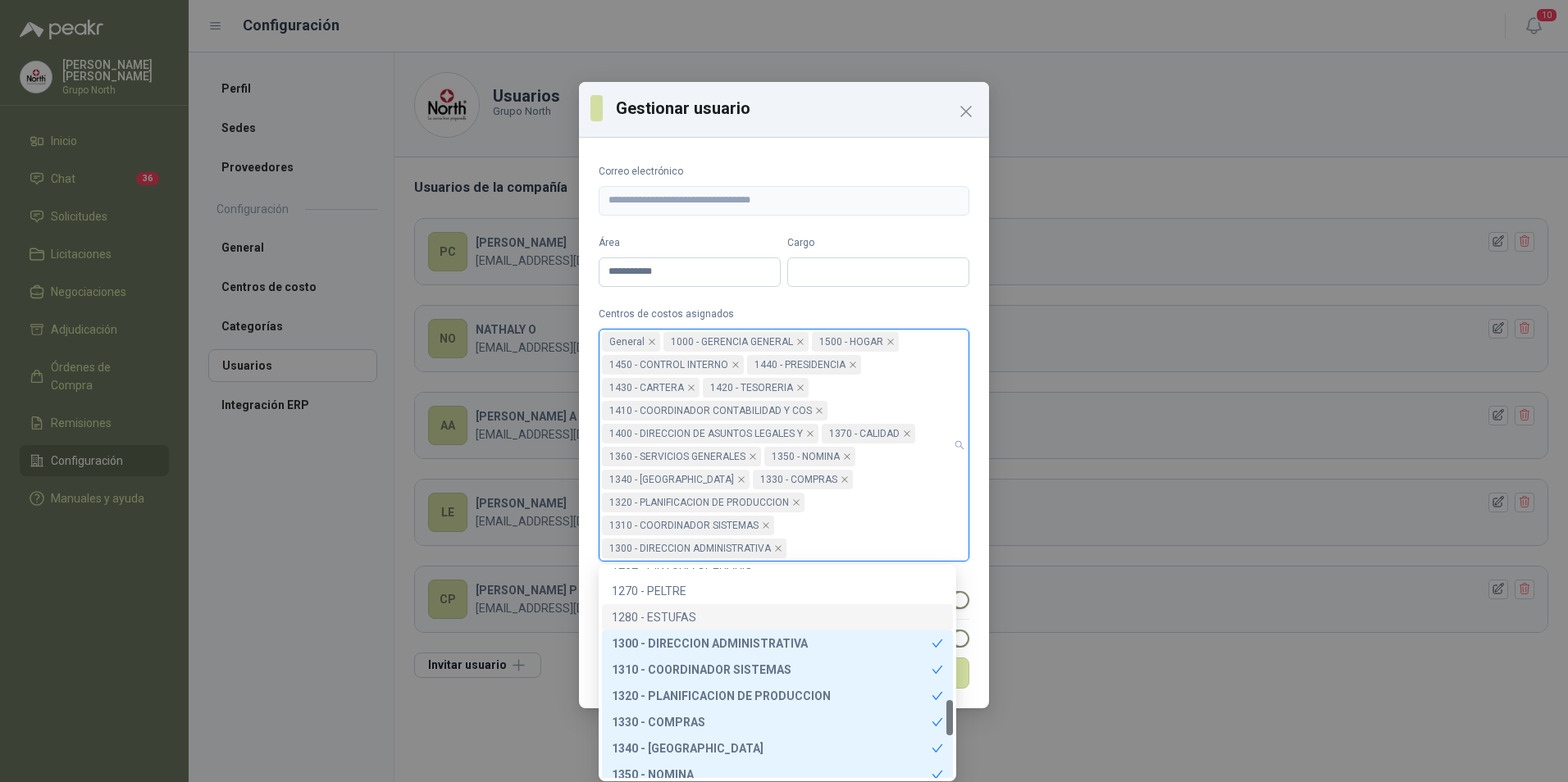
click at [670, 609] on div "1280 - ESTUFAS" at bounding box center [777, 618] width 331 height 18
click at [665, 593] on div "1270 - PELTRE" at bounding box center [777, 591] width 331 height 18
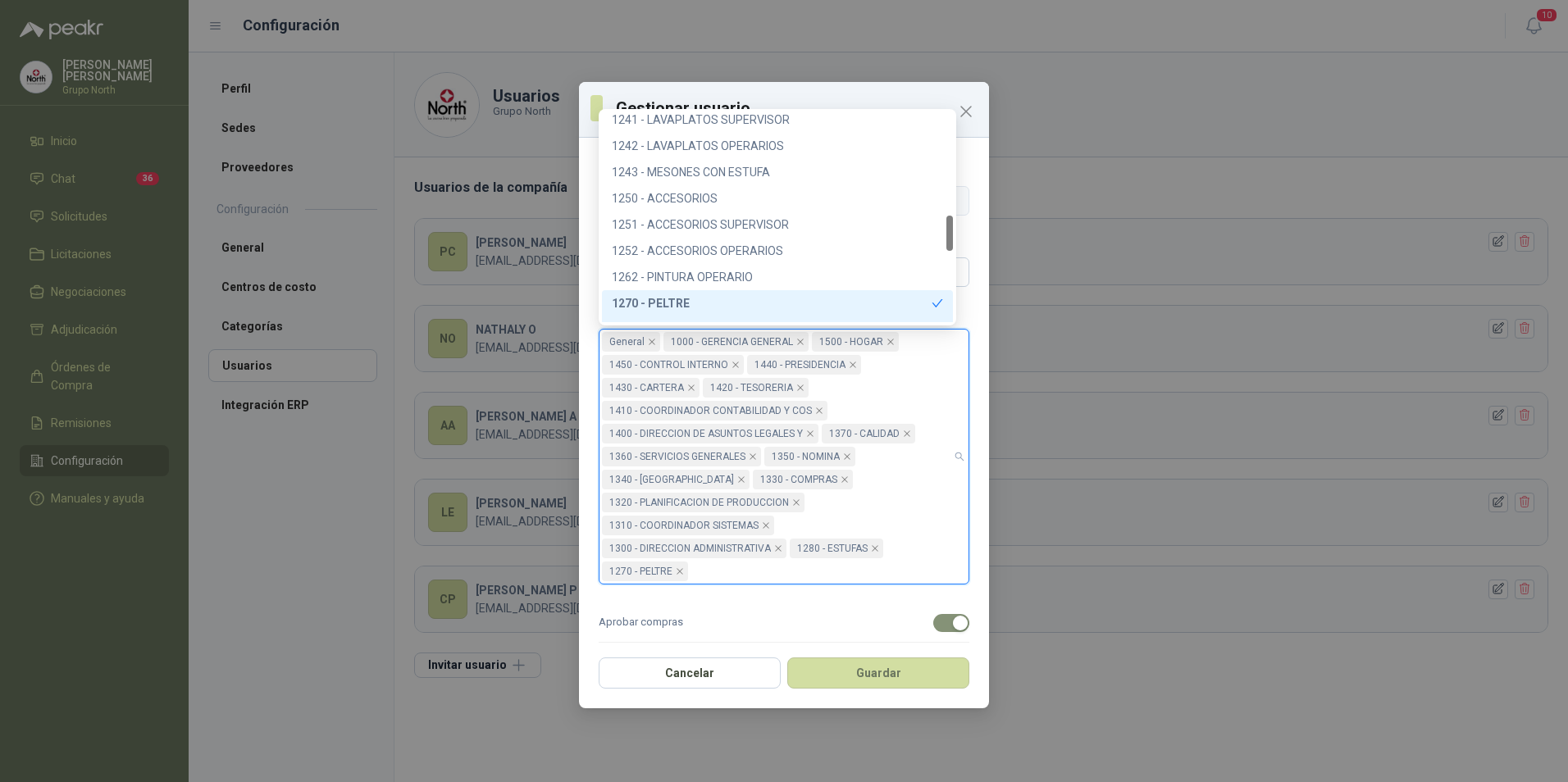
scroll to position [591, 0]
drag, startPoint x: 951, startPoint y: 260, endPoint x: 956, endPoint y: 228, distance: 32.4
click at [956, 228] on body "**********" at bounding box center [784, 391] width 1568 height 782
click at [718, 300] on div "1262 - PINTURA OPERARIO" at bounding box center [777, 296] width 331 height 18
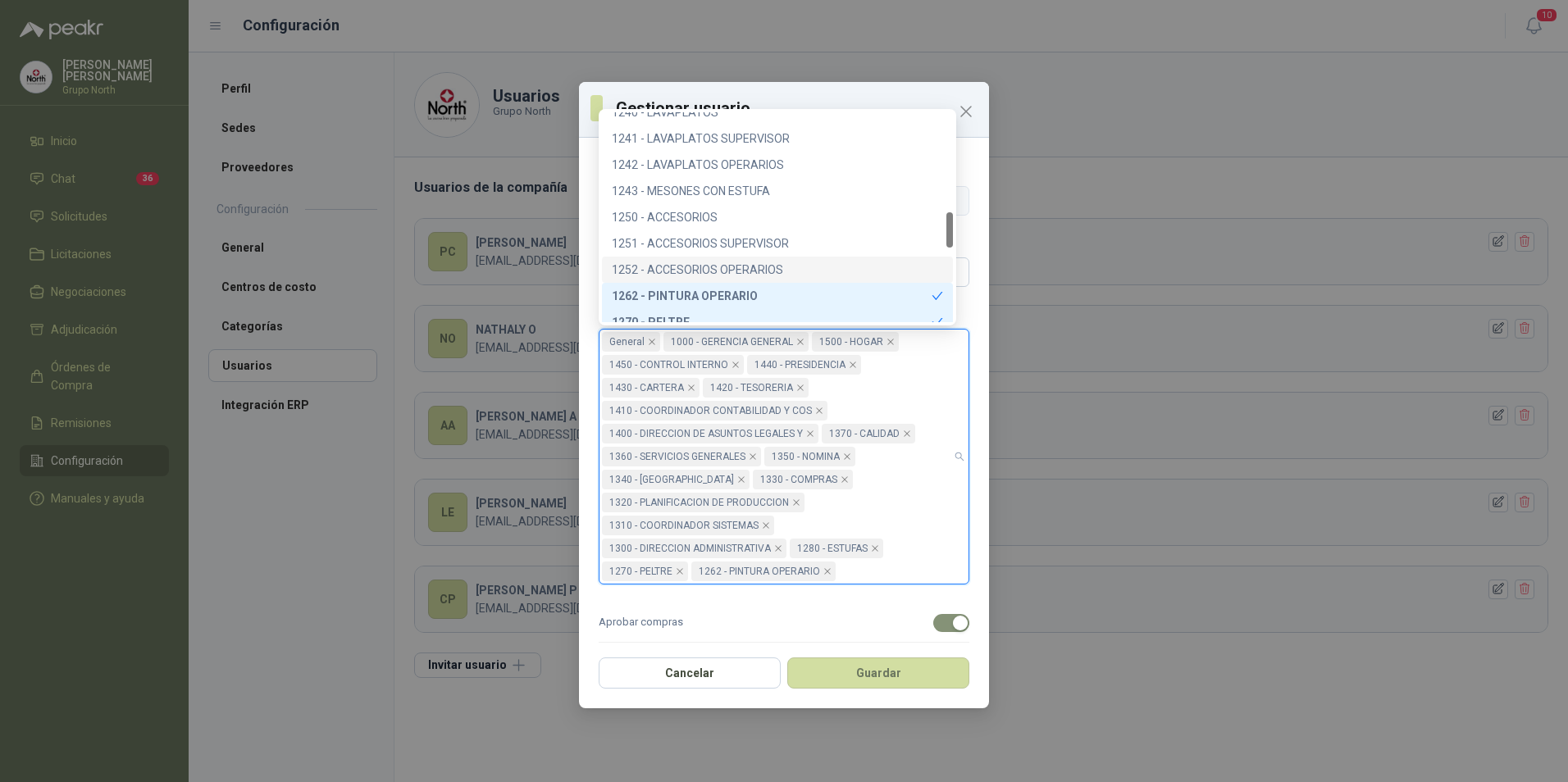
click at [724, 269] on div "1252 - ACCESORIOS OPERARIOS" at bounding box center [777, 270] width 331 height 18
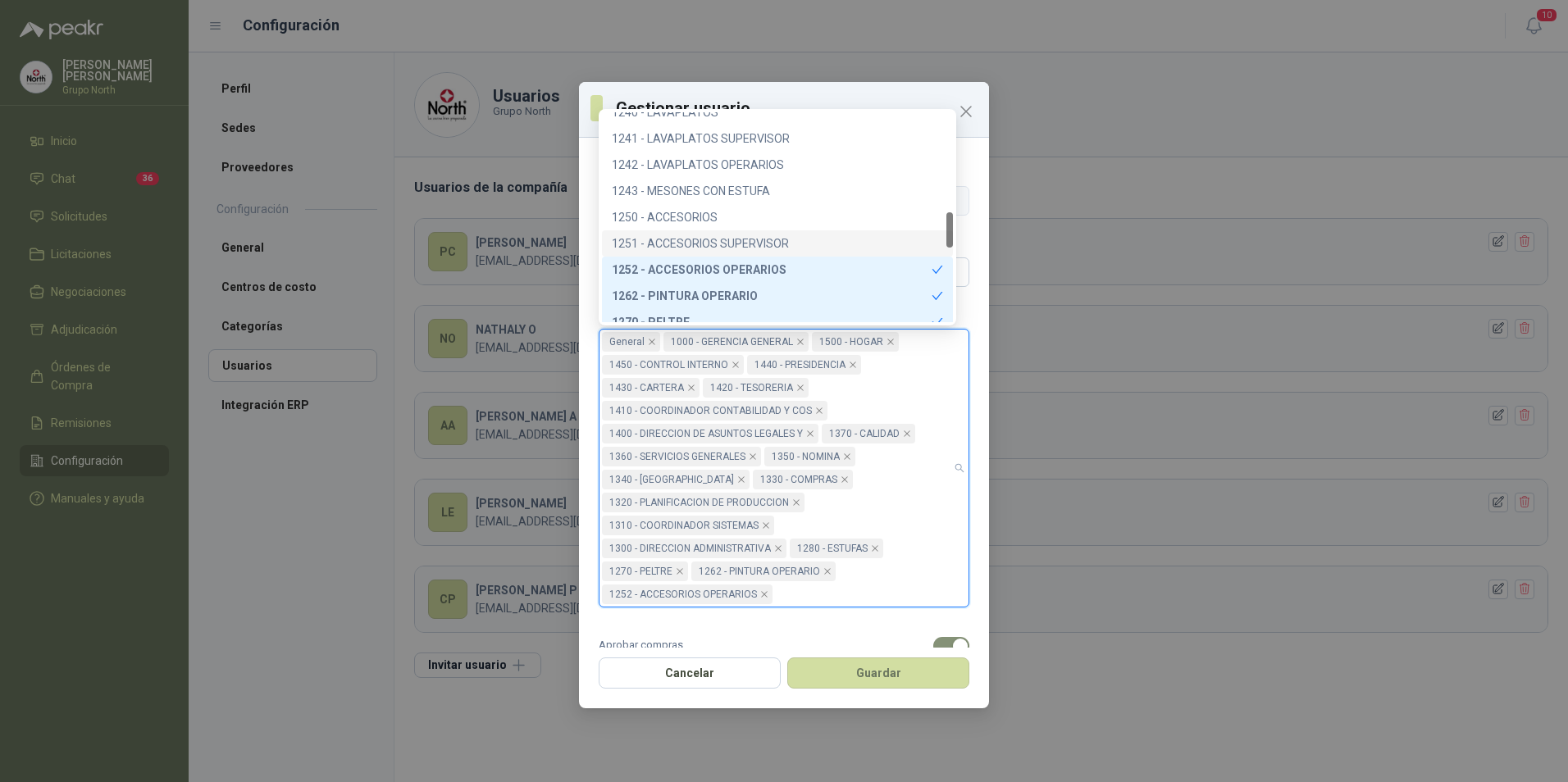
click at [724, 242] on div "1251 - ACCESORIOS SUPERVISOR" at bounding box center [777, 244] width 331 height 18
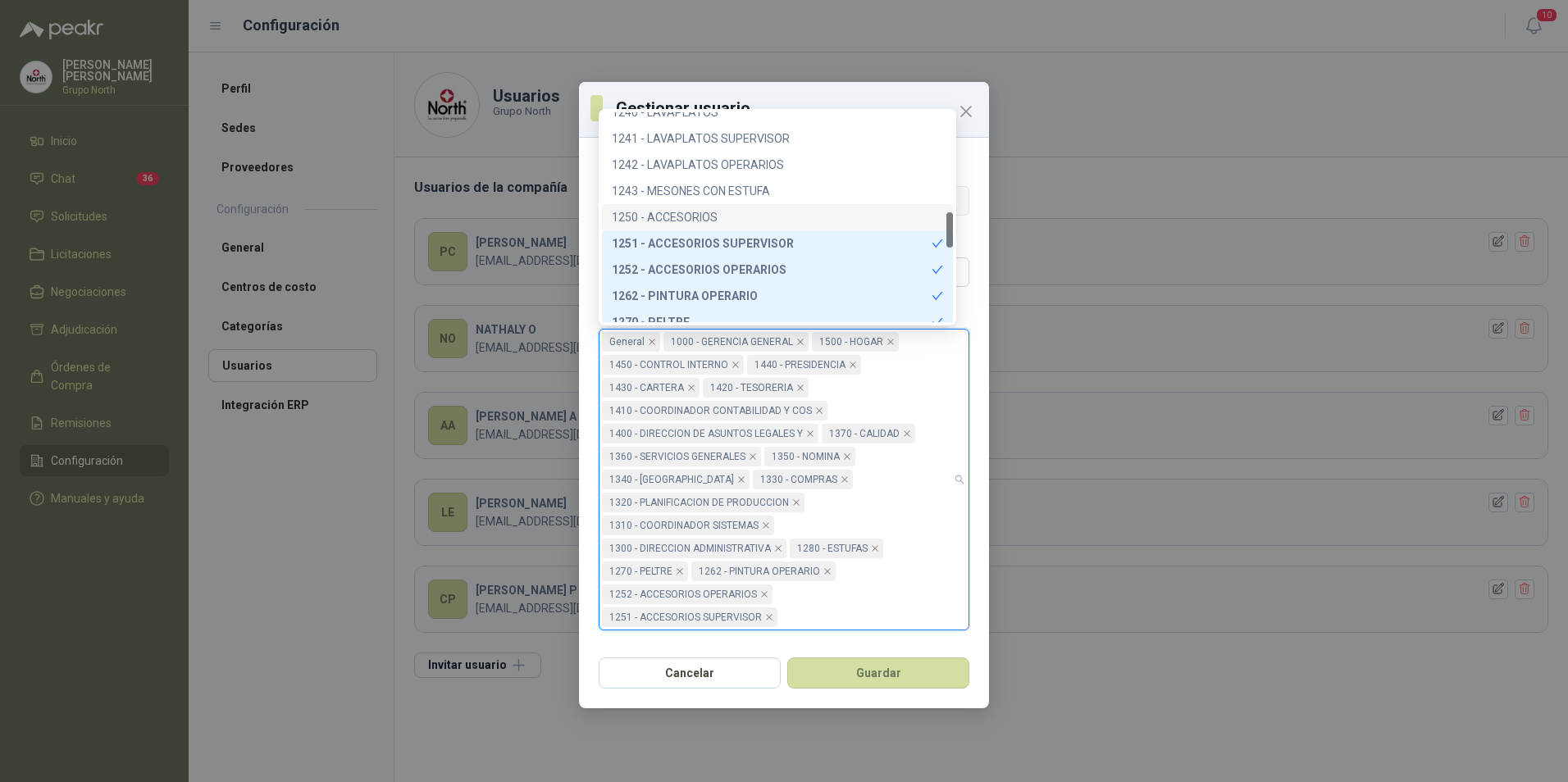
click at [686, 212] on div "1250 - ACCESORIOS" at bounding box center [777, 217] width 331 height 18
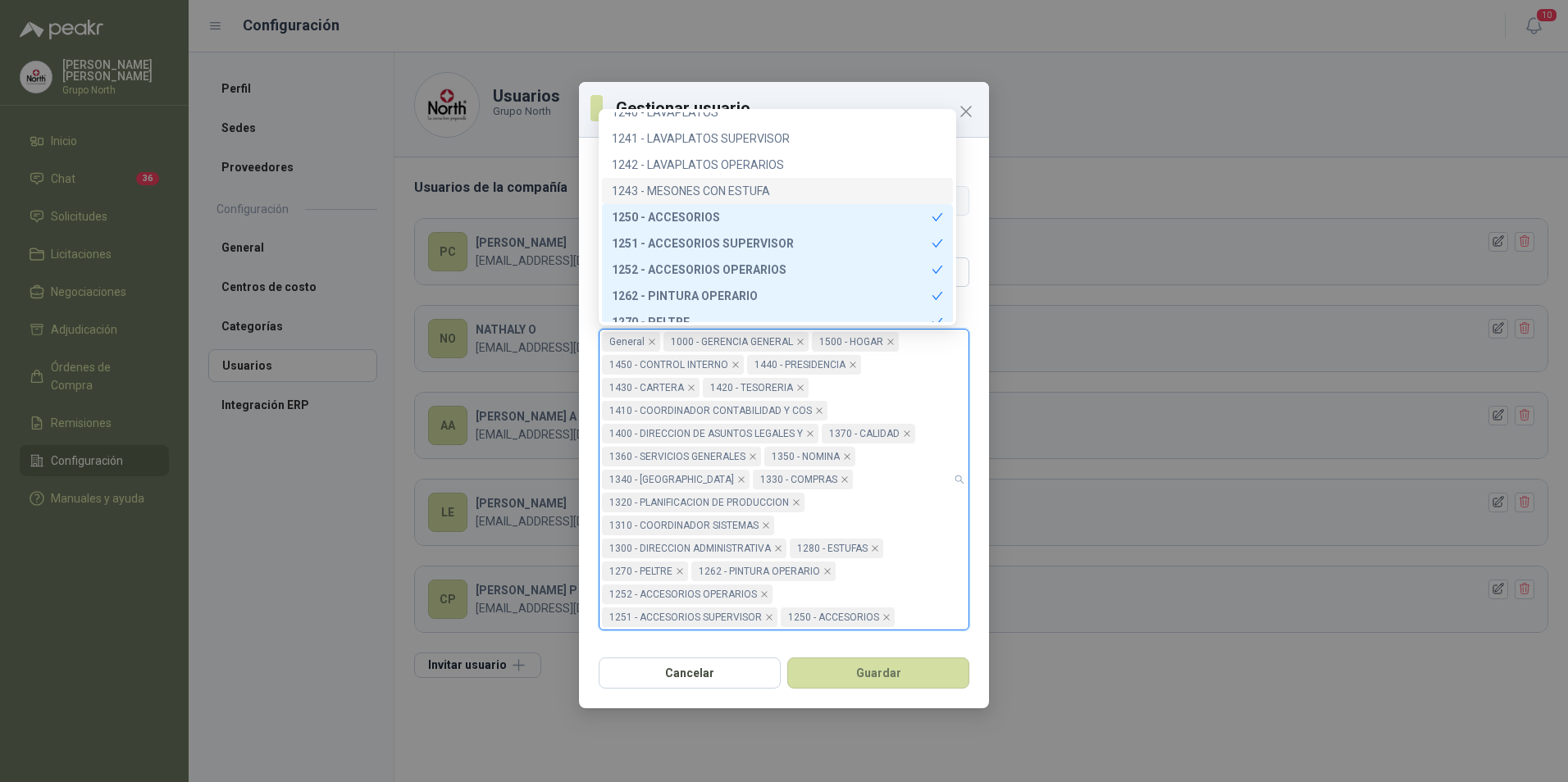
click at [694, 189] on div "1243 - MESONES CON ESTUFA" at bounding box center [777, 190] width 331 height 18
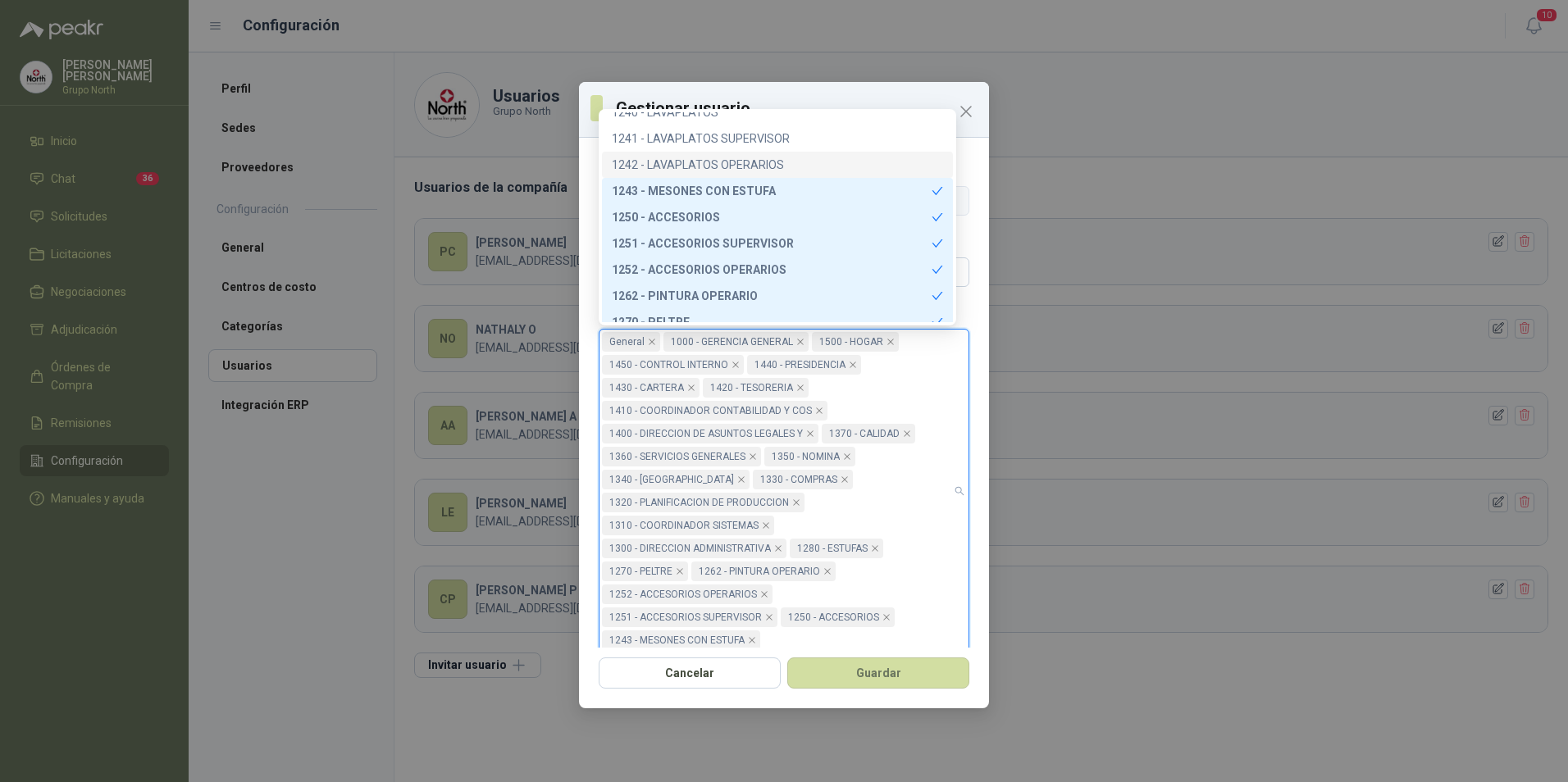
click at [699, 164] on div "1242 - LAVAPLATOS OPERARIOS" at bounding box center [777, 164] width 331 height 18
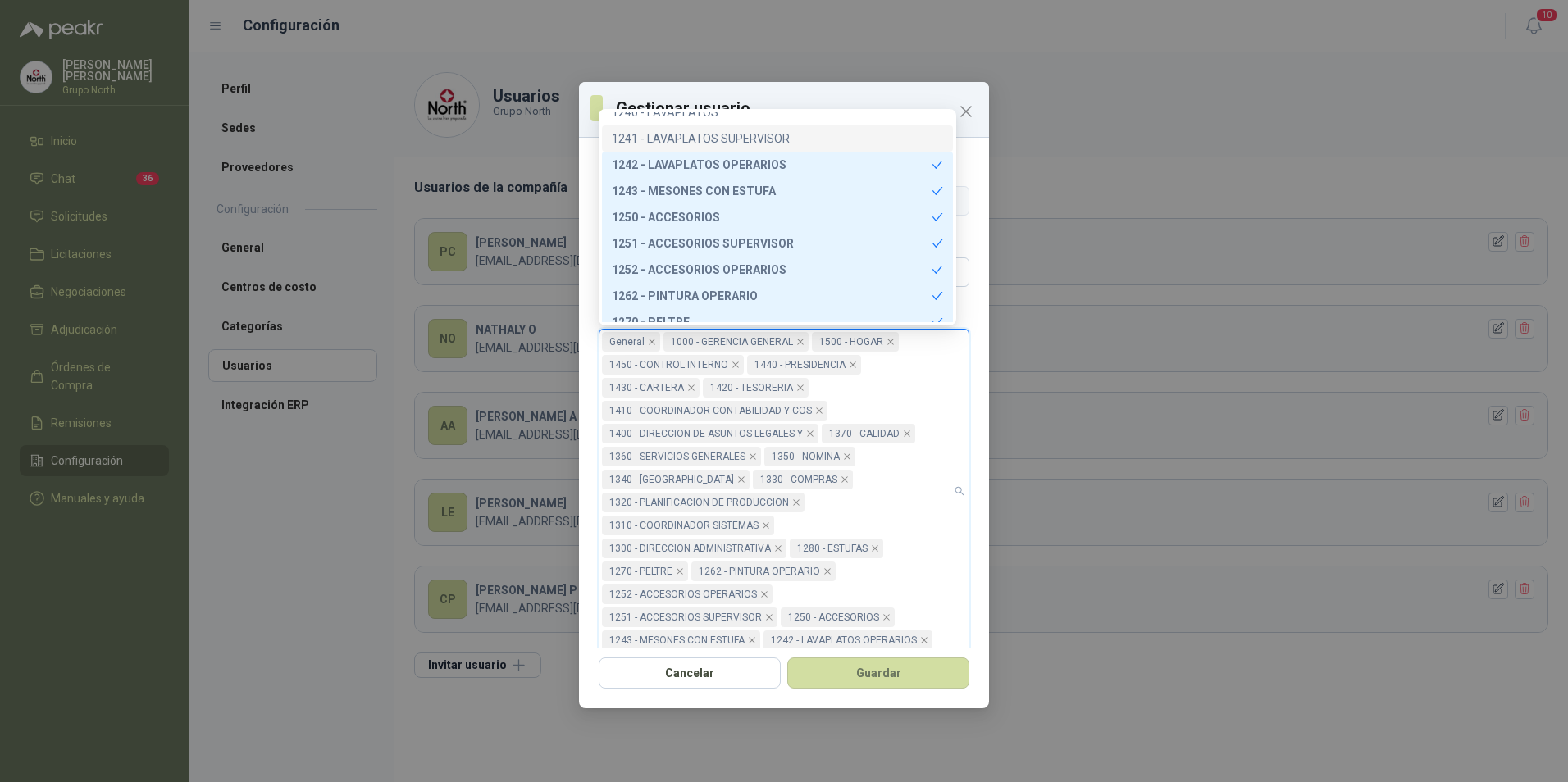
click at [709, 133] on div "1241 - LAVAPLATOS SUPERVISOR" at bounding box center [777, 138] width 331 height 18
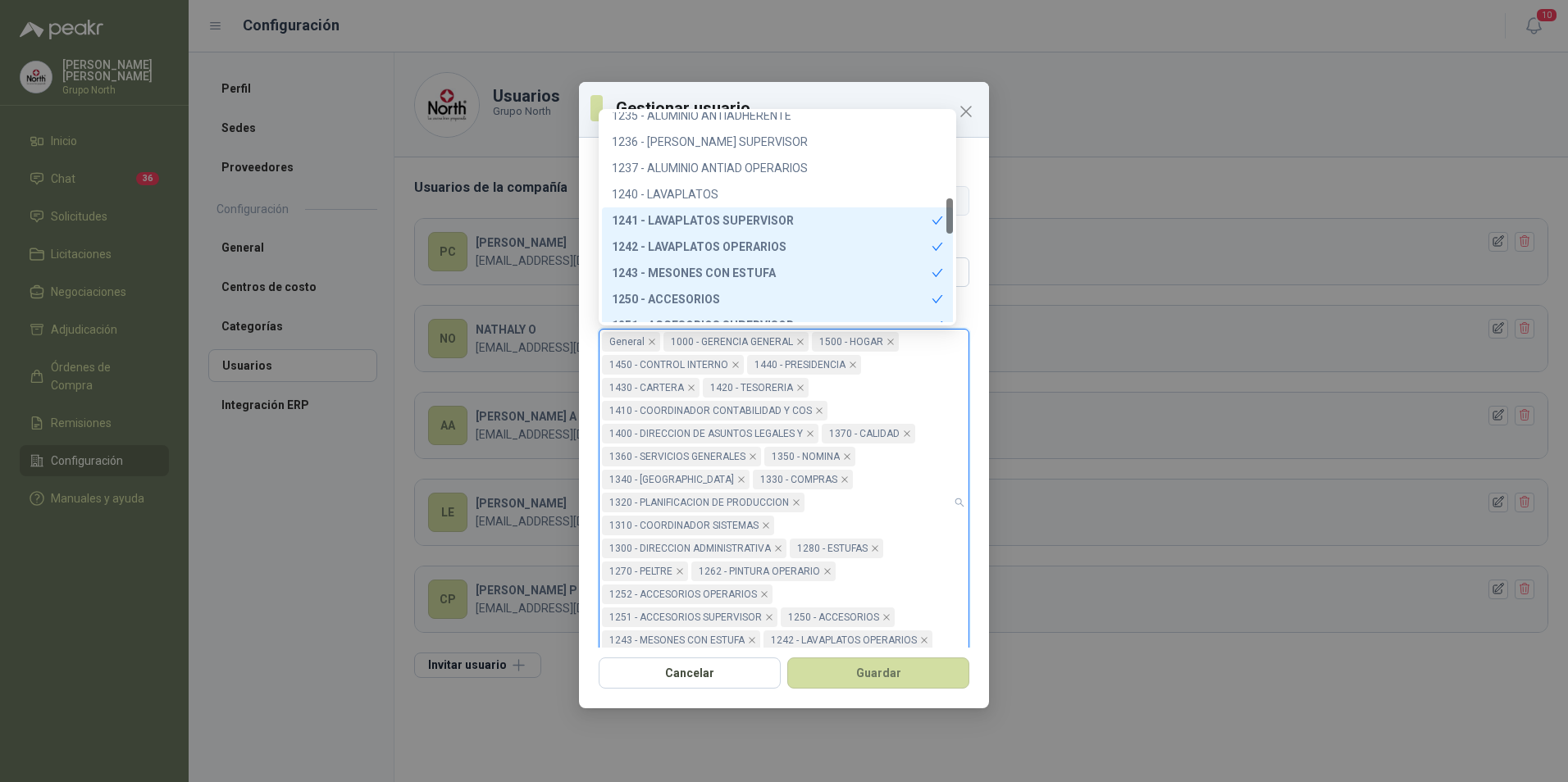
scroll to position [426, 0]
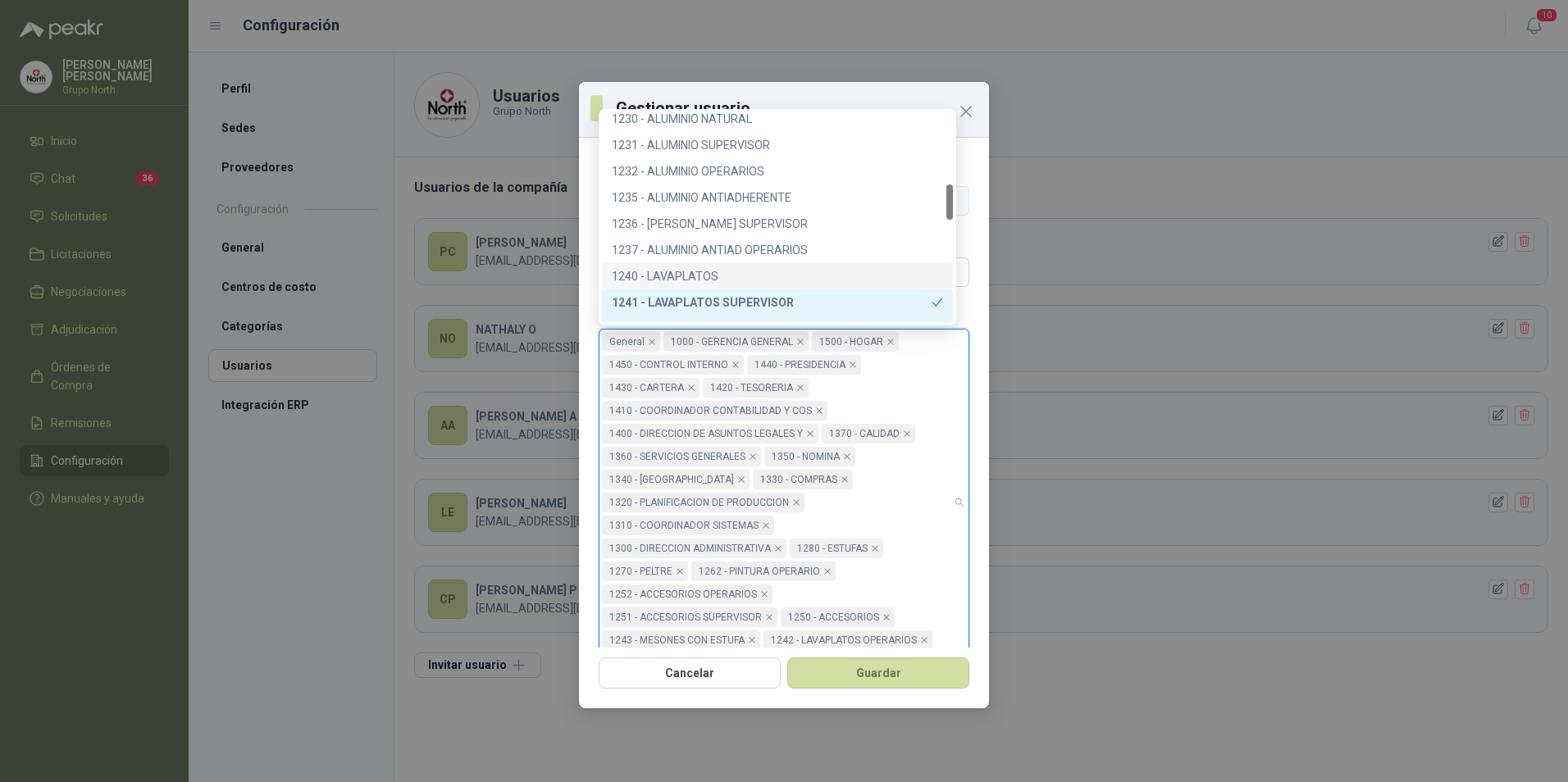
click at [733, 274] on div "1240 - LAVAPLATOS" at bounding box center [777, 276] width 331 height 18
drag, startPoint x: 743, startPoint y: 251, endPoint x: 751, endPoint y: 231, distance: 21.5
click at [743, 251] on div "1237 - ALUMINIO ANTIAD OPERARIOS" at bounding box center [777, 250] width 331 height 18
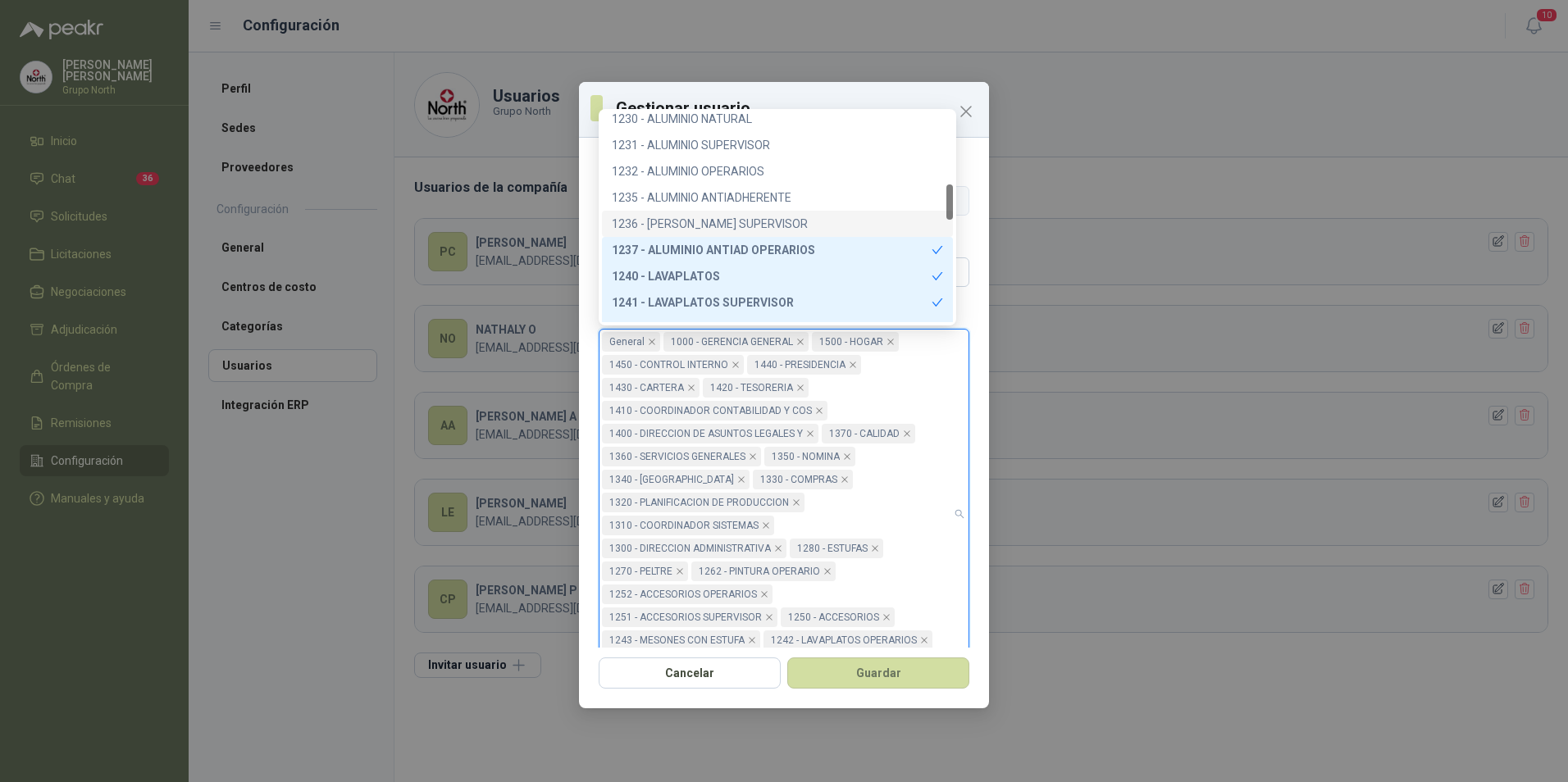
click at [753, 216] on div "1236 - [PERSON_NAME] SUPERVISOR" at bounding box center [777, 224] width 331 height 18
click at [755, 195] on div "1235 - ALUMINIO ANTIADHERENTE" at bounding box center [777, 197] width 331 height 18
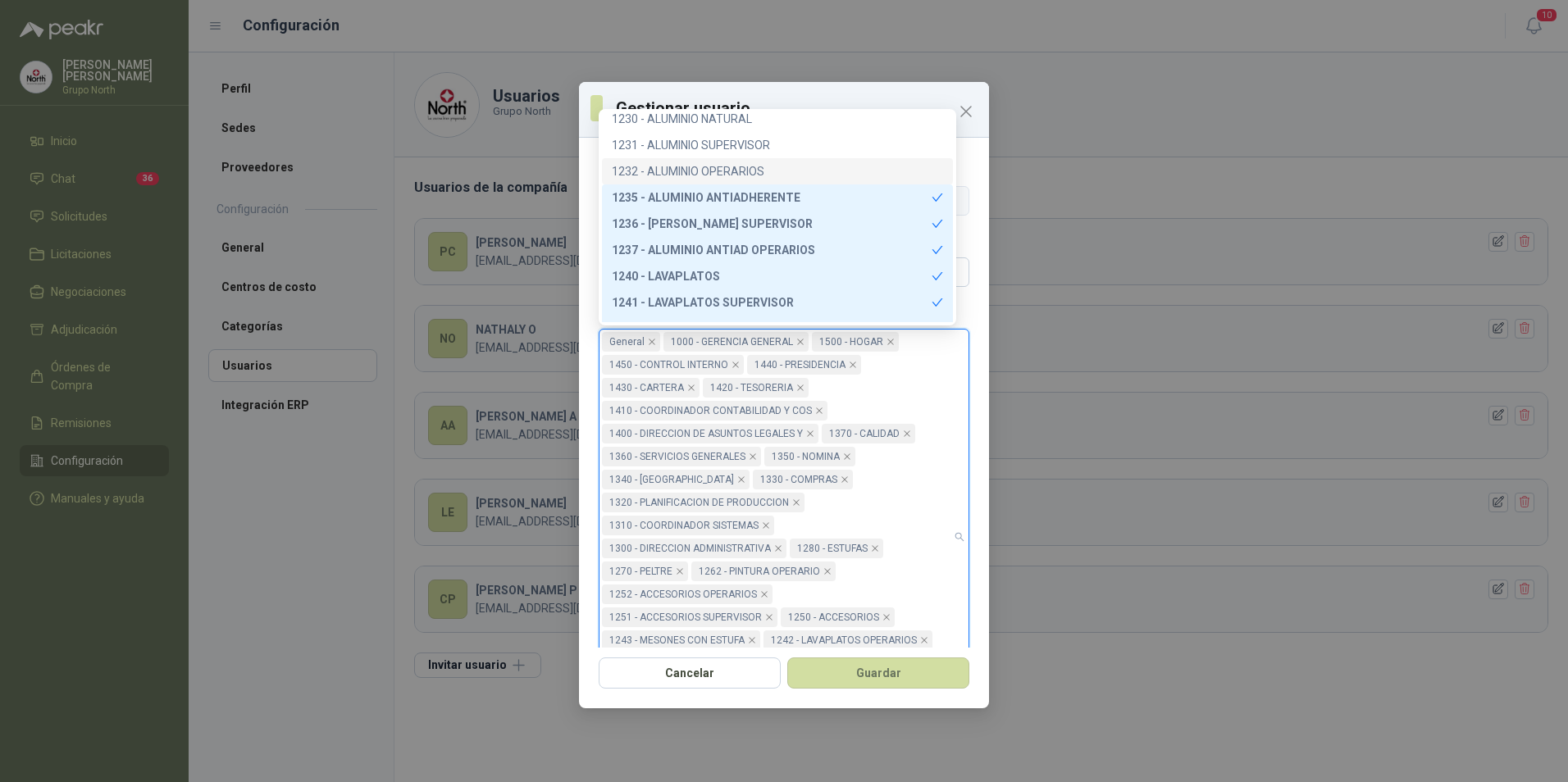
drag, startPoint x: 728, startPoint y: 170, endPoint x: 727, endPoint y: 152, distance: 18.0
click at [727, 170] on div "1232 - ALUMINIO OPERARIOS" at bounding box center [777, 171] width 331 height 18
click at [728, 145] on div "1231 - ALUMINIO SUPERVISOR" at bounding box center [777, 144] width 331 height 18
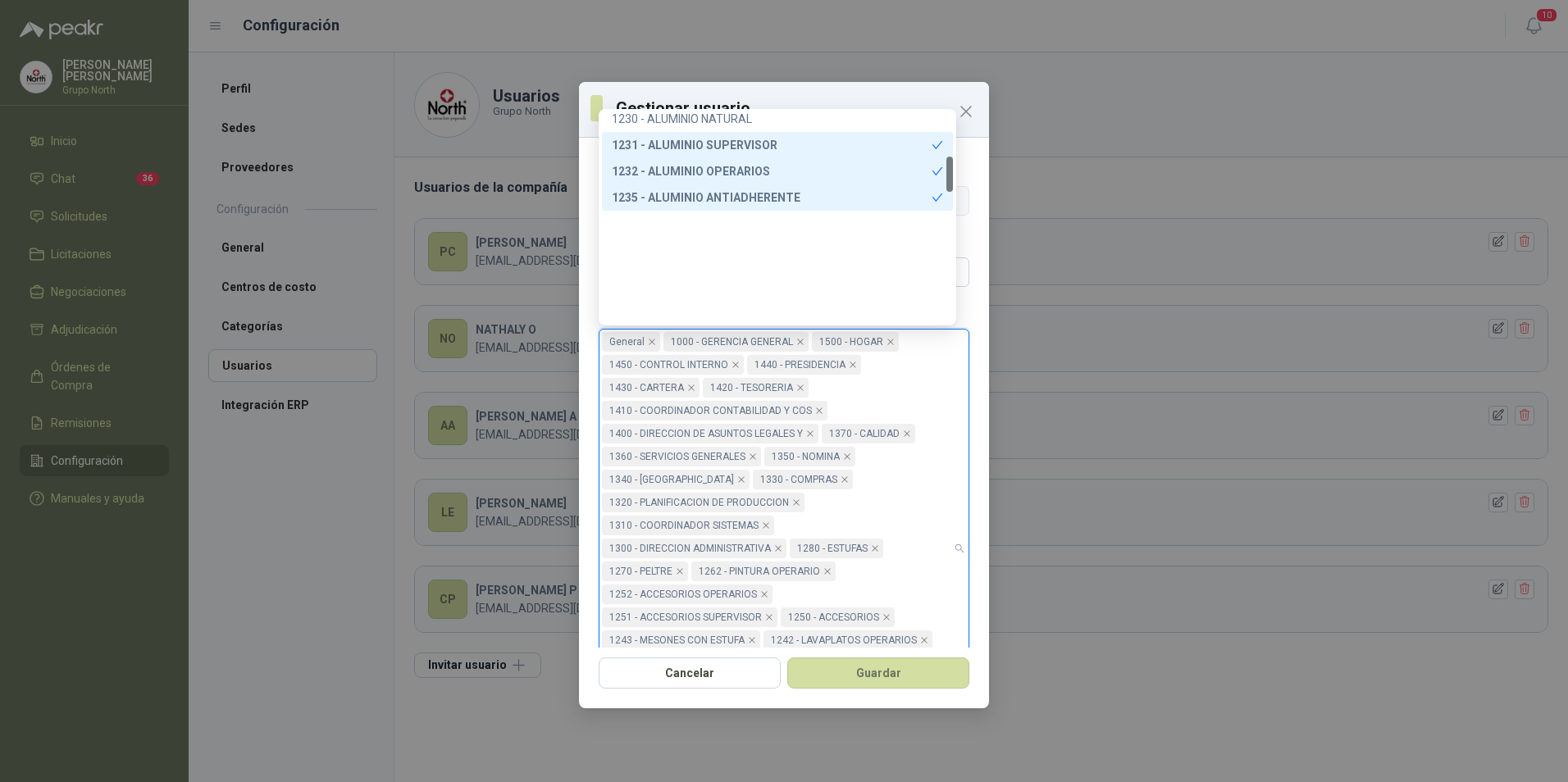
scroll to position [263, 0]
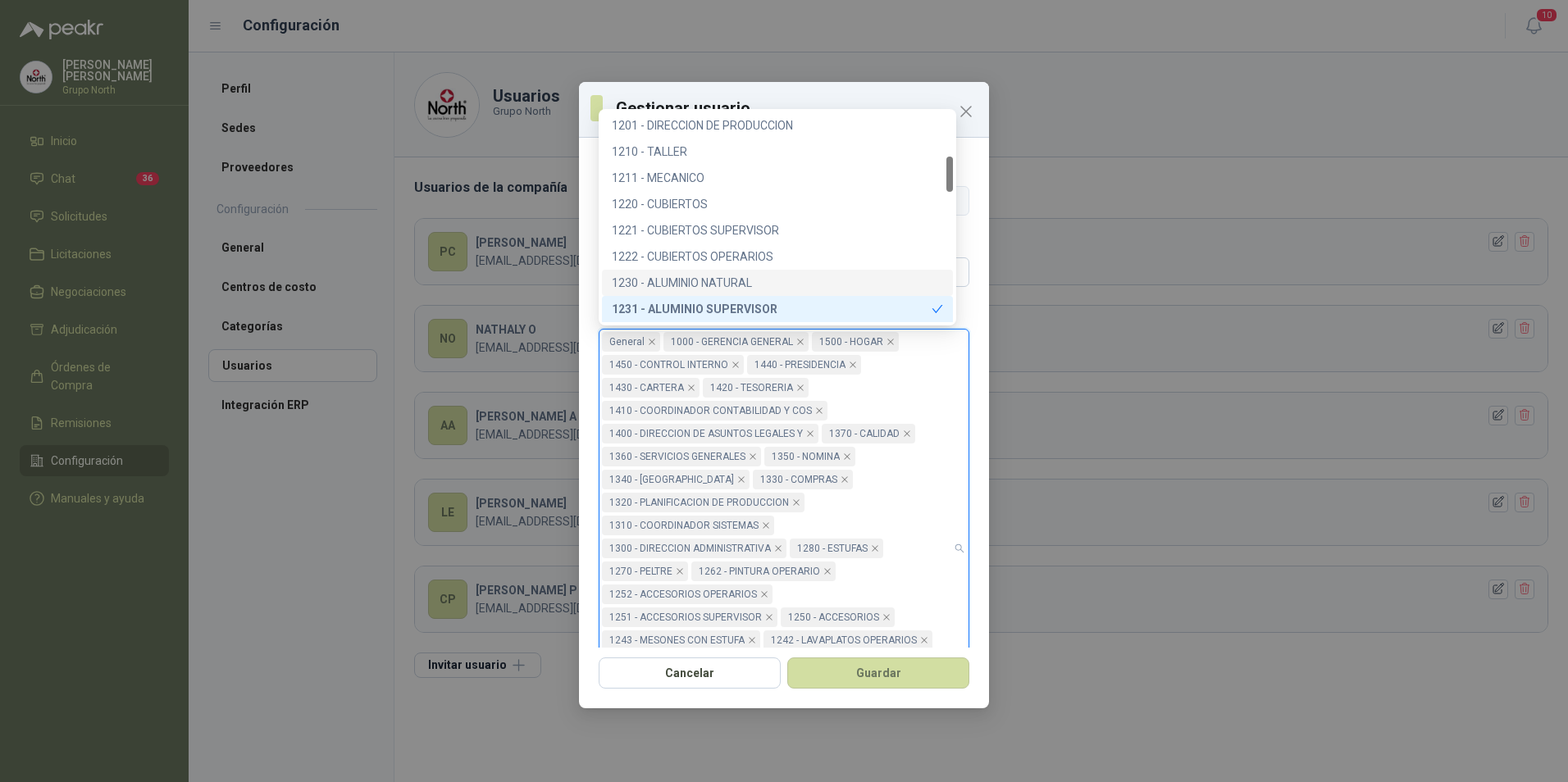
drag, startPoint x: 743, startPoint y: 284, endPoint x: 735, endPoint y: 257, distance: 28.2
click at [741, 284] on div "1230 - ALUMINIO NATURAL" at bounding box center [777, 283] width 331 height 18
click at [735, 256] on div "1222 - CUBIERTOS OPERARIOS" at bounding box center [777, 257] width 331 height 18
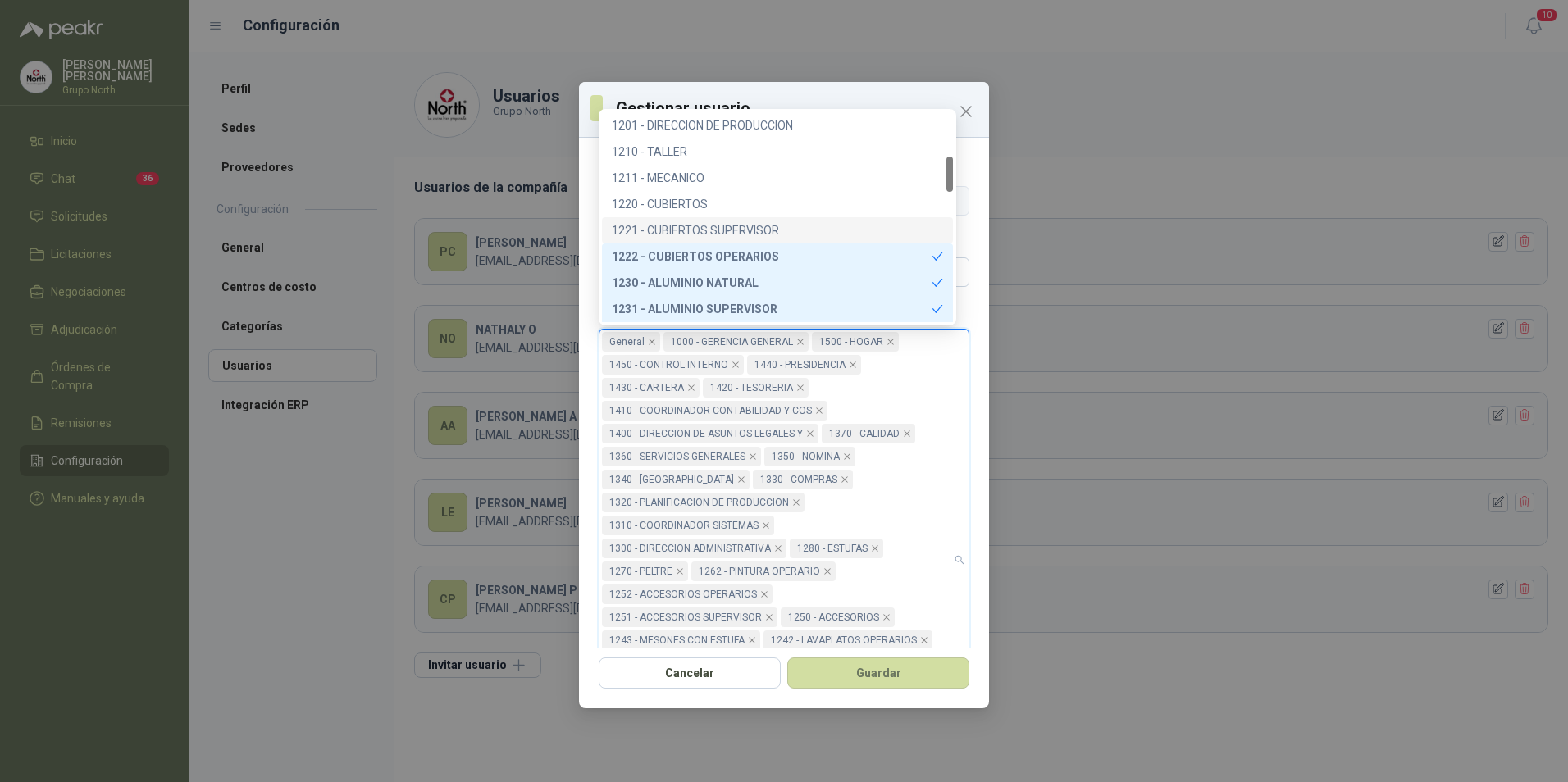
click at [723, 231] on div "1221 - CUBIERTOS SUPERVISOR" at bounding box center [777, 231] width 331 height 18
click at [682, 202] on div "1220 - CUBIERTOS" at bounding box center [777, 204] width 331 height 18
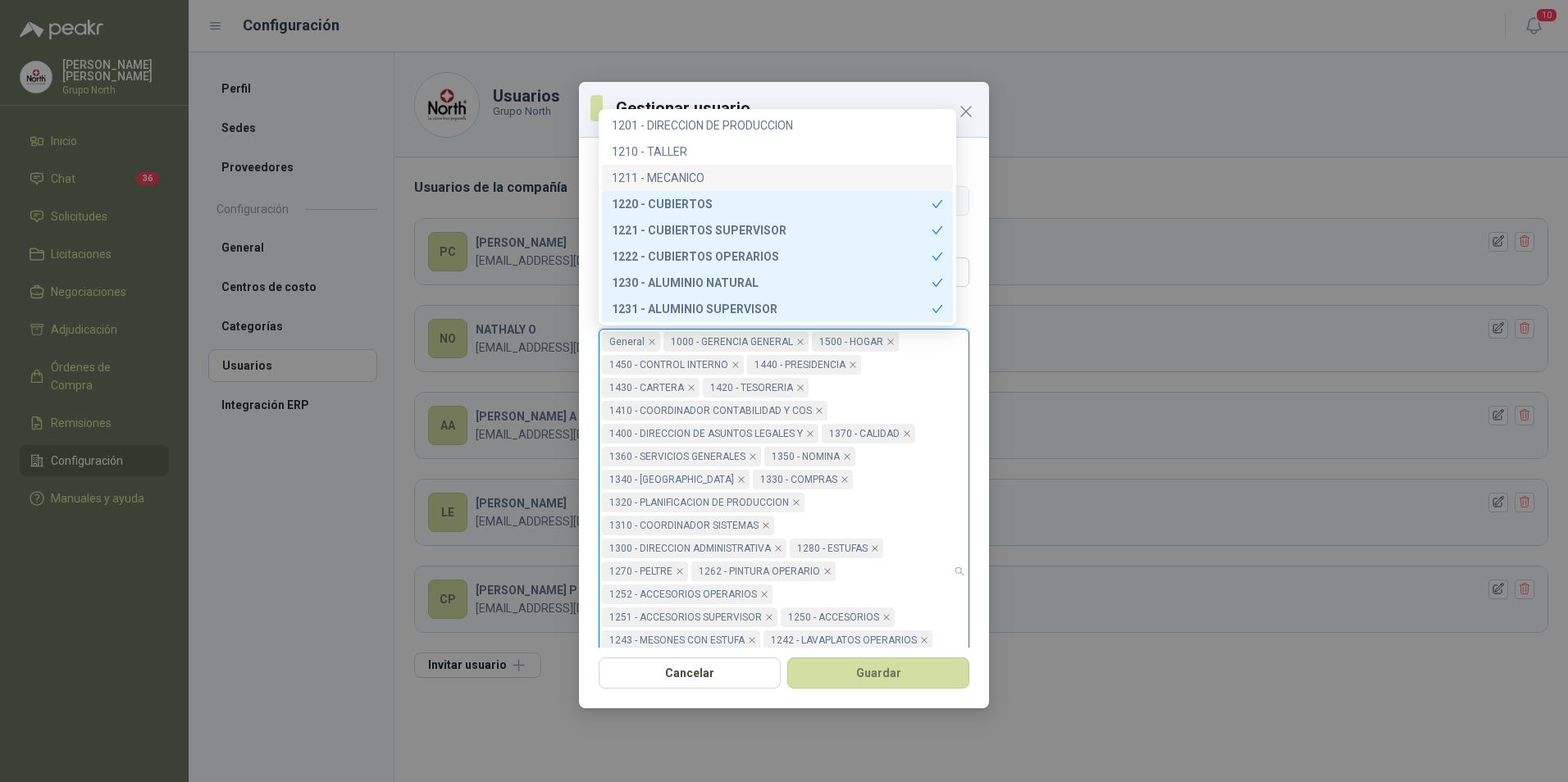
click at [682, 173] on div "1211 - MECANICO" at bounding box center [777, 177] width 331 height 18
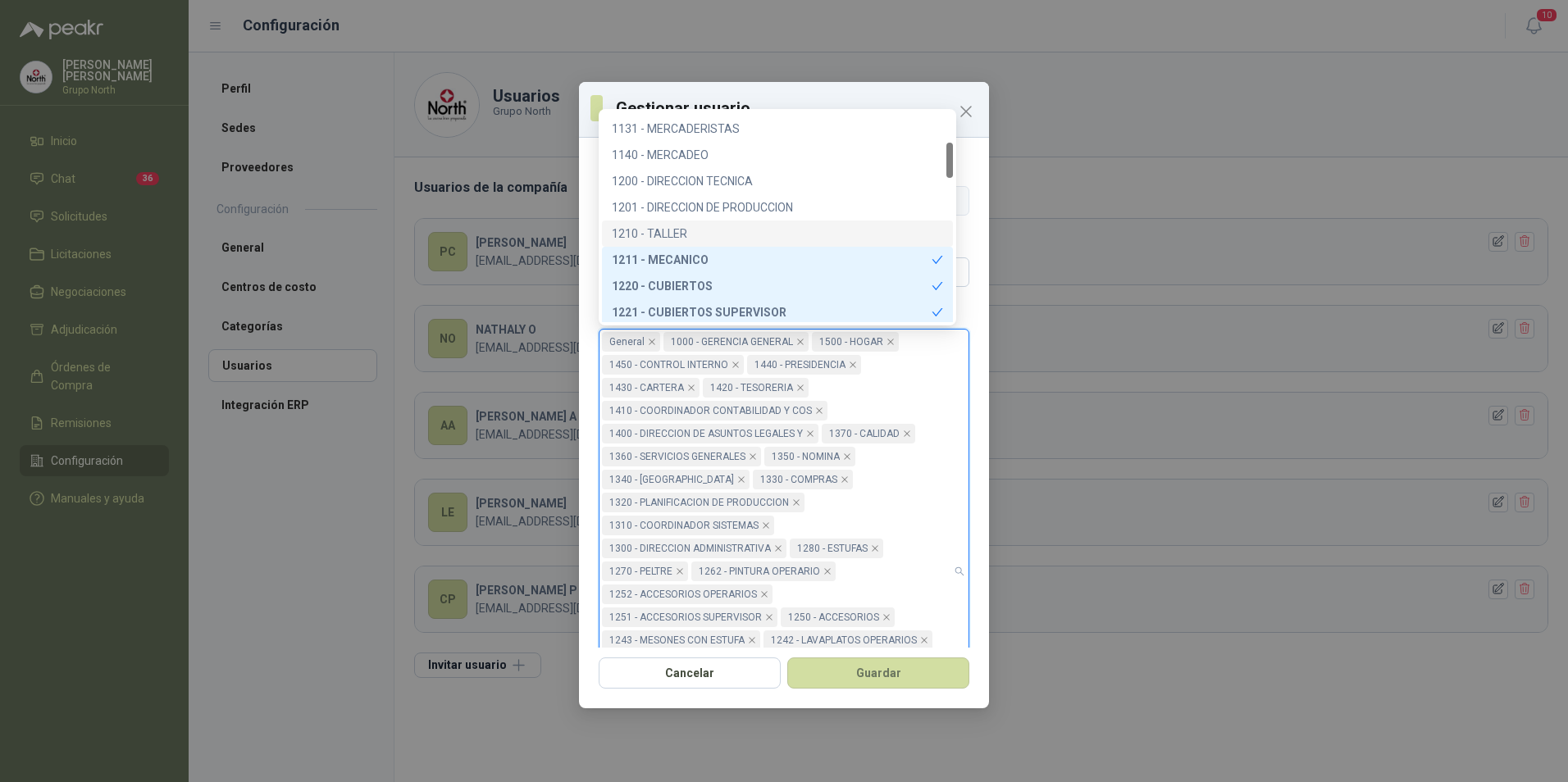
click at [684, 231] on div "1210 - TALLER" at bounding box center [777, 233] width 331 height 18
click at [700, 211] on div "1201 - DIRECCION DE PRODUCCION" at bounding box center [777, 207] width 331 height 18
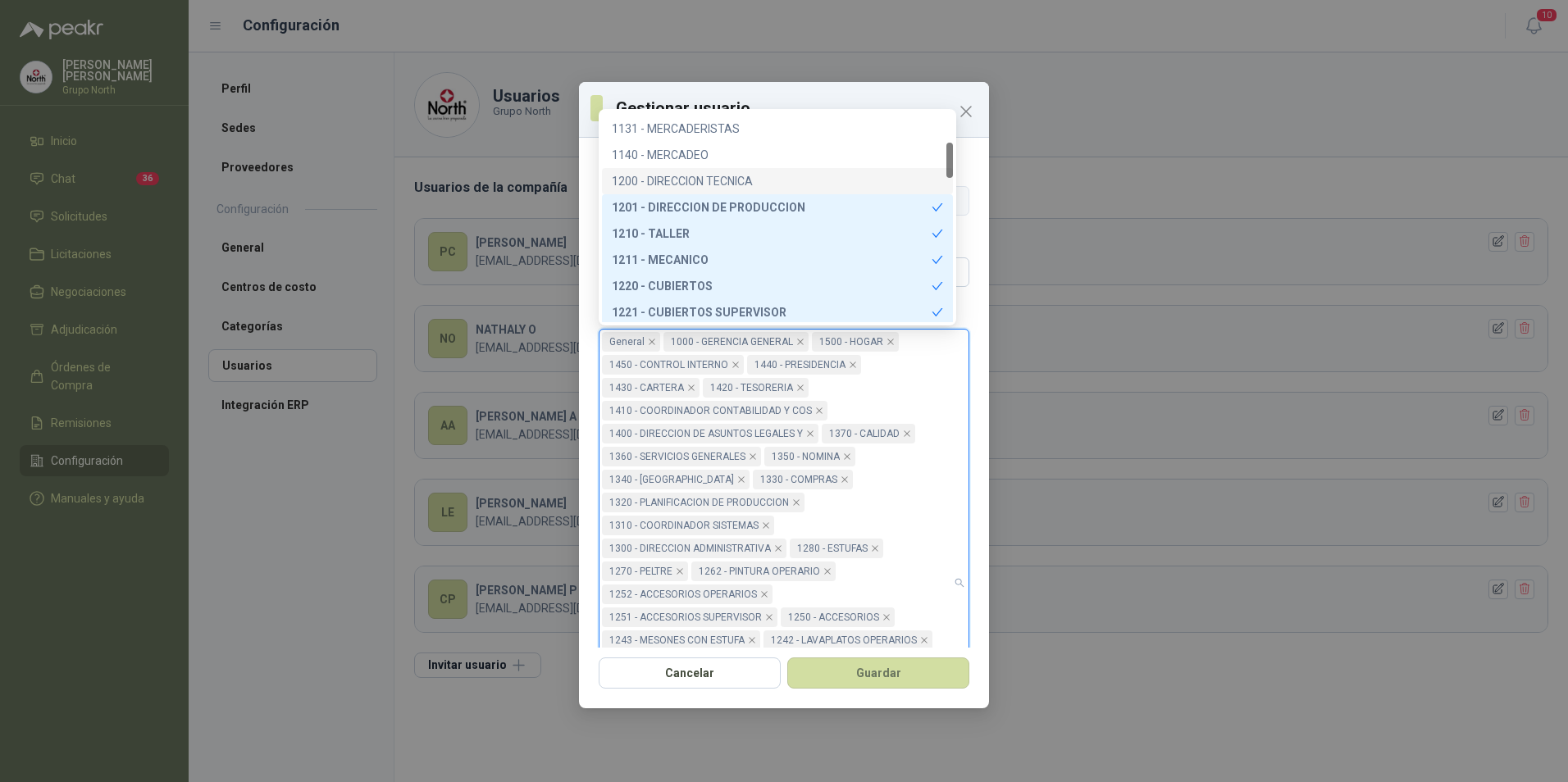
click at [703, 183] on div "1200 - DIRECCION TECNICA" at bounding box center [777, 181] width 331 height 18
click at [703, 157] on div "1140 - MERCADEO" at bounding box center [777, 155] width 331 height 18
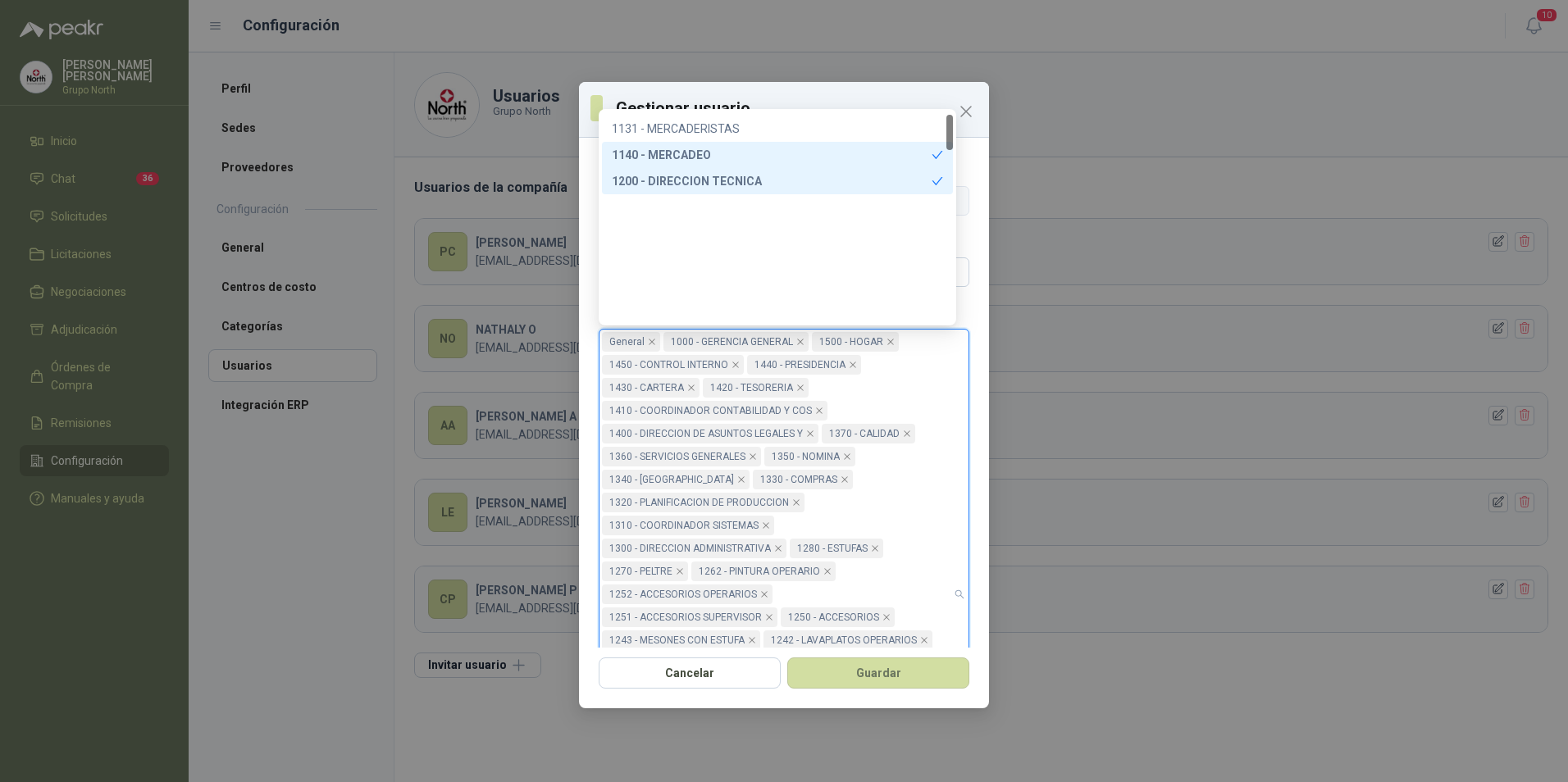
scroll to position [17, 0]
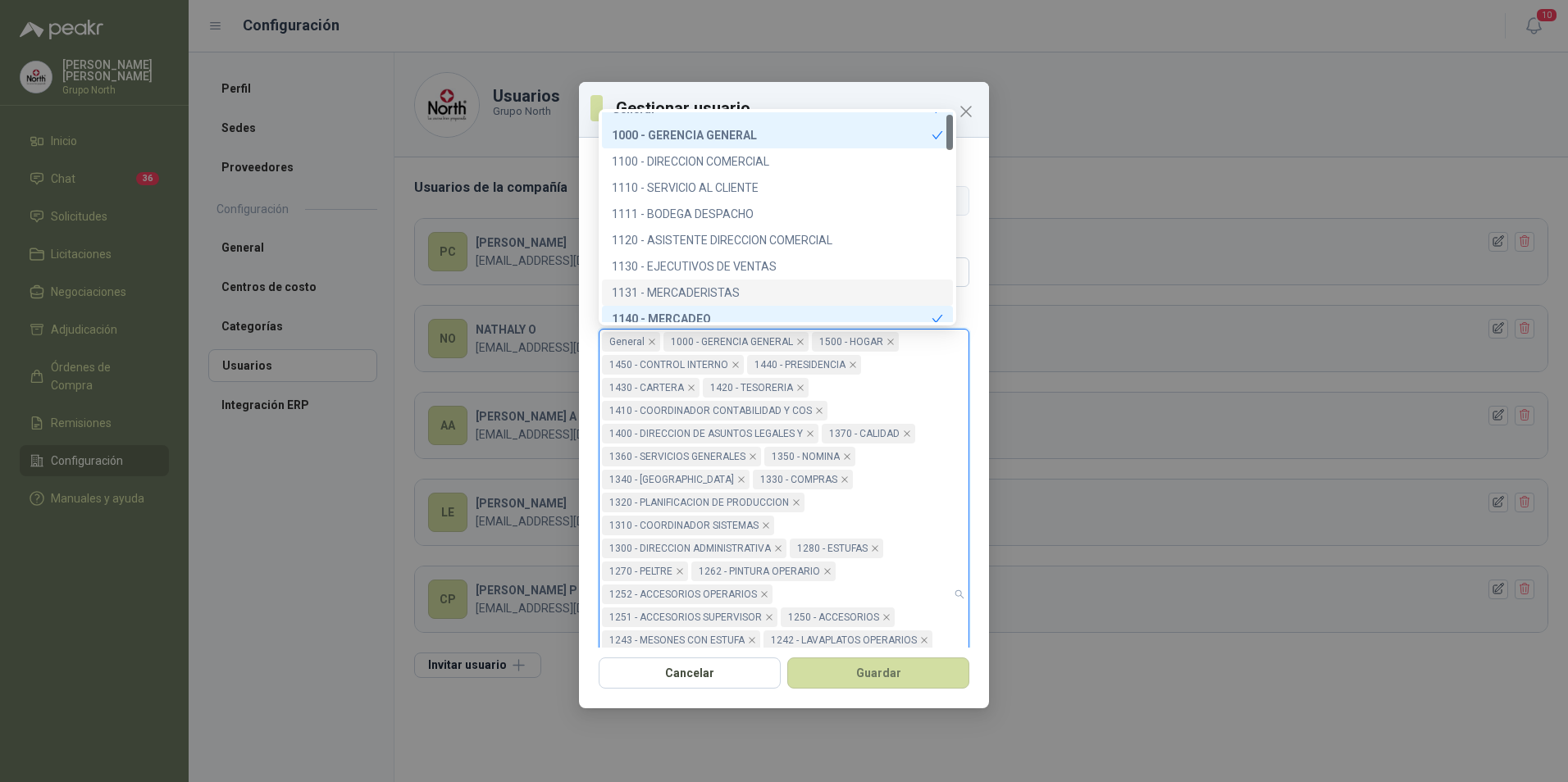
click at [724, 288] on div "1131 - MERCADERISTAS" at bounding box center [777, 292] width 331 height 18
click at [731, 265] on div "1130 - EJECUTIVOS DE VENTAS" at bounding box center [777, 266] width 331 height 18
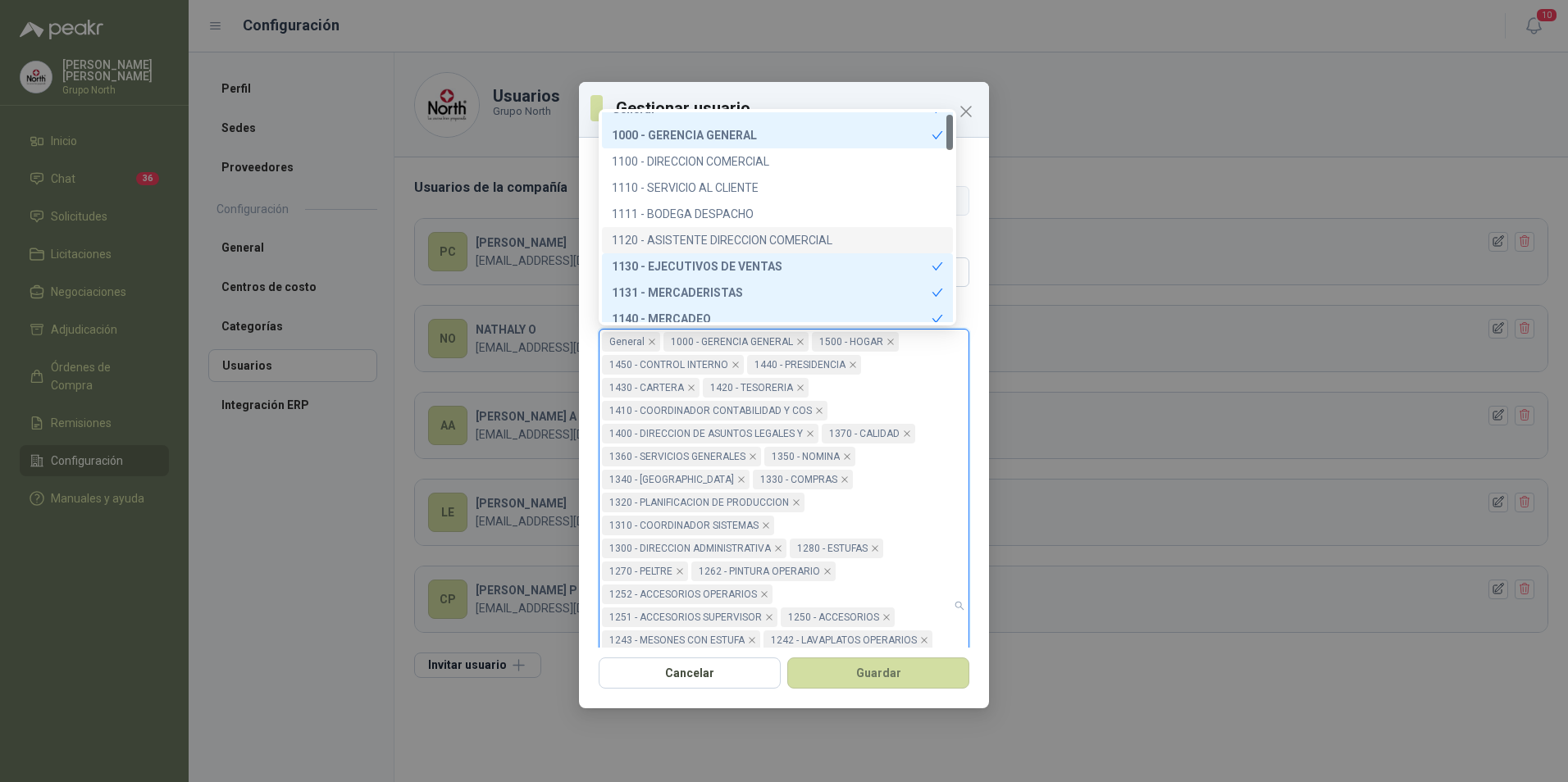
click at [743, 229] on div "1120 - ASISTENTE DIRECCION COMERCIAL" at bounding box center [777, 240] width 350 height 26
click at [743, 216] on div "1111 - BODEGA DESPACHO" at bounding box center [777, 214] width 331 height 18
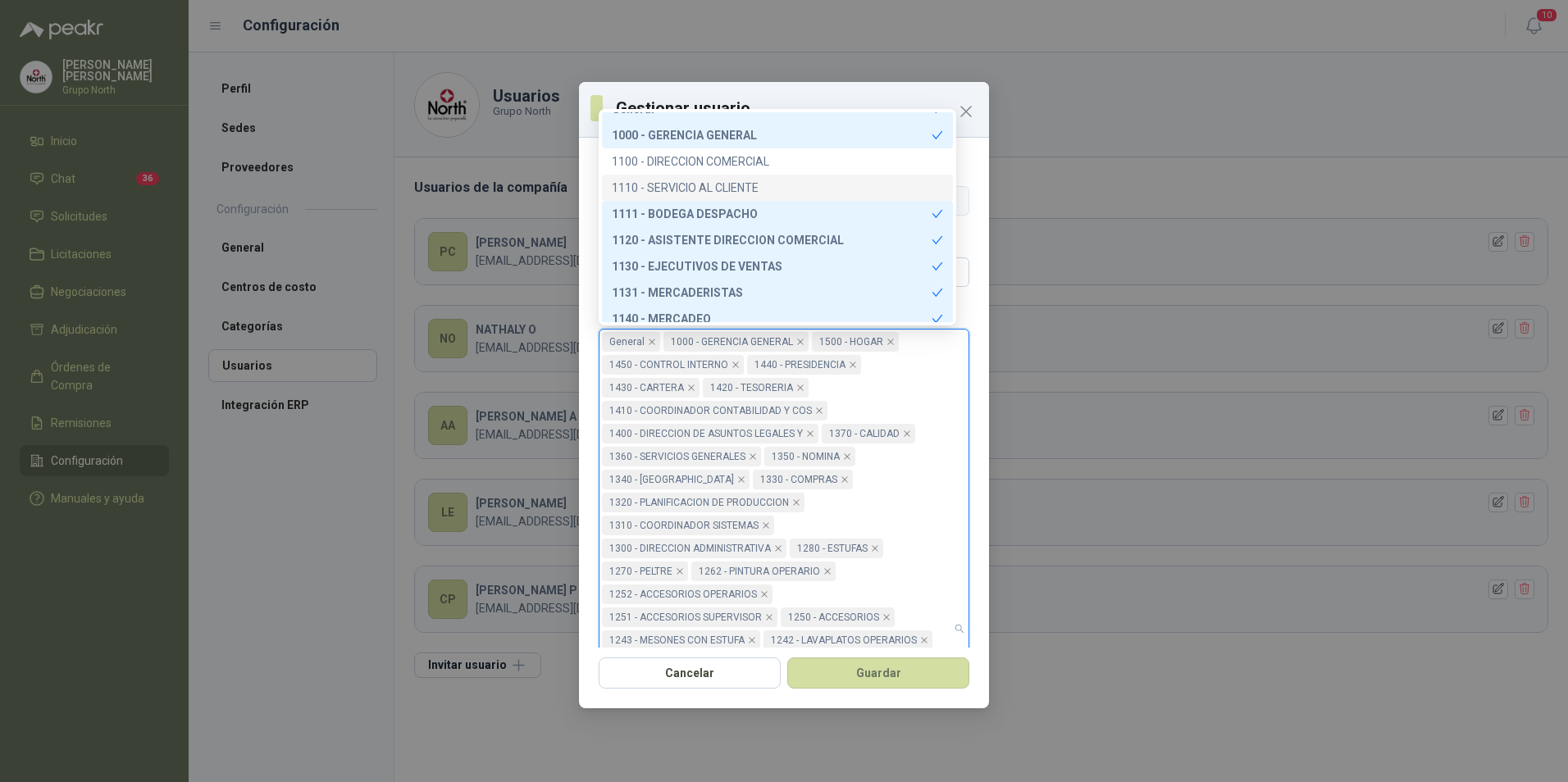
click at [743, 184] on div "1110 - SERVICIO AL CLIENTE" at bounding box center [777, 188] width 331 height 18
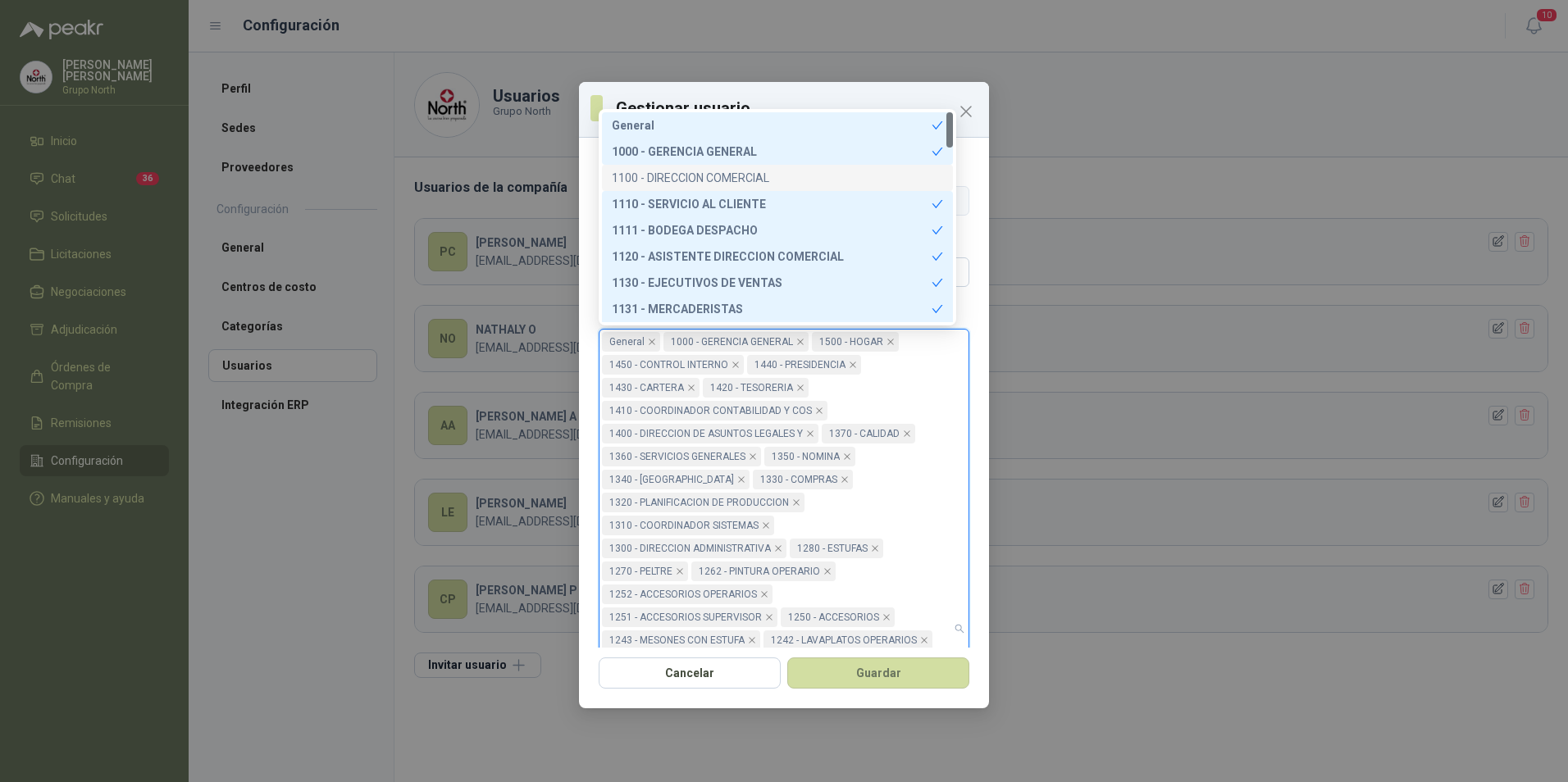
click at [752, 173] on div "1100 - DIRECCION COMERCIAL" at bounding box center [777, 177] width 331 height 18
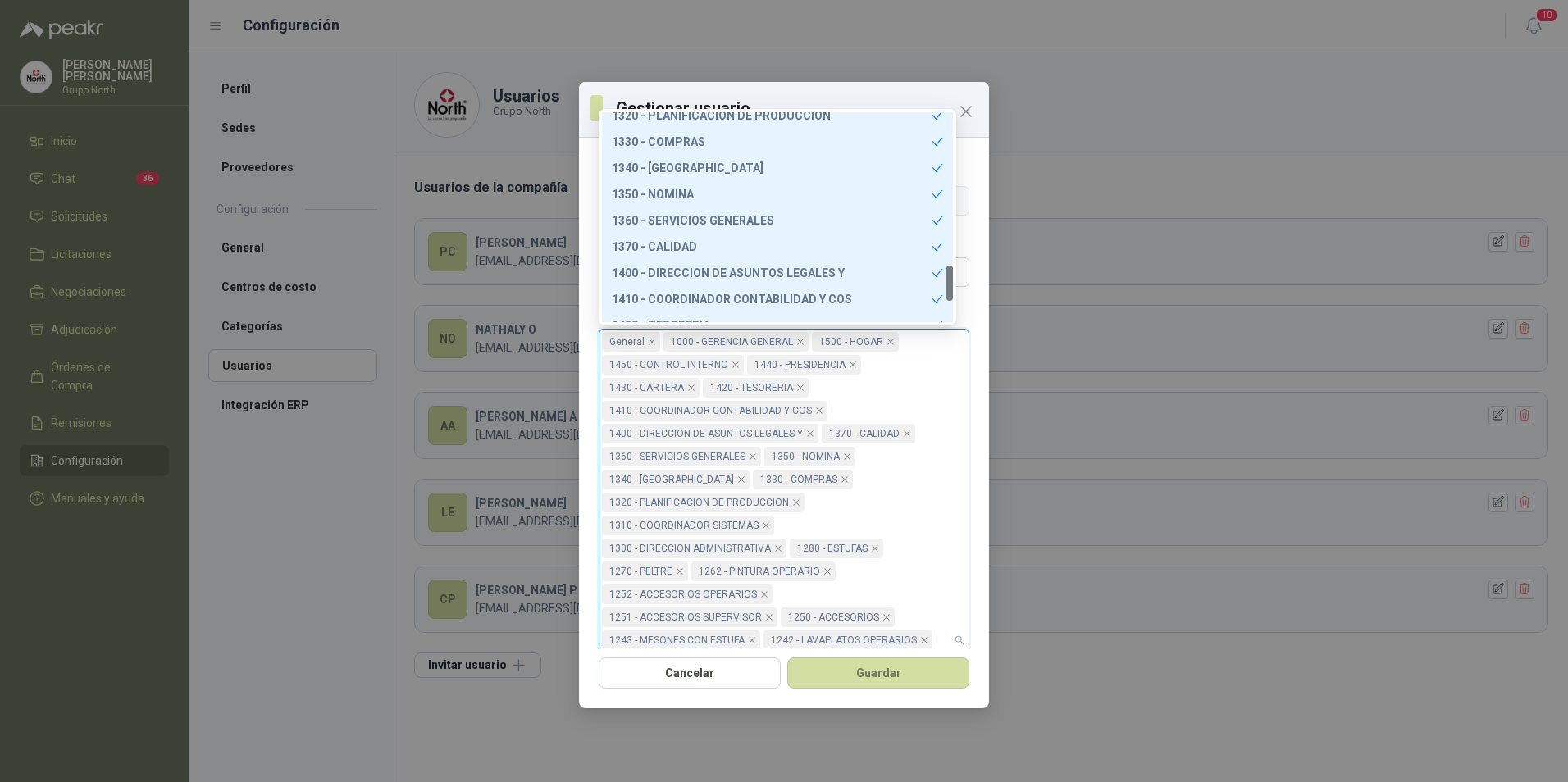
scroll to position [1024, 0]
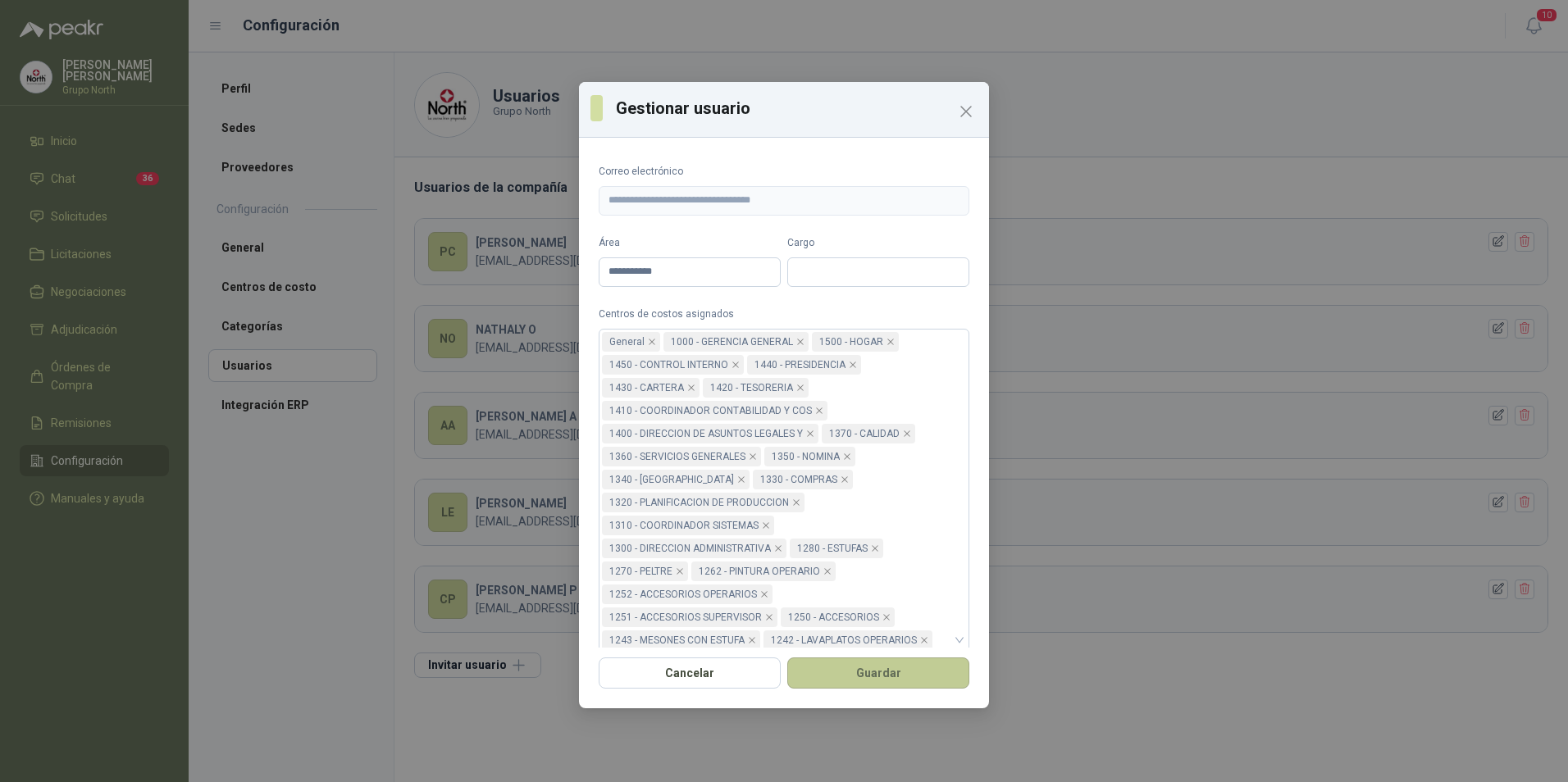
click at [904, 678] on button "Guardar" at bounding box center [877, 673] width 182 height 31
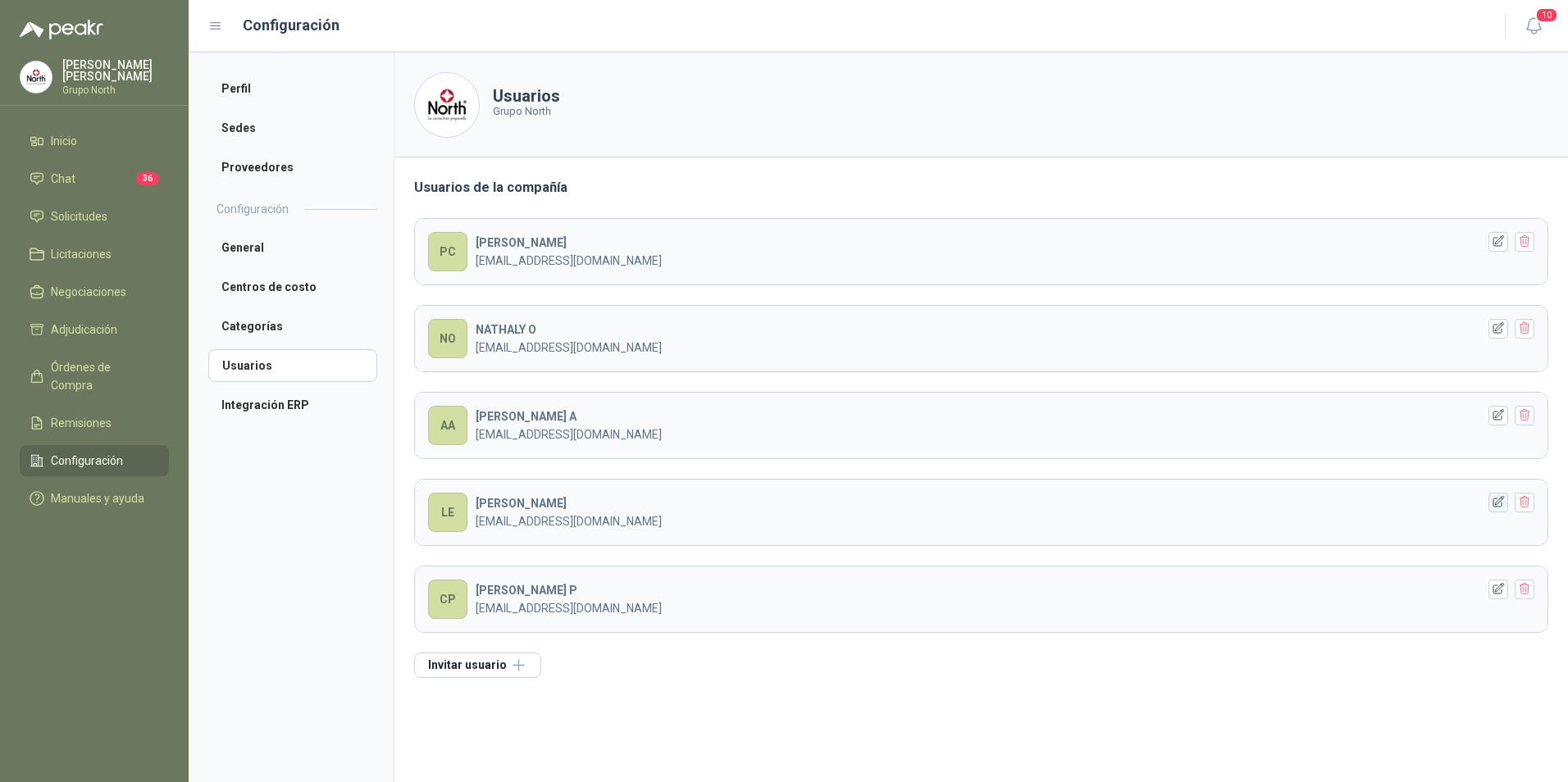
click at [1497, 502] on icon "button" at bounding box center [1498, 502] width 14 height 14
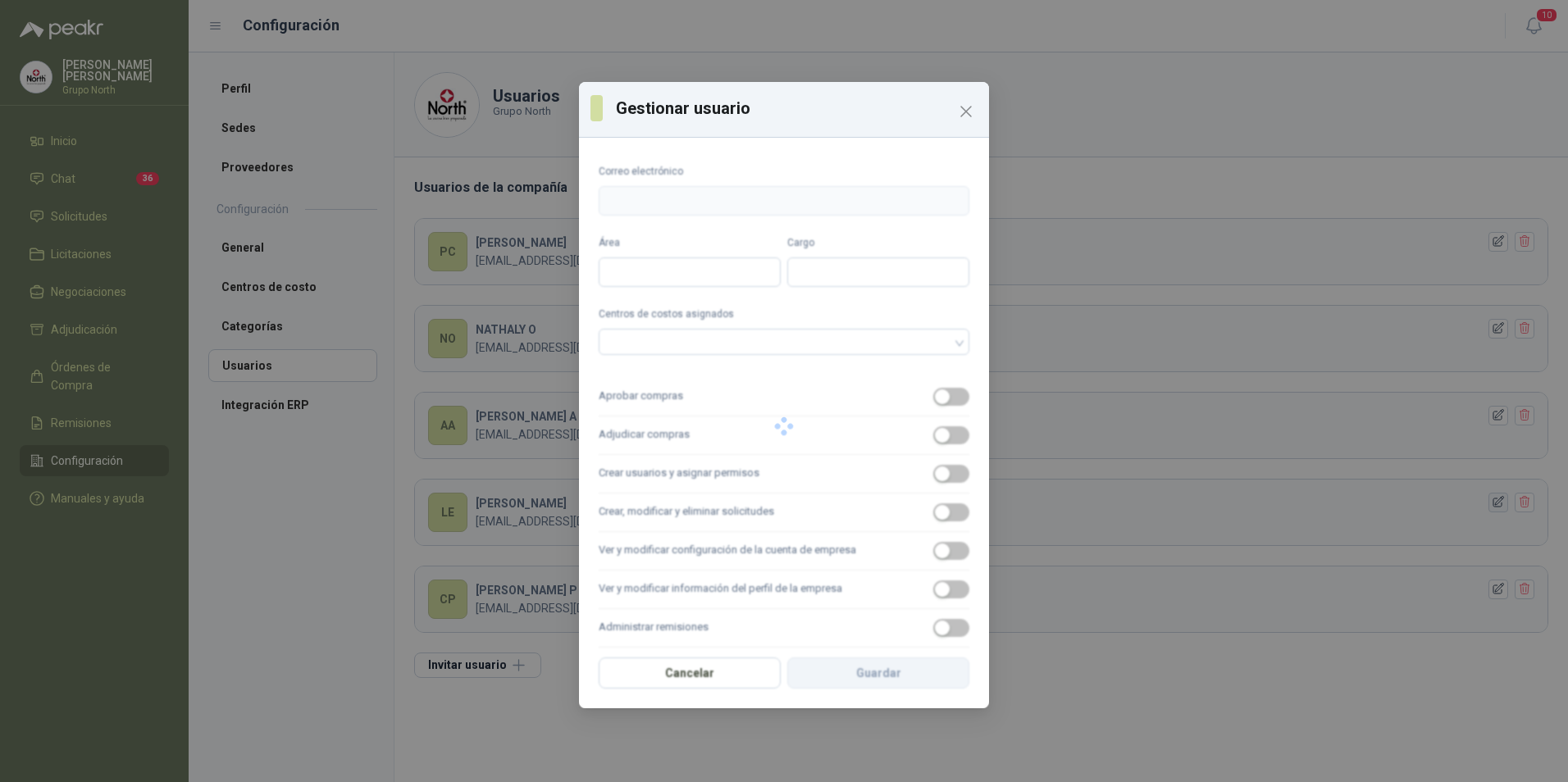
type input "**********"
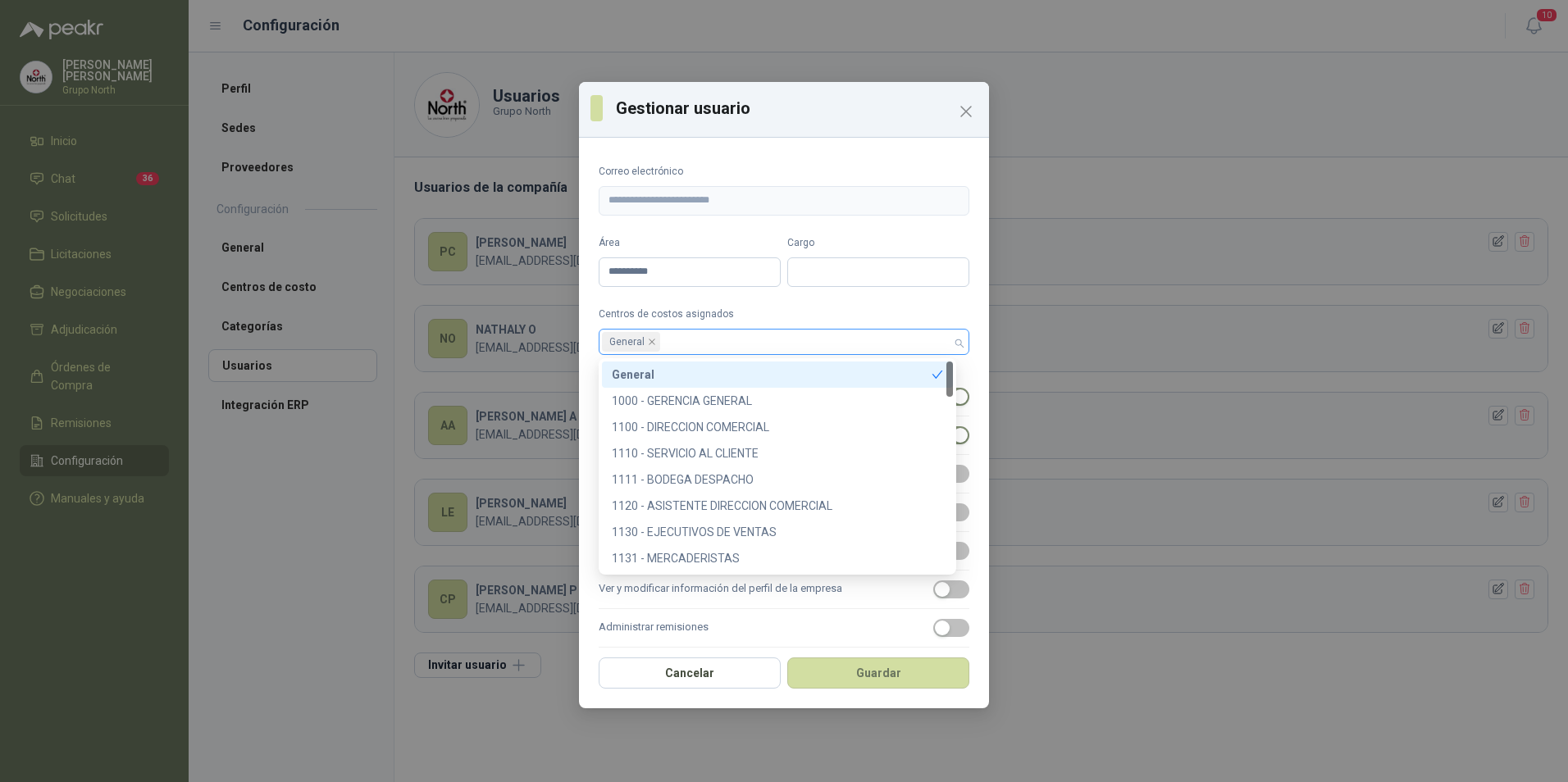
click at [951, 347] on div "General" at bounding box center [784, 342] width 370 height 26
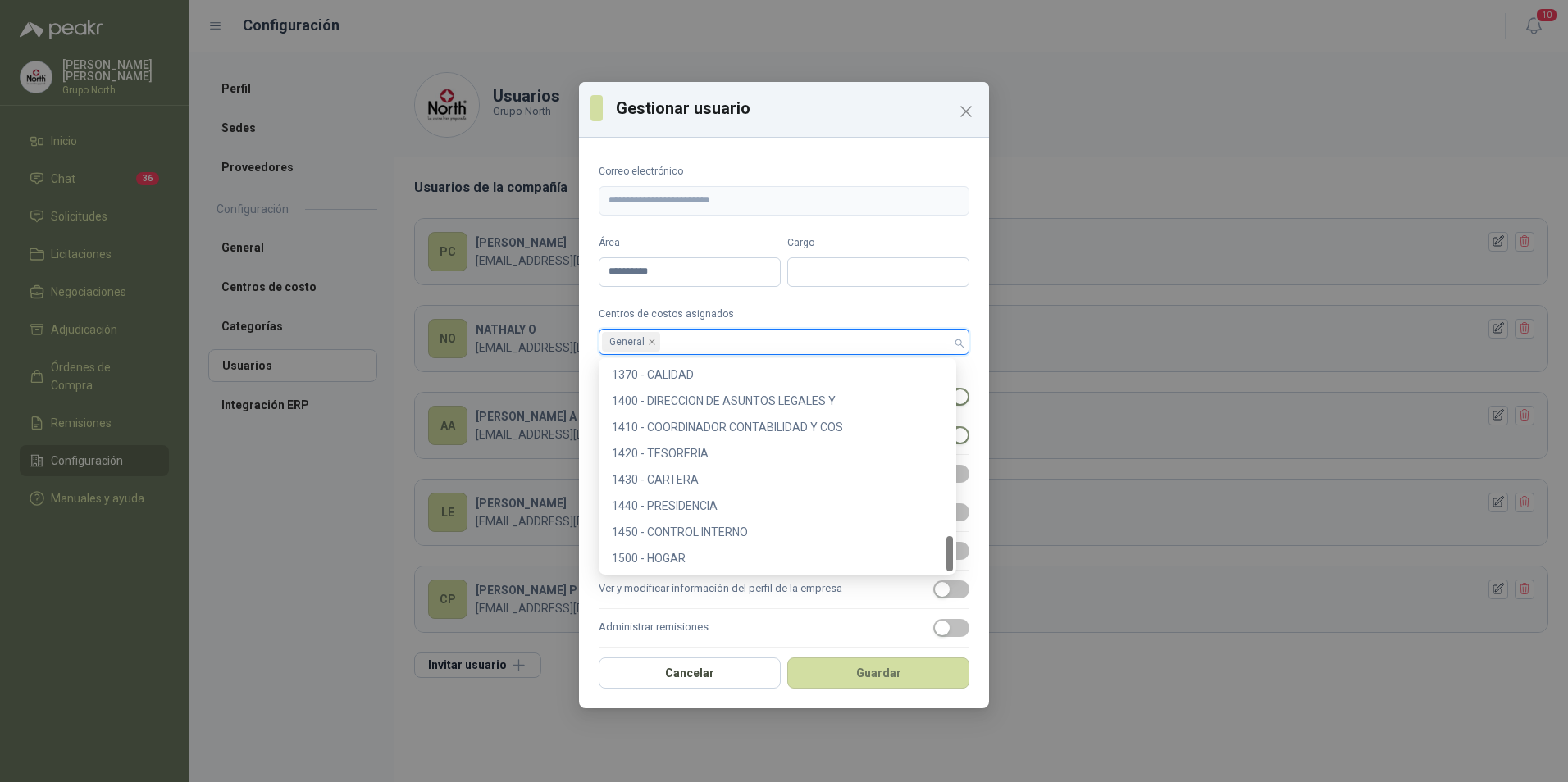
drag, startPoint x: 948, startPoint y: 389, endPoint x: 962, endPoint y: 583, distance: 194.5
click at [962, 583] on body "**********" at bounding box center [784, 391] width 1568 height 782
click at [630, 557] on div "1500 - HOGAR" at bounding box center [777, 558] width 331 height 18
click at [632, 531] on div "1450 - CONTROL INTERNO" at bounding box center [777, 531] width 331 height 18
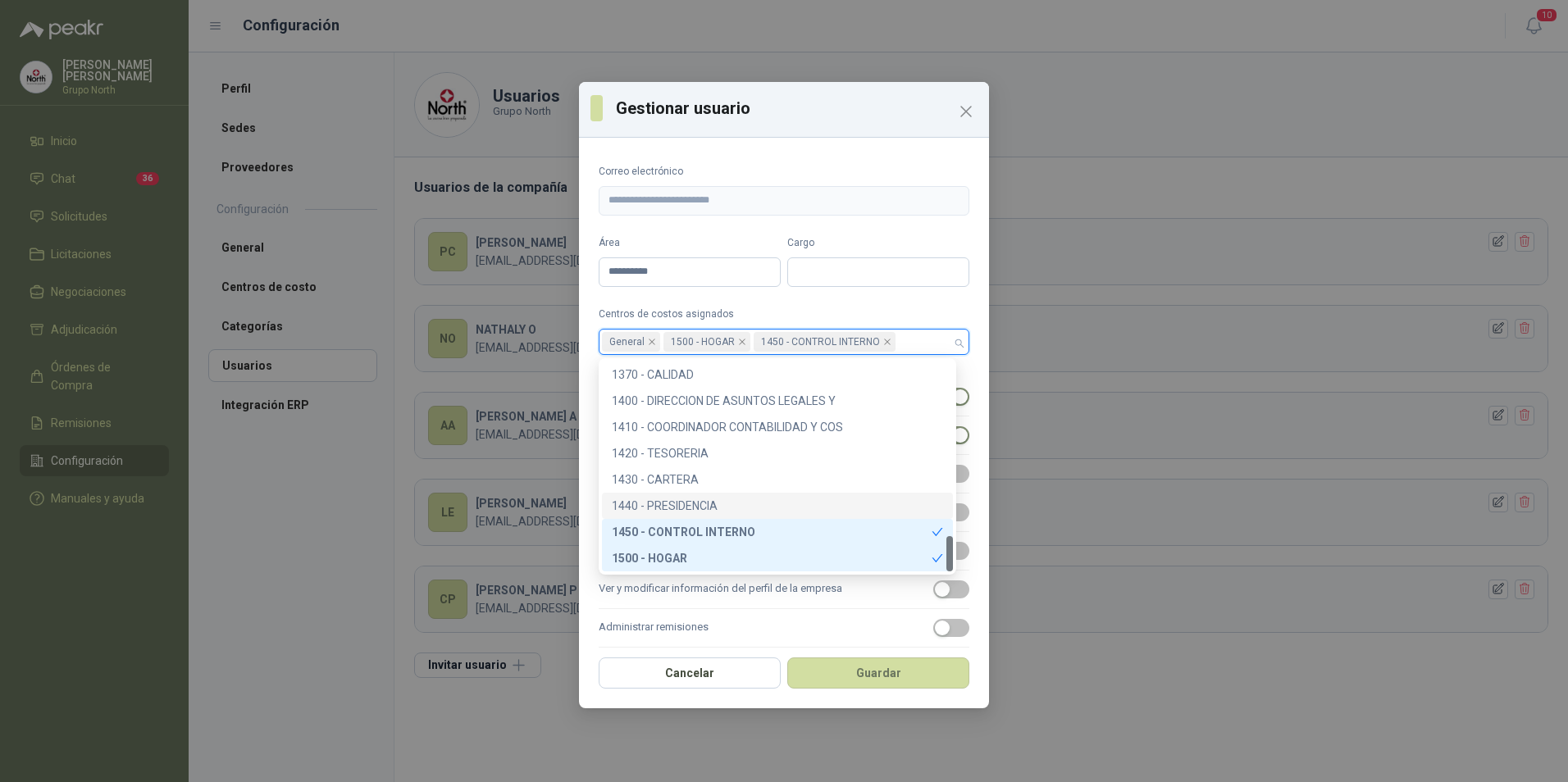
click at [644, 499] on div "1440 - PRESIDENCIA" at bounding box center [777, 505] width 331 height 18
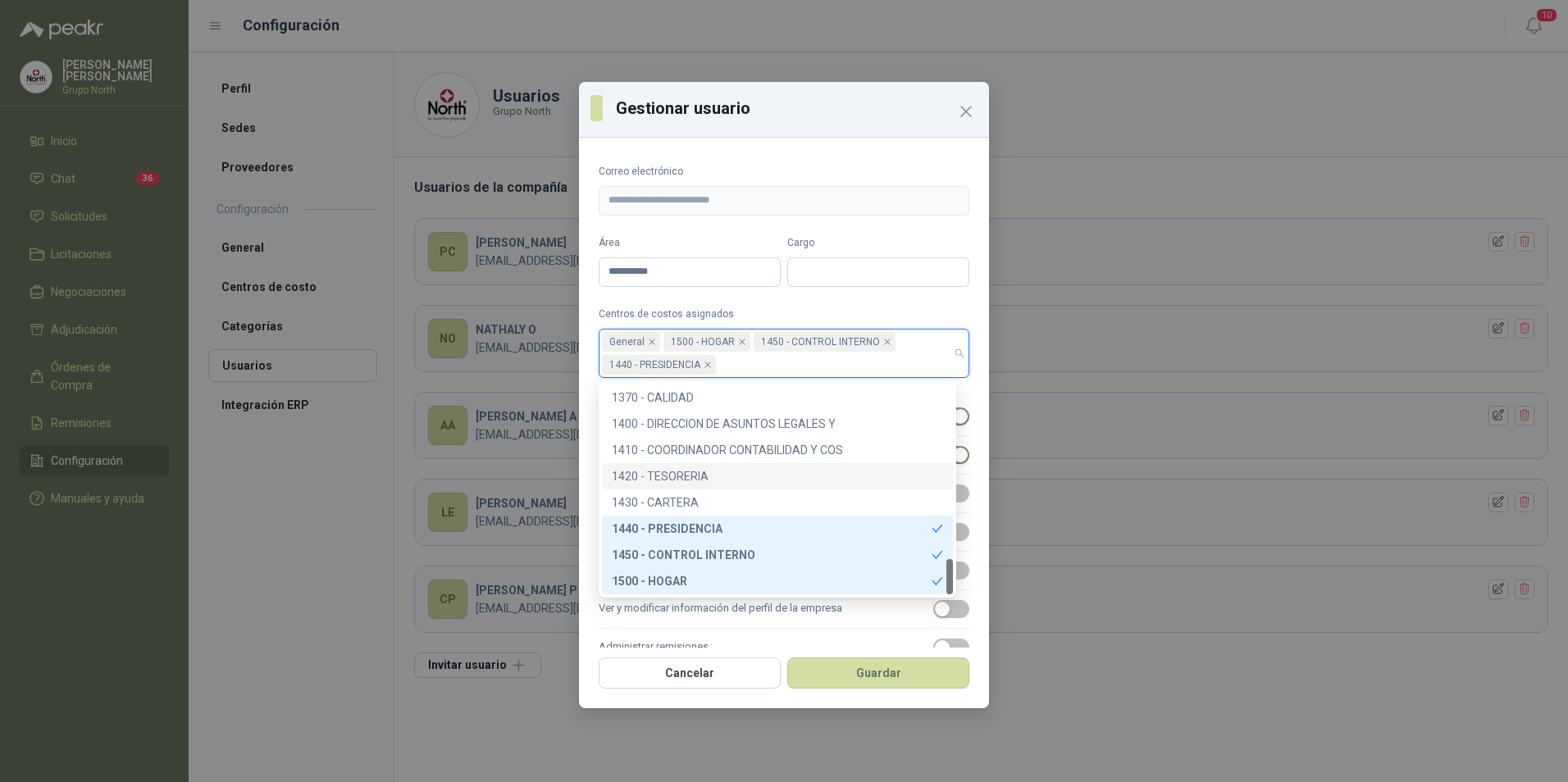
click at [648, 475] on div "1420 - TESORERIA" at bounding box center [777, 476] width 331 height 18
click at [656, 442] on div "1410 - COORDINADOR CONTABILIDAD Y COS" at bounding box center [777, 450] width 331 height 18
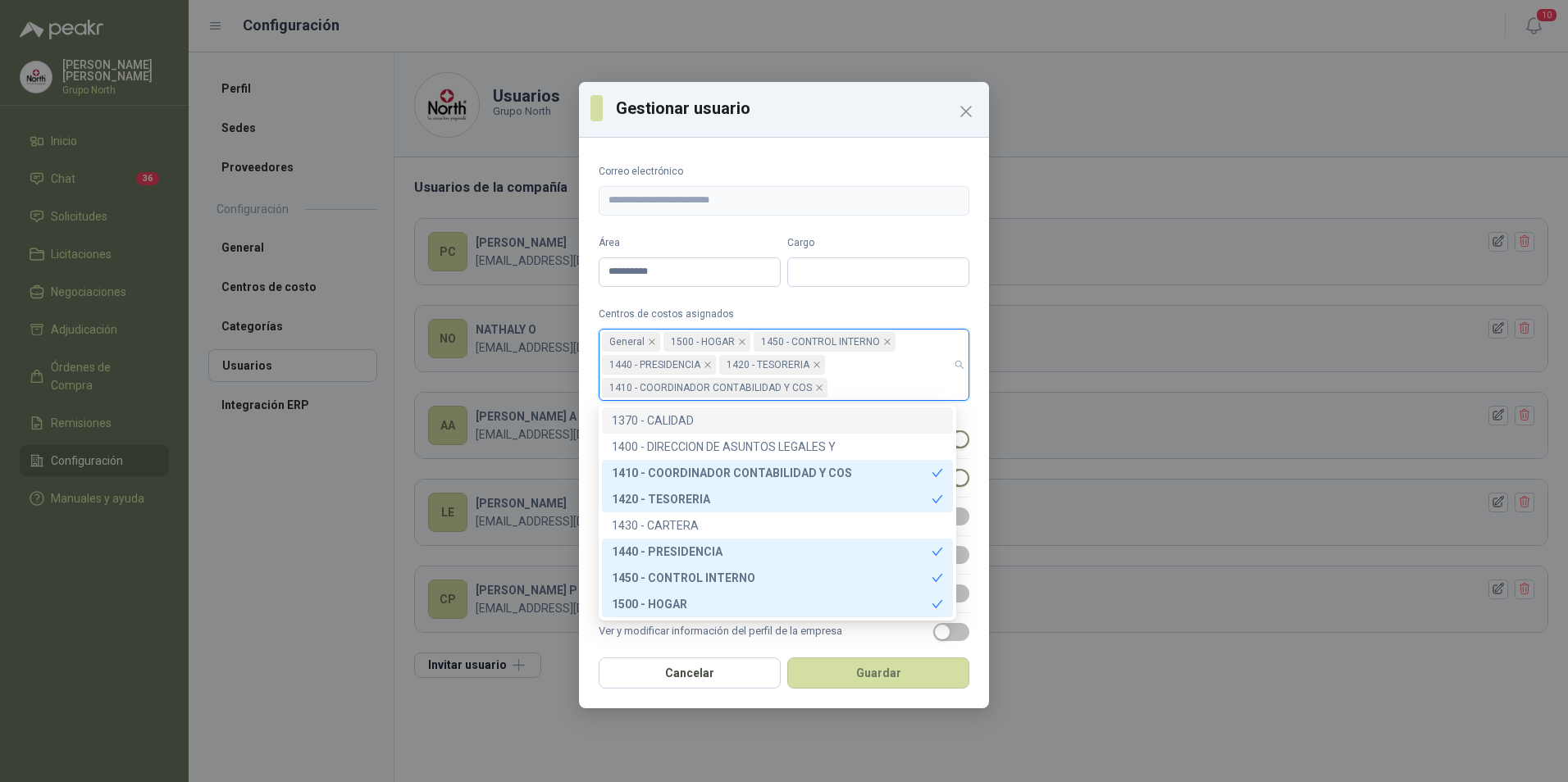
click at [669, 415] on div "1370 - CALIDAD" at bounding box center [777, 420] width 331 height 18
click at [667, 441] on div "1400 - DIRECCION DE ASUNTOS LEGALES Y" at bounding box center [777, 446] width 331 height 18
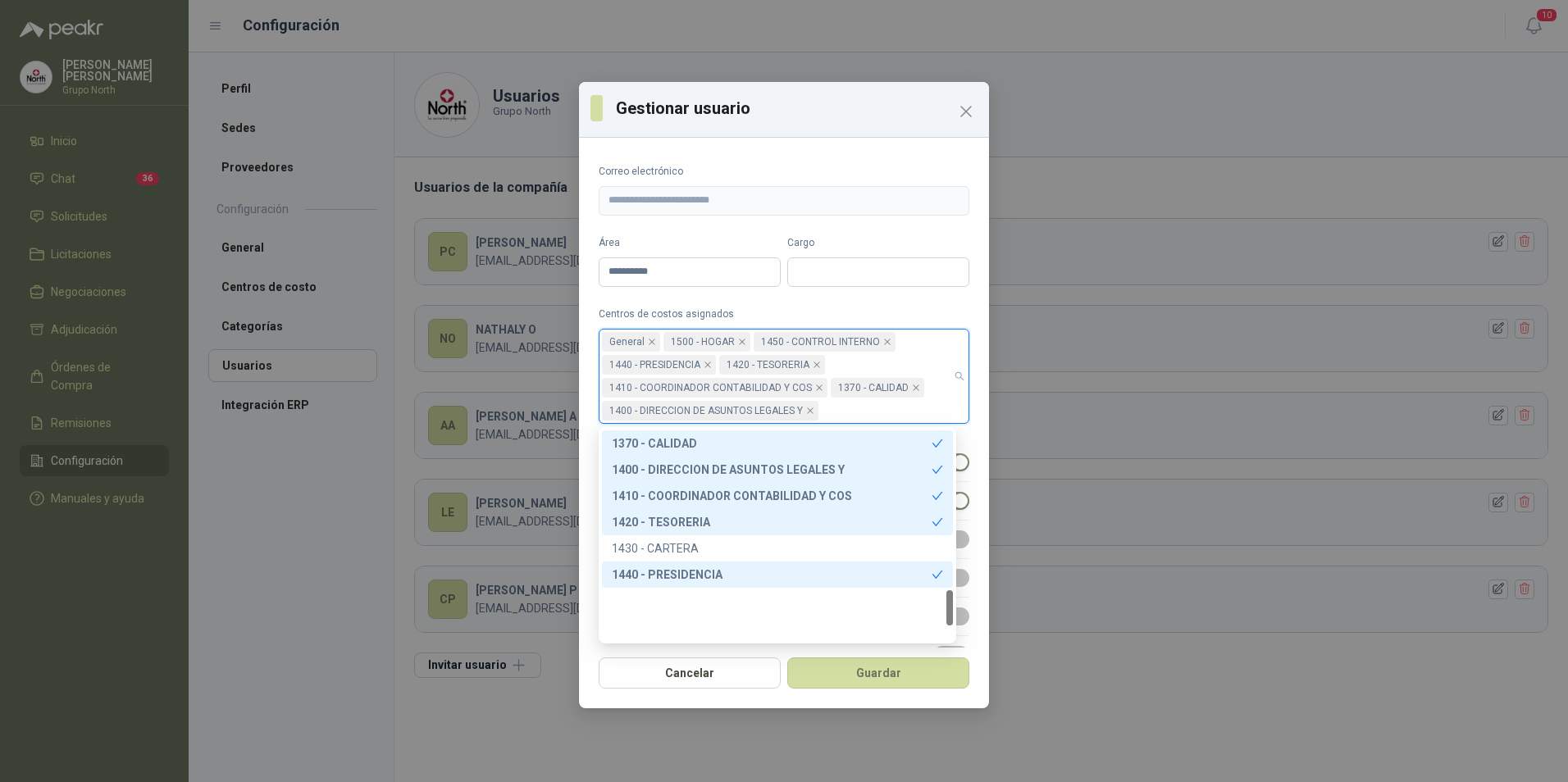
scroll to position [941, 0]
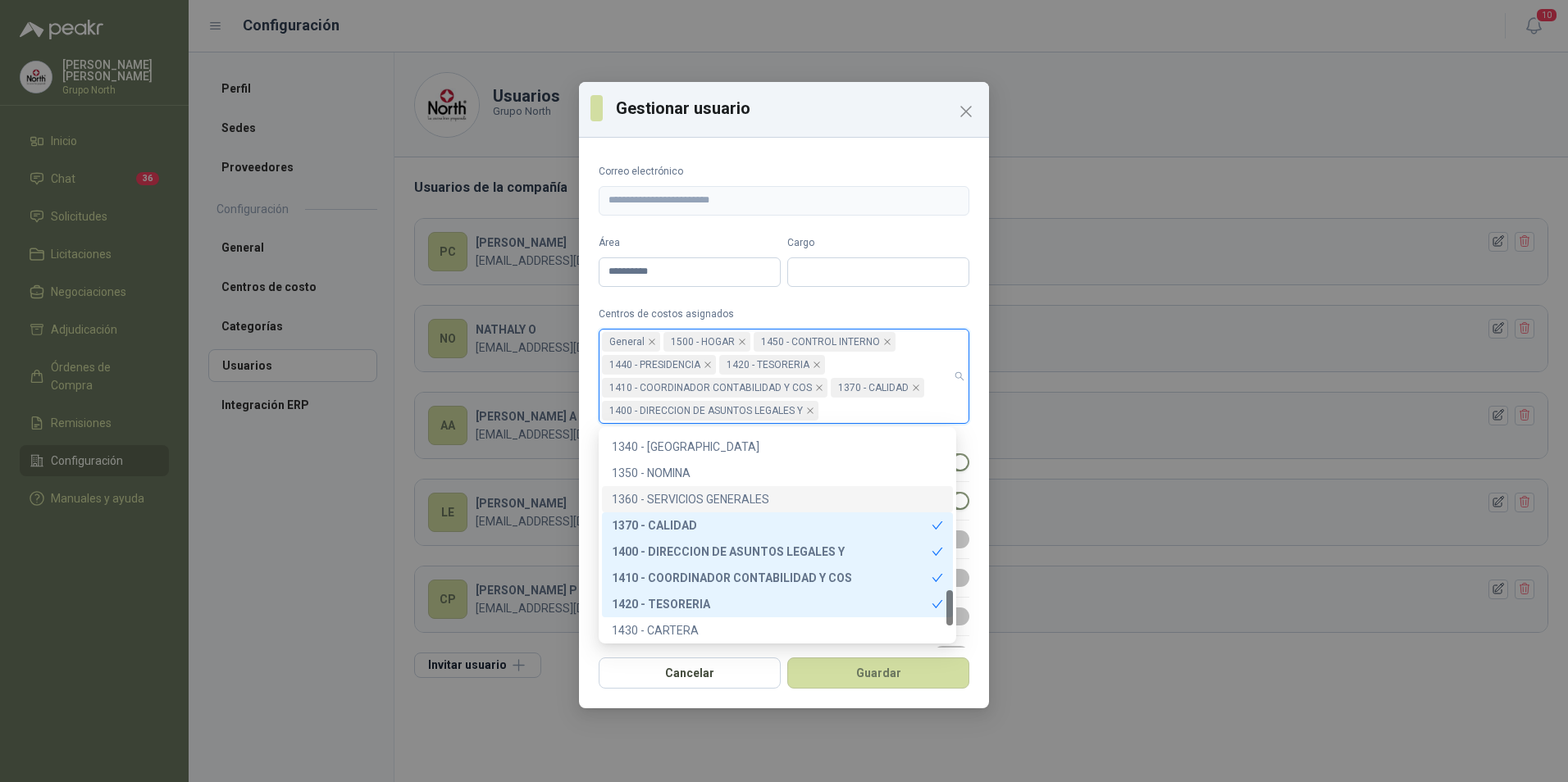
click at [690, 504] on div "1360 - SERVICIOS GENERALES" at bounding box center [777, 499] width 331 height 18
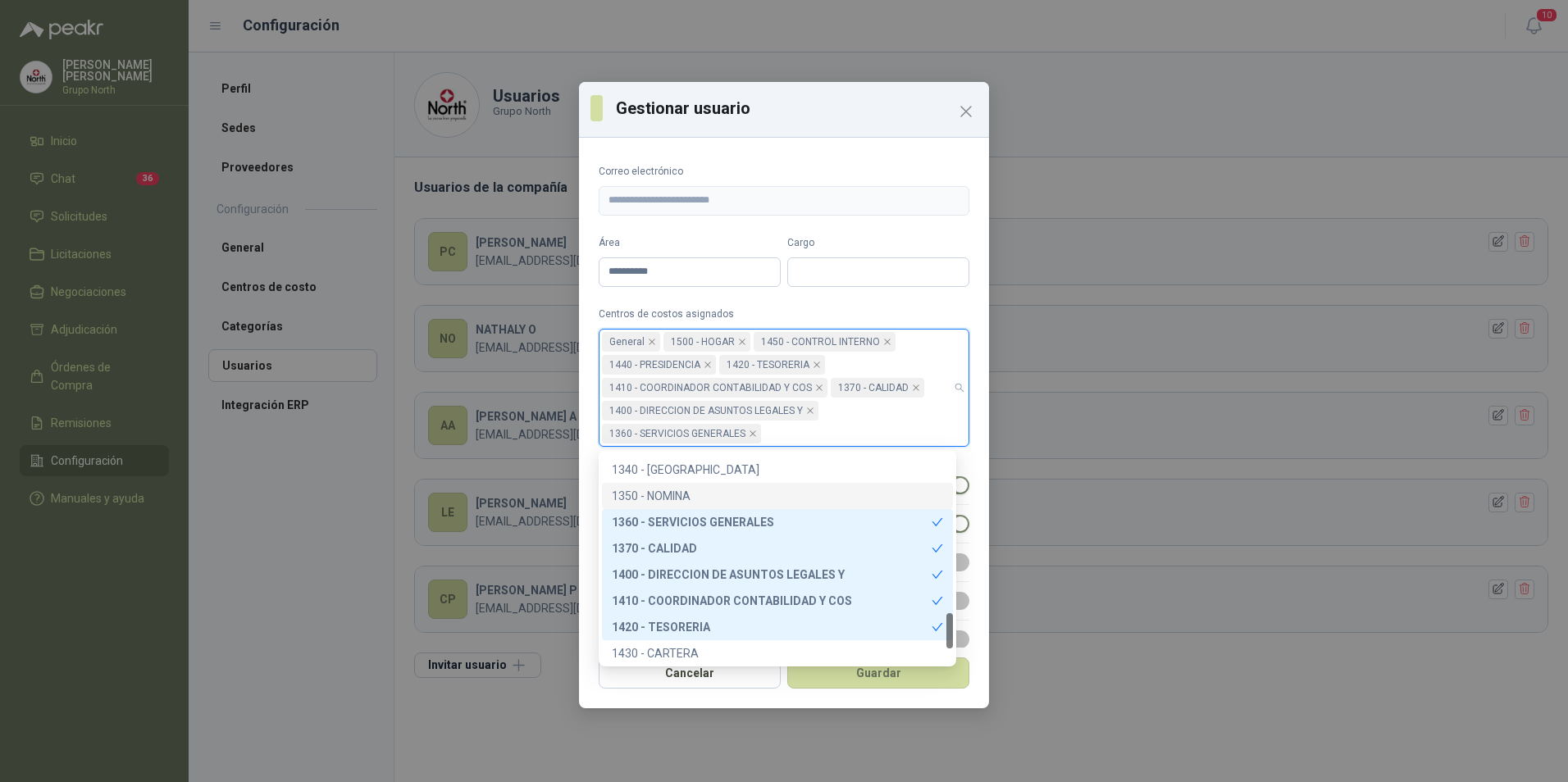
drag, startPoint x: 660, startPoint y: 486, endPoint x: 666, endPoint y: 477, distance: 10.8
click at [661, 487] on div "1350 - NOMINA" at bounding box center [777, 496] width 331 height 18
click at [666, 469] on div "1340 - [GEOGRAPHIC_DATA]" at bounding box center [777, 470] width 331 height 18
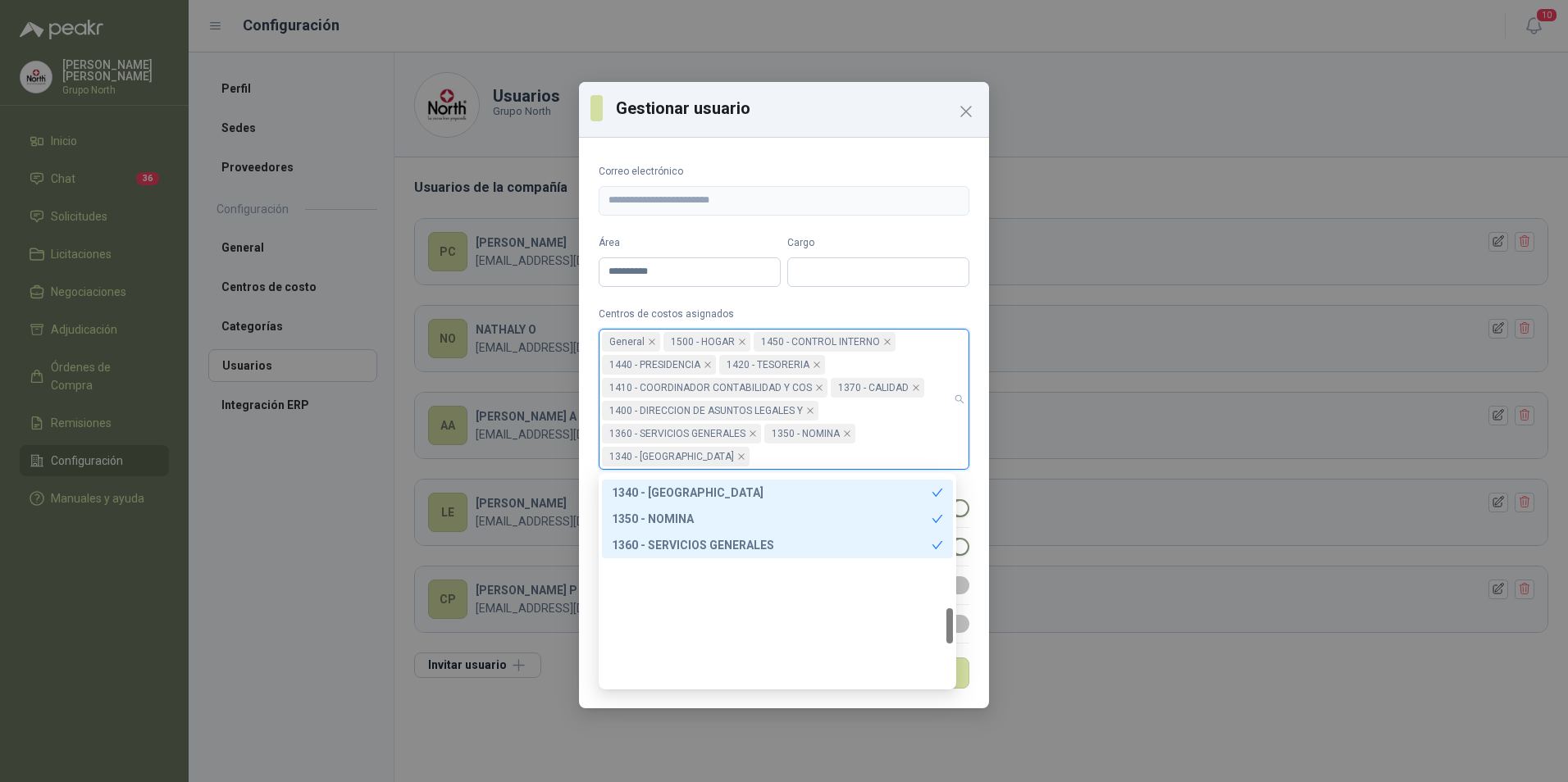
scroll to position [778, 0]
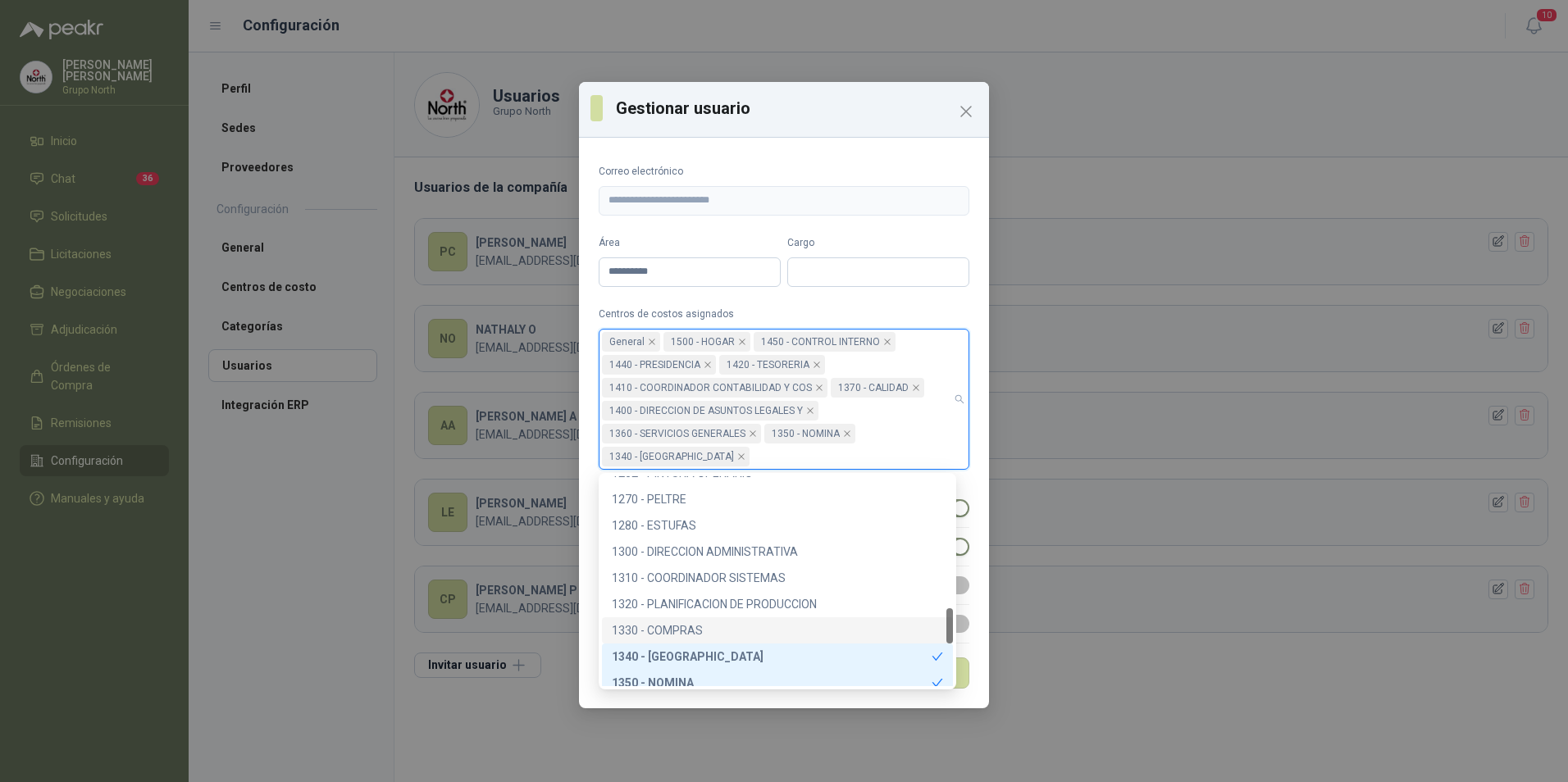
click at [668, 626] on div "1330 - COMPRAS" at bounding box center [777, 631] width 331 height 18
click at [691, 602] on div "1320 - PLANIFICACION DE PRODUCCION" at bounding box center [777, 604] width 331 height 18
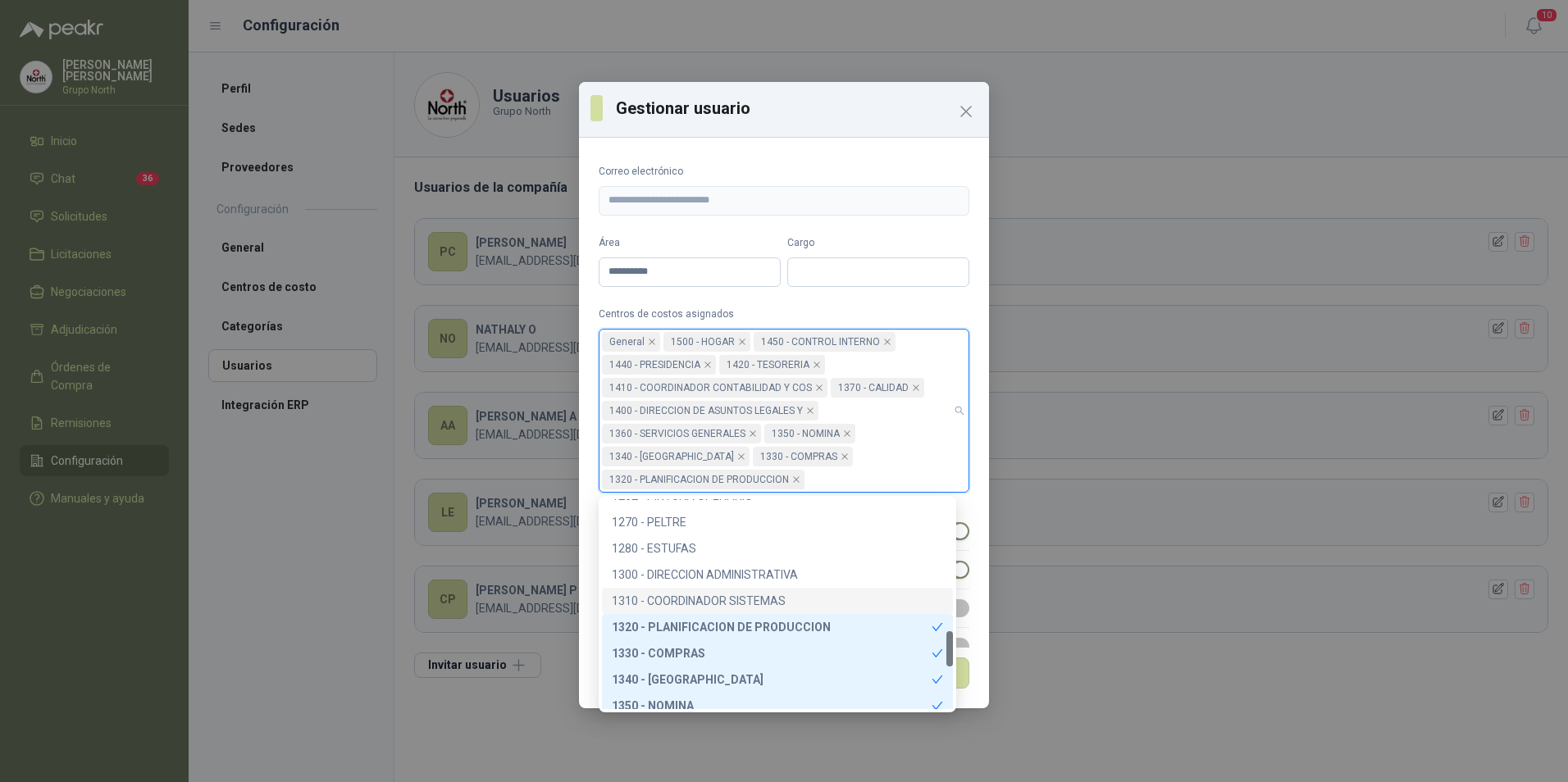
click at [691, 598] on div "1310 - COORDINADOR SISTEMAS" at bounding box center [777, 601] width 331 height 18
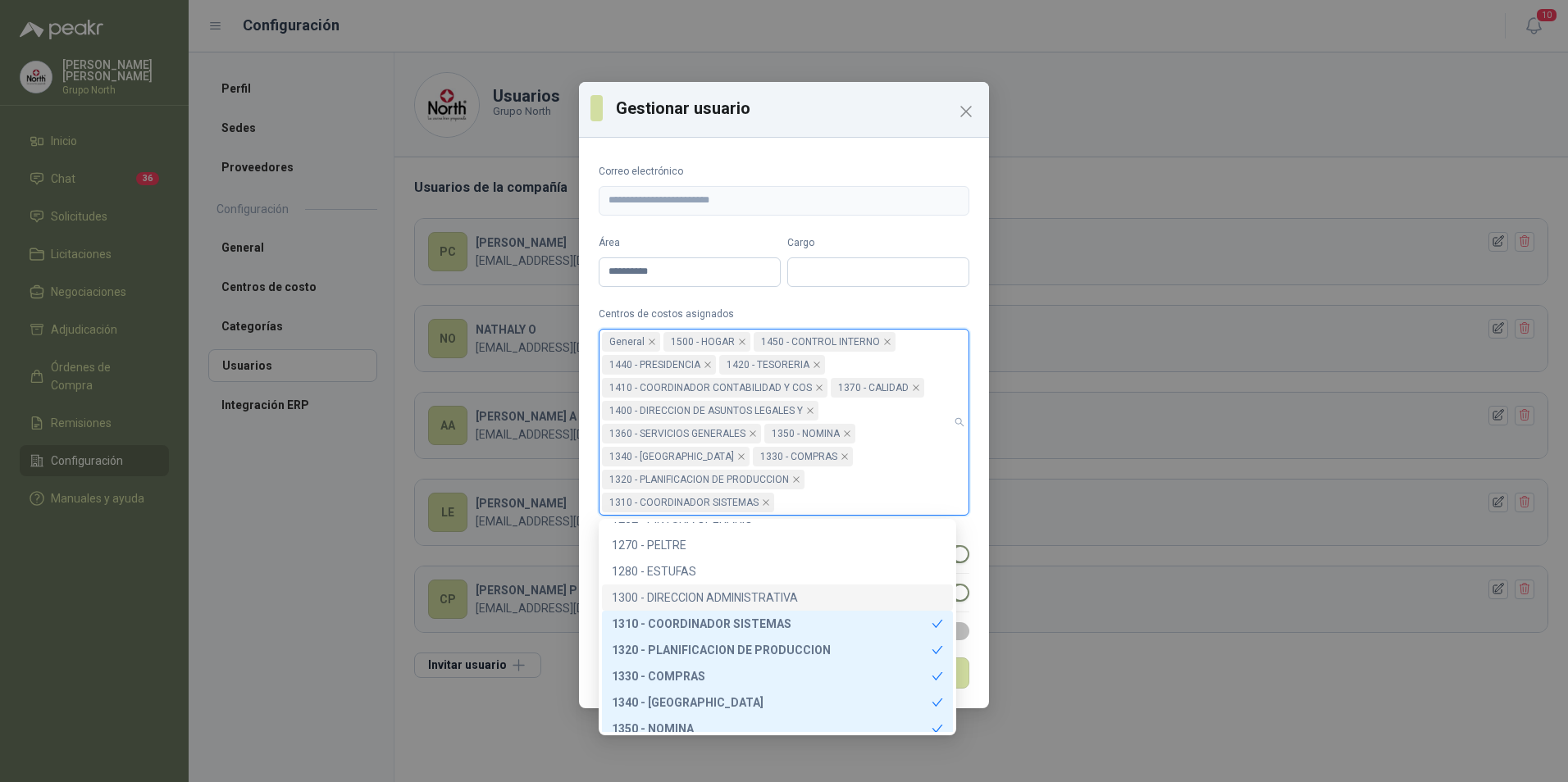
click at [691, 593] on div "1300 - DIRECCION ADMINISTRATIVA" at bounding box center [777, 598] width 331 height 18
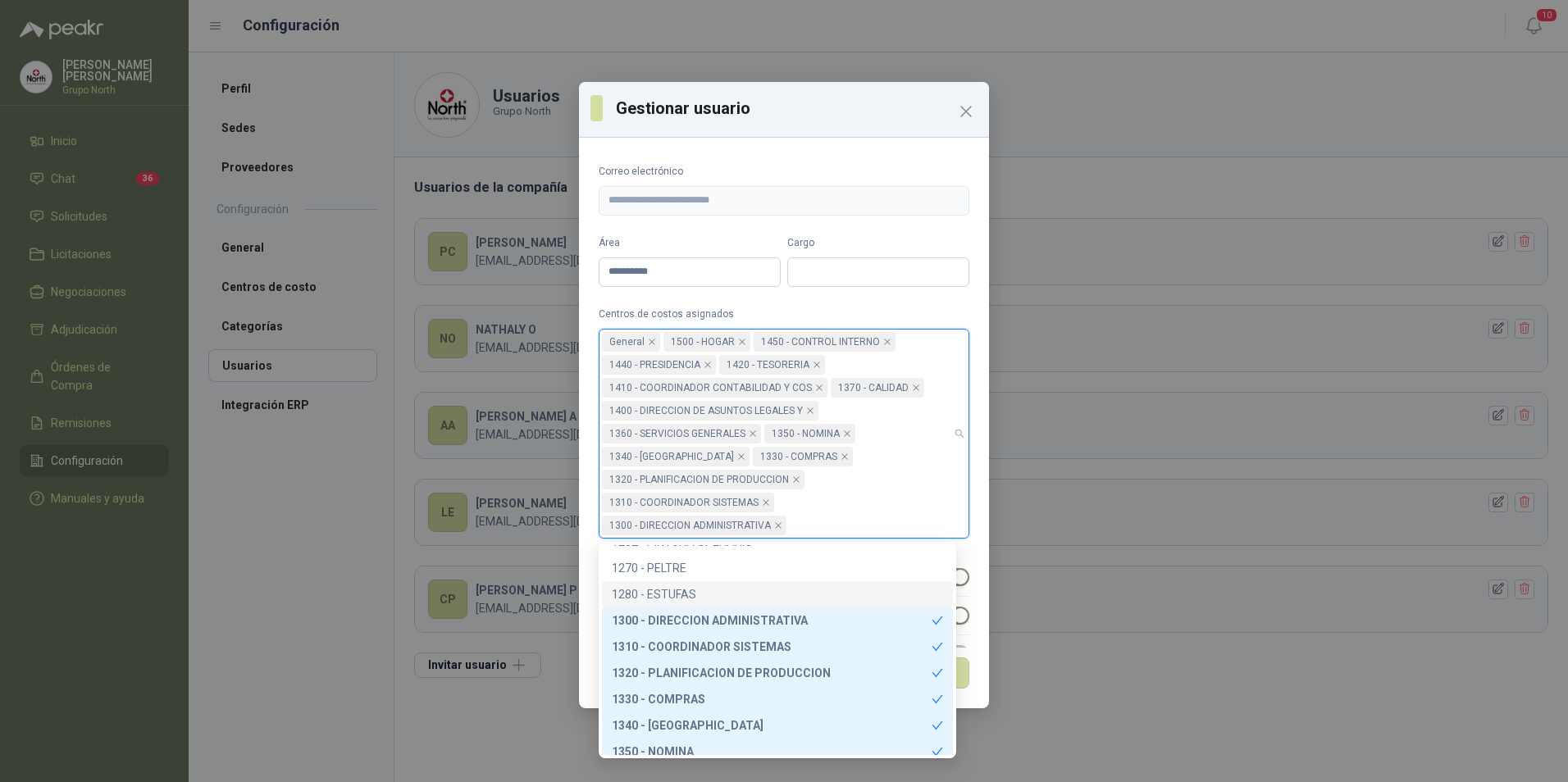
click at [666, 592] on div "1280 - ESTUFAS" at bounding box center [777, 594] width 331 height 18
click at [663, 565] on div "1270 - PELTRE" at bounding box center [777, 568] width 331 height 18
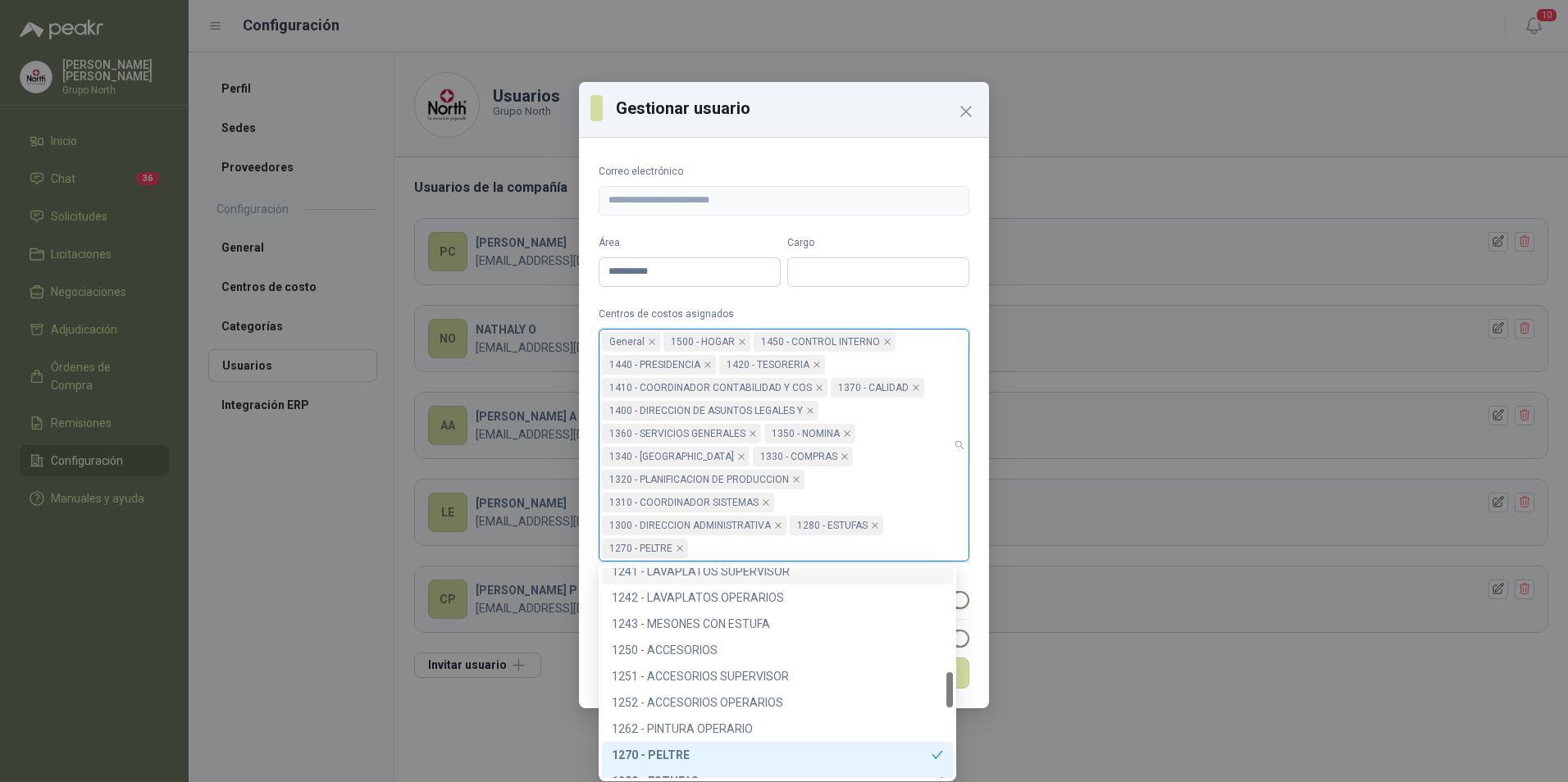
scroll to position [695, 0]
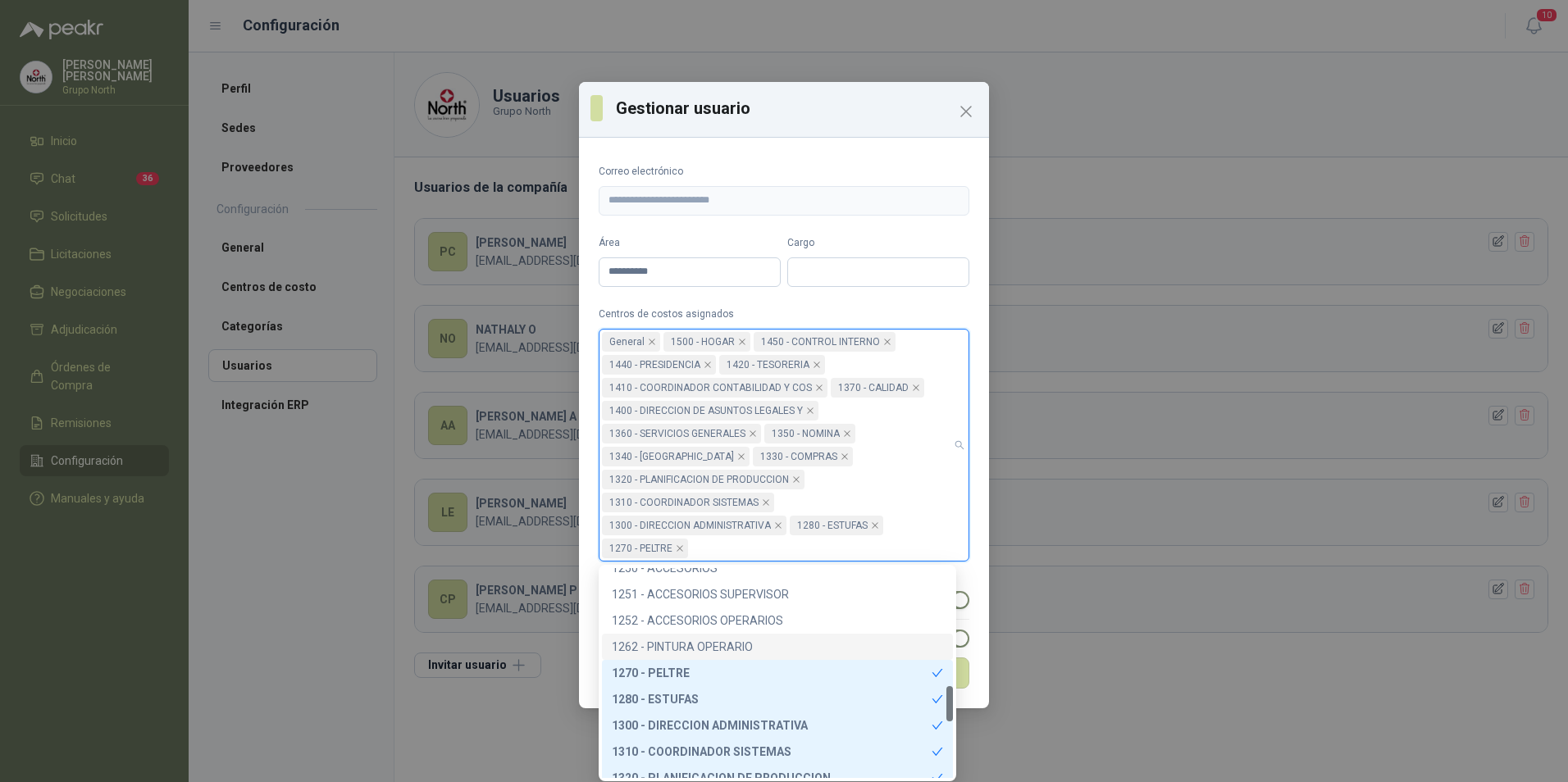
click at [716, 641] on div "1262 - PINTURA OPERARIO" at bounding box center [777, 646] width 331 height 18
click at [721, 621] on div "1252 - ACCESORIOS OPERARIOS" at bounding box center [777, 620] width 331 height 18
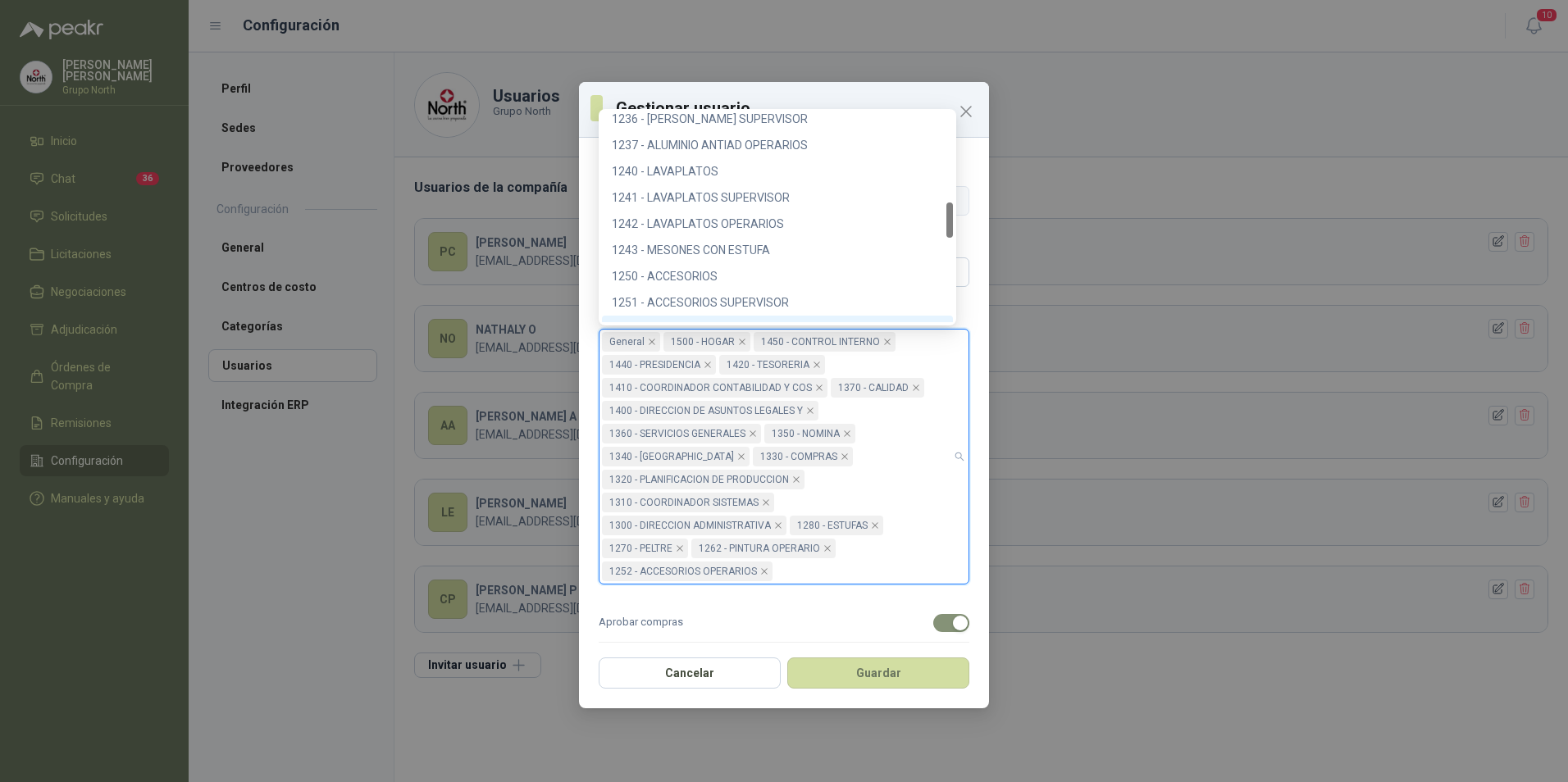
scroll to position [613, 0]
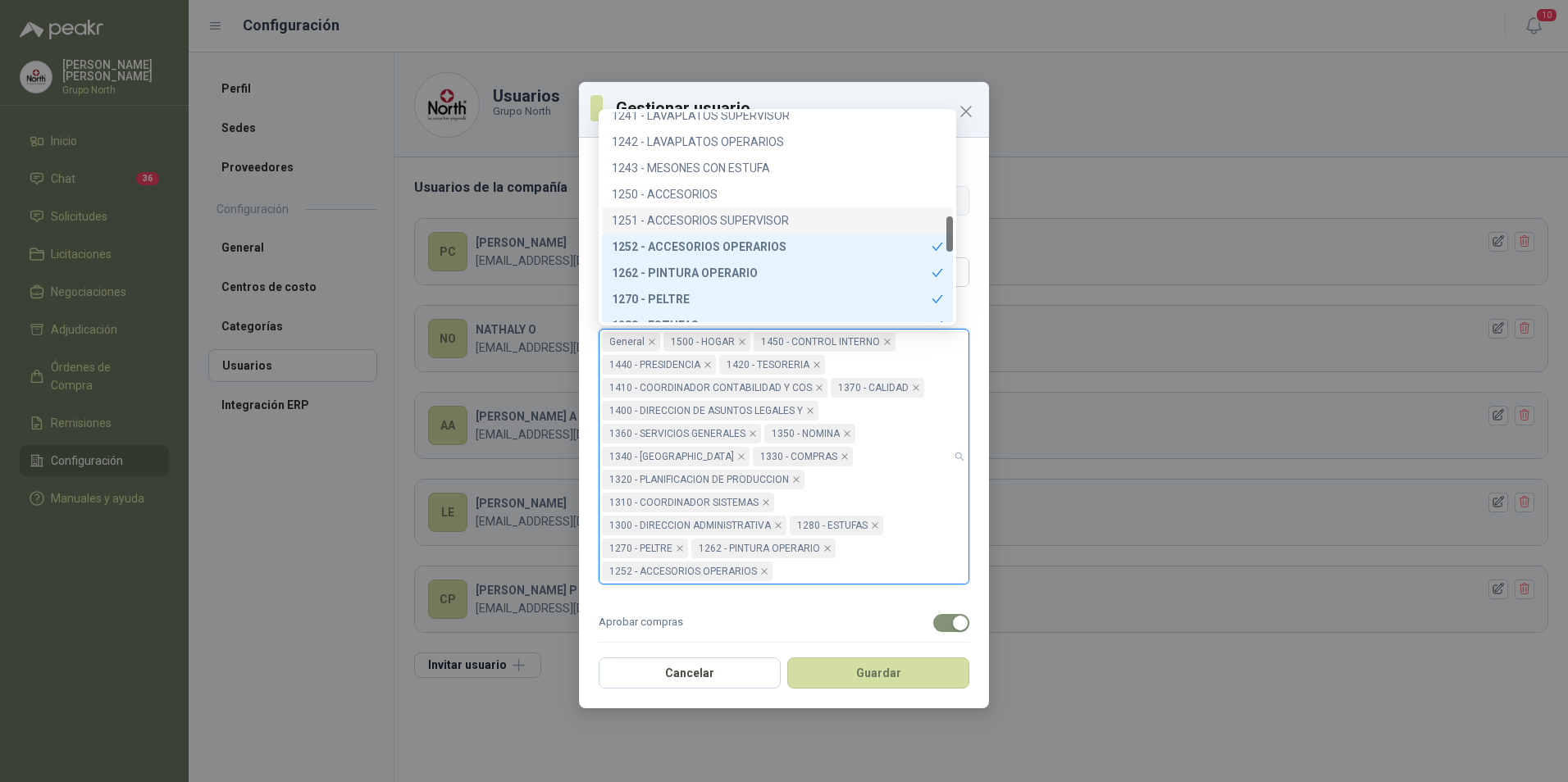
click at [774, 214] on div "1251 - ACCESORIOS SUPERVISOR" at bounding box center [777, 220] width 331 height 18
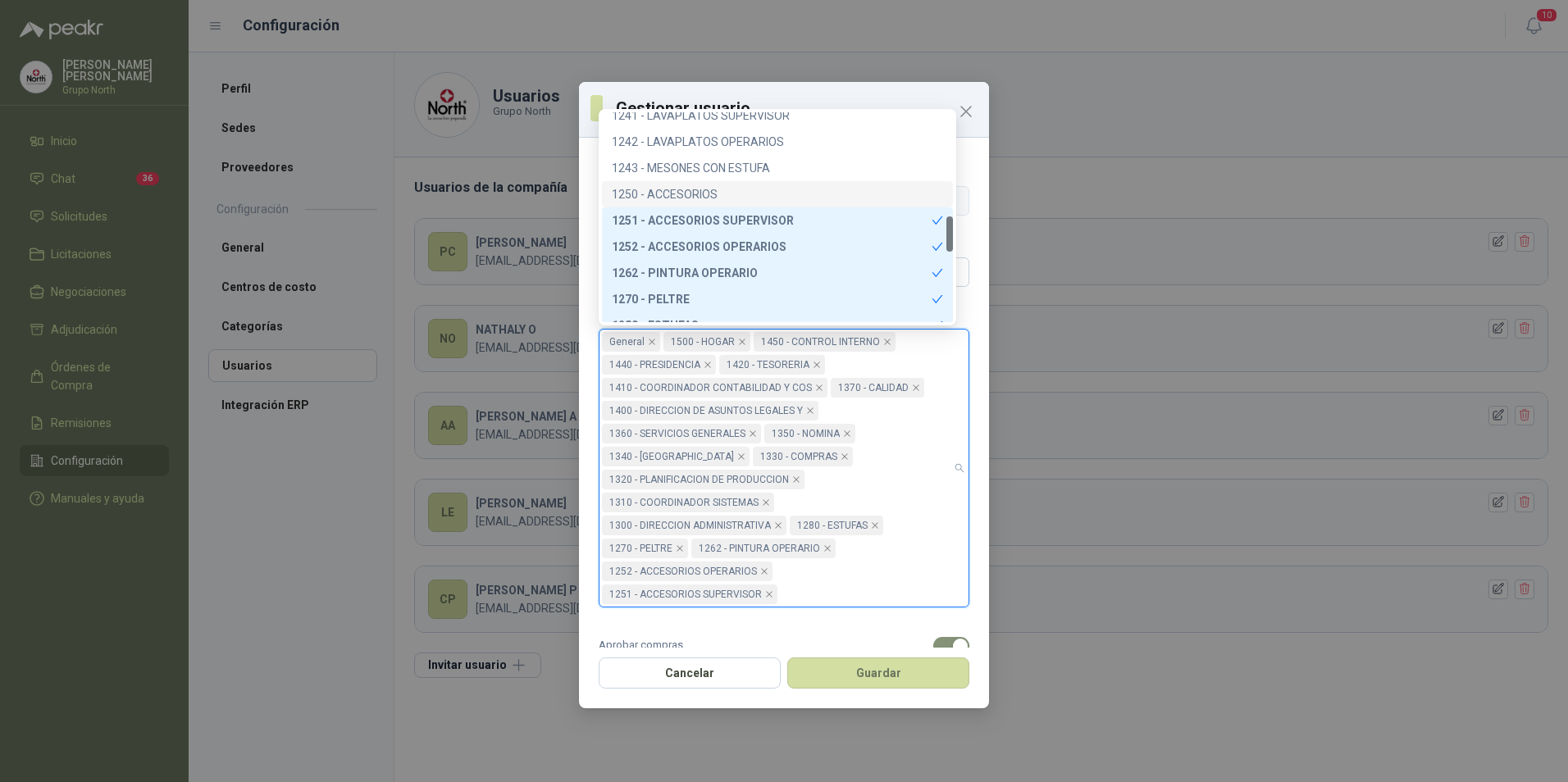
click at [723, 194] on div "1250 - ACCESORIOS" at bounding box center [777, 194] width 331 height 18
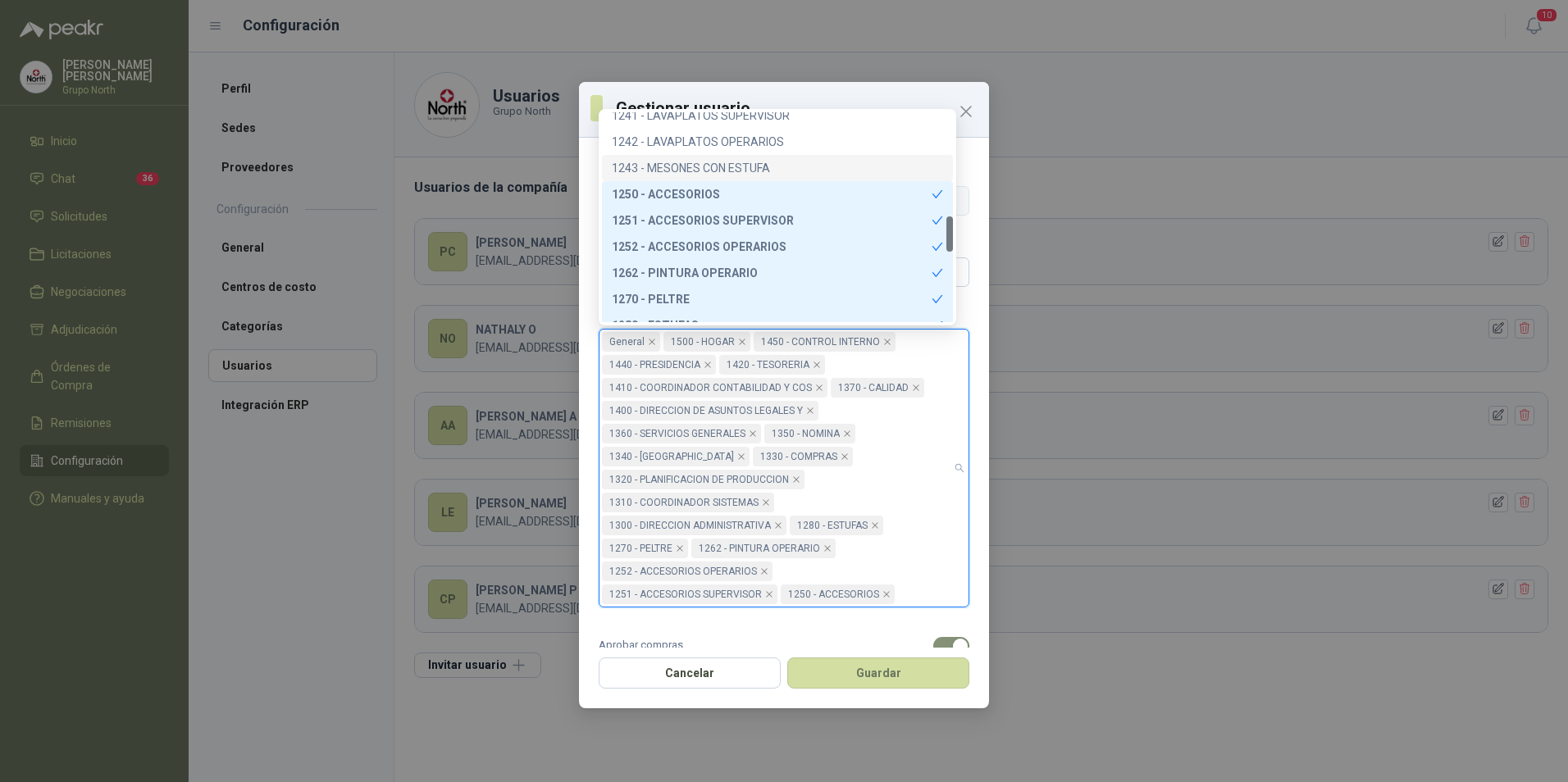
click at [729, 168] on div "1243 - MESONES CON ESTUFA" at bounding box center [777, 168] width 331 height 18
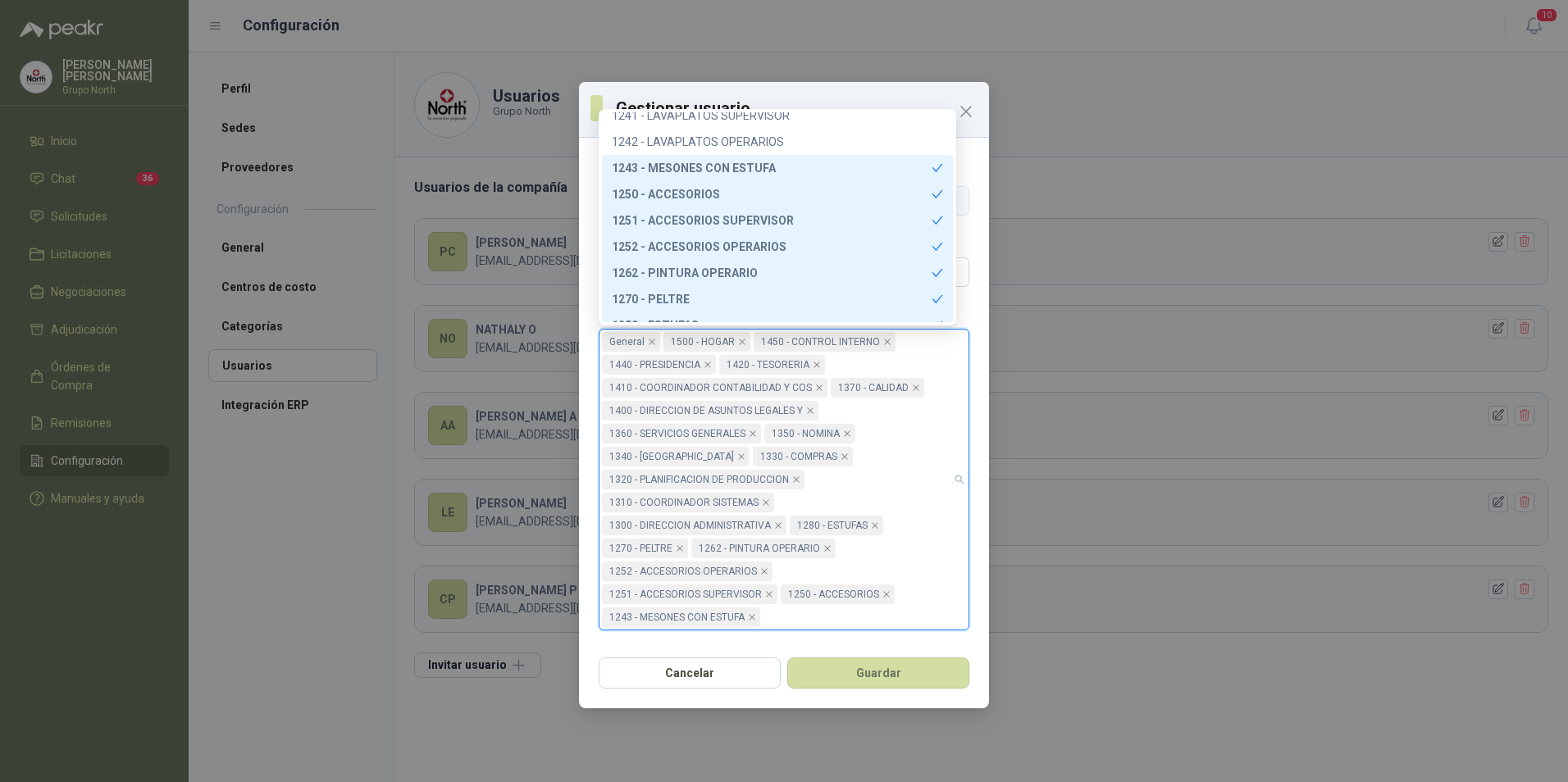
scroll to position [531, 0]
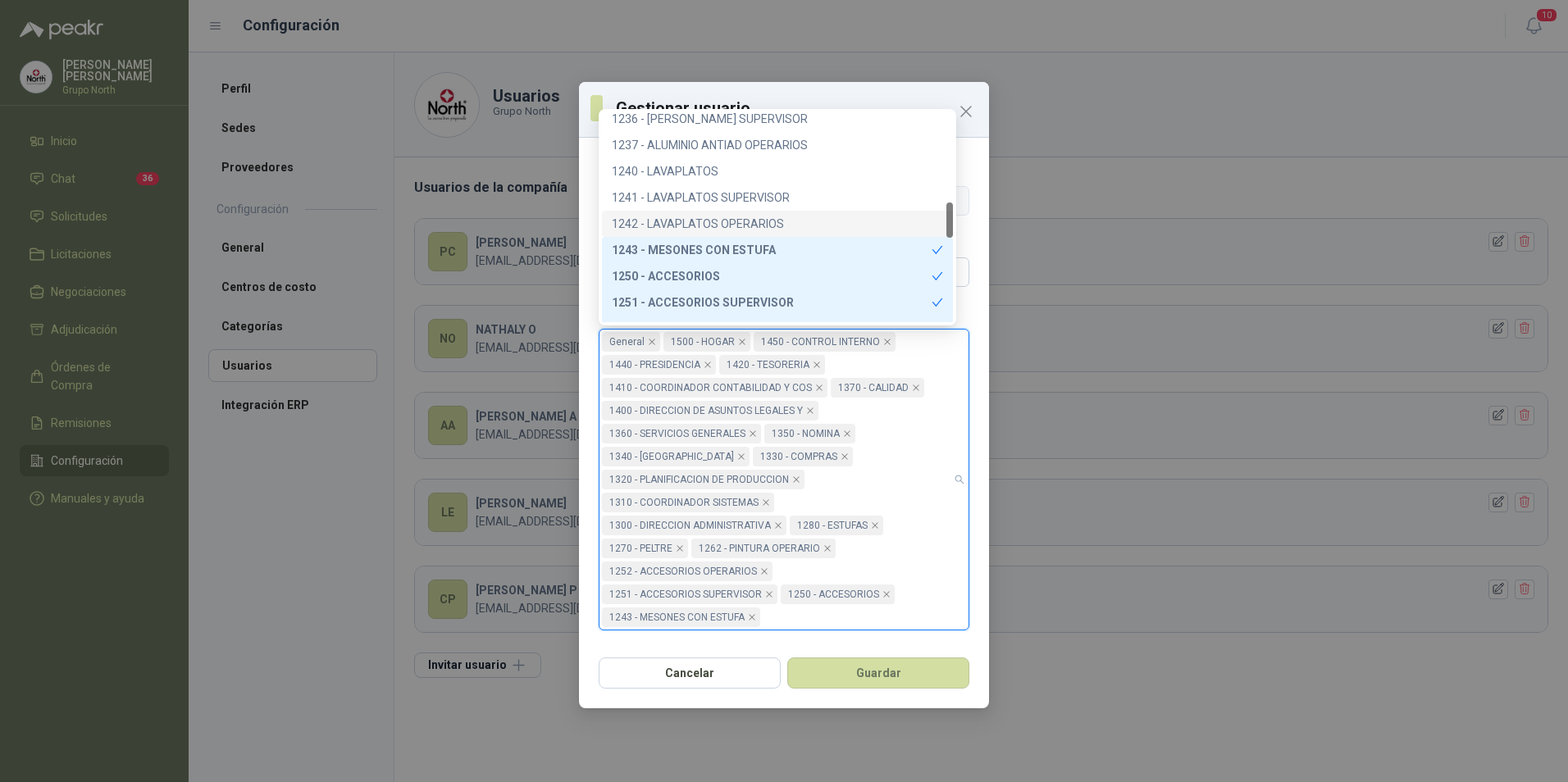
click at [765, 219] on div "1242 - LAVAPLATOS OPERARIOS" at bounding box center [777, 224] width 331 height 18
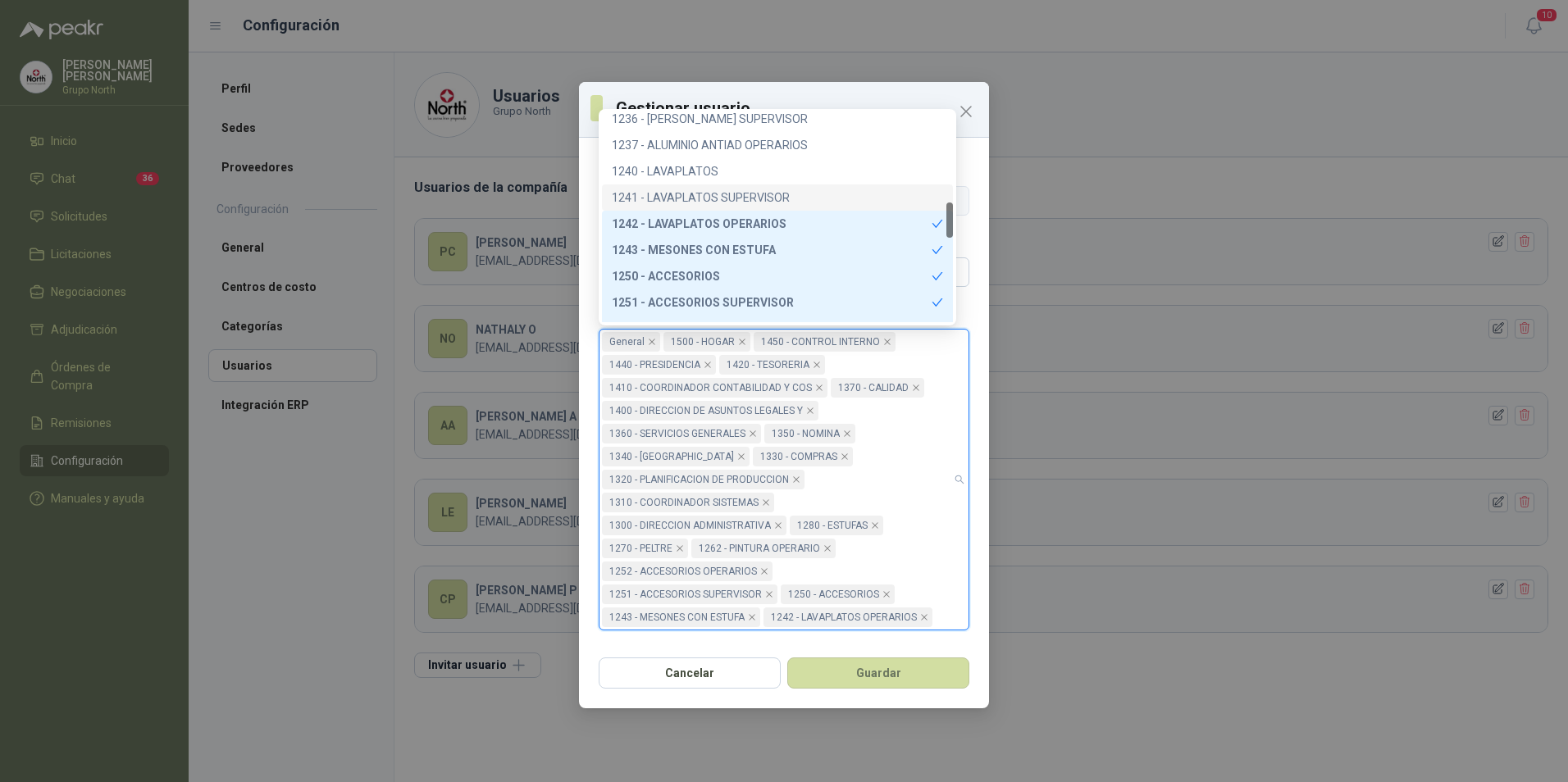
click at [755, 193] on div "1241 - LAVAPLATOS SUPERVISOR" at bounding box center [777, 197] width 331 height 18
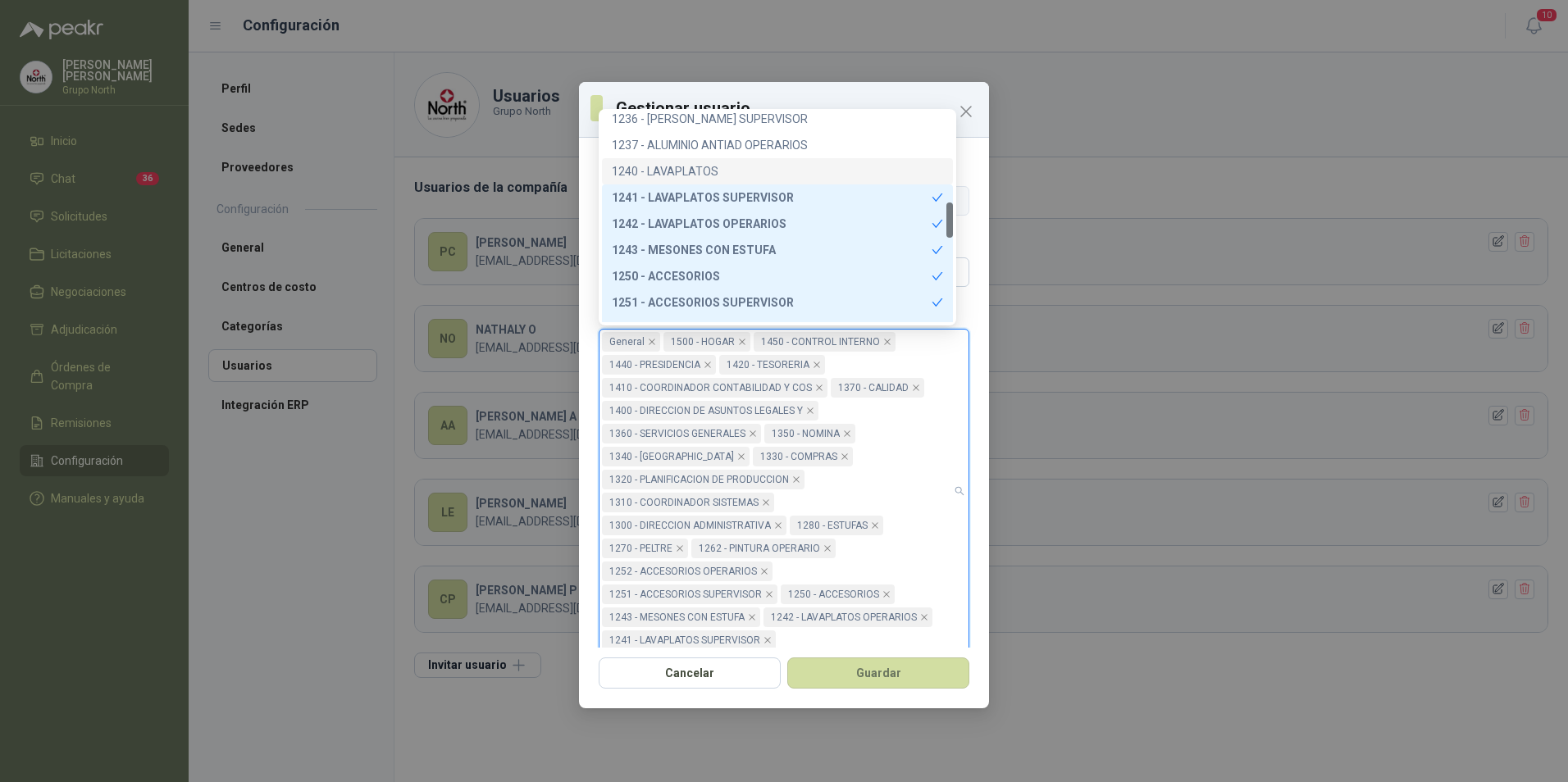
click at [685, 169] on div "1240 - LAVAPLATOS" at bounding box center [777, 171] width 331 height 18
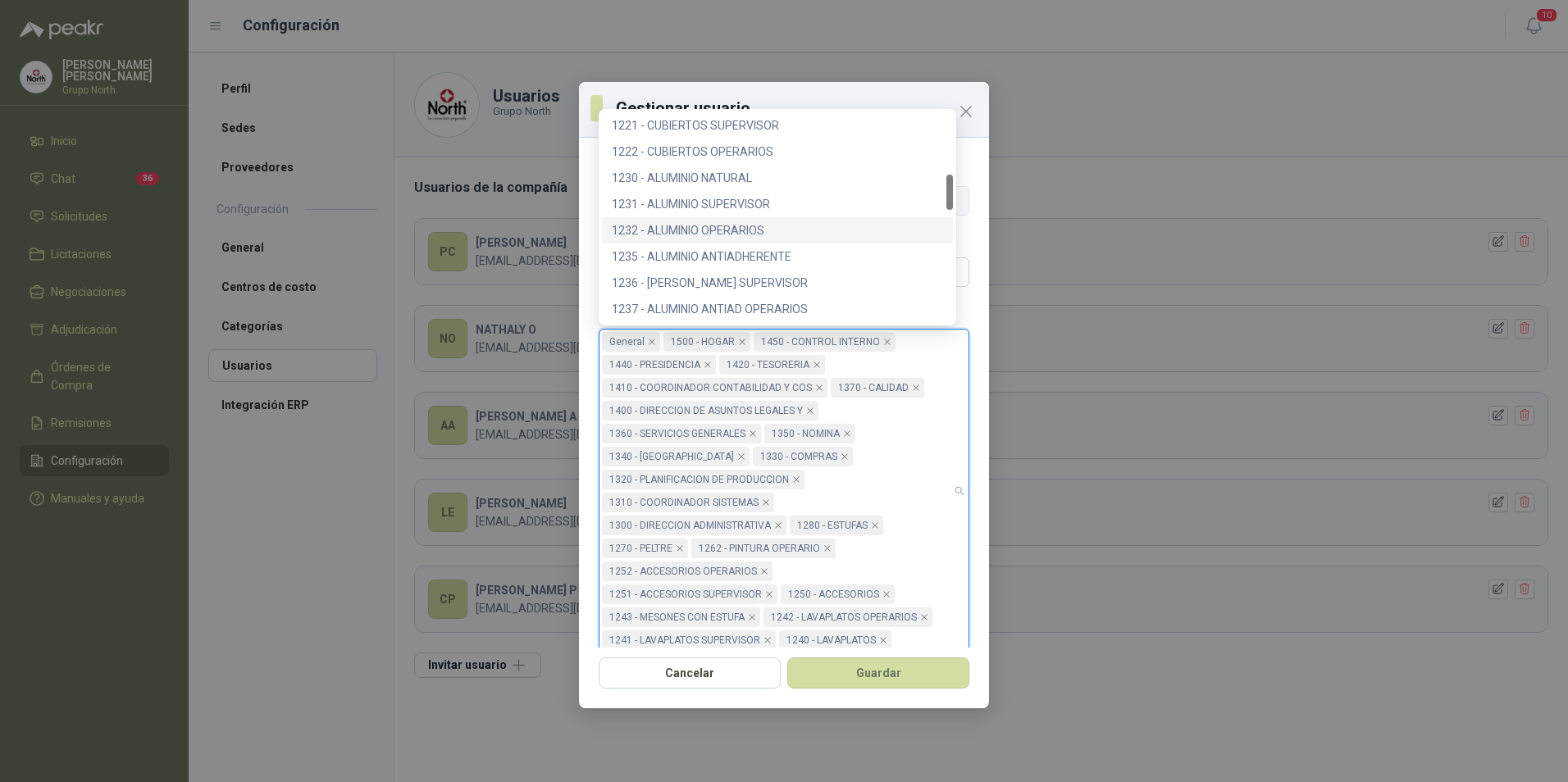
scroll to position [450, 0]
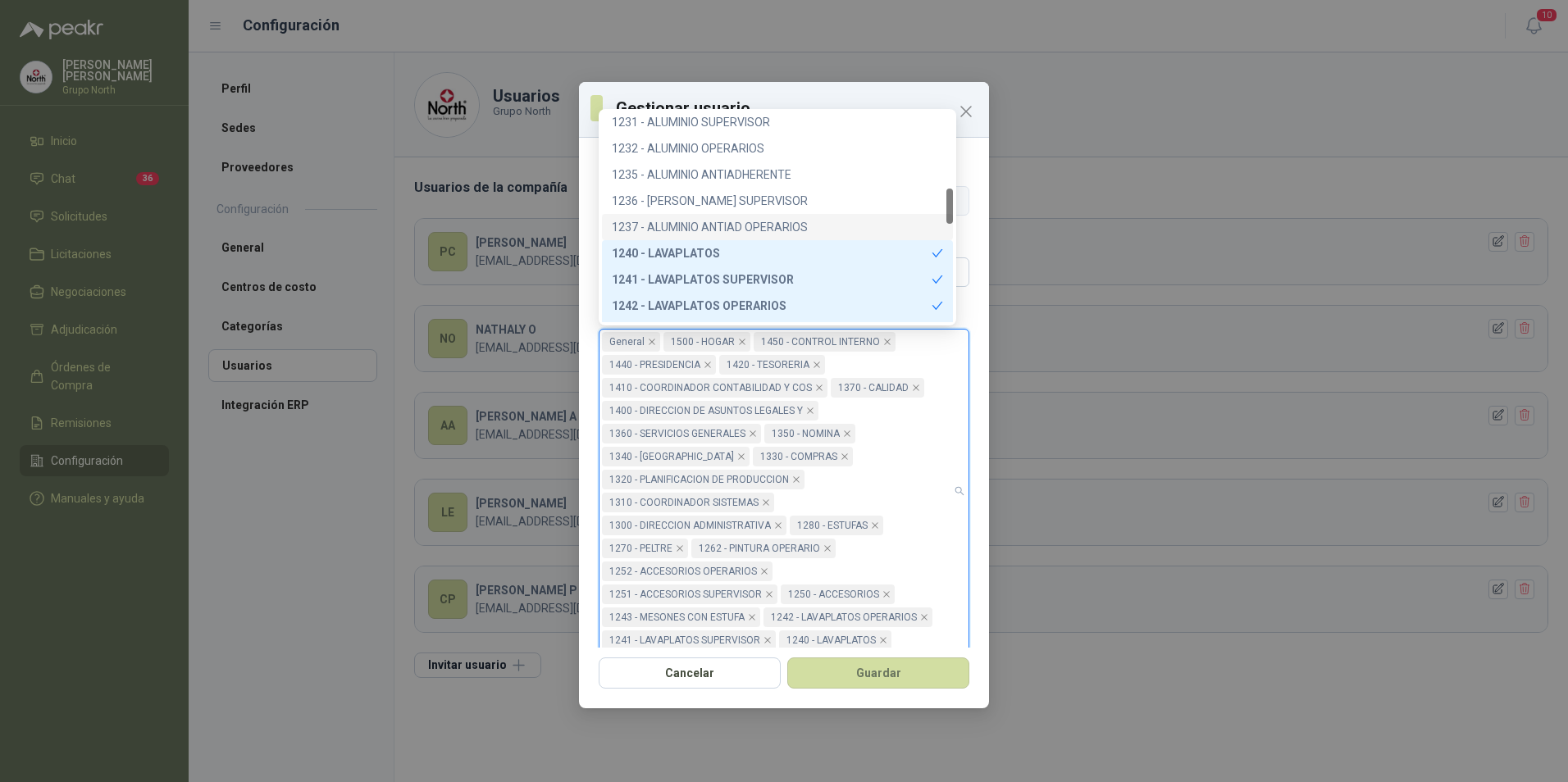
click at [768, 223] on div "1237 - ALUMINIO ANTIAD OPERARIOS" at bounding box center [777, 227] width 331 height 18
click at [765, 200] on div "1236 - [PERSON_NAME] SUPERVISOR" at bounding box center [777, 201] width 331 height 18
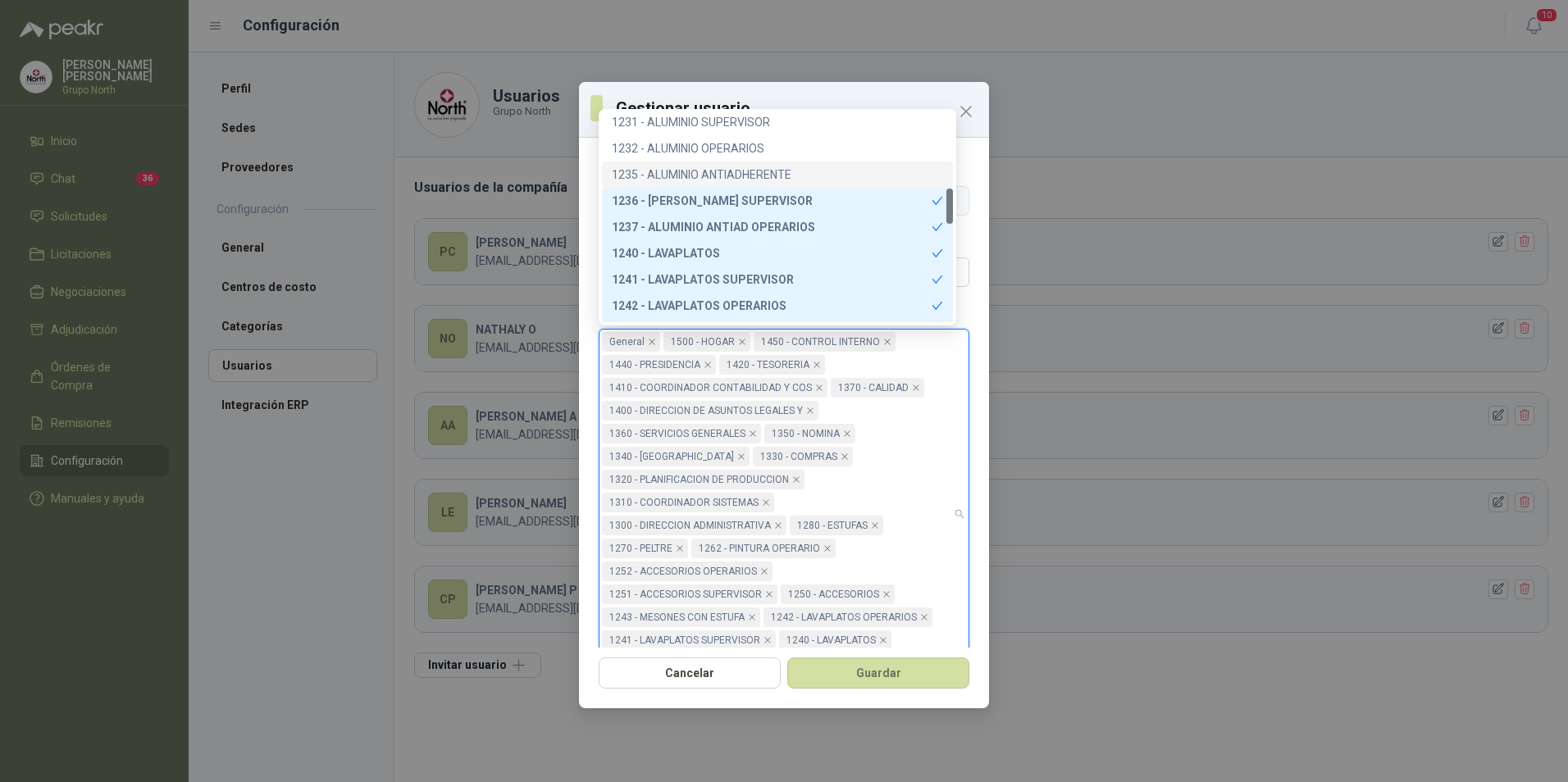
click at [752, 167] on div "1235 - ALUMINIO ANTIADHERENTE" at bounding box center [777, 174] width 331 height 18
click at [739, 143] on div "1232 - ALUMINIO OPERARIOS" at bounding box center [777, 148] width 331 height 18
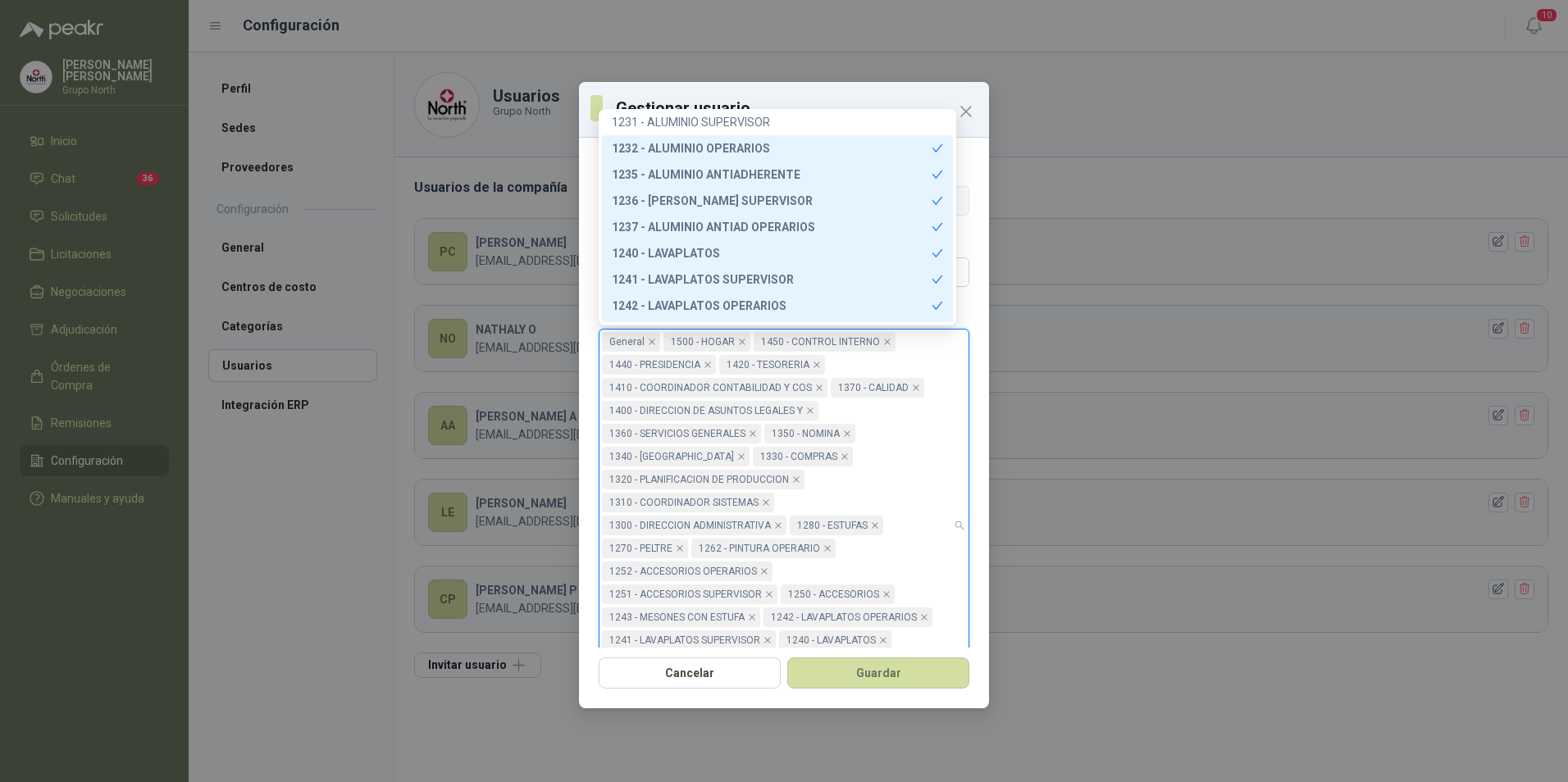
scroll to position [367, 0]
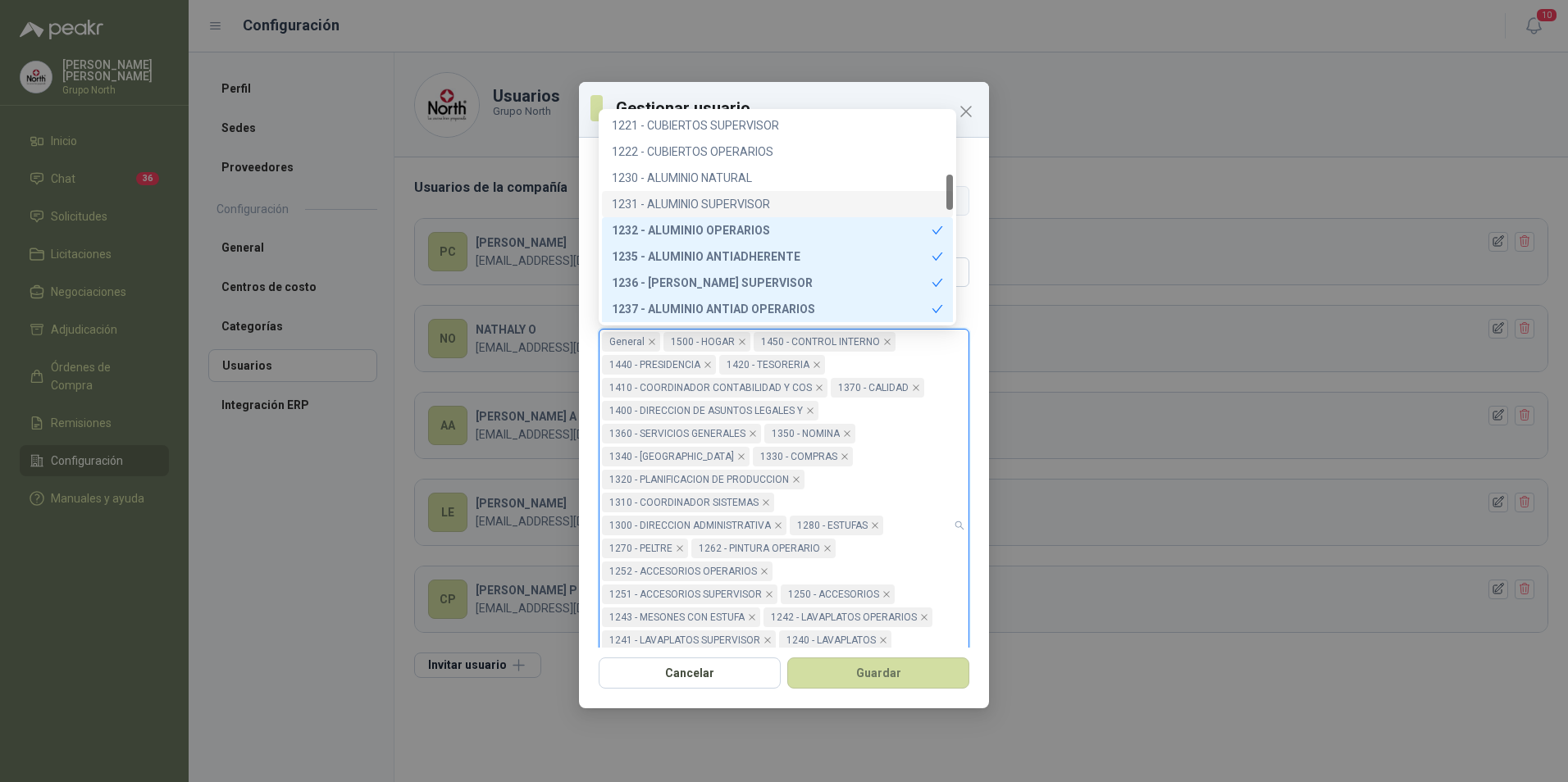
click at [769, 199] on div "1231 - ALUMINIO SUPERVISOR" at bounding box center [777, 204] width 331 height 18
click at [740, 179] on div "1230 - ALUMINIO NATURAL" at bounding box center [777, 177] width 331 height 18
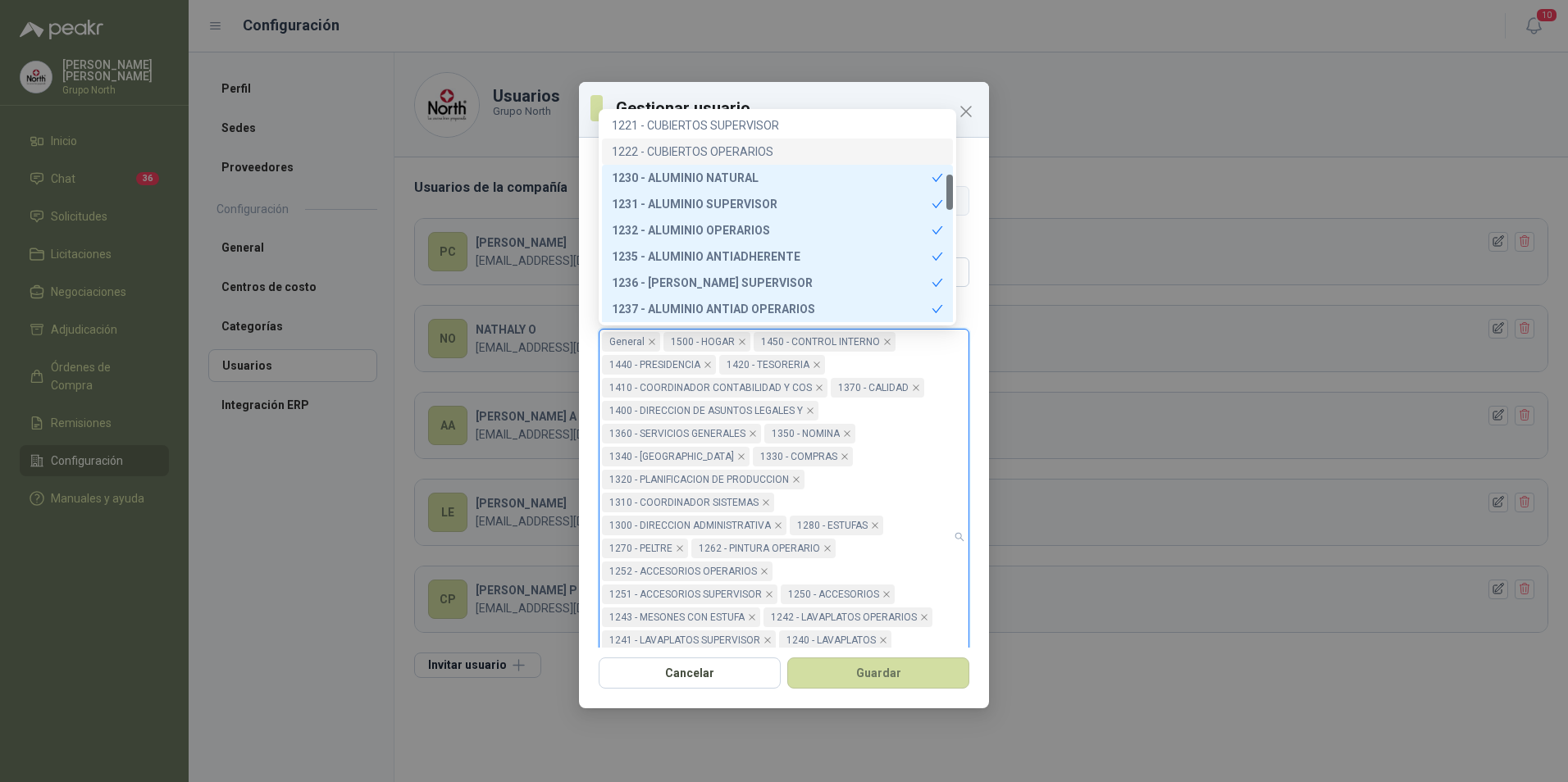
click at [744, 152] on div "1222 - CUBIERTOS OPERARIOS" at bounding box center [777, 151] width 331 height 18
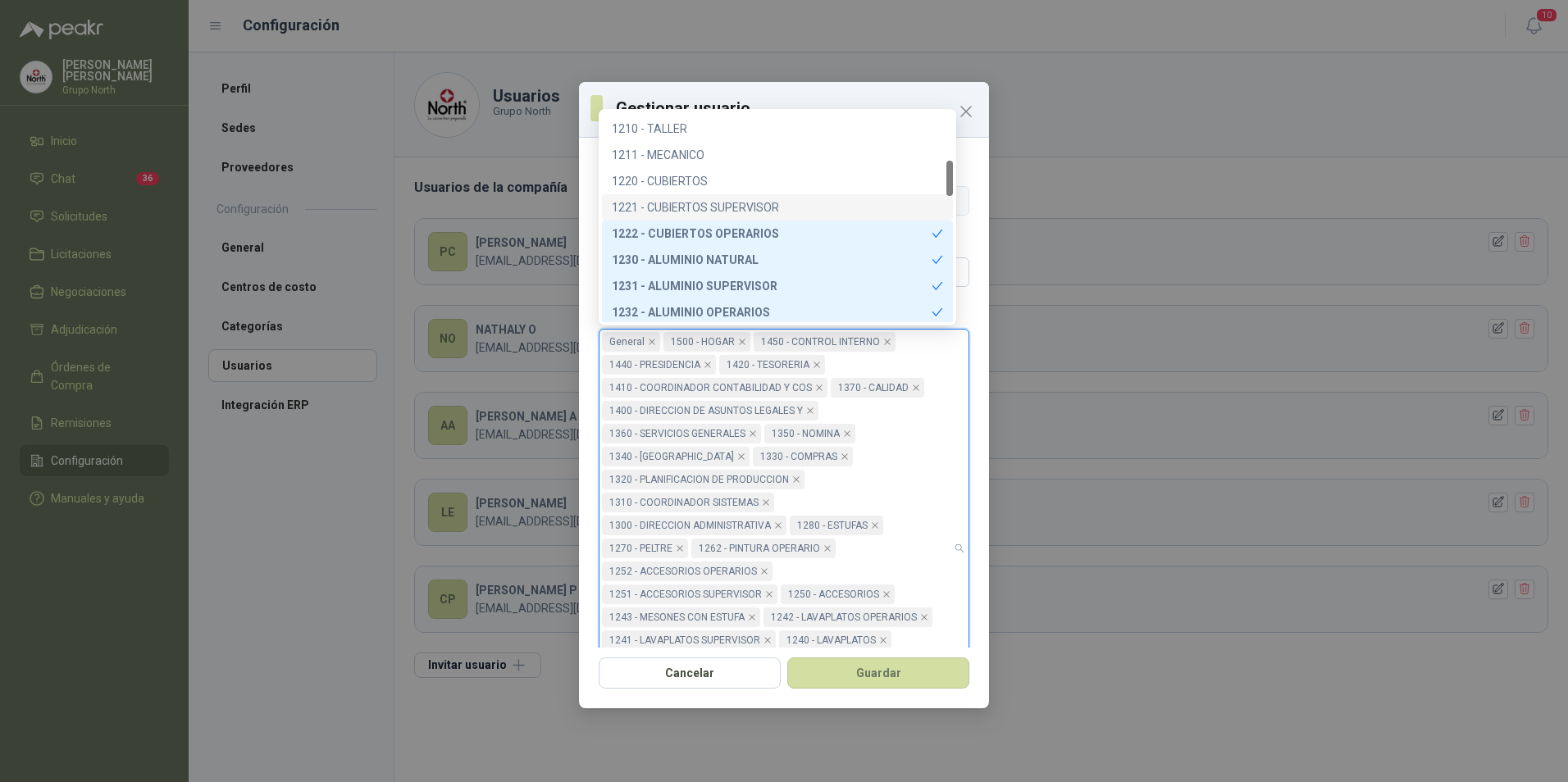
click at [703, 202] on div "1221 - CUBIERTOS SUPERVISOR" at bounding box center [777, 207] width 331 height 18
click at [694, 180] on div "1220 - CUBIERTOS" at bounding box center [777, 181] width 331 height 18
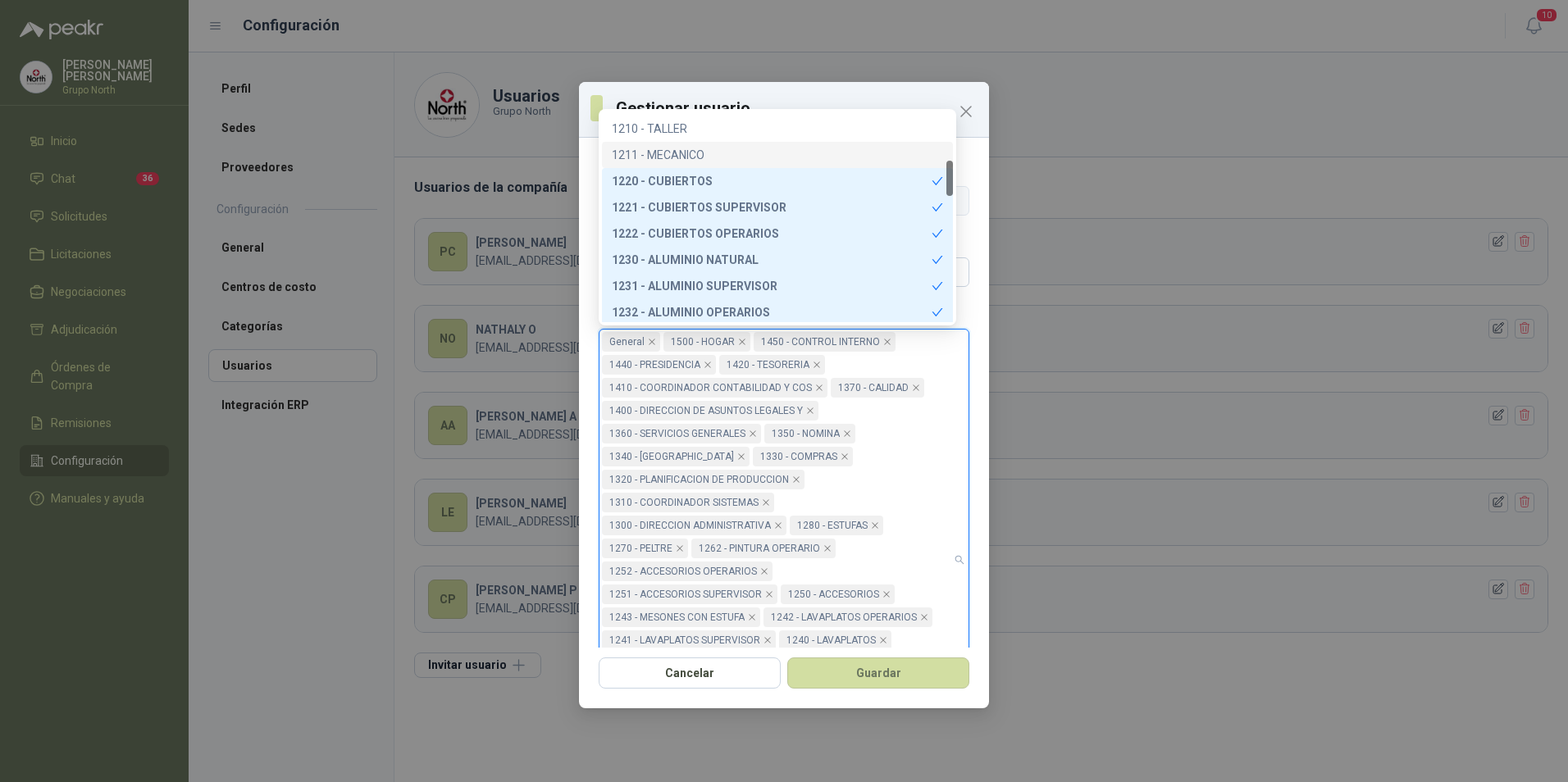
click at [692, 148] on div "1211 - MECANICO" at bounding box center [777, 155] width 331 height 18
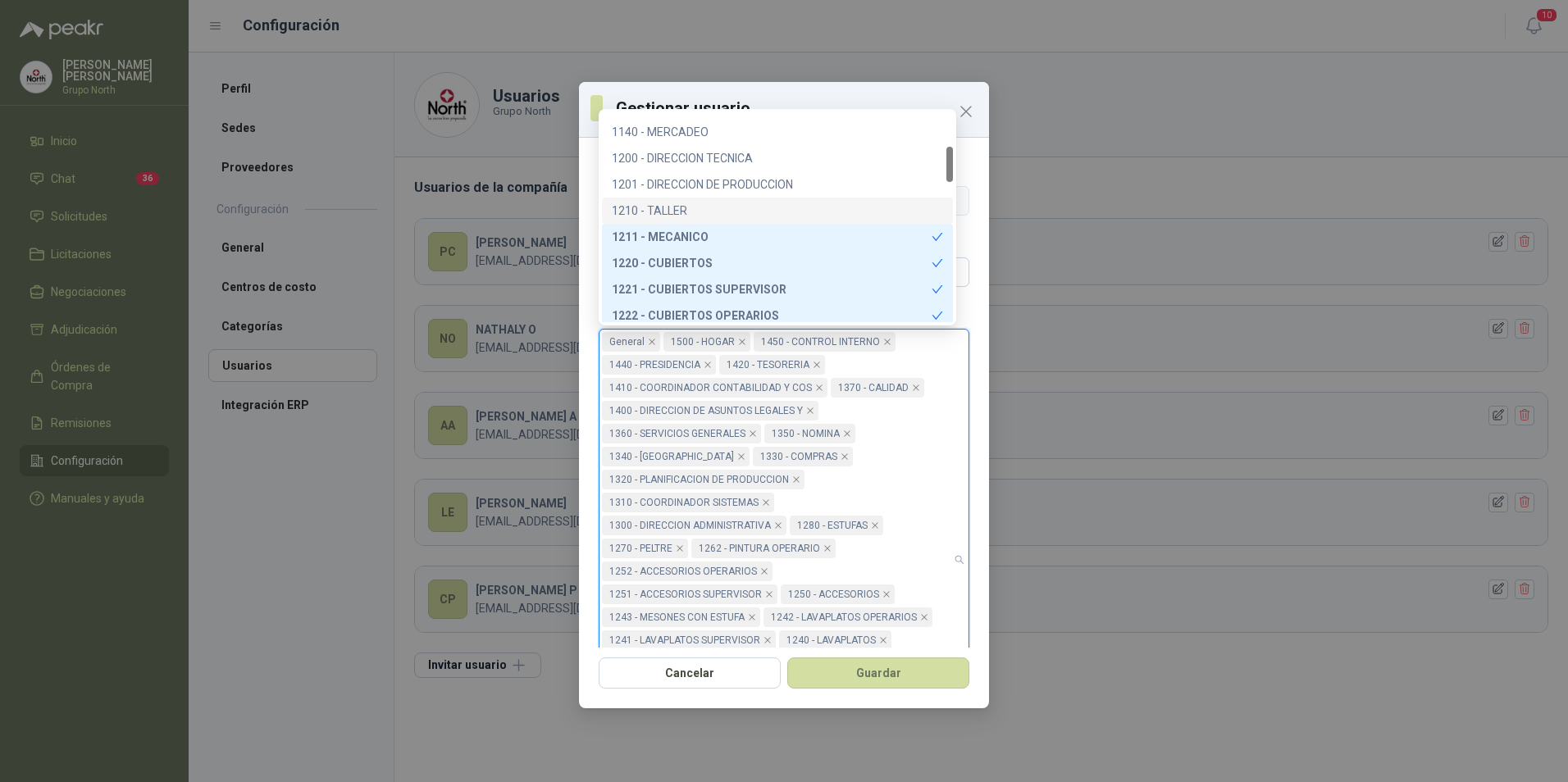
click at [667, 212] on div "1210 - TALLER" at bounding box center [777, 211] width 331 height 18
click at [698, 180] on div "1201 - DIRECCION DE PRODUCCION" at bounding box center [777, 184] width 331 height 18
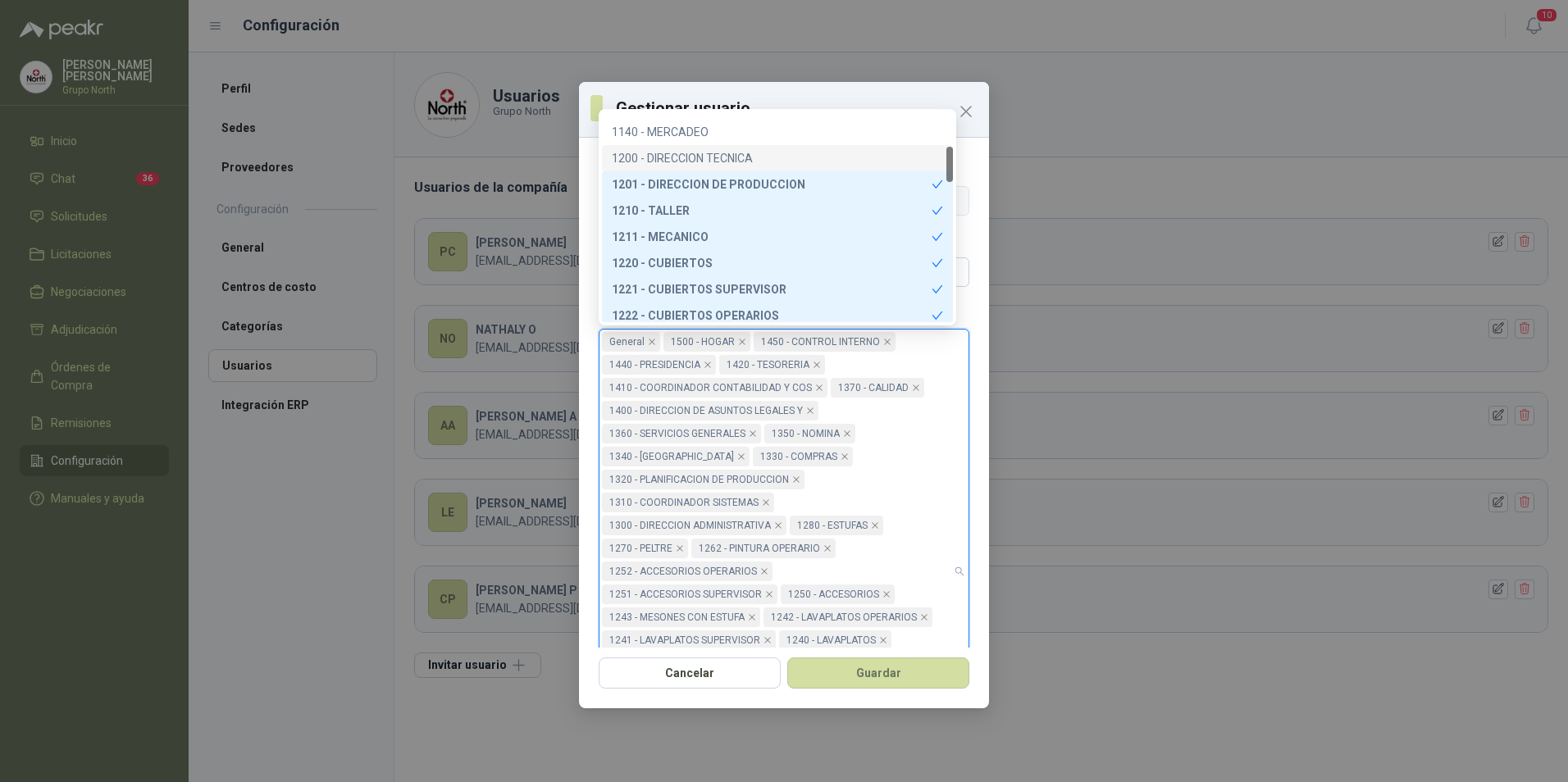
click at [695, 157] on div "1200 - DIRECCION TECNICA" at bounding box center [777, 158] width 331 height 18
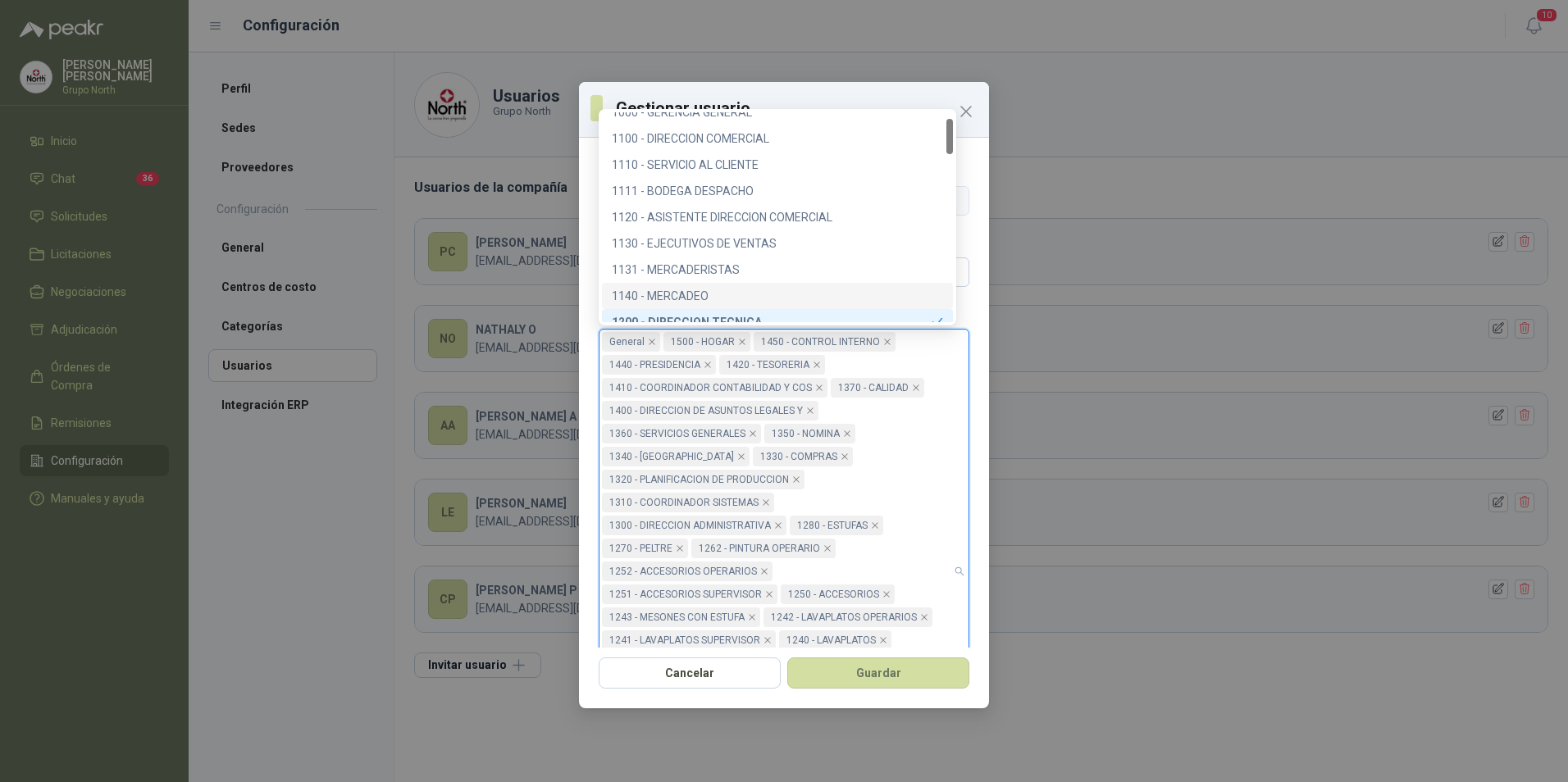
click at [702, 297] on div "1140 - MERCADEO" at bounding box center [777, 296] width 331 height 18
click at [706, 265] on div "1131 - MERCADERISTAS" at bounding box center [777, 270] width 331 height 18
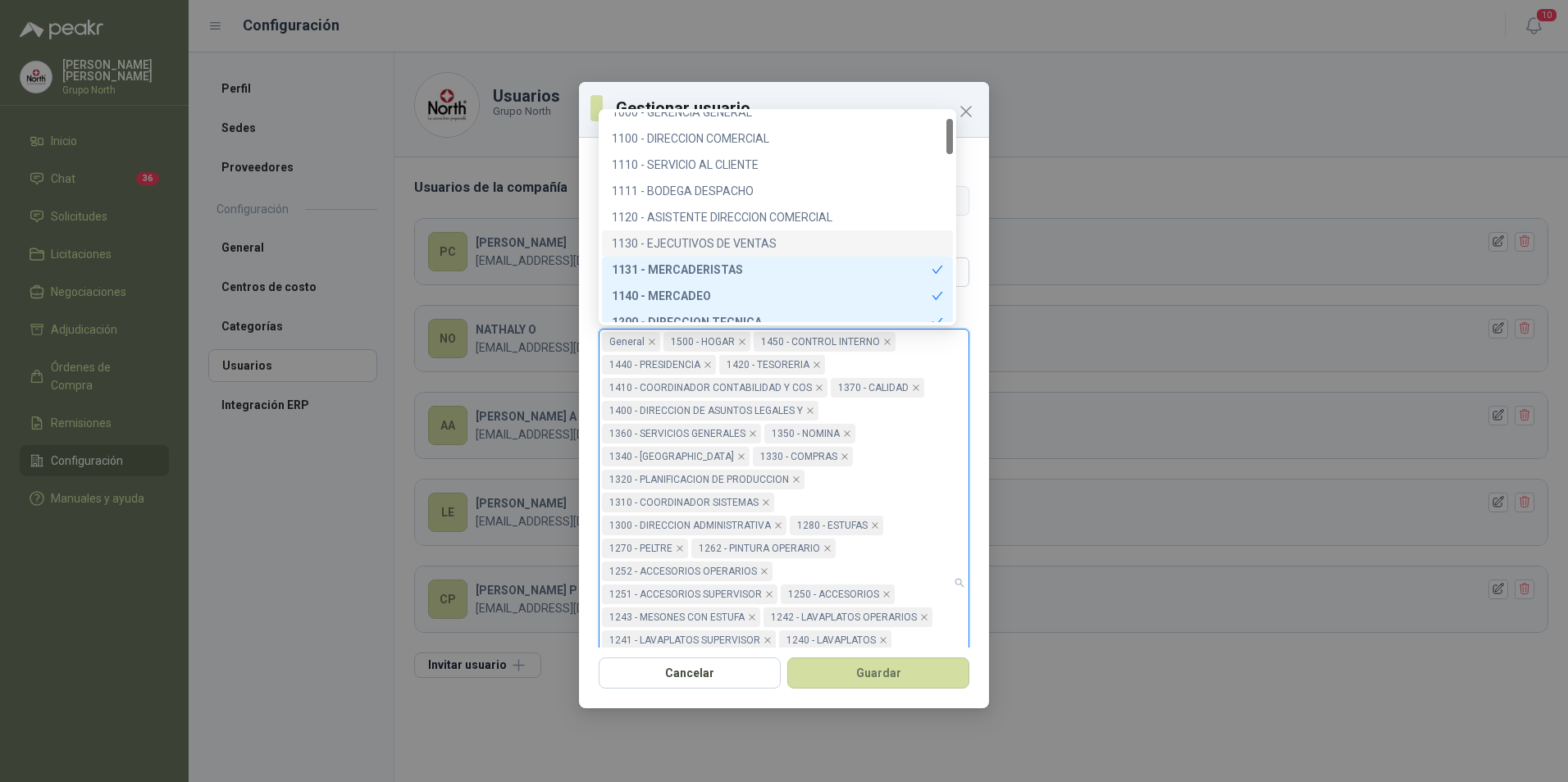
click at [717, 246] on div "1130 - EJECUTIVOS DE VENTAS" at bounding box center [777, 244] width 331 height 18
click at [724, 212] on div "1120 - ASISTENTE DIRECCION COMERCIAL" at bounding box center [777, 217] width 331 height 18
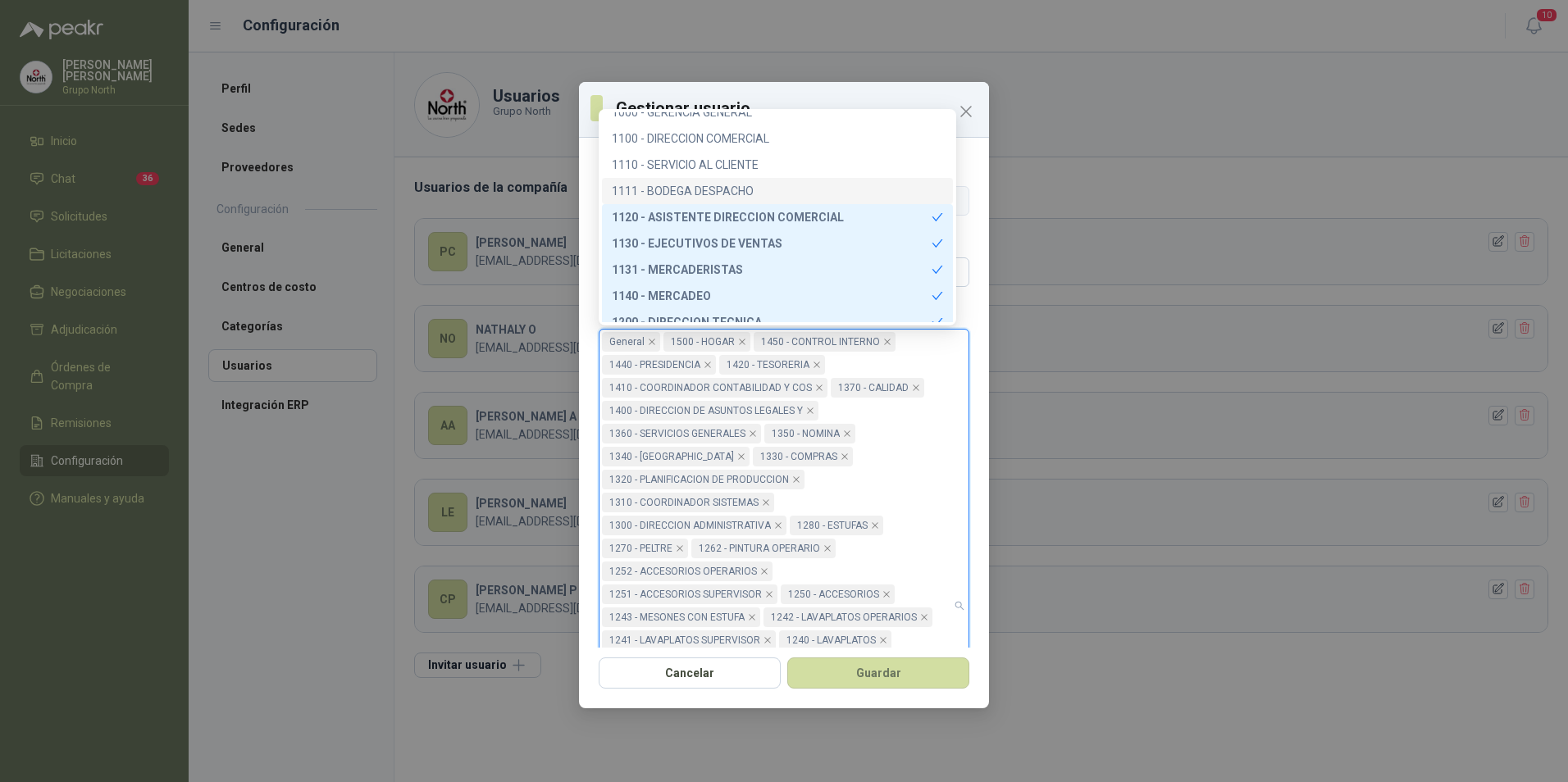
click at [722, 187] on div "1111 - BODEGA DESPACHO" at bounding box center [777, 190] width 331 height 18
click at [721, 156] on div "1110 - SERVICIO AL CLIENTE" at bounding box center [777, 164] width 331 height 18
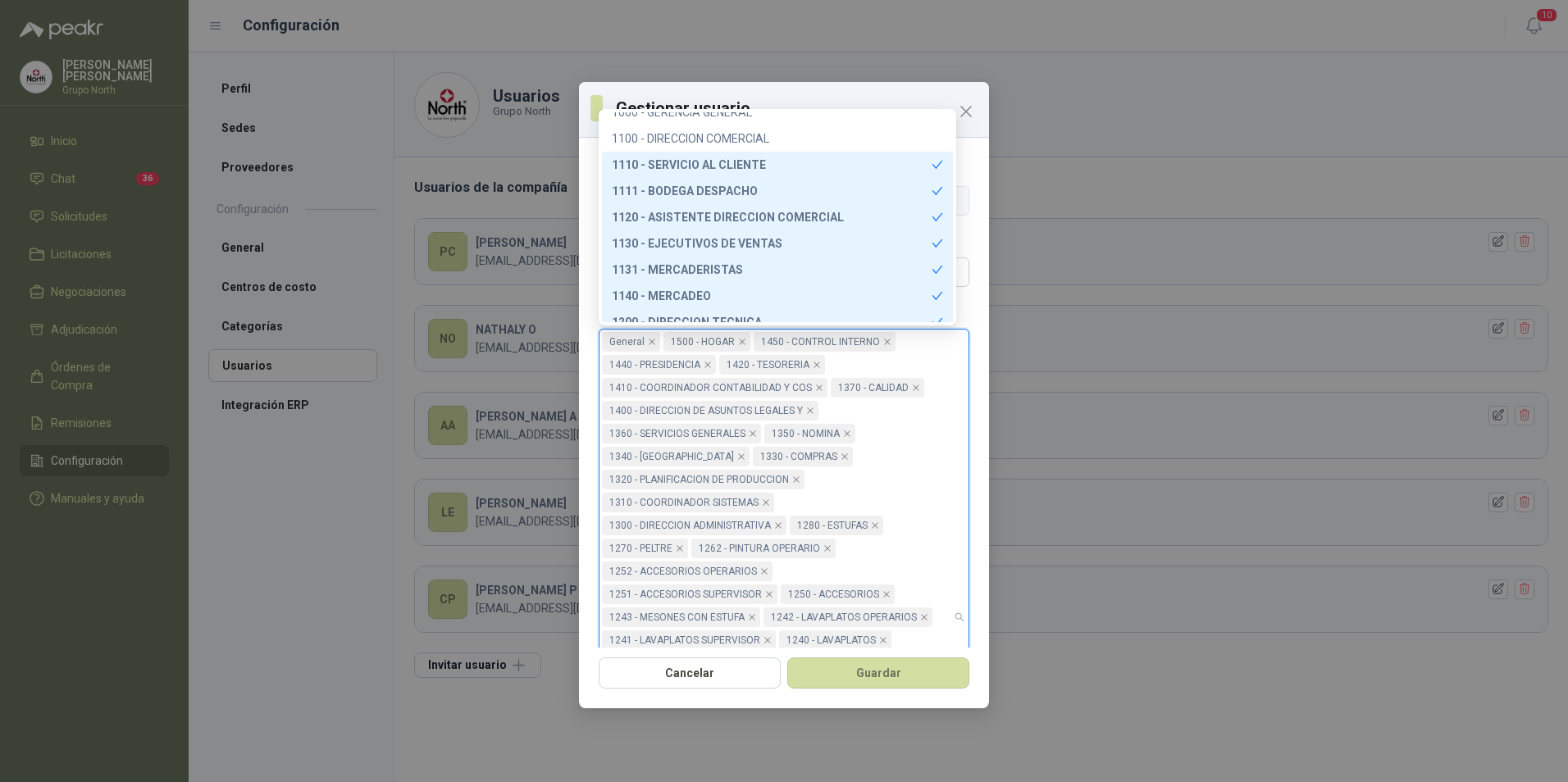
scroll to position [0, 0]
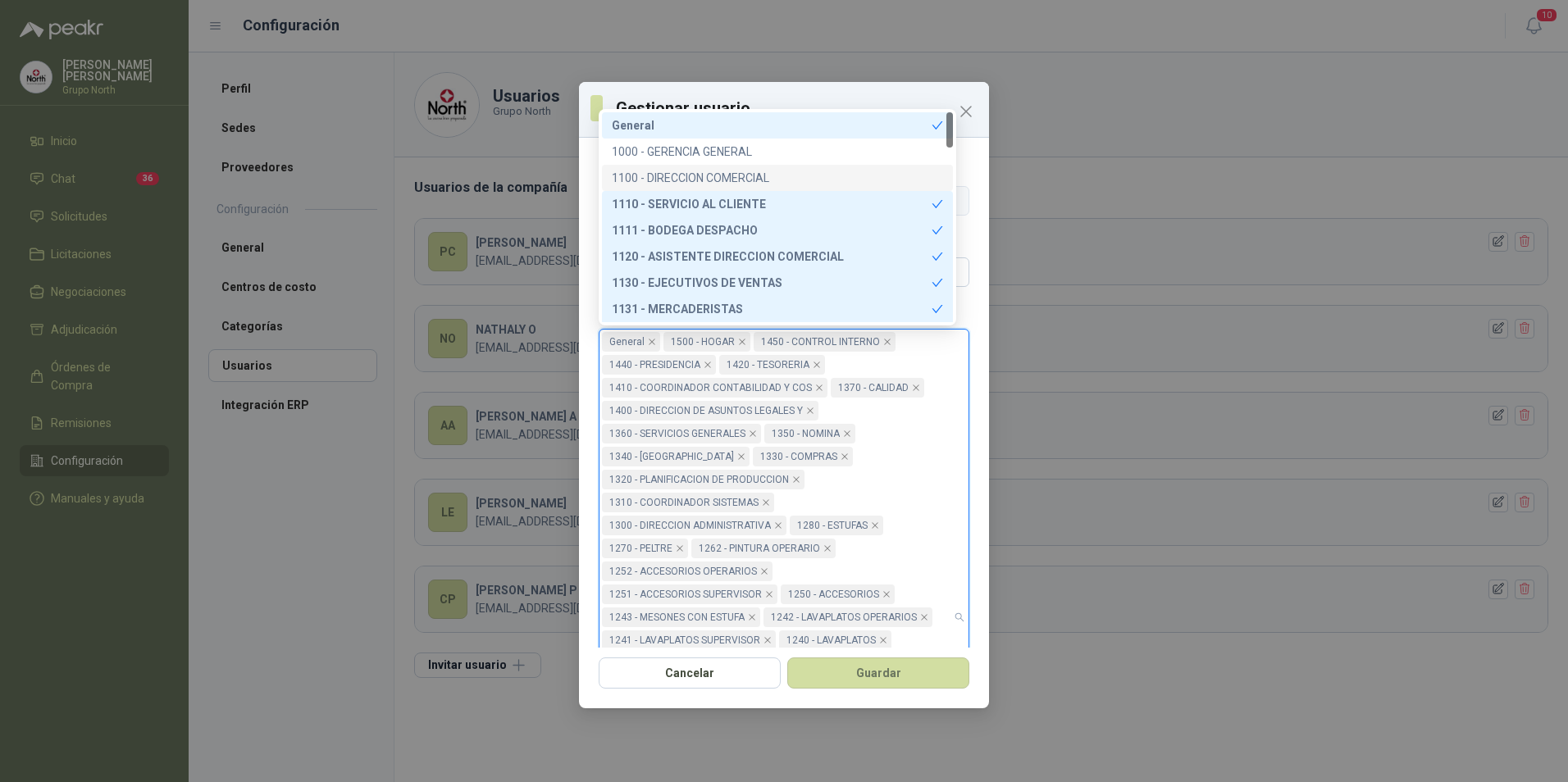
click at [737, 177] on div "1100 - DIRECCION COMERCIAL" at bounding box center [777, 177] width 331 height 18
click at [721, 153] on div "1000 - GERENCIA GENERAL" at bounding box center [777, 151] width 331 height 18
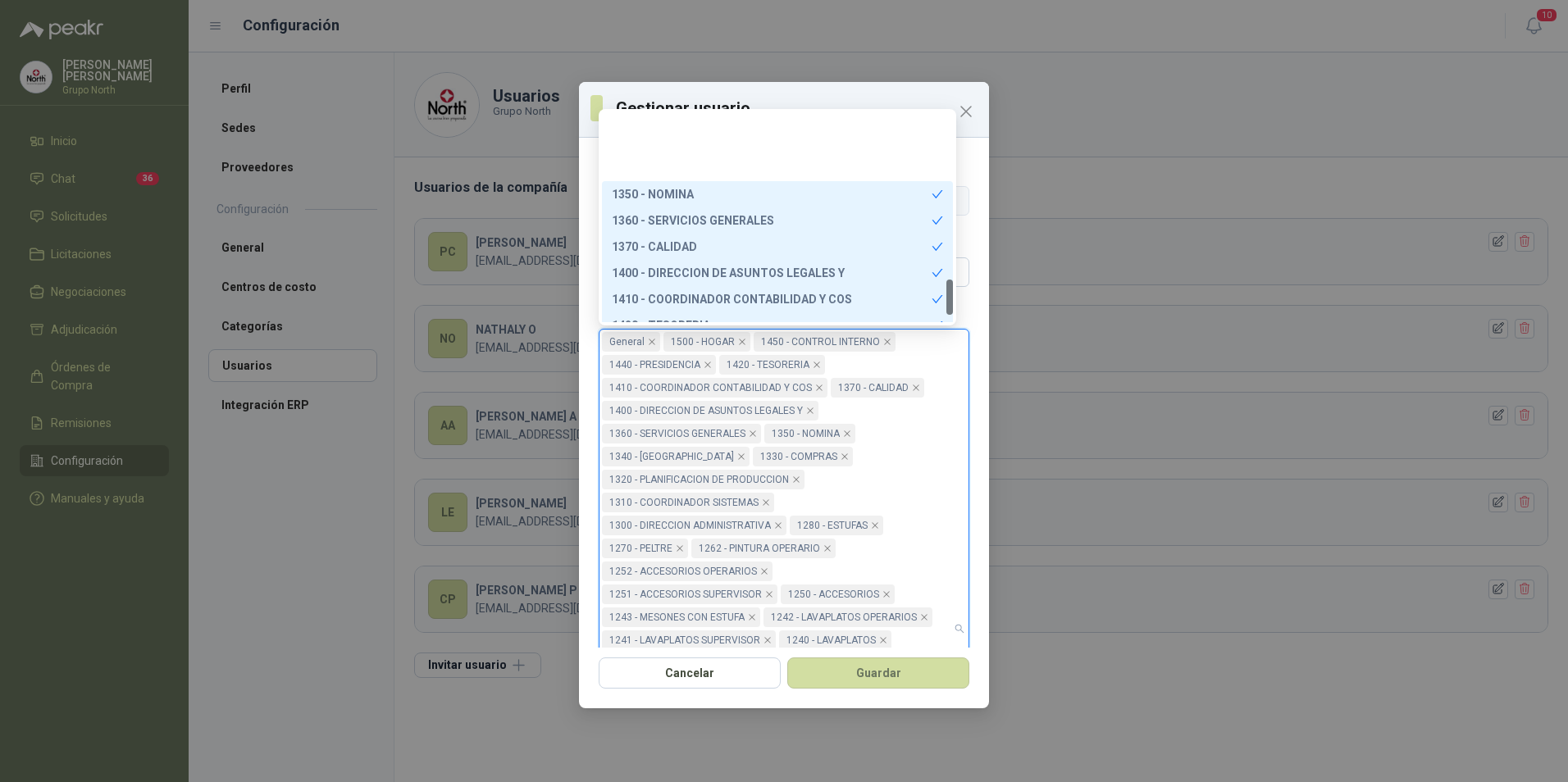
scroll to position [1024, 0]
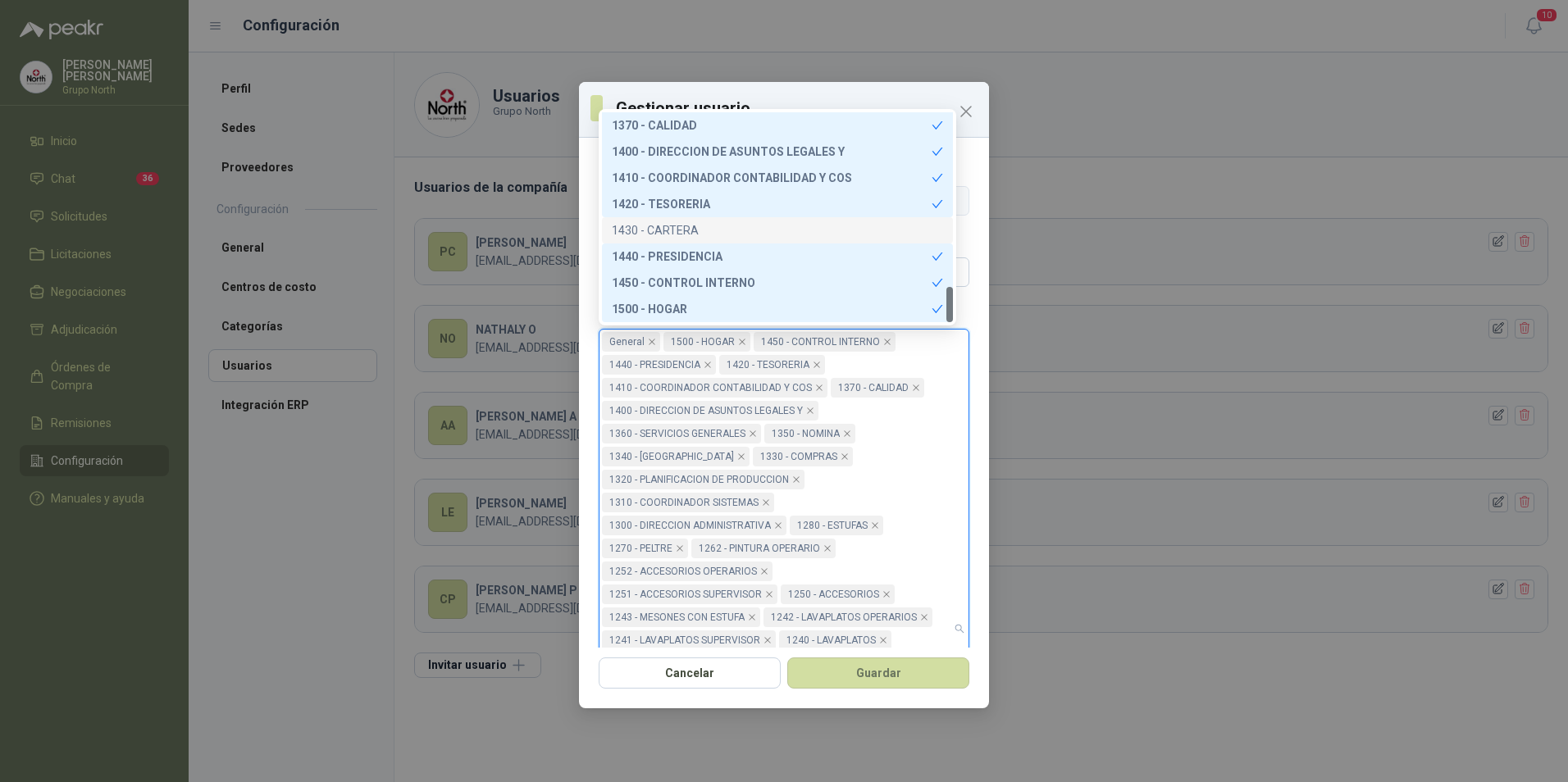
click at [693, 234] on div "1430 - CARTERA" at bounding box center [777, 231] width 331 height 18
click at [865, 673] on button "Guardar" at bounding box center [877, 673] width 182 height 31
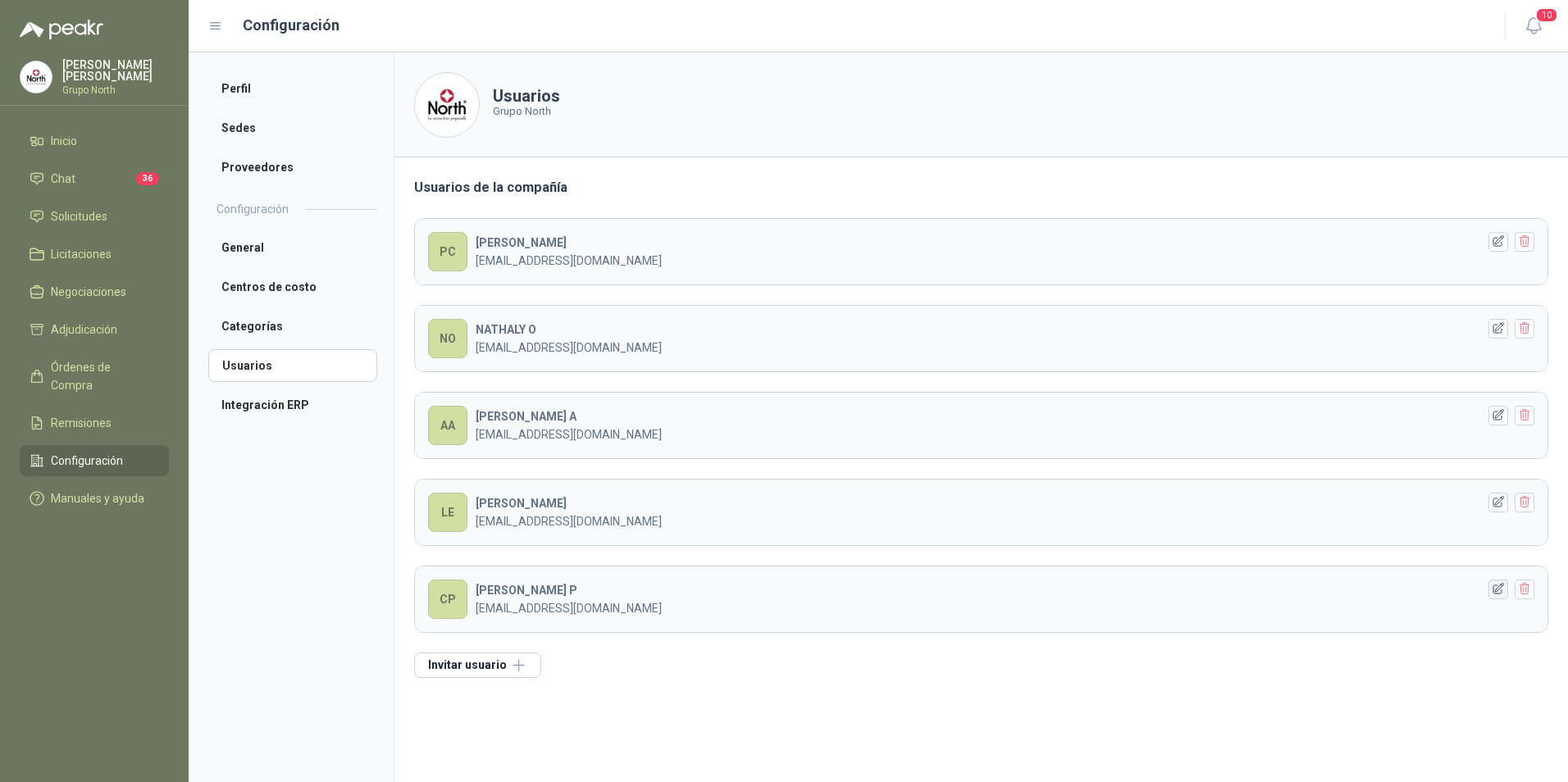
click at [1496, 589] on icon "button" at bounding box center [1498, 589] width 14 height 14
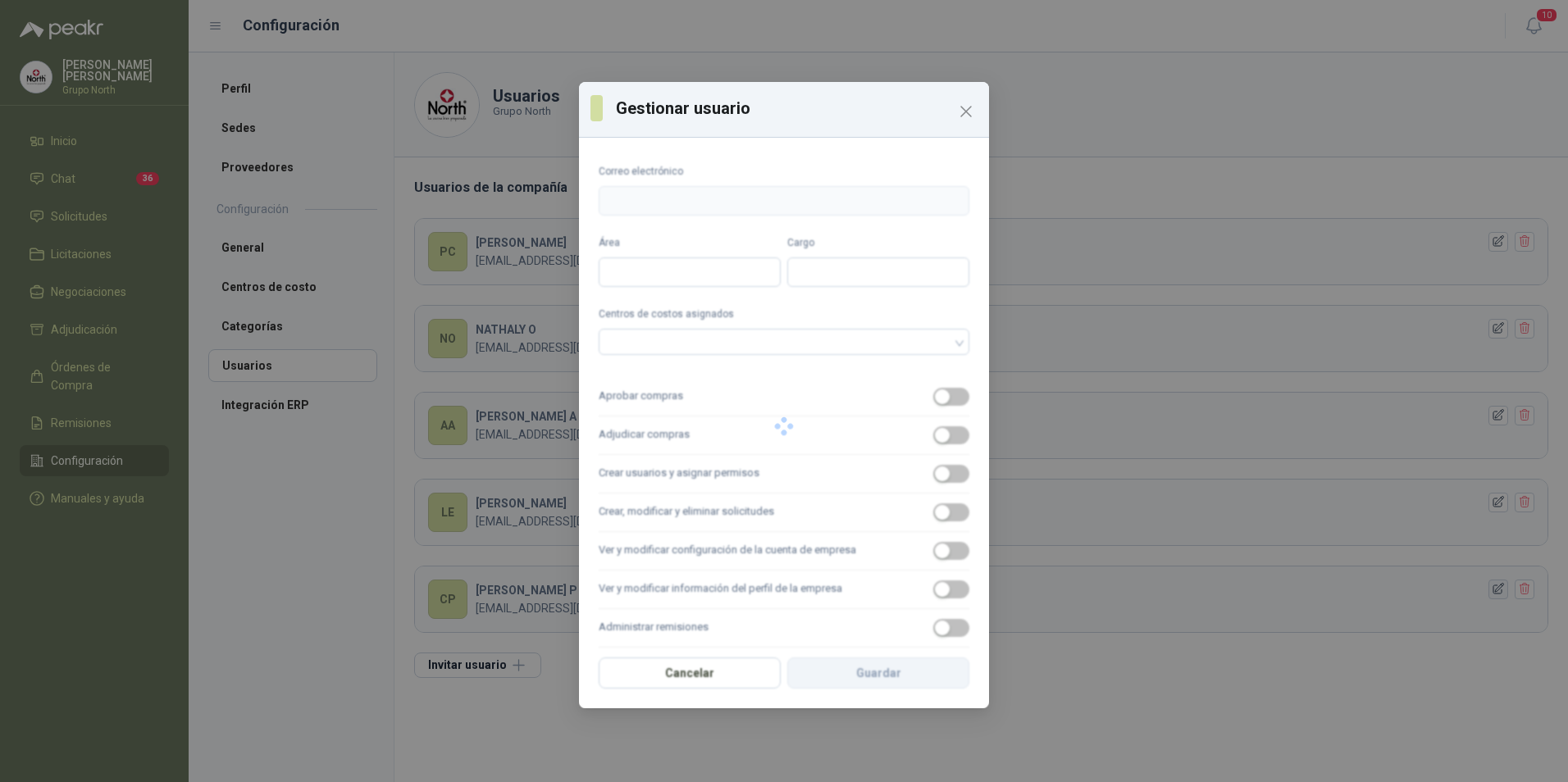
type input "**********"
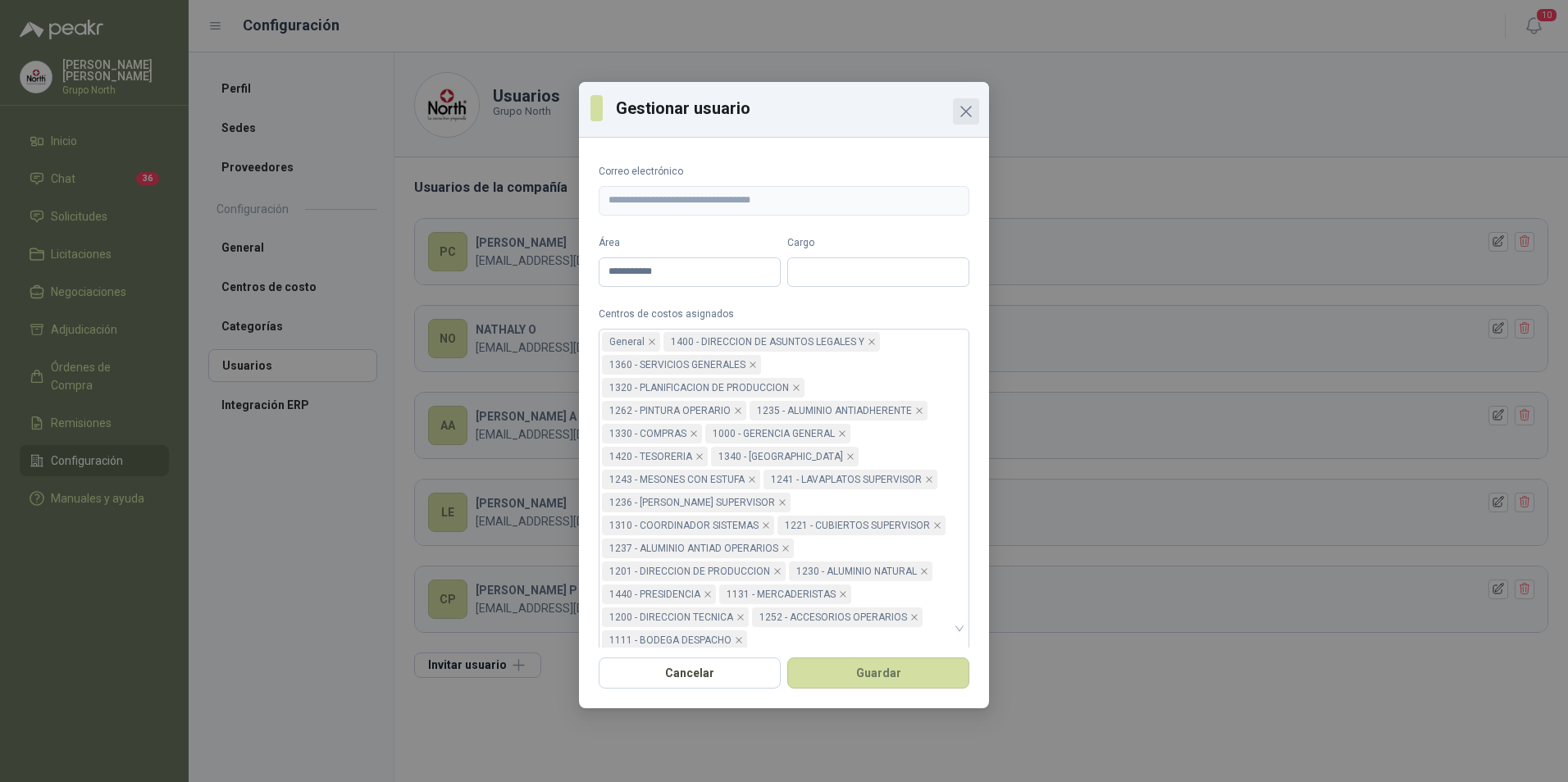
click at [967, 102] on icon "Close" at bounding box center [965, 111] width 20 height 20
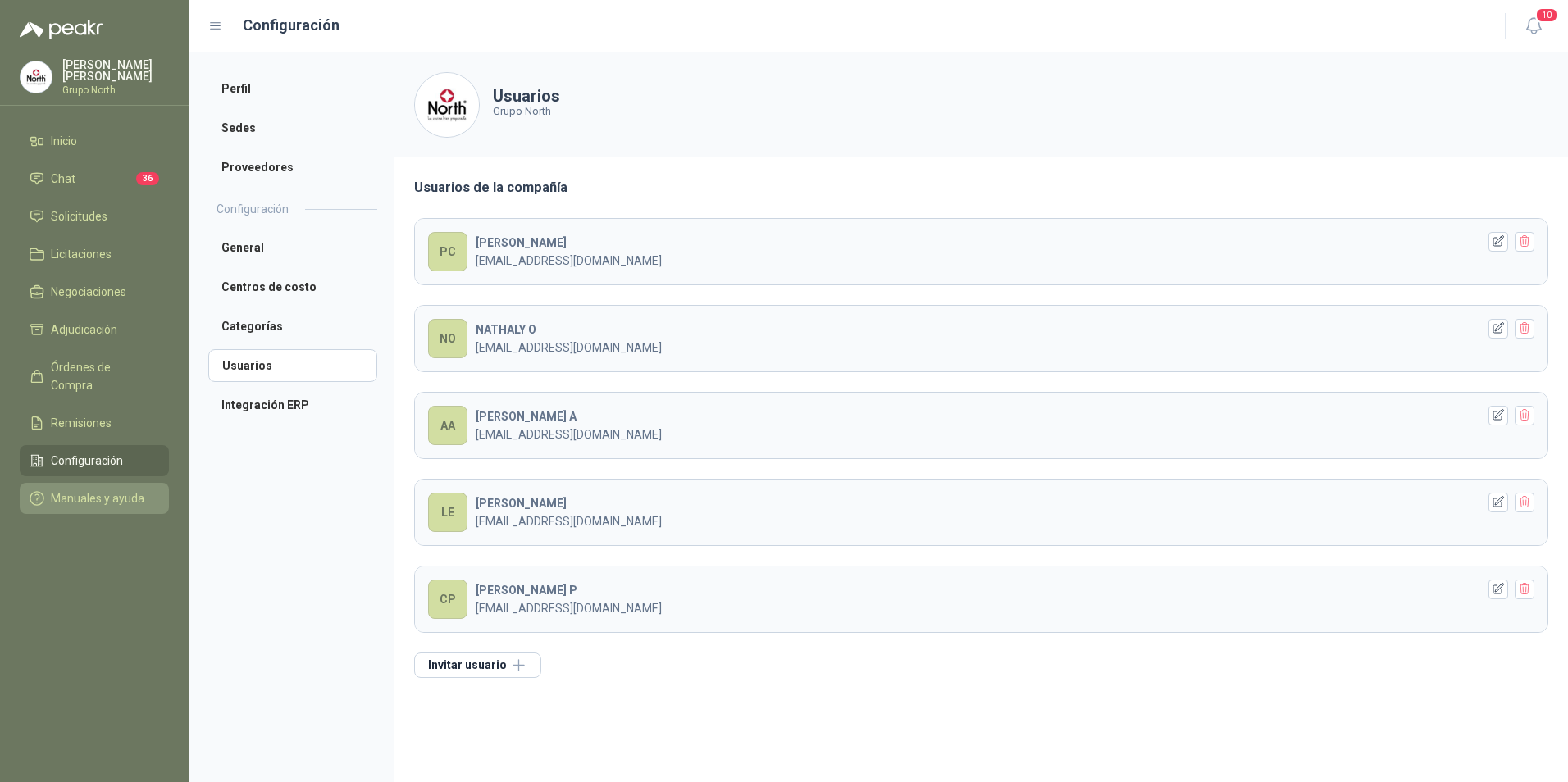
click at [86, 490] on span "Manuales y ayuda" at bounding box center [97, 498] width 93 height 18
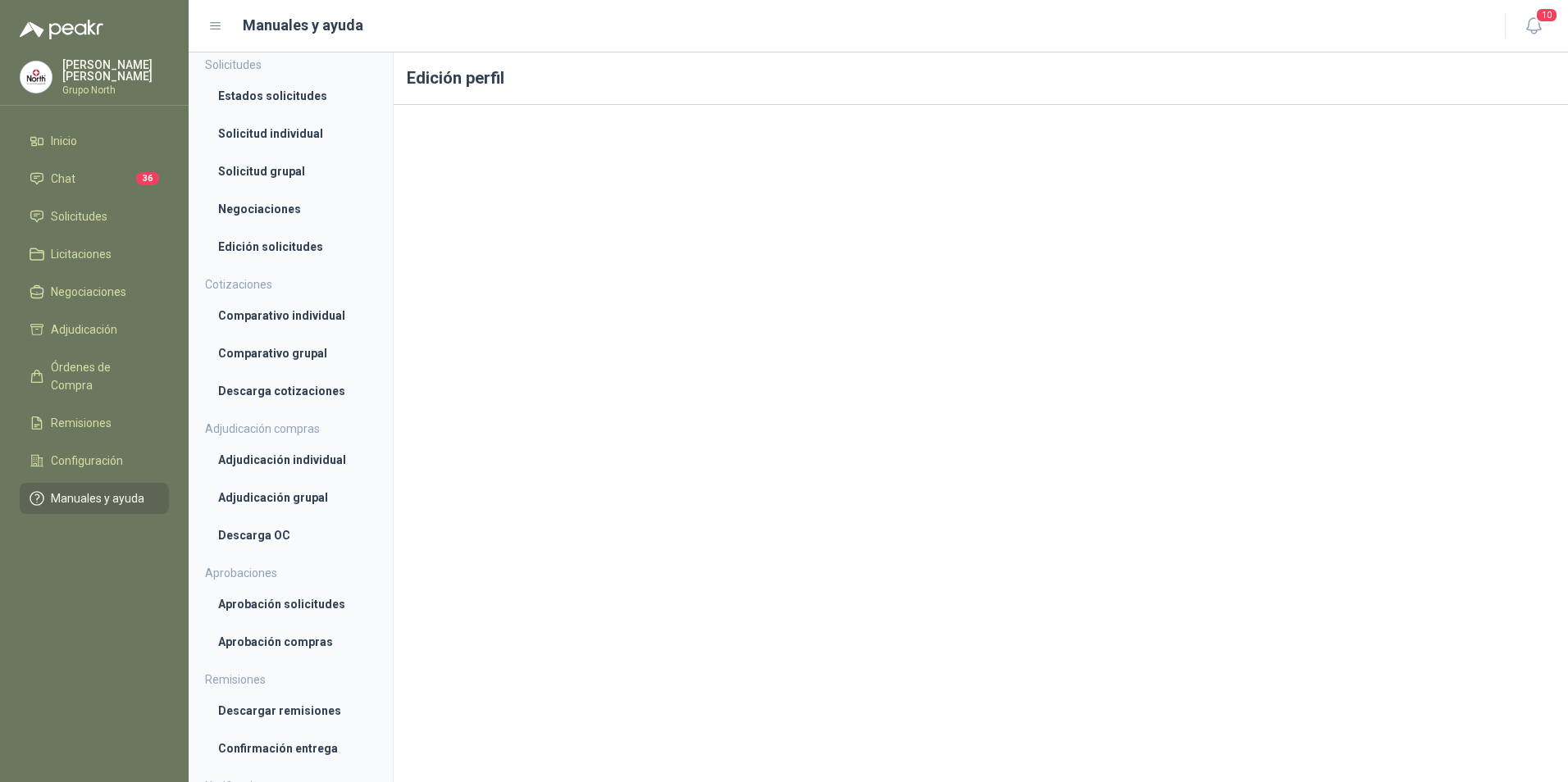
scroll to position [395, 0]
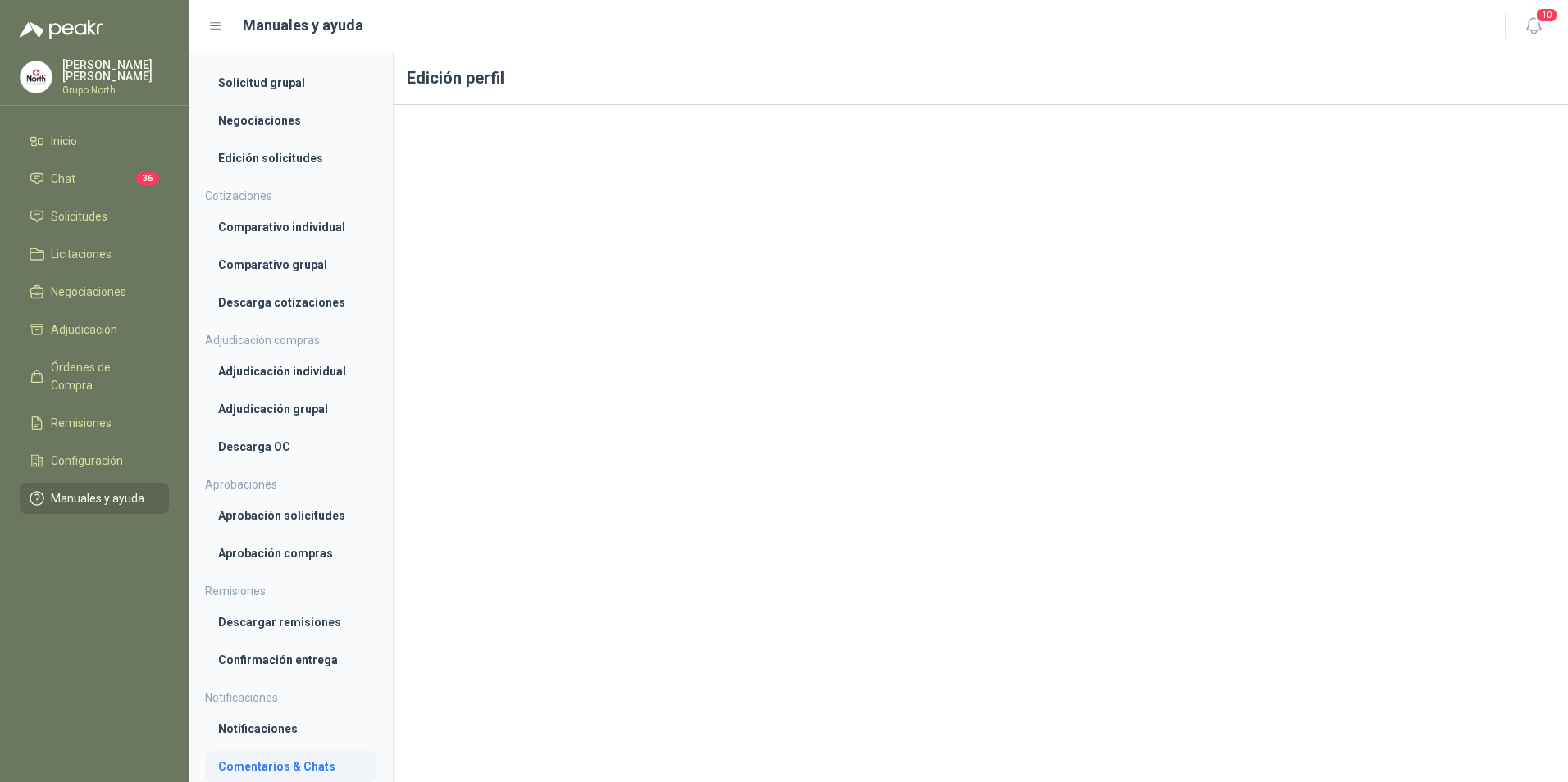
click at [293, 766] on li "Comentarios & Chats" at bounding box center [290, 766] width 145 height 18
click at [317, 769] on li "Comentarios & Chats" at bounding box center [290, 767] width 143 height 18
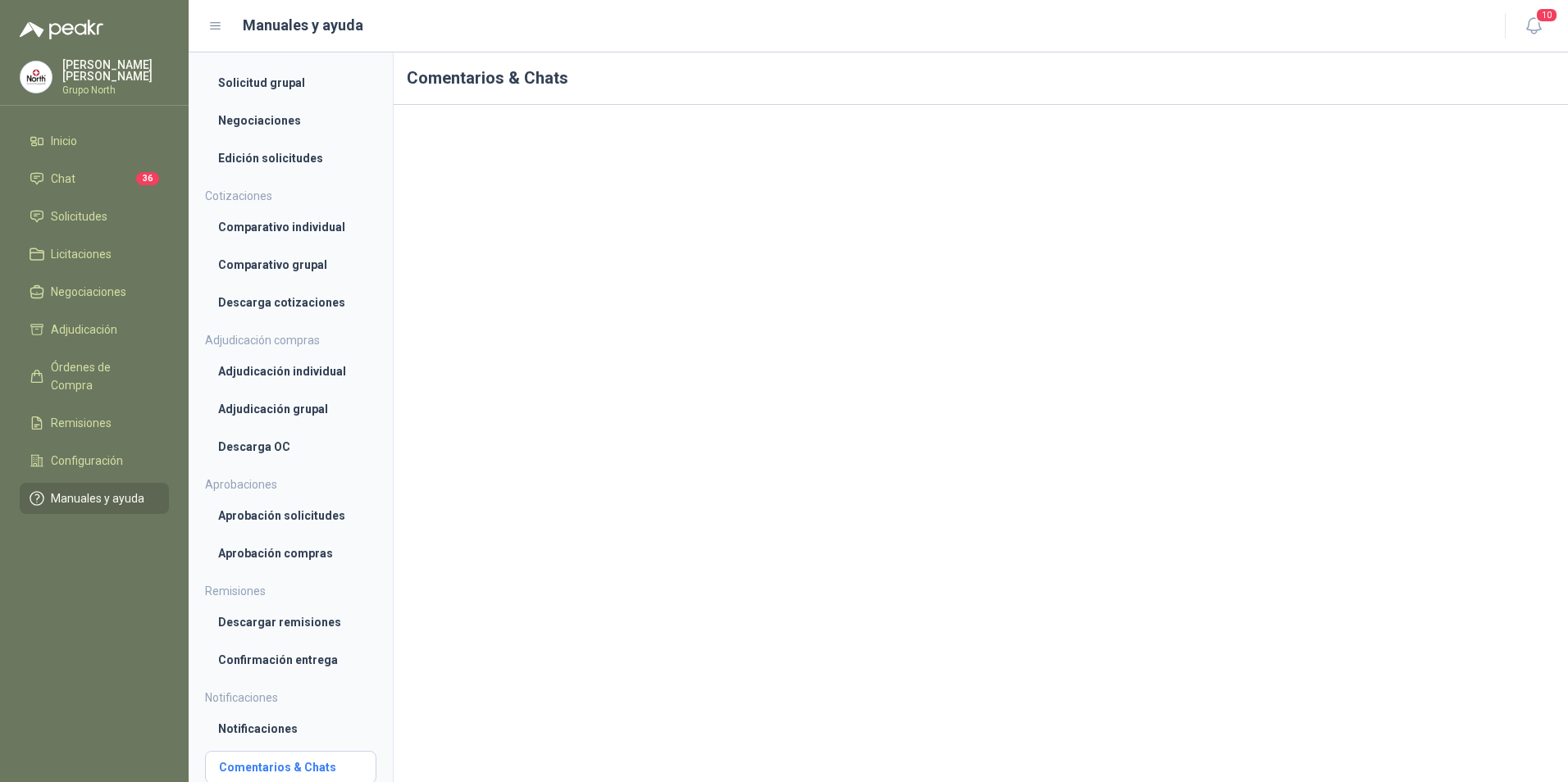
click at [323, 766] on li "Comentarios & Chats" at bounding box center [290, 767] width 143 height 18
click at [317, 771] on li "Comentarios & Chats" at bounding box center [290, 767] width 143 height 18
click at [314, 771] on li "Comentarios & Chats" at bounding box center [290, 767] width 143 height 18
click at [287, 763] on li "Comentarios & Chats" at bounding box center [290, 765] width 143 height 18
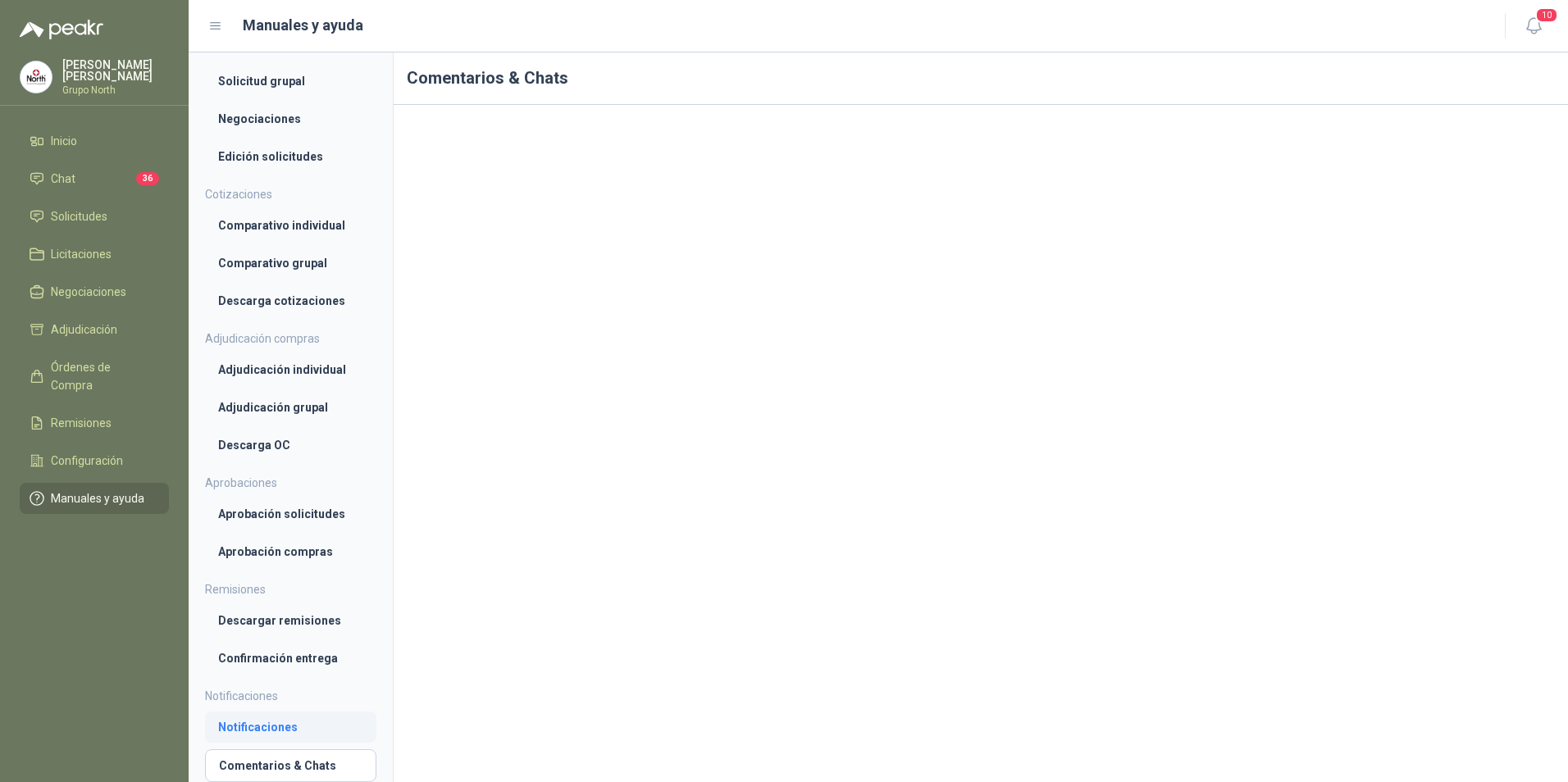
click at [243, 724] on li "Notificaciones" at bounding box center [290, 727] width 145 height 18
click at [254, 770] on li "Comentarios & Chats" at bounding box center [290, 766] width 145 height 18
click at [270, 728] on li "Notificaciones" at bounding box center [290, 727] width 145 height 18
click at [279, 760] on li "Comentarios & Chats" at bounding box center [290, 766] width 145 height 18
click at [277, 728] on li "Notificaciones" at bounding box center [290, 727] width 145 height 18
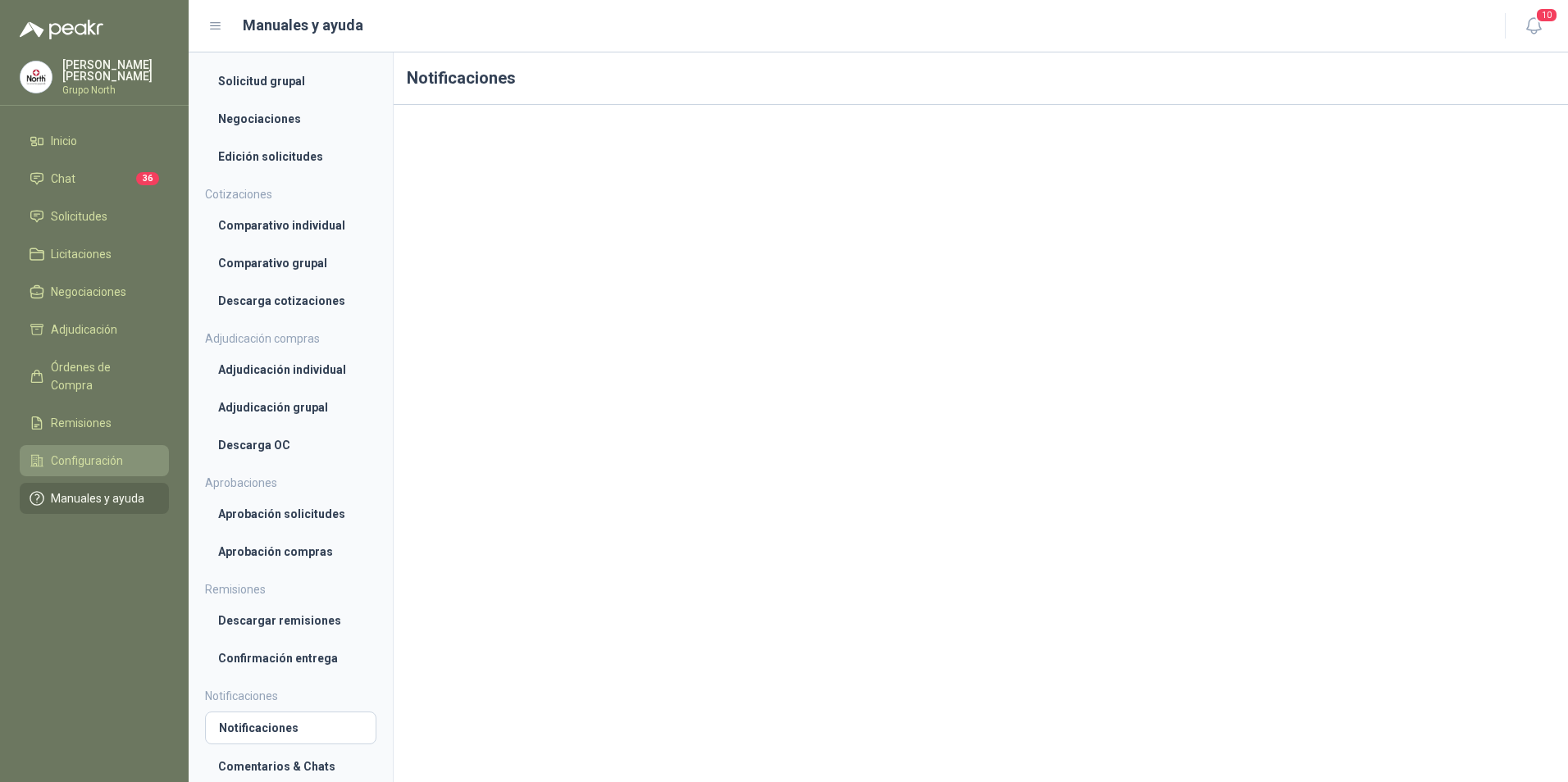
click at [82, 451] on span "Configuración" at bounding box center [86, 460] width 72 height 18
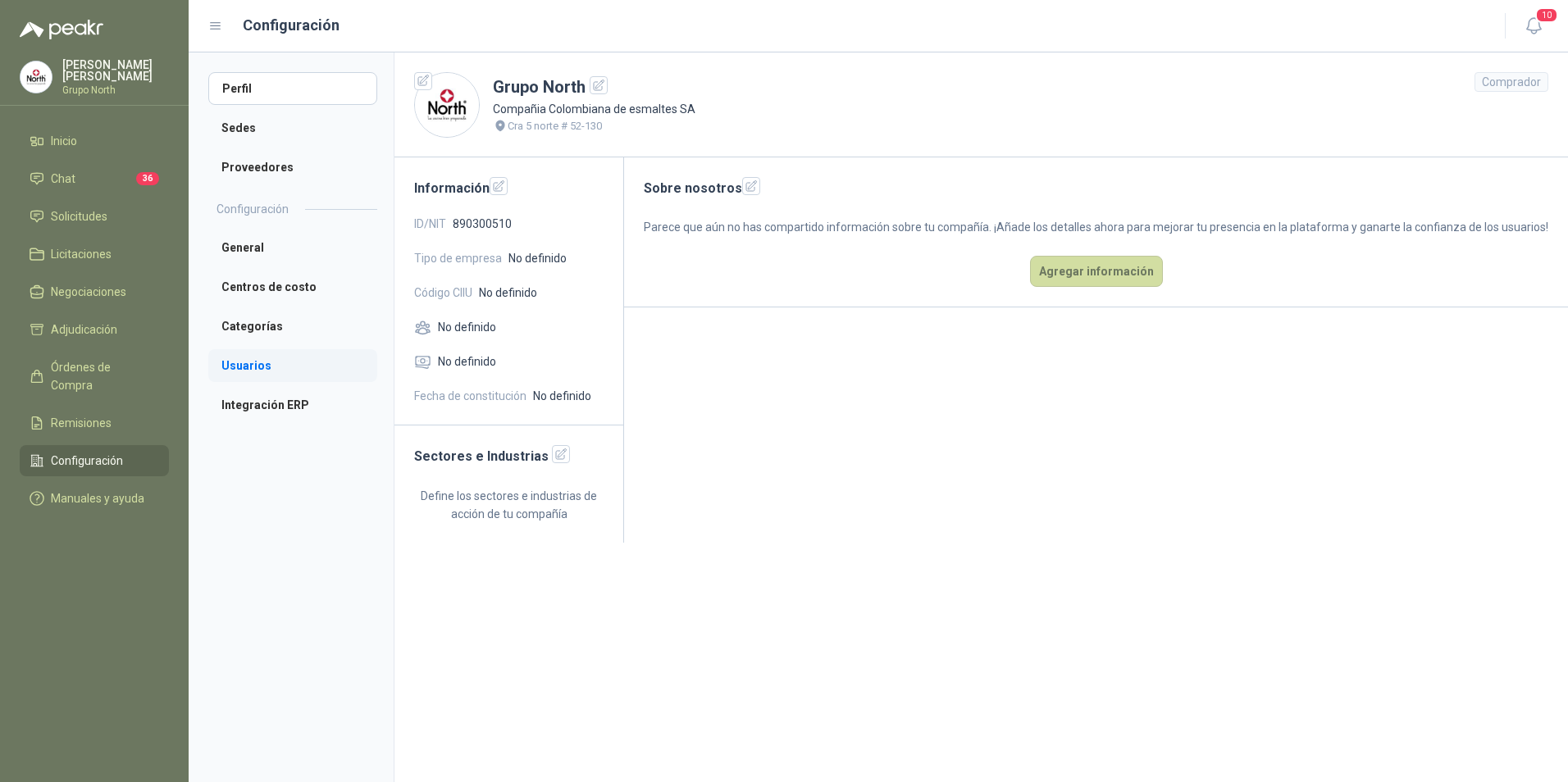
click at [247, 364] on li "Usuarios" at bounding box center [292, 366] width 169 height 33
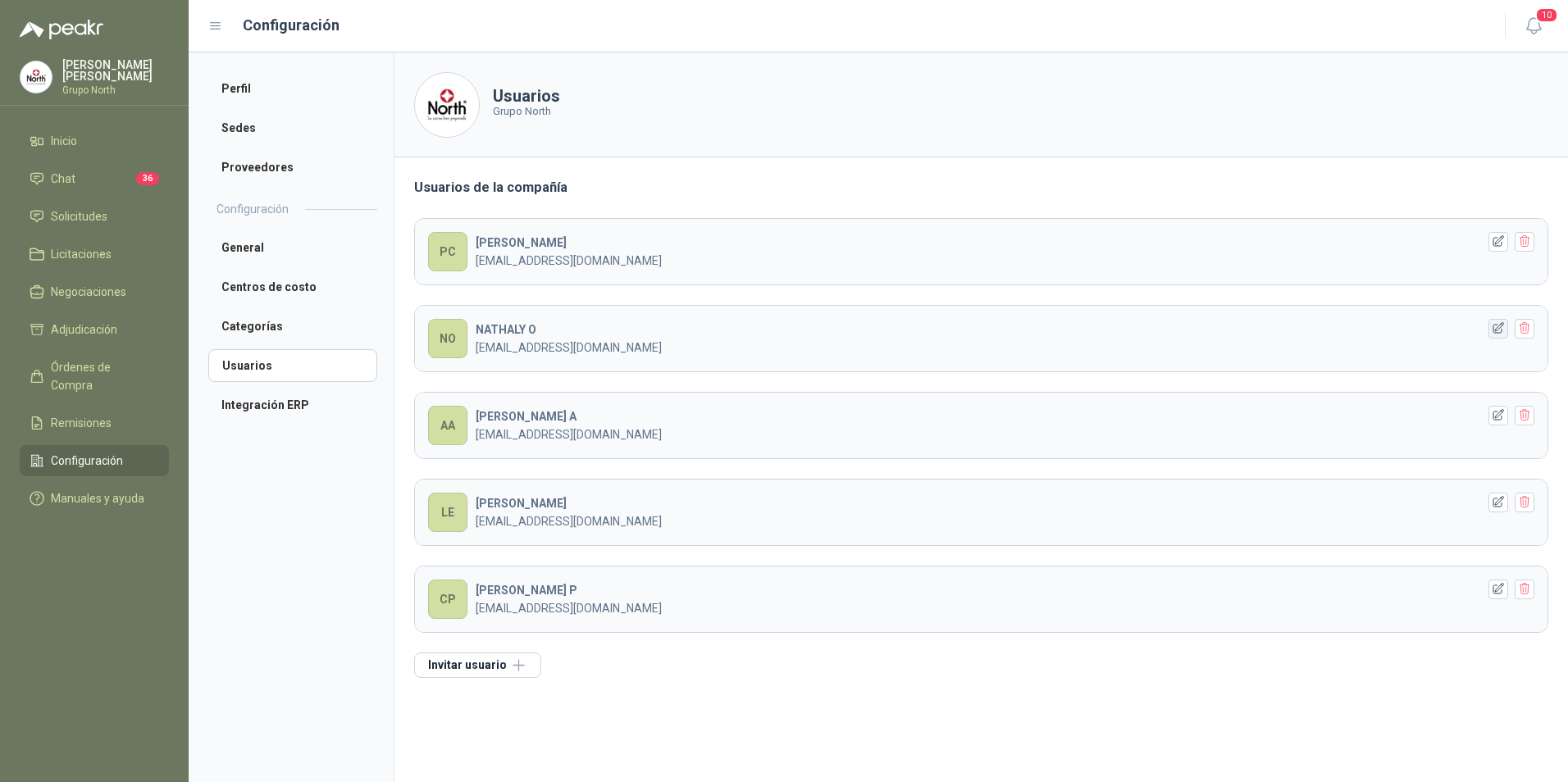
click at [1498, 328] on icon "button" at bounding box center [1498, 329] width 14 height 14
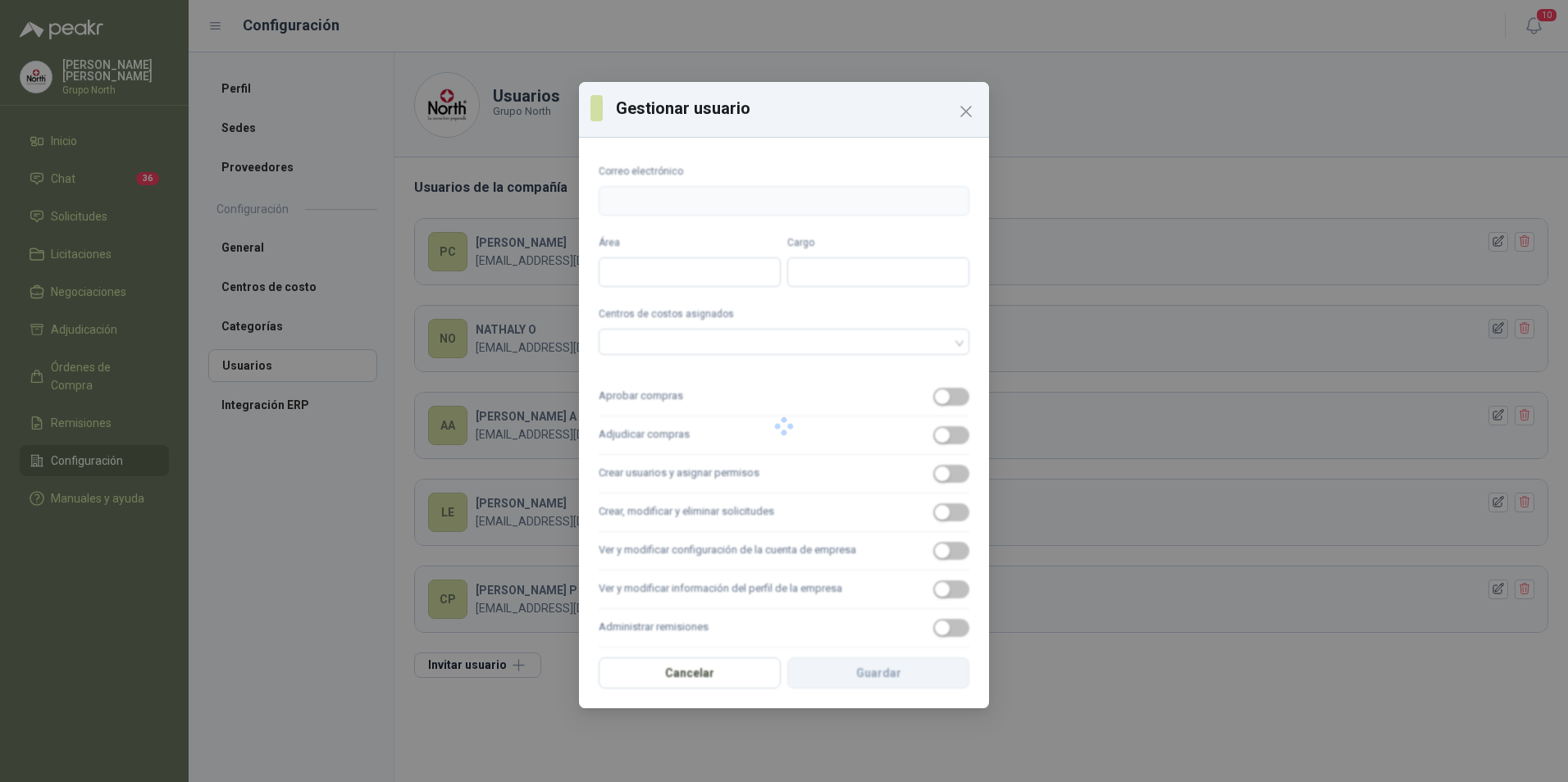
type input "**********"
type input "*******"
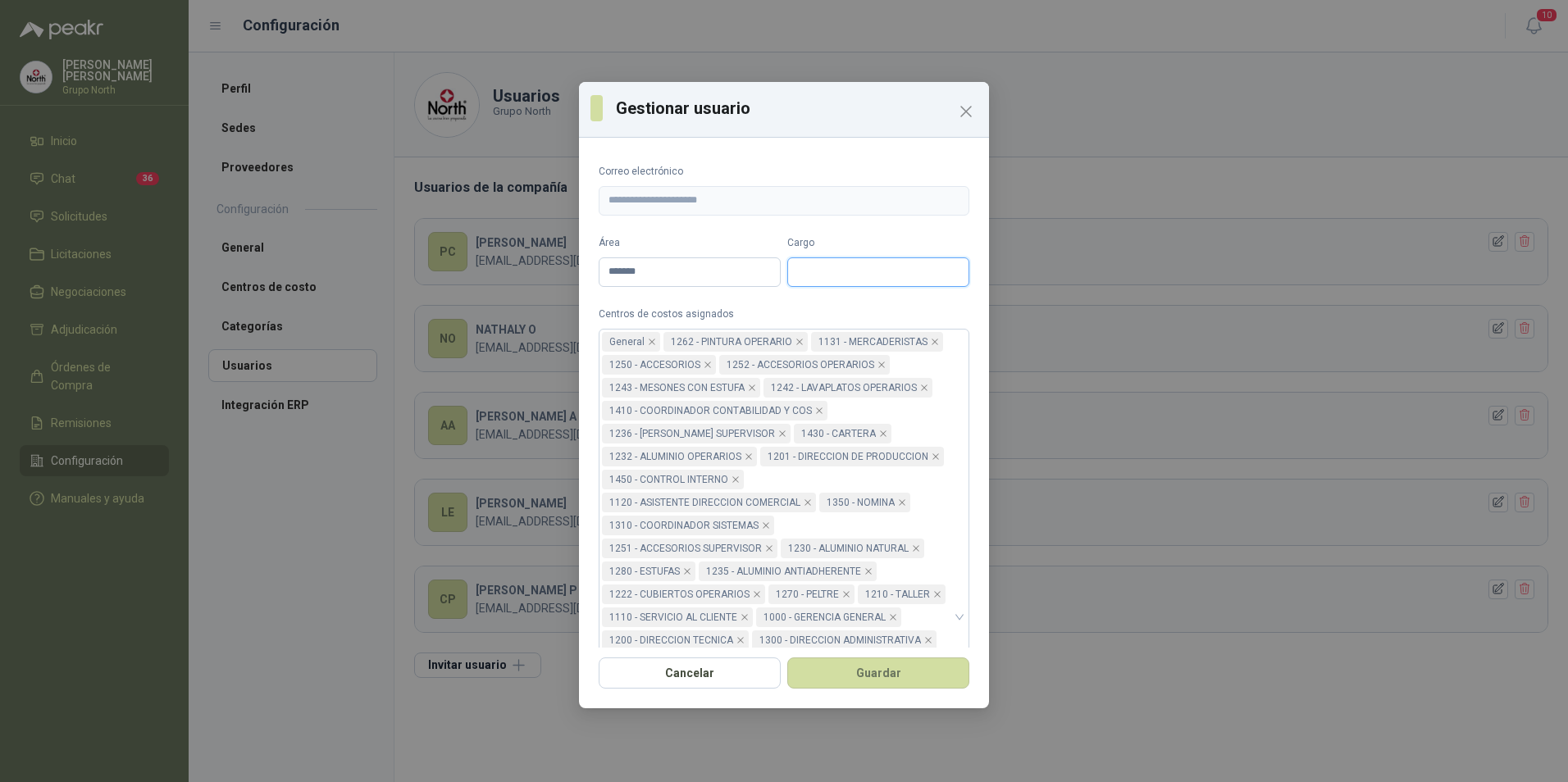
click at [810, 272] on input "Cargo" at bounding box center [877, 272] width 182 height 30
click at [810, 271] on input "Cargo" at bounding box center [877, 272] width 182 height 30
click at [962, 107] on icon "Close" at bounding box center [965, 111] width 10 height 10
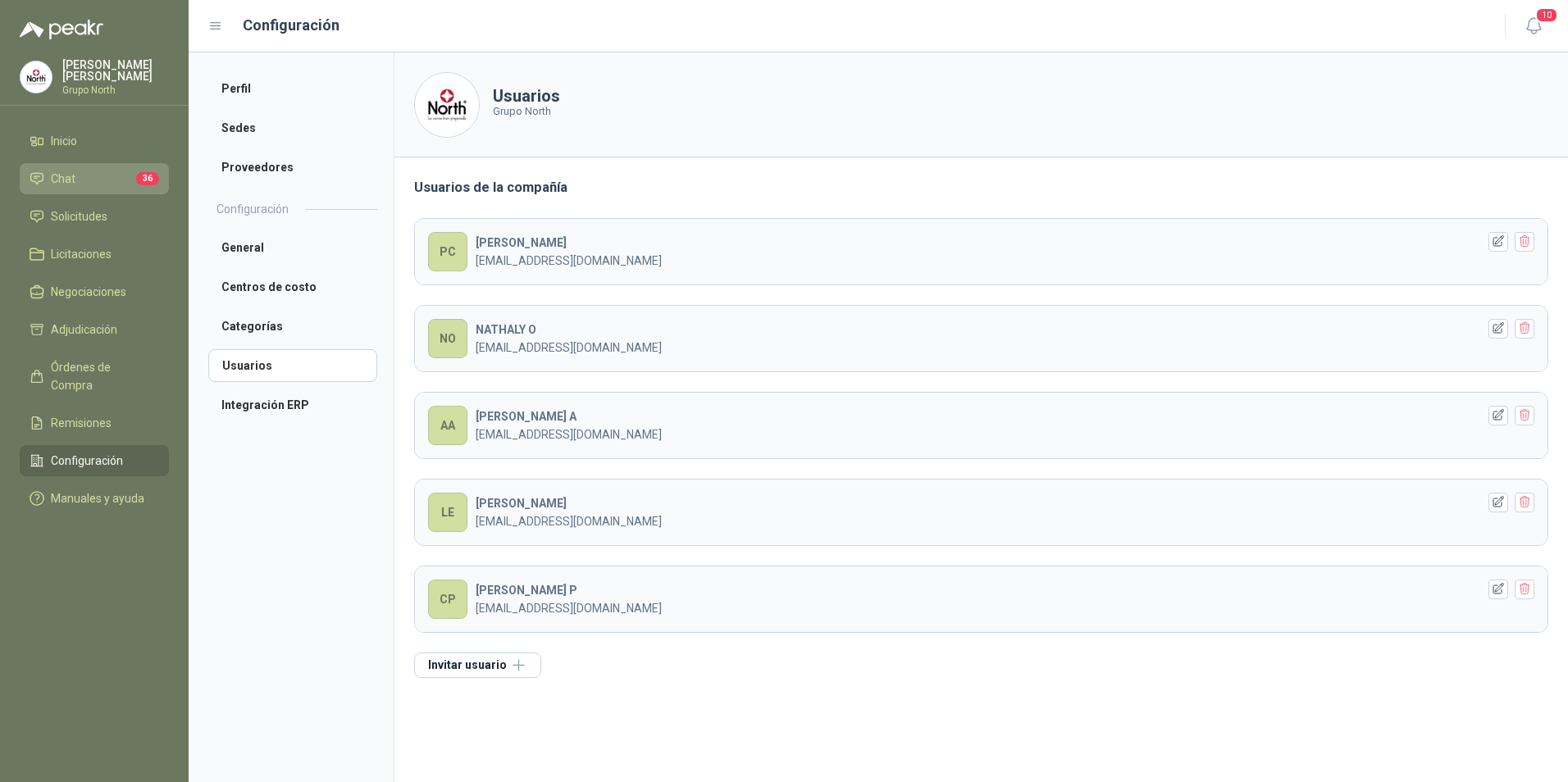
click at [71, 172] on span "Chat" at bounding box center [63, 178] width 24 height 18
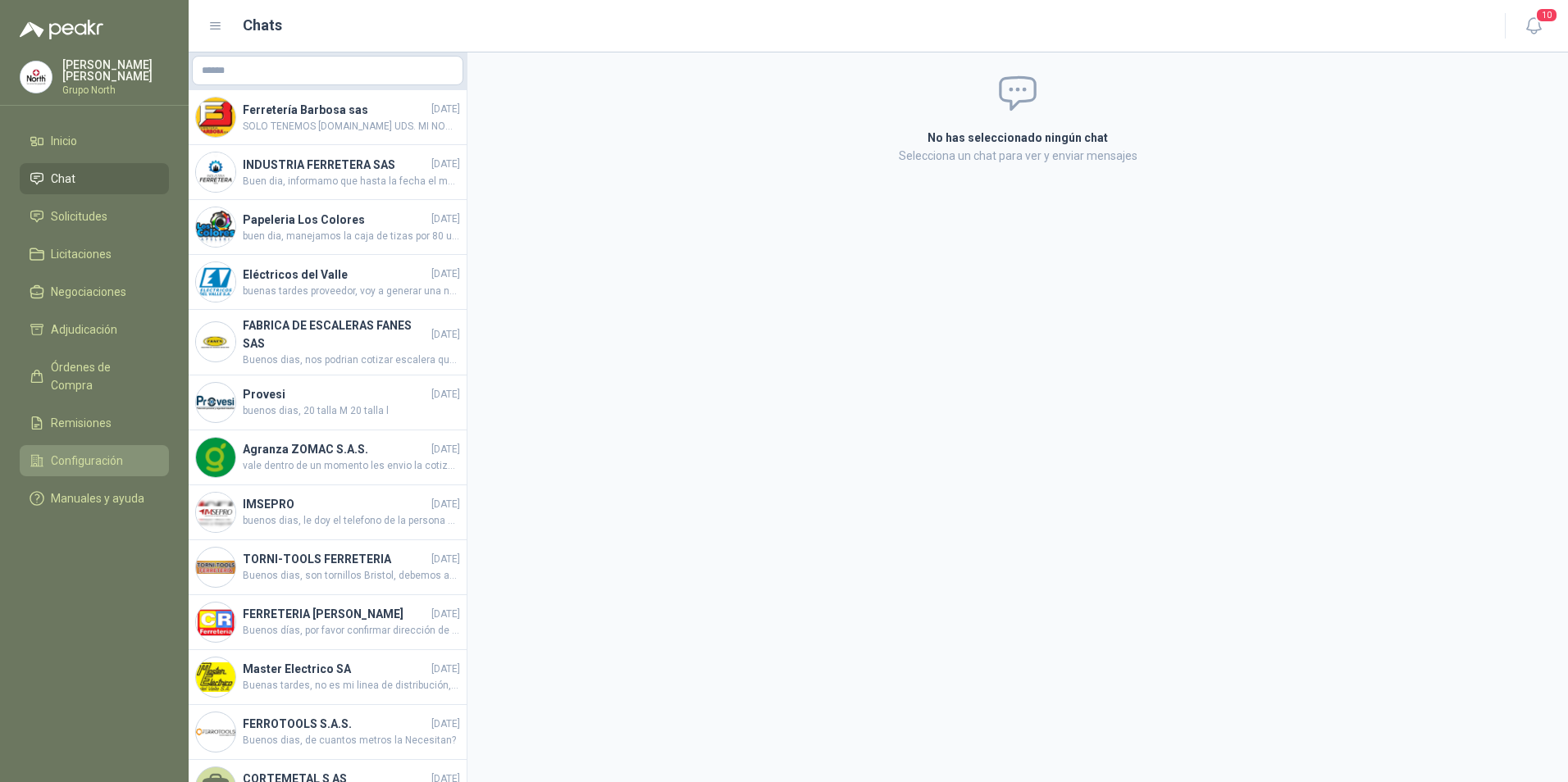
click at [95, 451] on span "Configuración" at bounding box center [86, 460] width 72 height 18
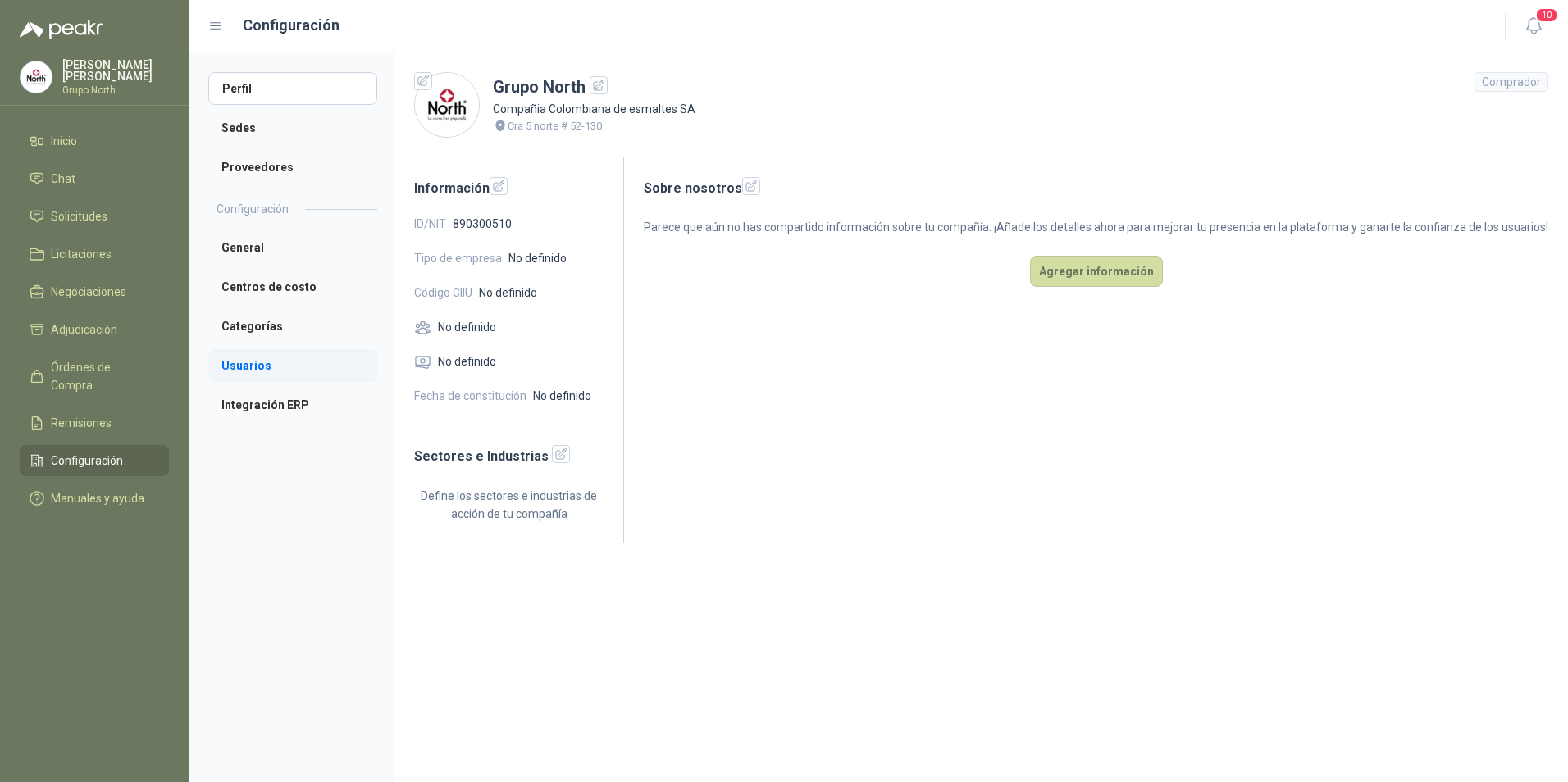
click at [260, 364] on li "Usuarios" at bounding box center [292, 366] width 169 height 33
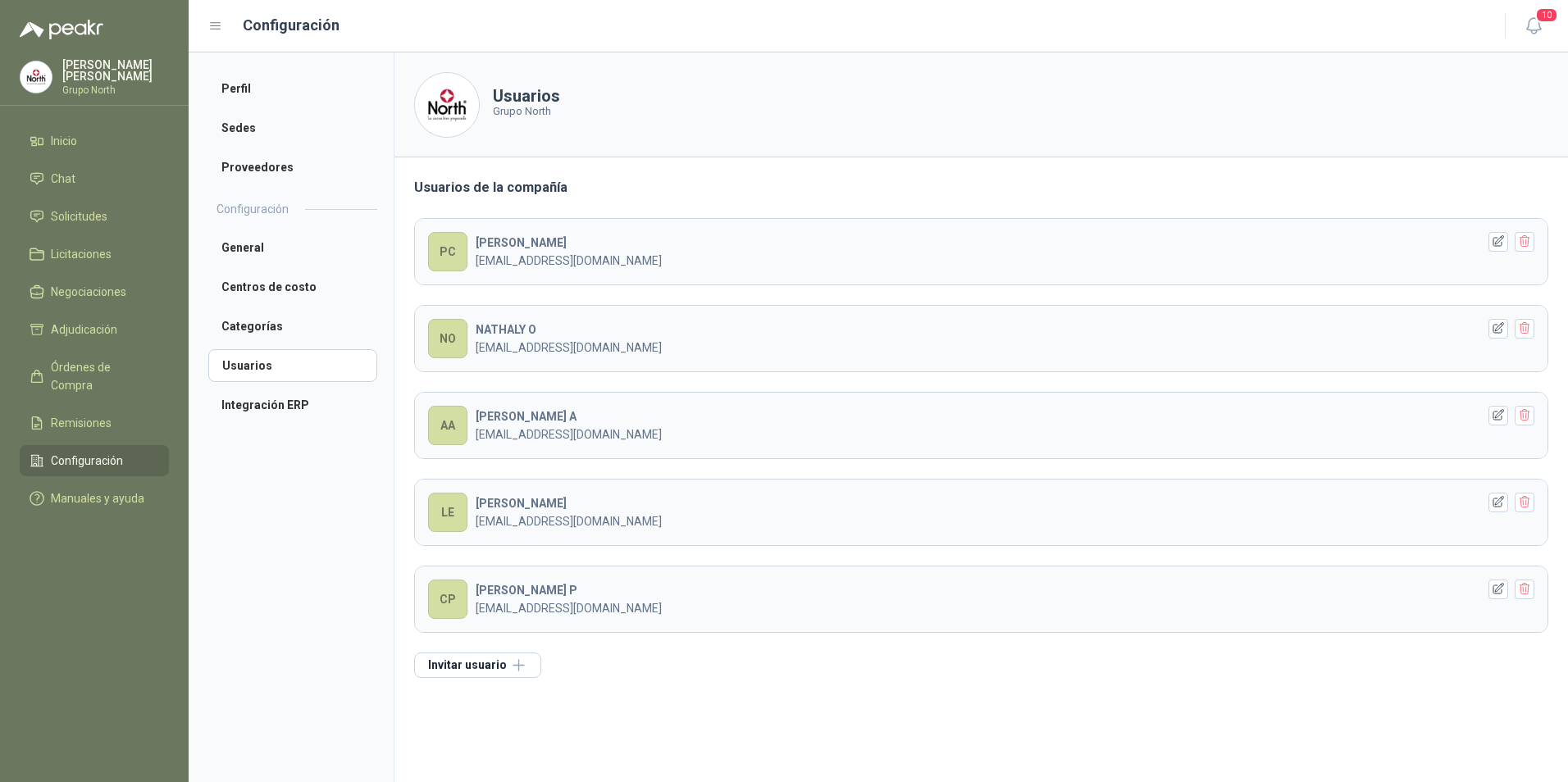
click at [214, 24] on icon at bounding box center [215, 26] width 15 height 15
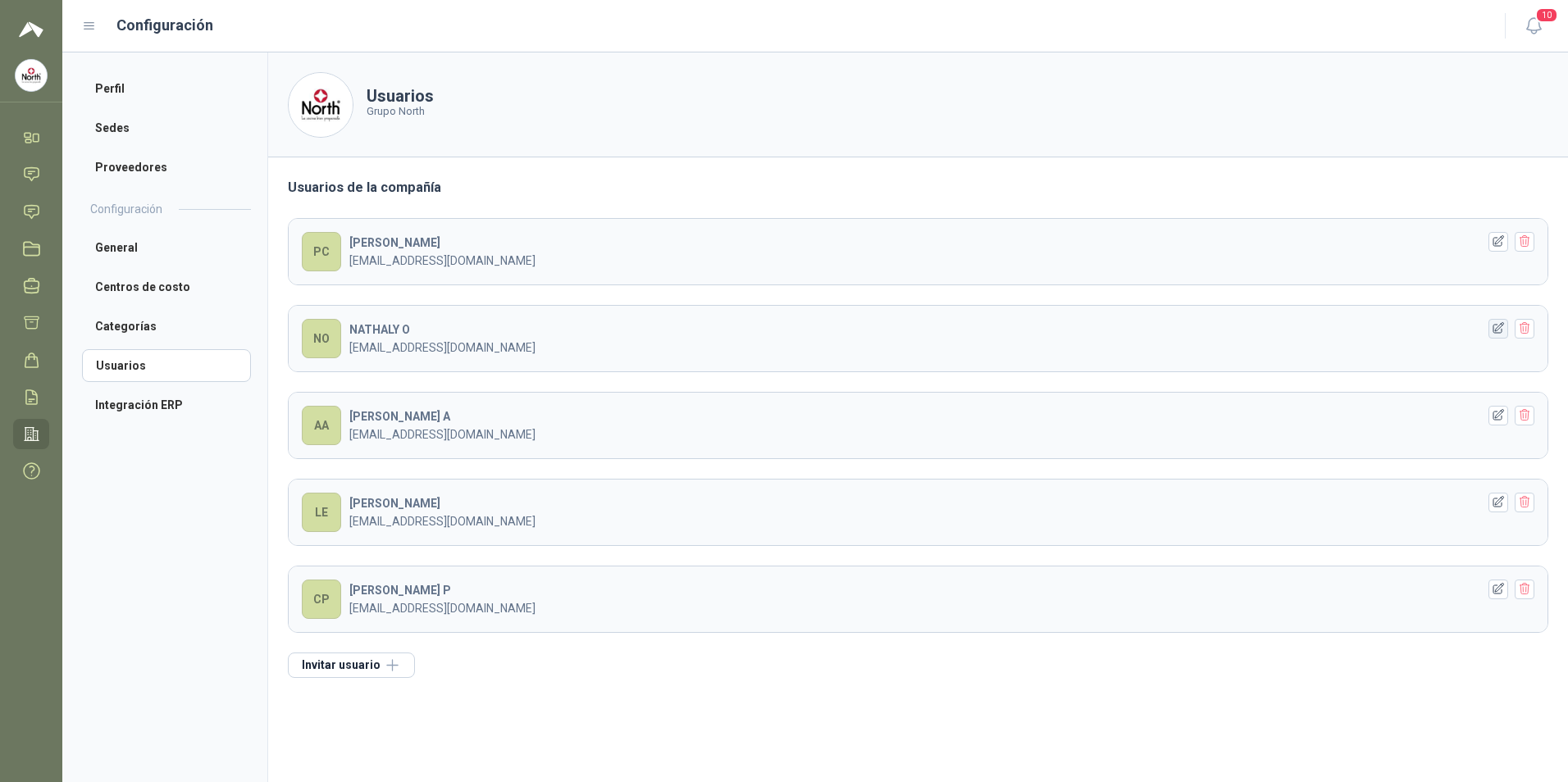
click at [1497, 327] on icon "button" at bounding box center [1498, 329] width 14 height 14
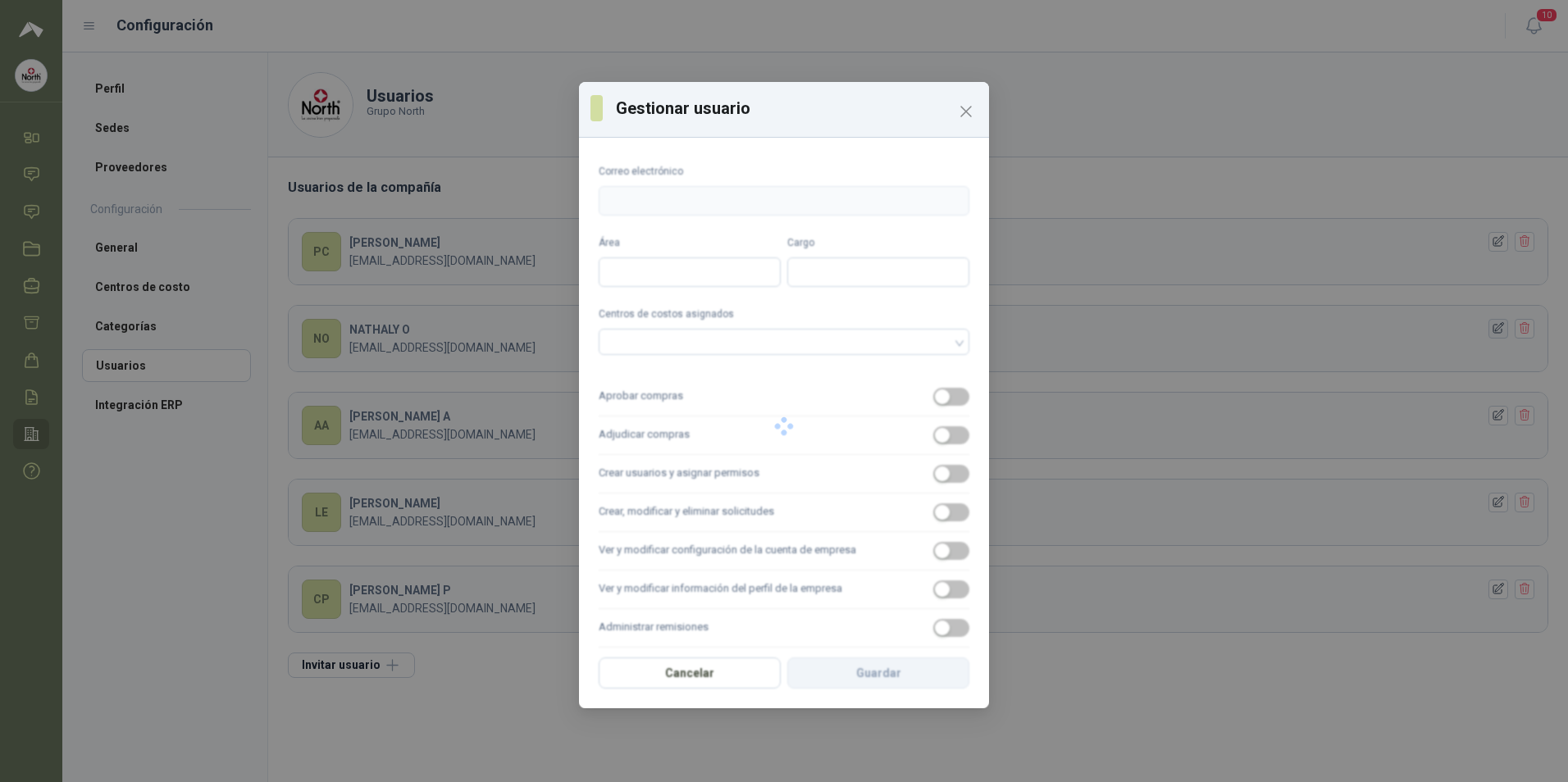
type input "**********"
type input "*******"
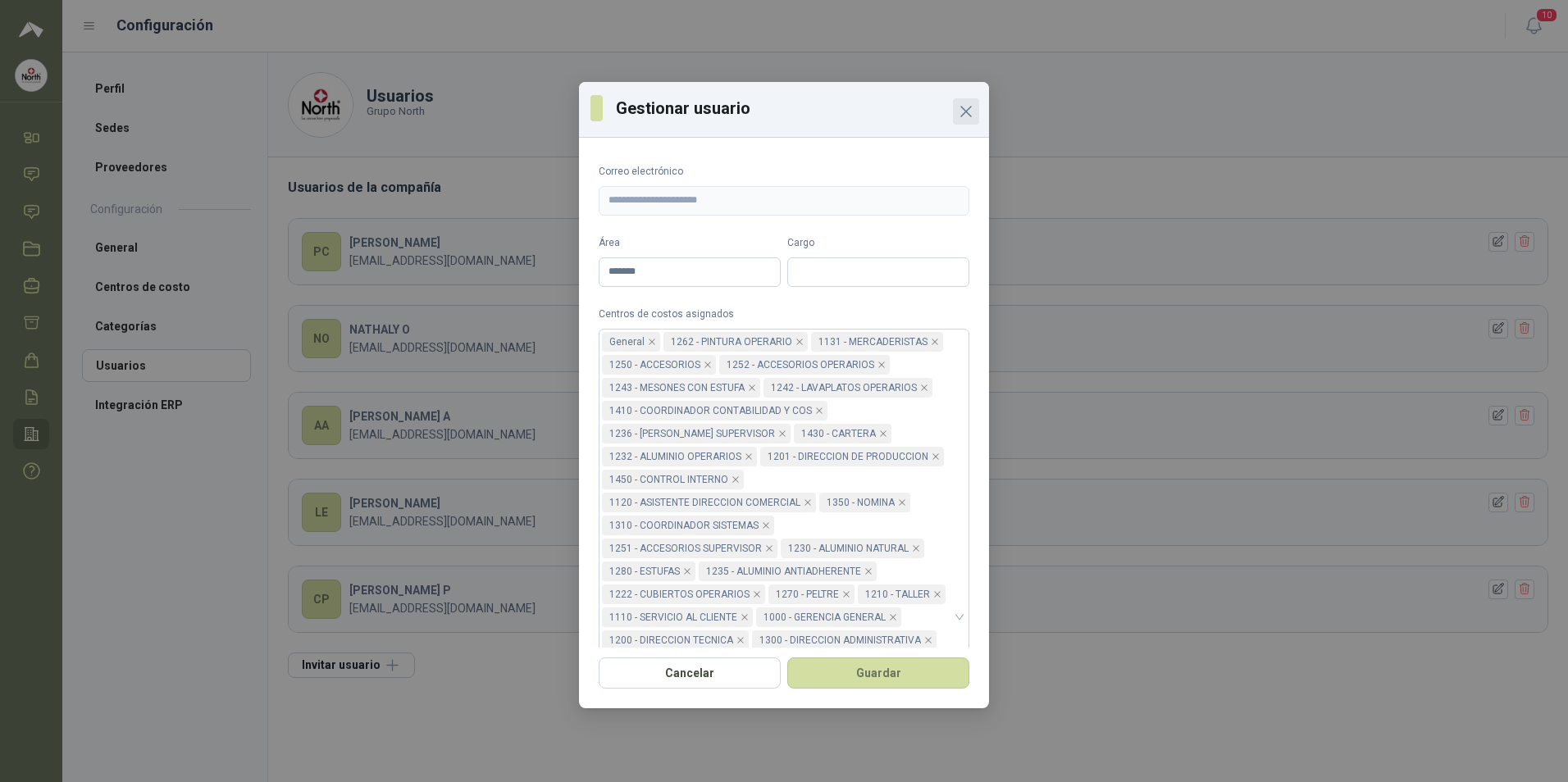
click at [975, 115] on icon "Close" at bounding box center [965, 111] width 20 height 20
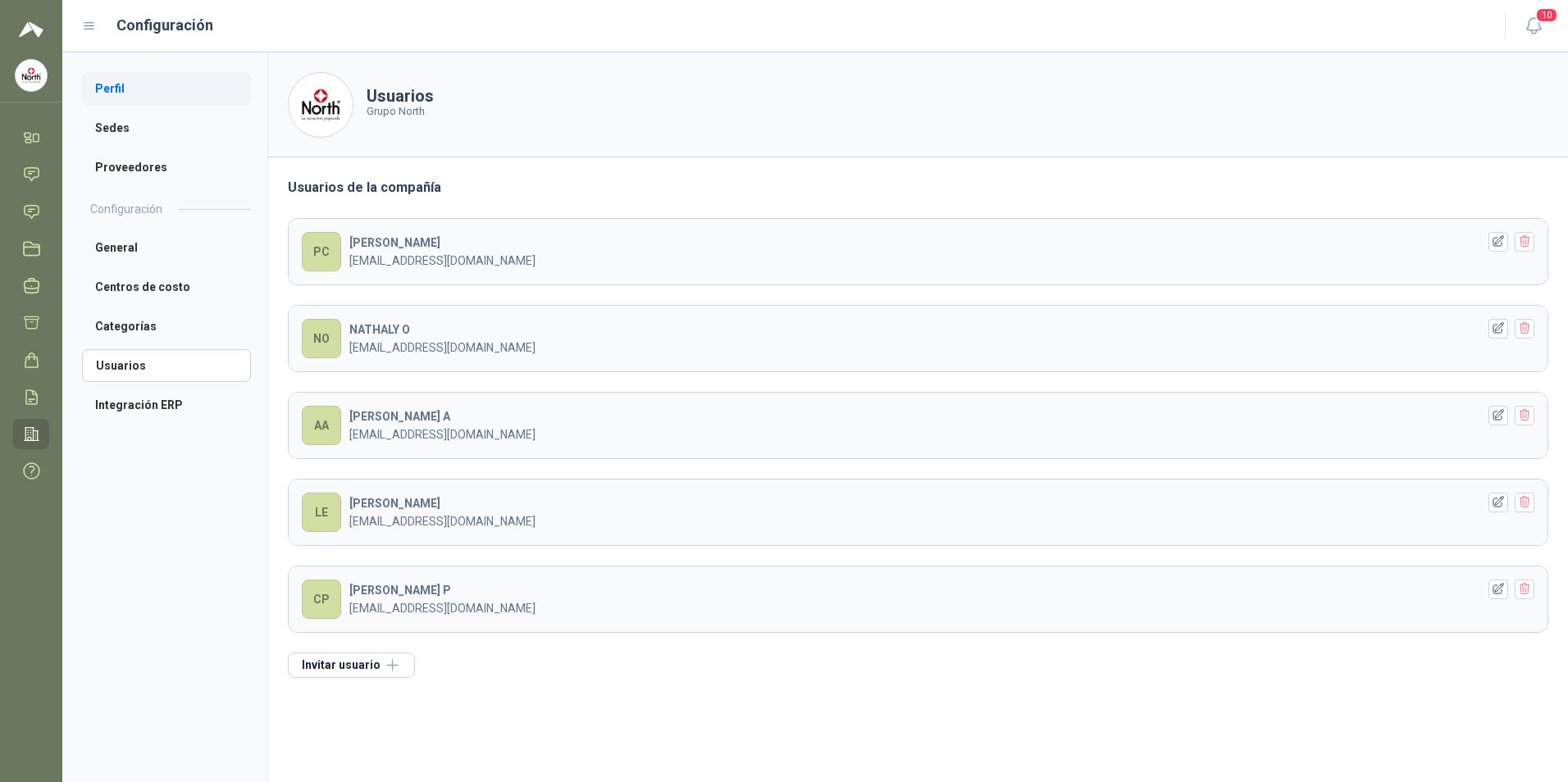
click at [104, 88] on li "Perfil" at bounding box center [166, 89] width 169 height 33
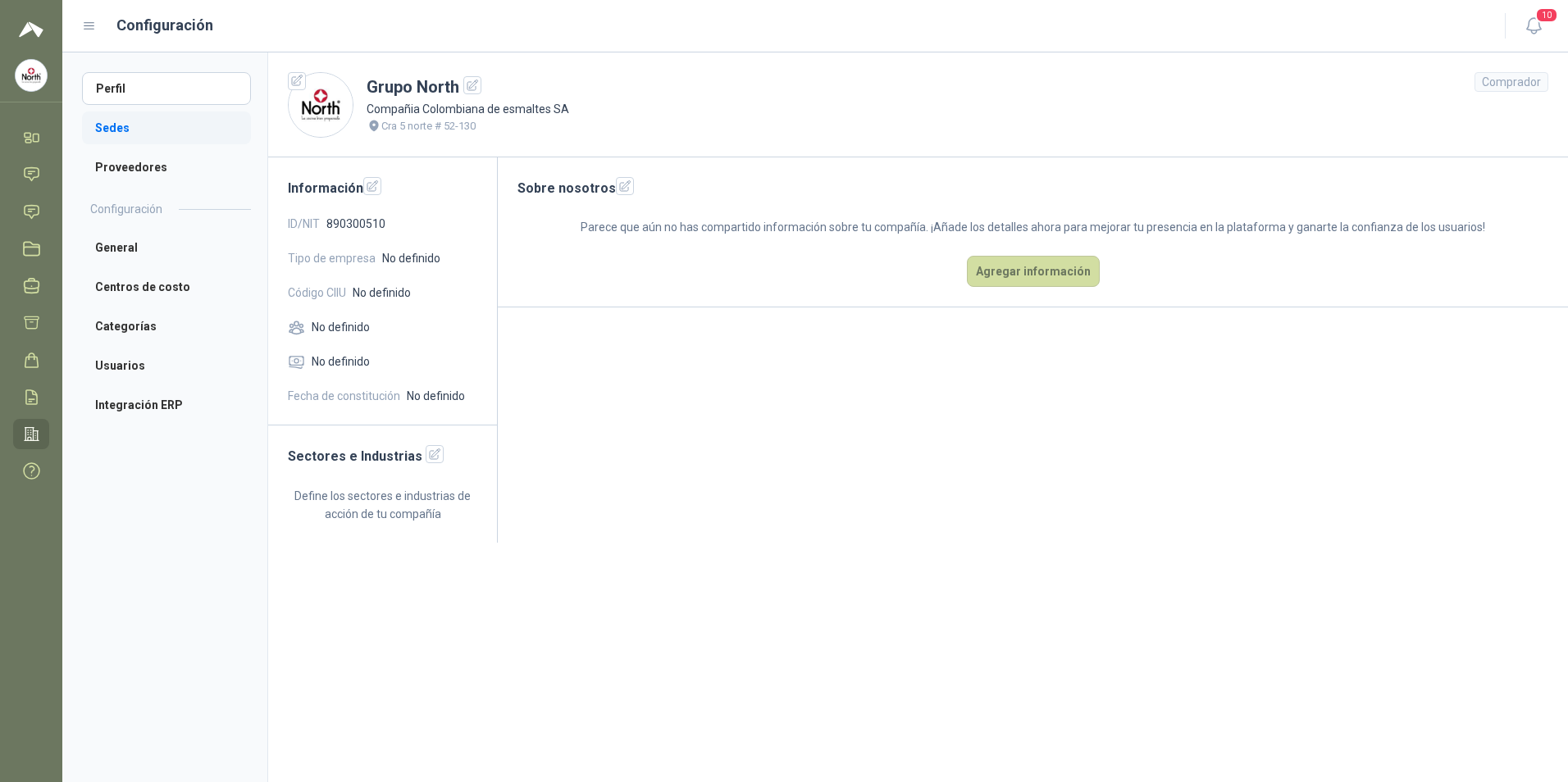
click at [126, 131] on li "Sedes" at bounding box center [166, 128] width 169 height 33
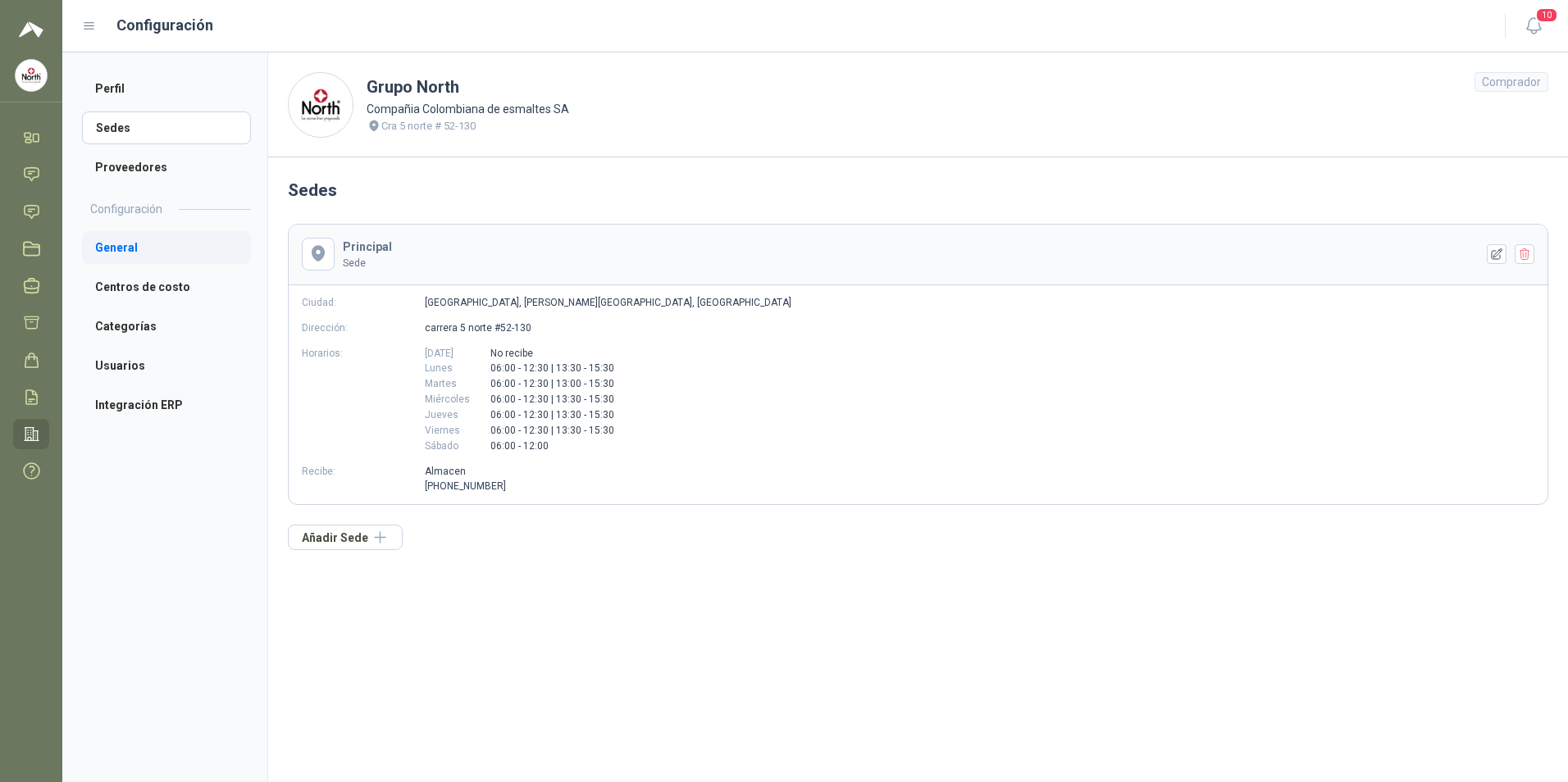
click at [132, 252] on li "General" at bounding box center [166, 248] width 169 height 33
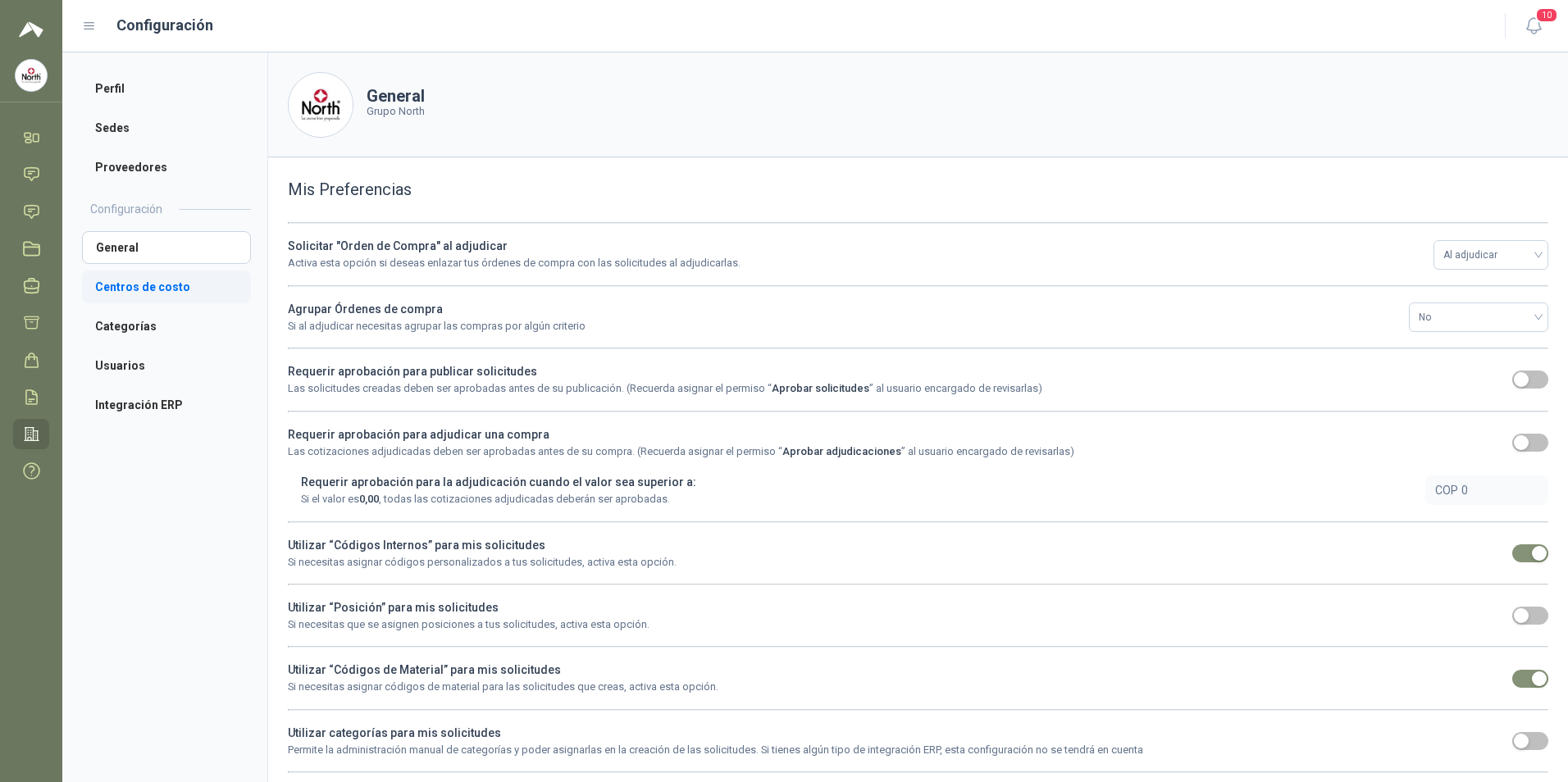
click at [136, 281] on li "Centros de costo" at bounding box center [166, 287] width 169 height 33
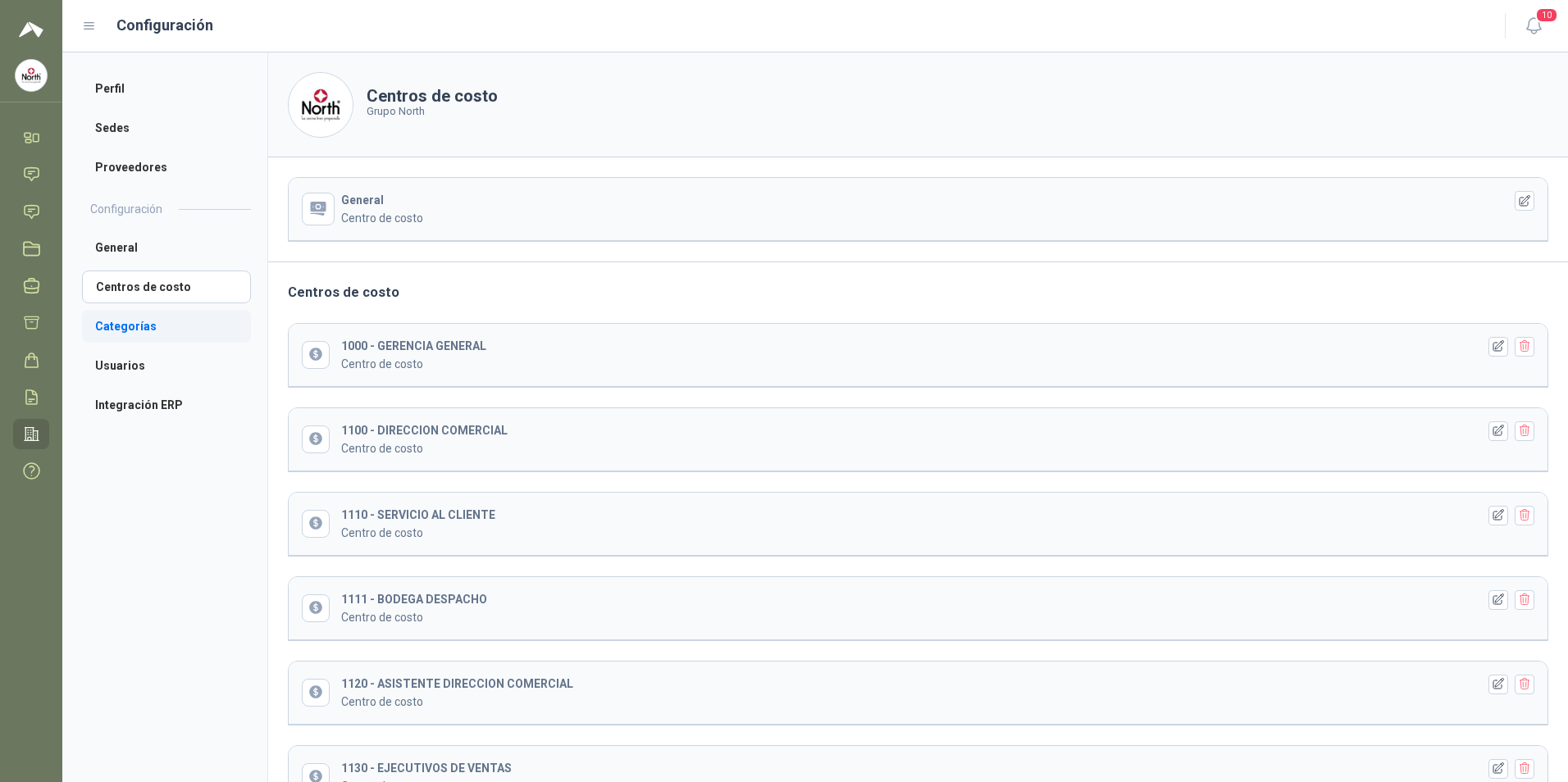
click at [136, 326] on li "Categorías" at bounding box center [166, 326] width 169 height 33
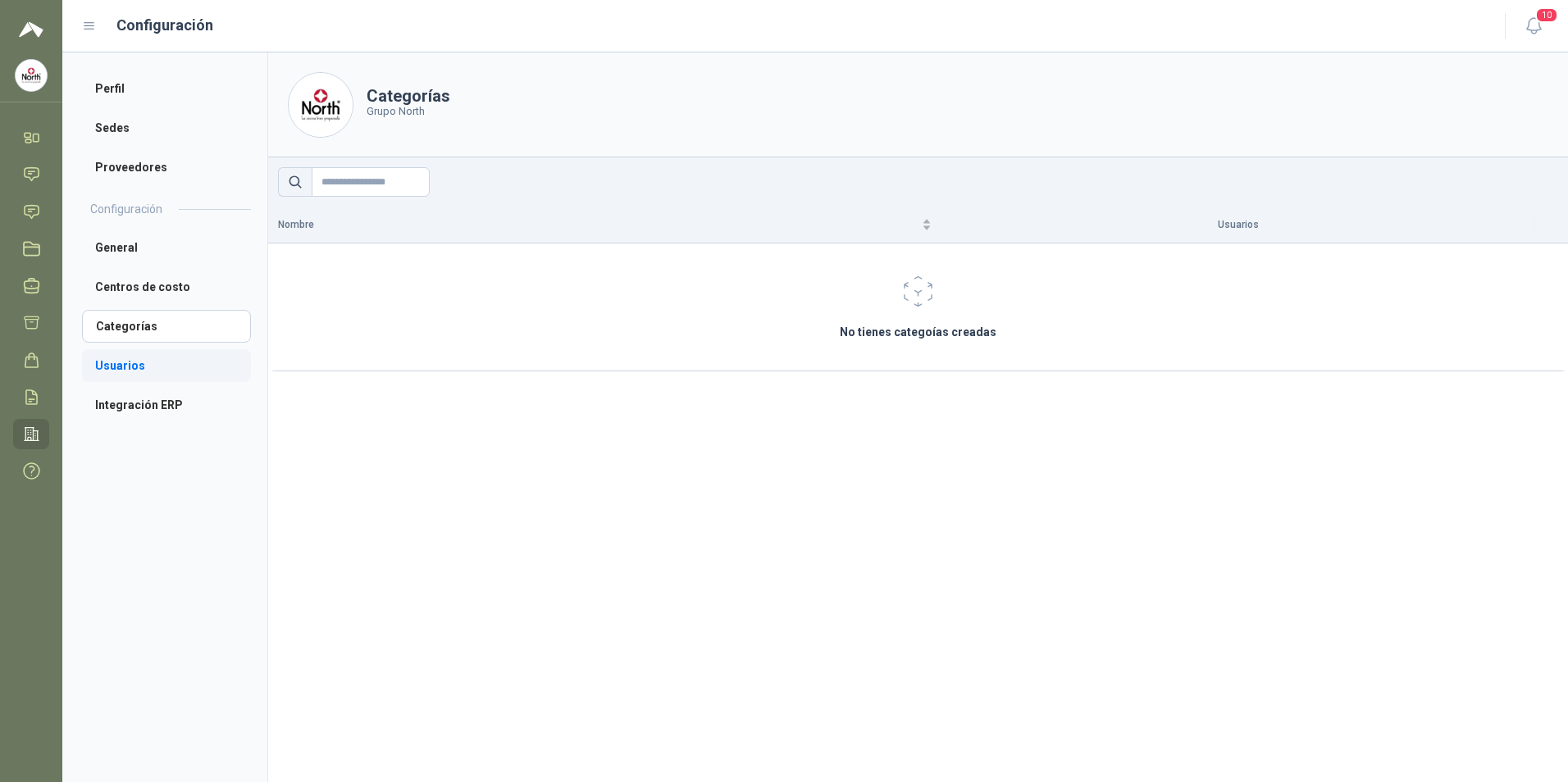
click at [126, 365] on li "Usuarios" at bounding box center [166, 366] width 169 height 33
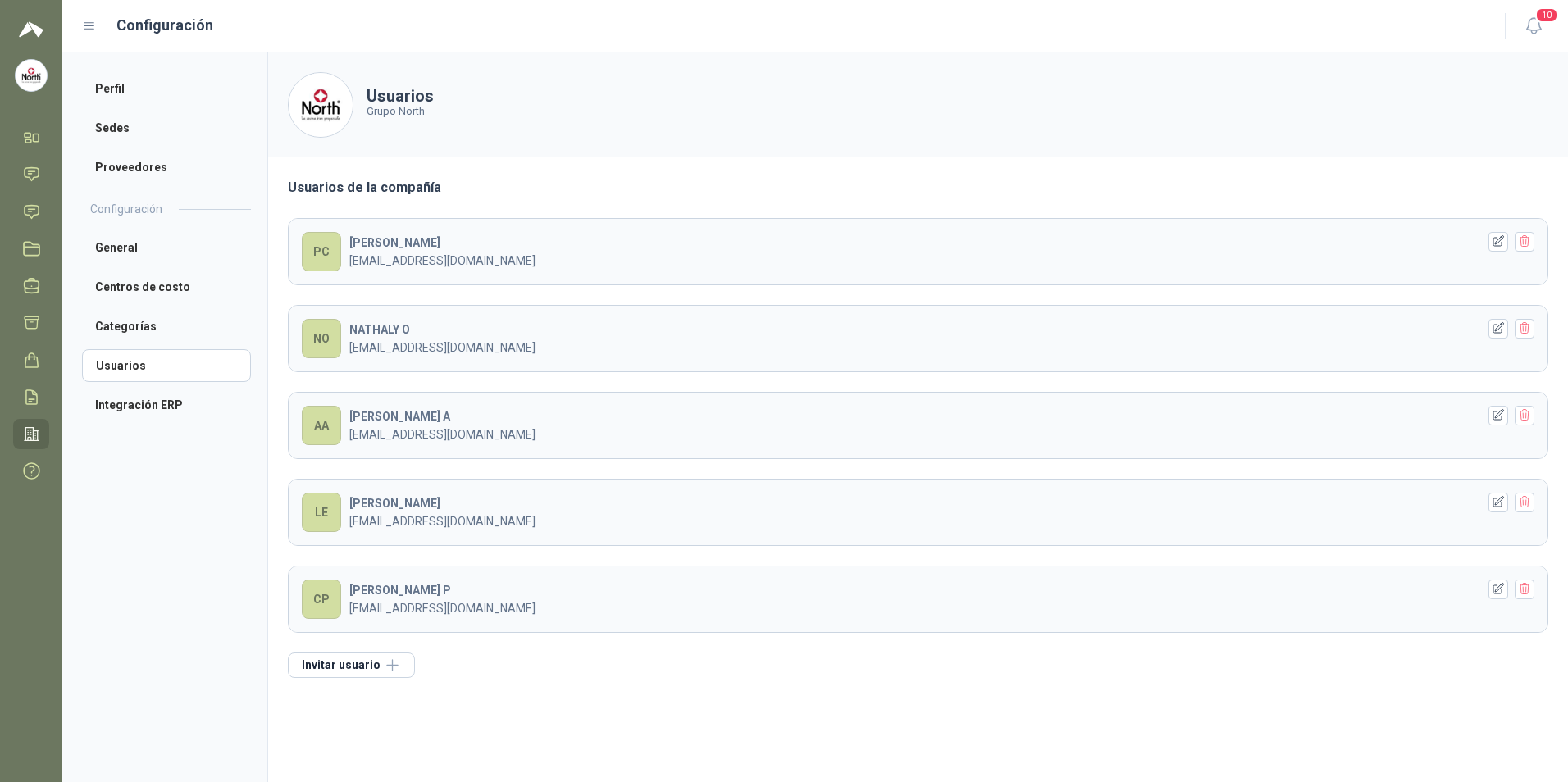
click at [33, 78] on img at bounding box center [31, 76] width 31 height 31
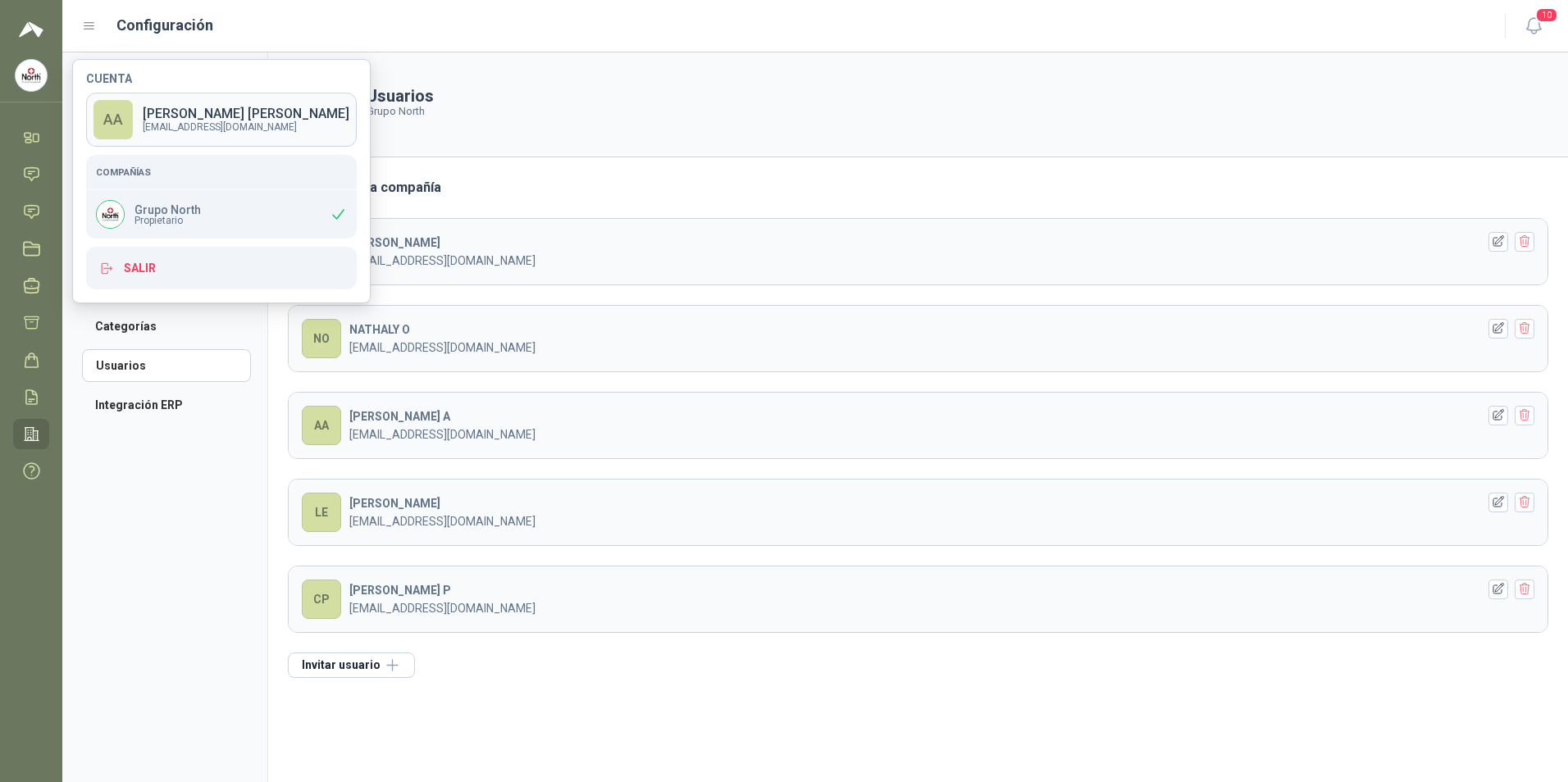
click at [125, 119] on div "AA" at bounding box center [112, 119] width 39 height 39
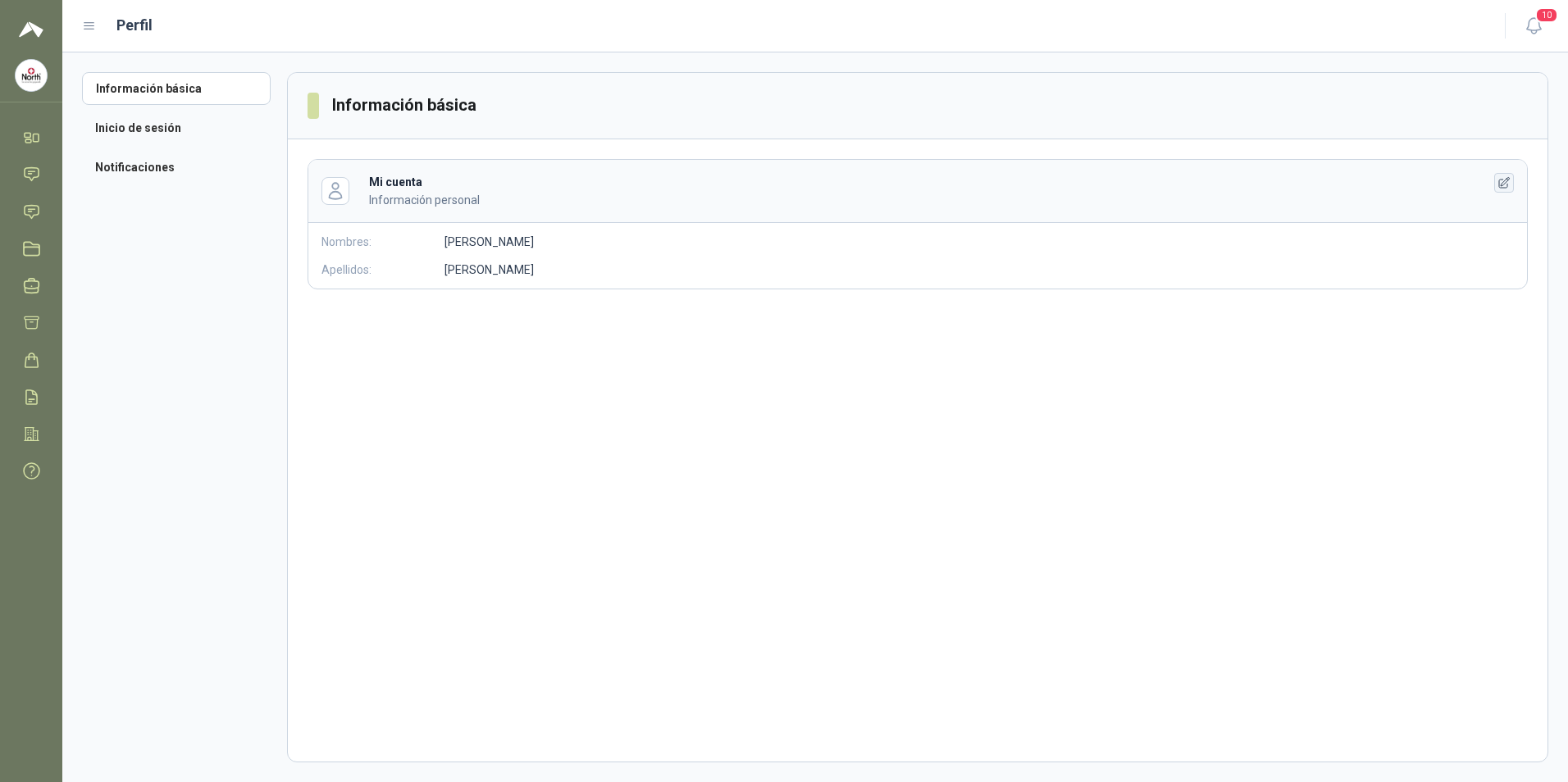
click at [1505, 184] on icon "button" at bounding box center [1504, 183] width 10 height 10
click at [494, 398] on button "Cancelar" at bounding box center [494, 396] width 99 height 31
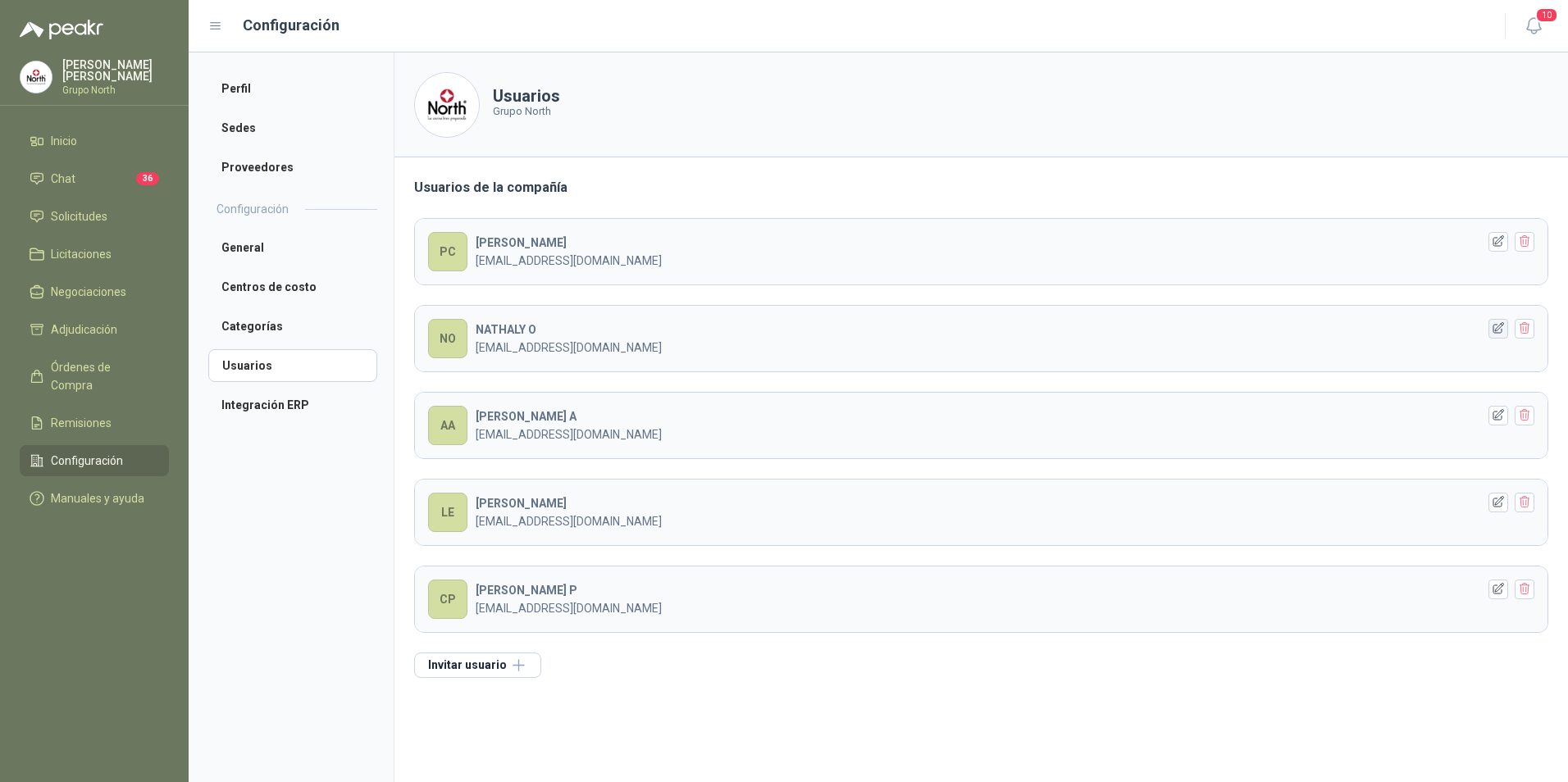
click at [1497, 331] on icon "button" at bounding box center [1498, 329] width 14 height 14
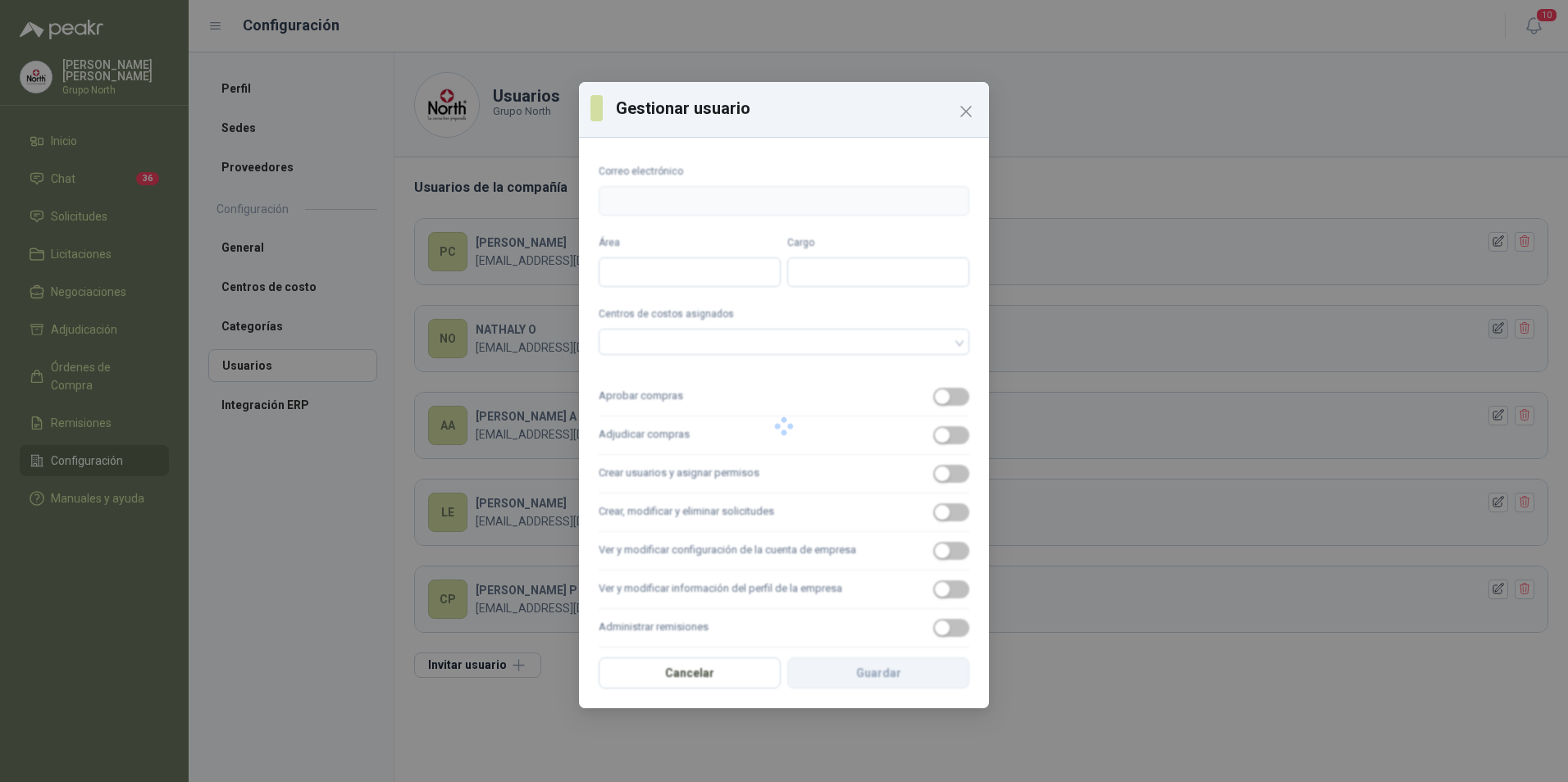
type input "**********"
type input "*******"
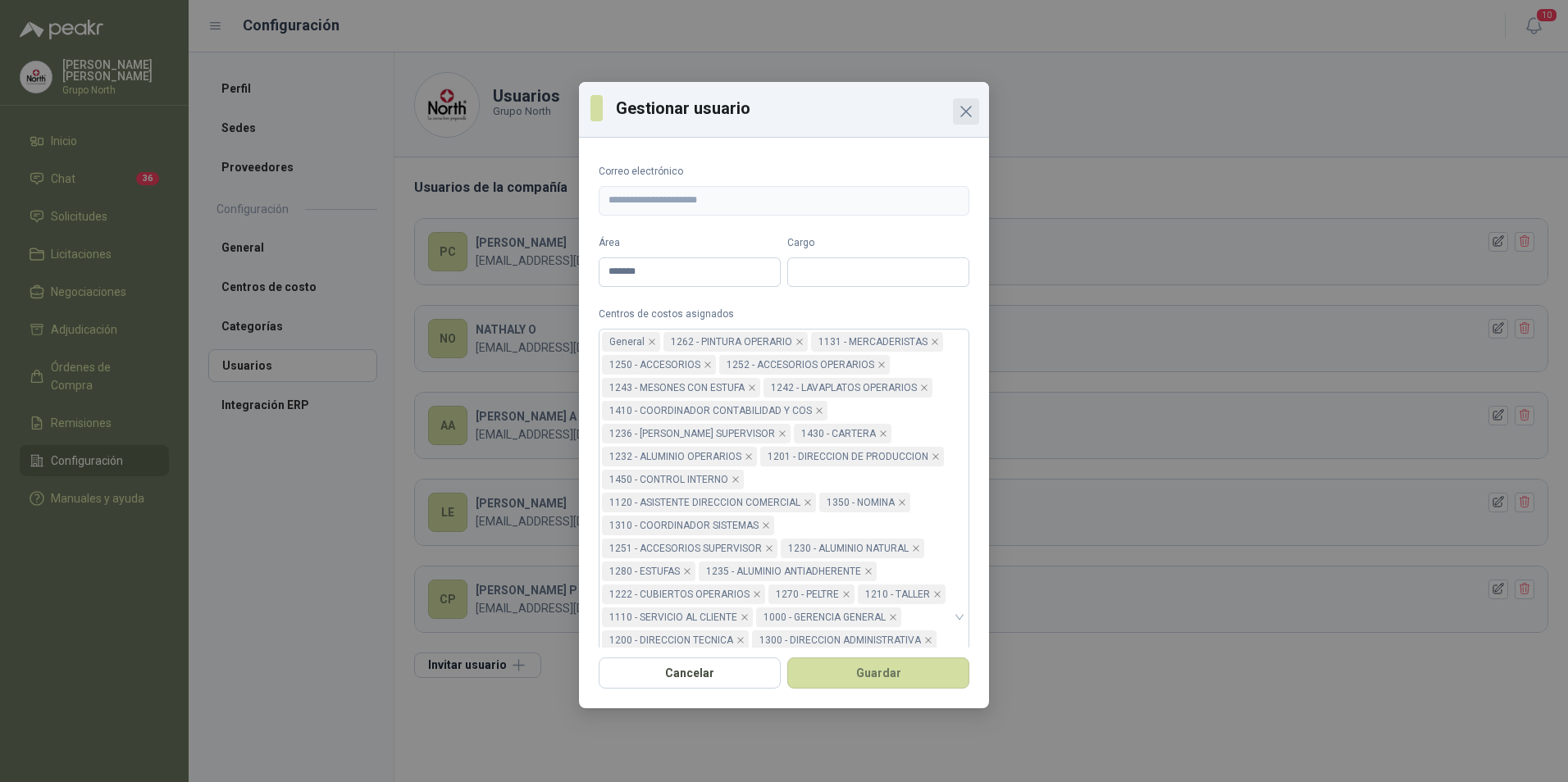
click at [970, 112] on icon "Close" at bounding box center [965, 111] width 20 height 20
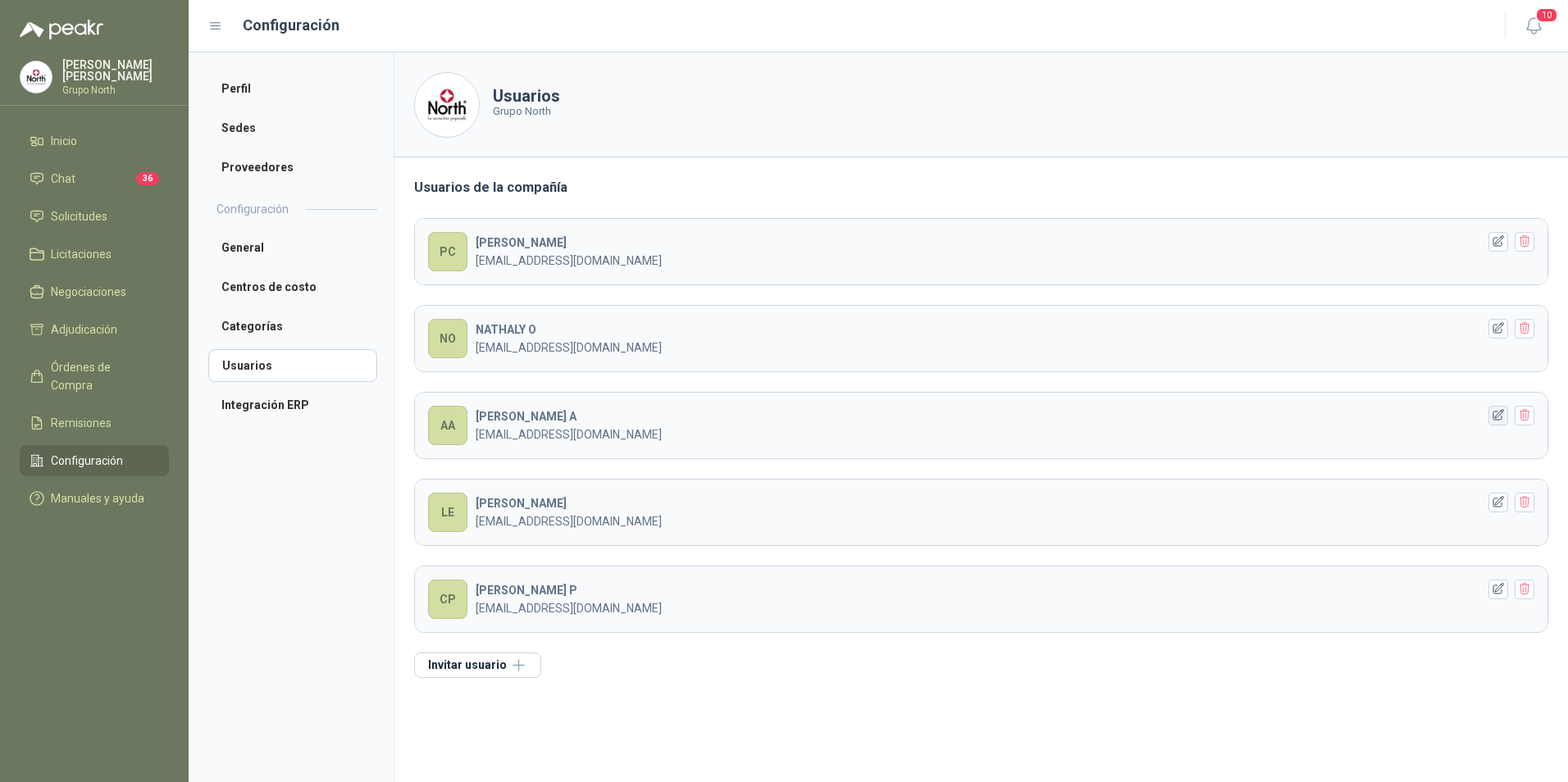
click at [1496, 414] on icon "button" at bounding box center [1498, 415] width 14 height 14
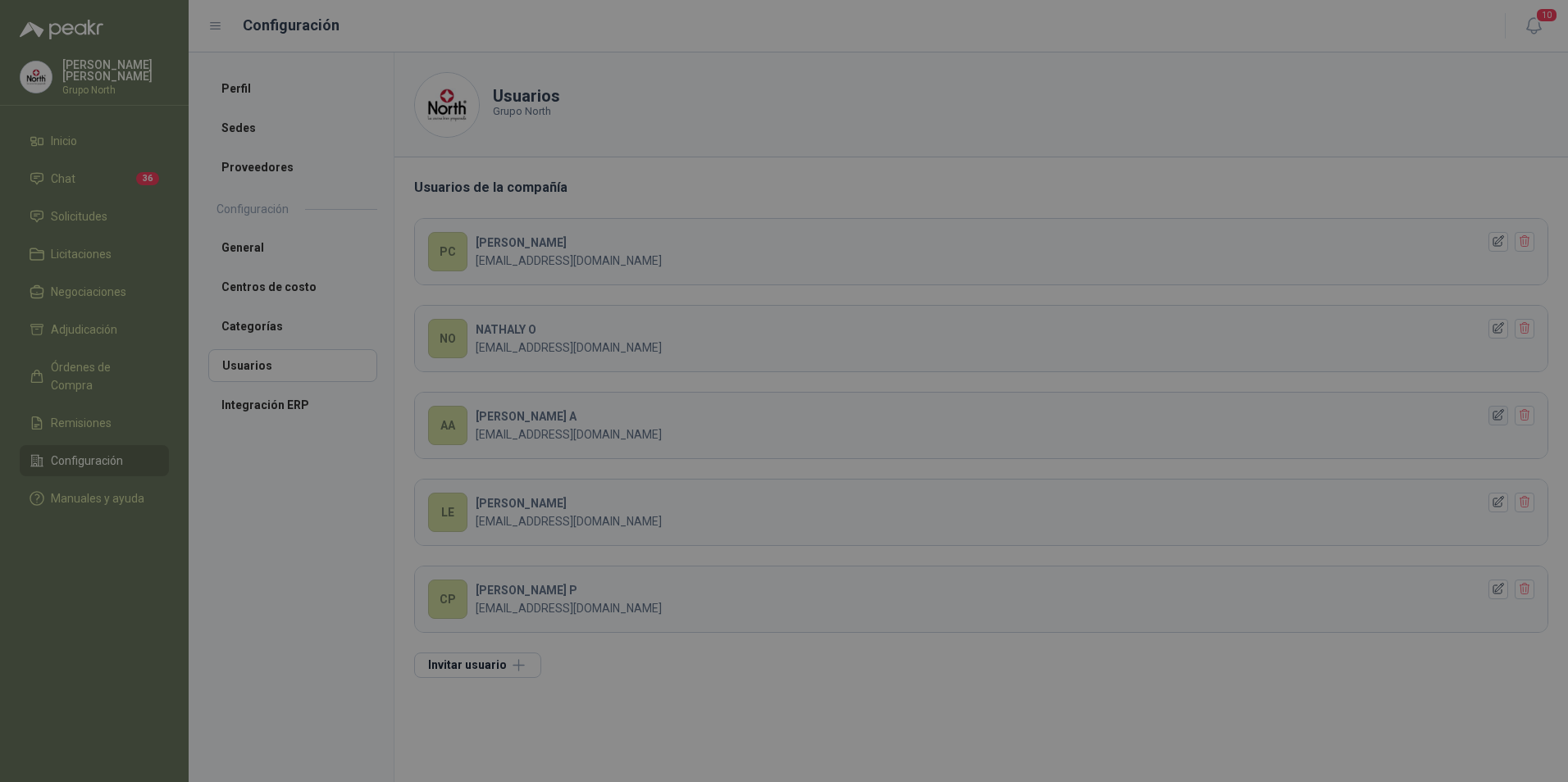
type input "**********"
type input "********"
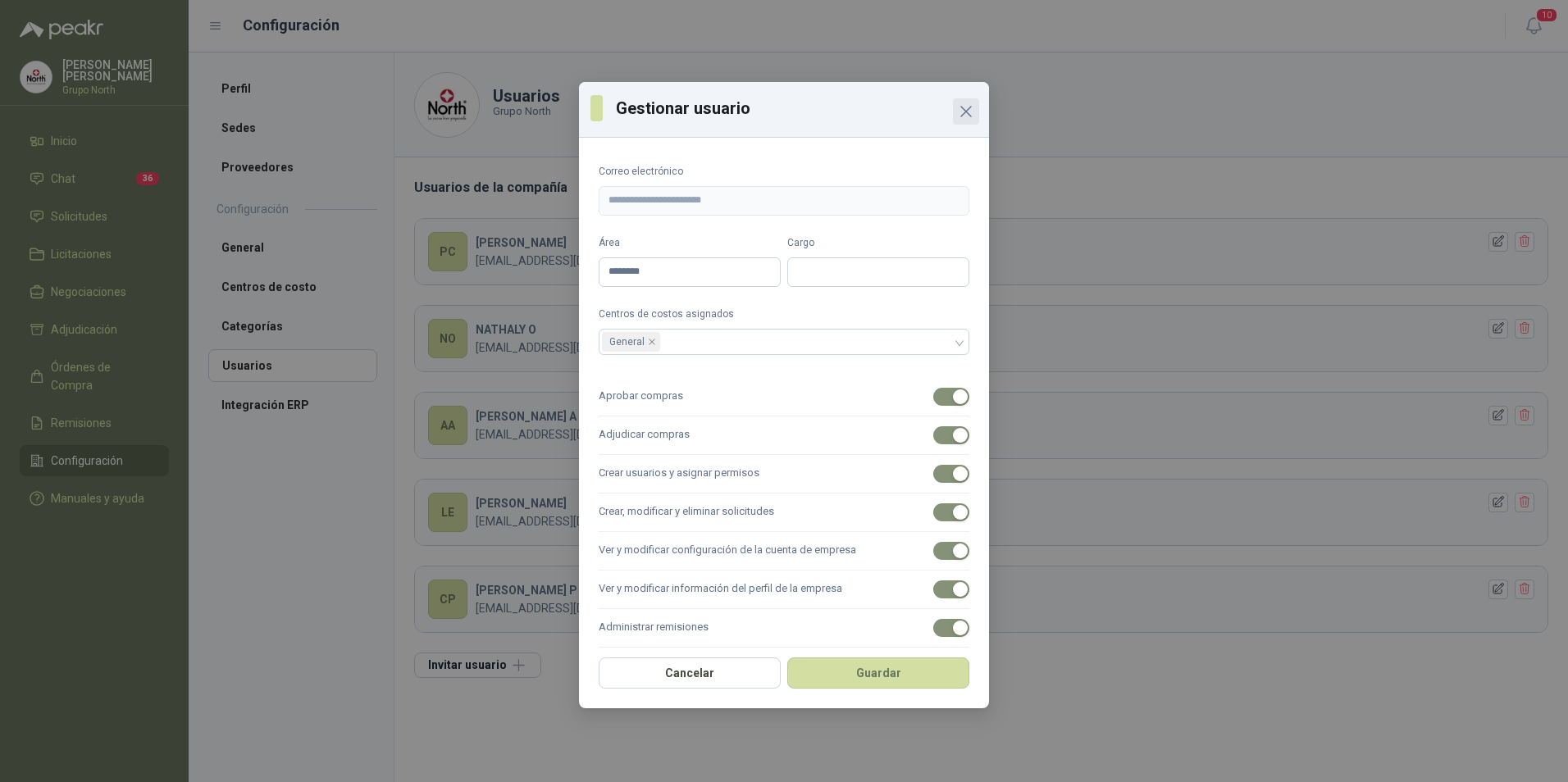
click at [967, 113] on icon "Close" at bounding box center [965, 111] width 10 height 10
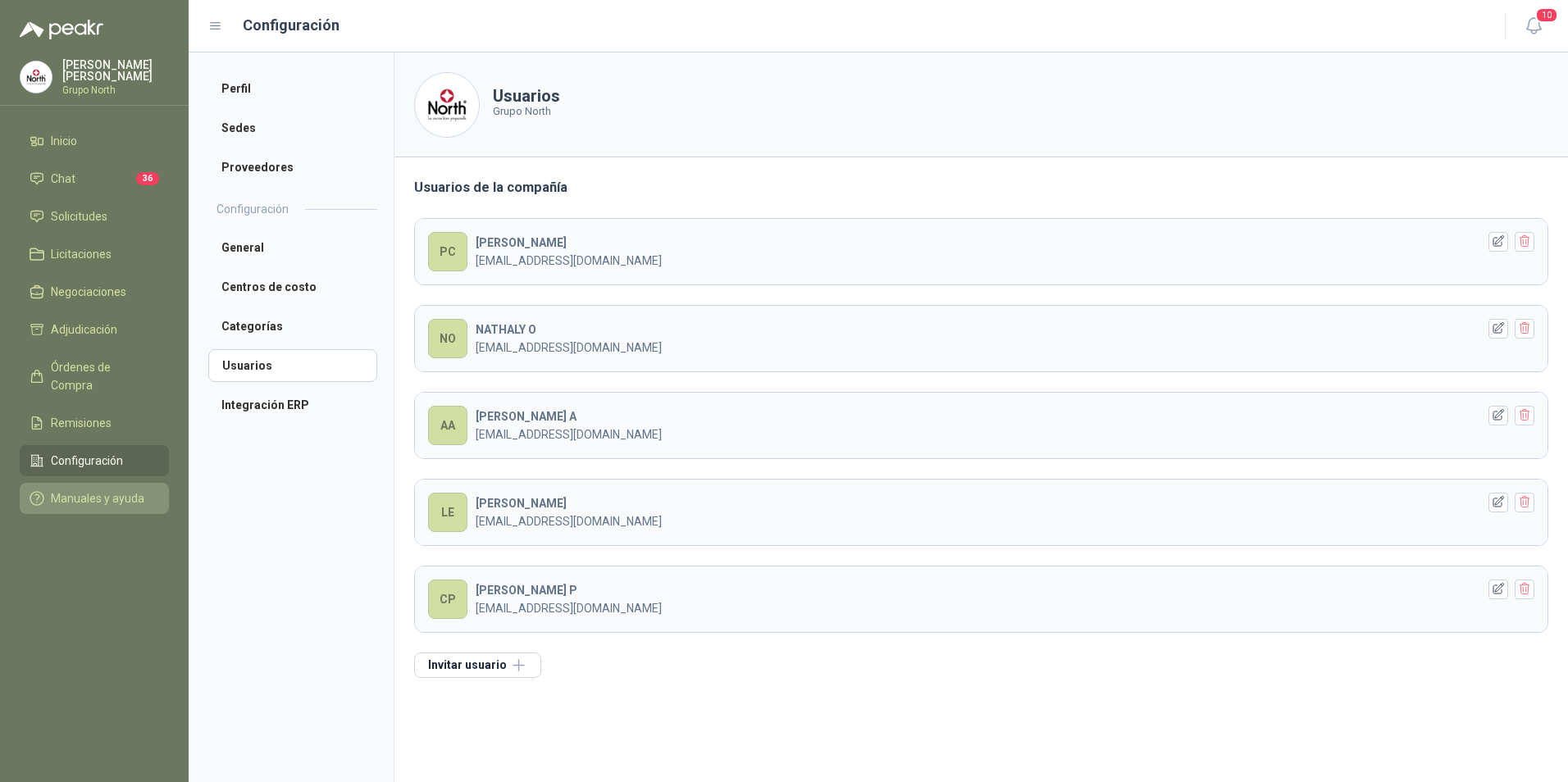
click at [94, 490] on span "Manuales y ayuda" at bounding box center [97, 498] width 93 height 18
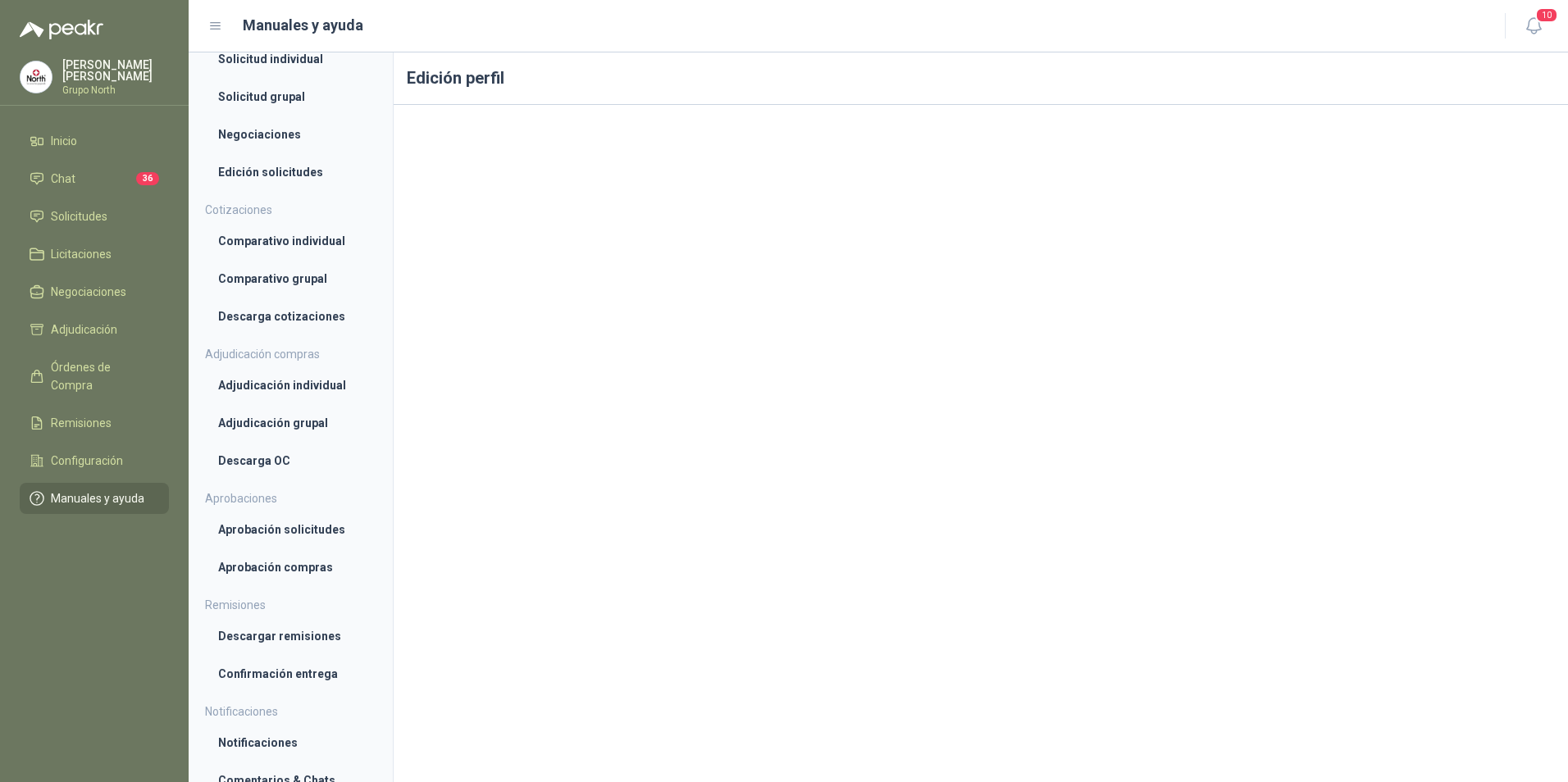
scroll to position [395, 0]
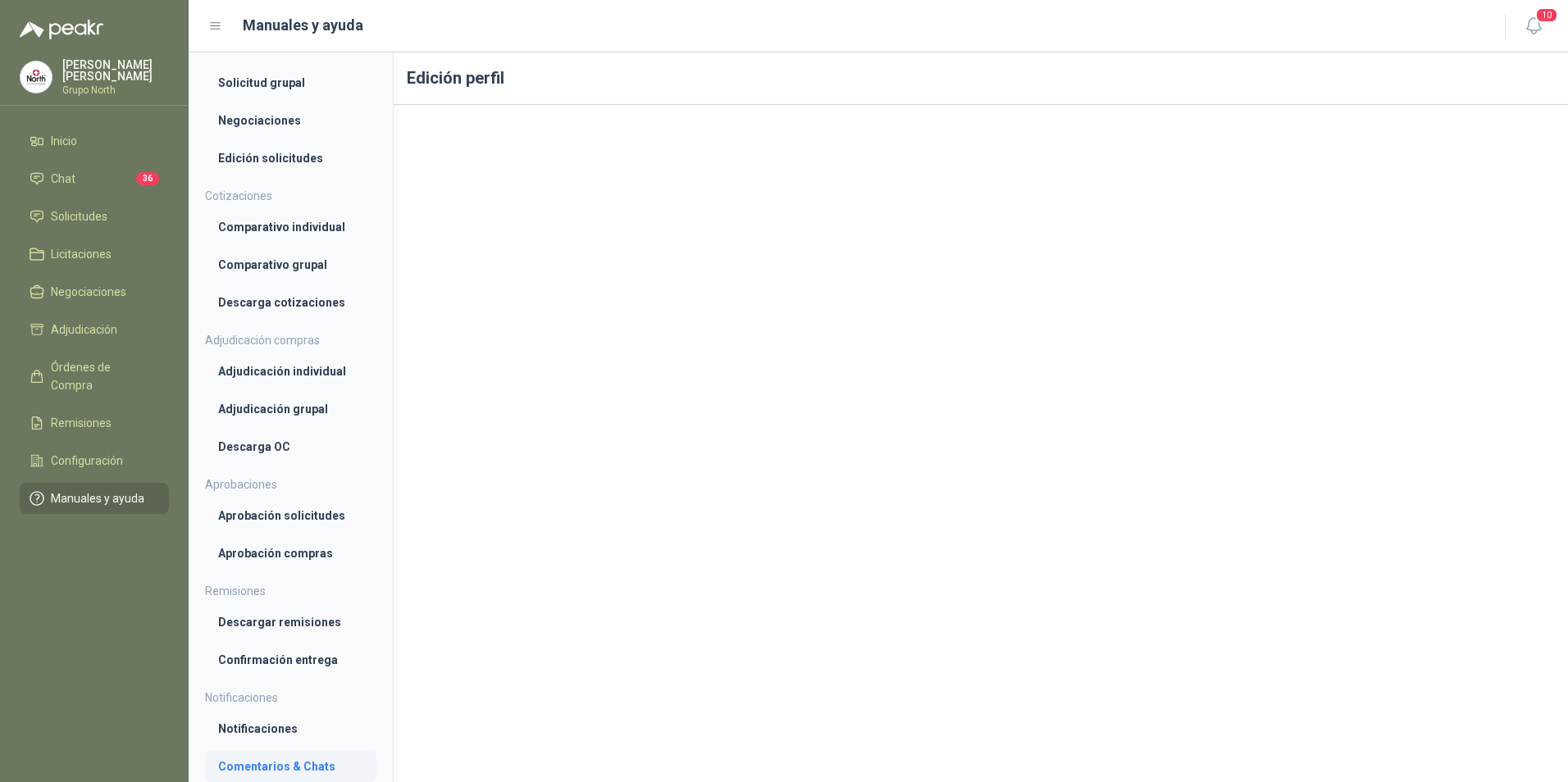
click at [265, 766] on li "Comentarios & Chats" at bounding box center [290, 766] width 145 height 18
